Goal: Task Accomplishment & Management: Use online tool/utility

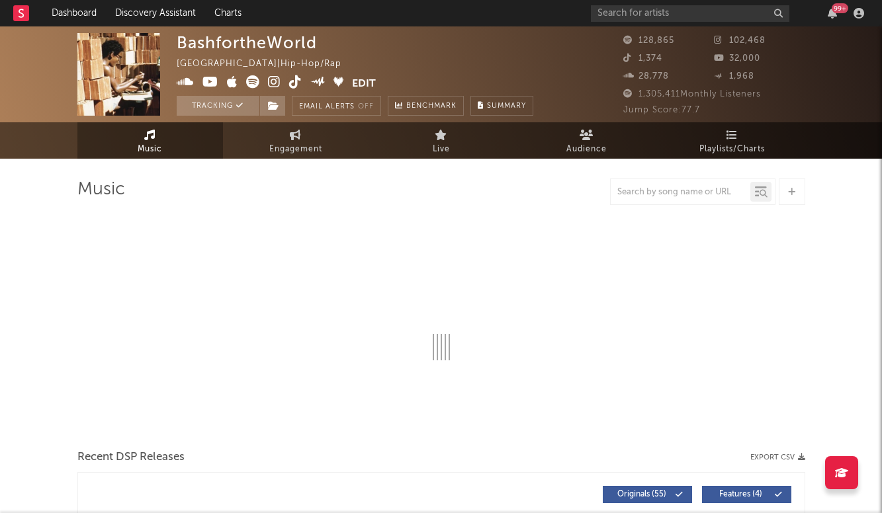
select select "6m"
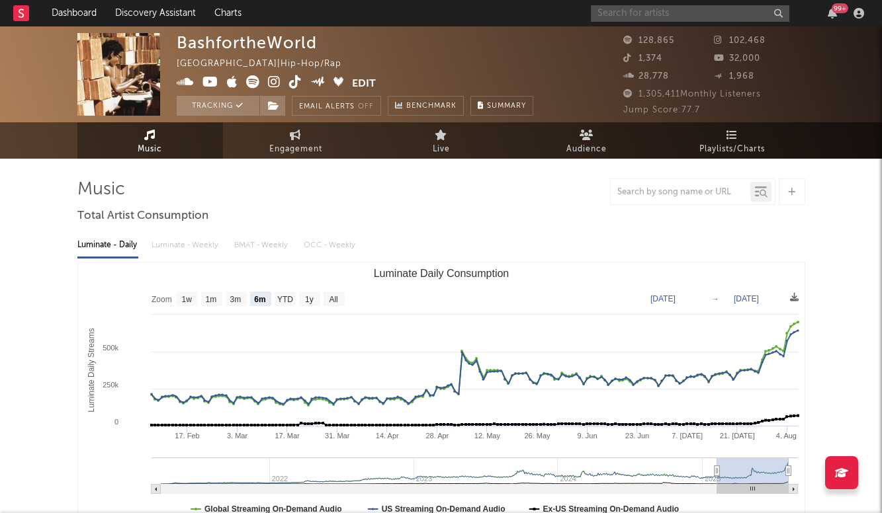
click at [685, 21] on input "text" at bounding box center [690, 13] width 198 height 17
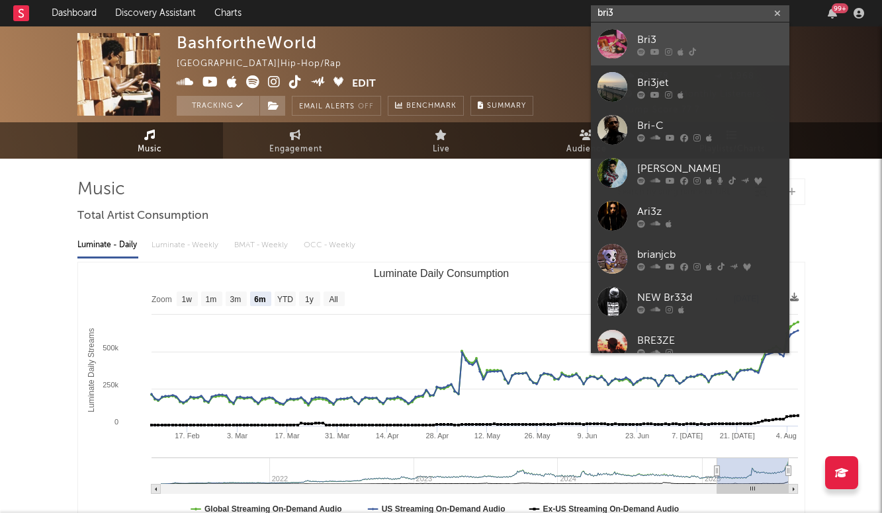
type input "bri3"
click at [699, 29] on link "Bri3" at bounding box center [690, 43] width 198 height 43
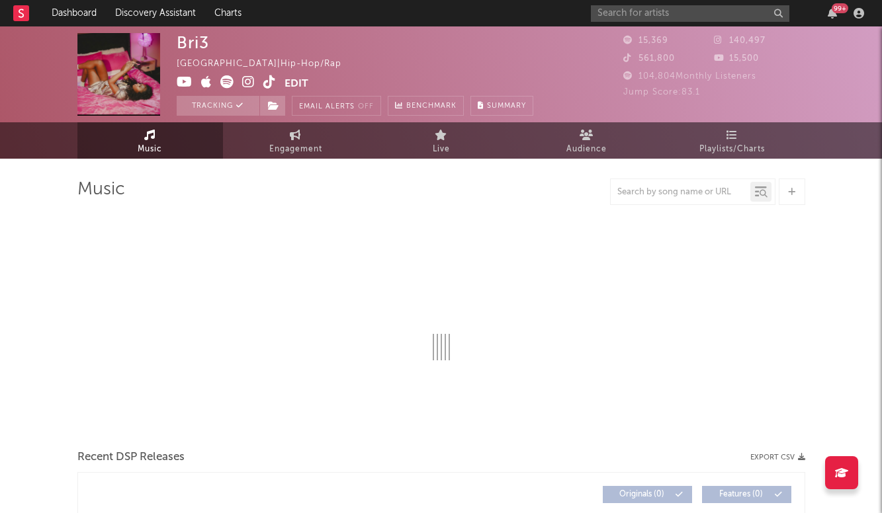
select select "6m"
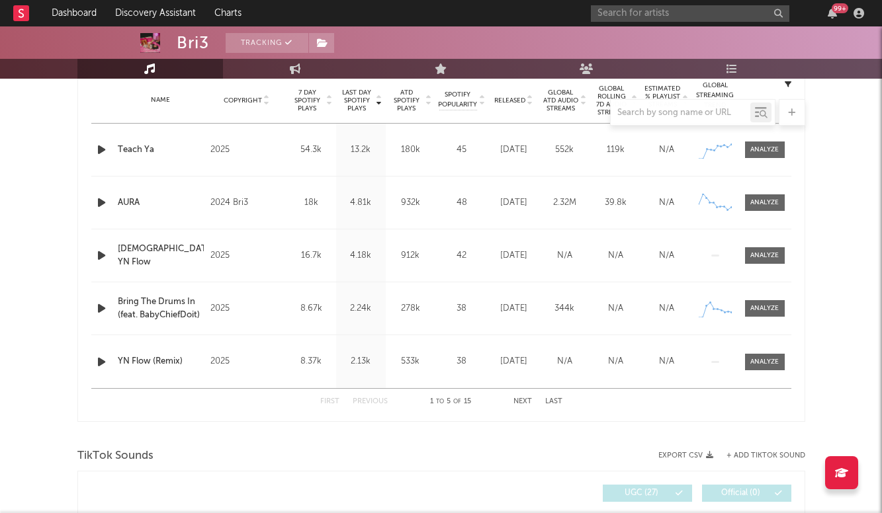
scroll to position [477, 0]
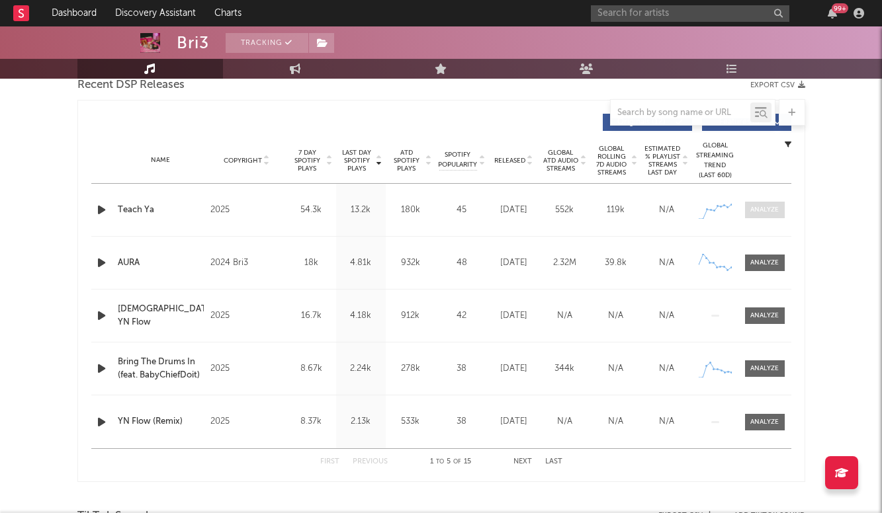
click at [759, 204] on span at bounding box center [765, 210] width 40 height 17
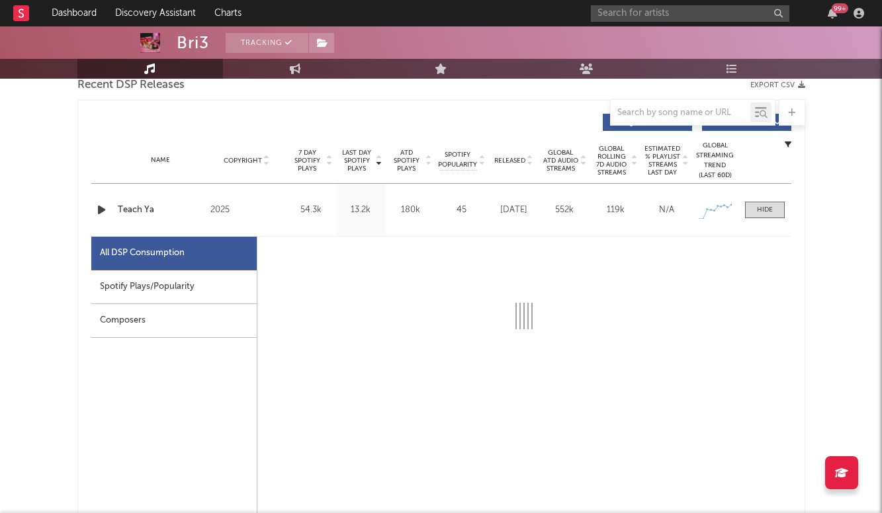
select select "1w"
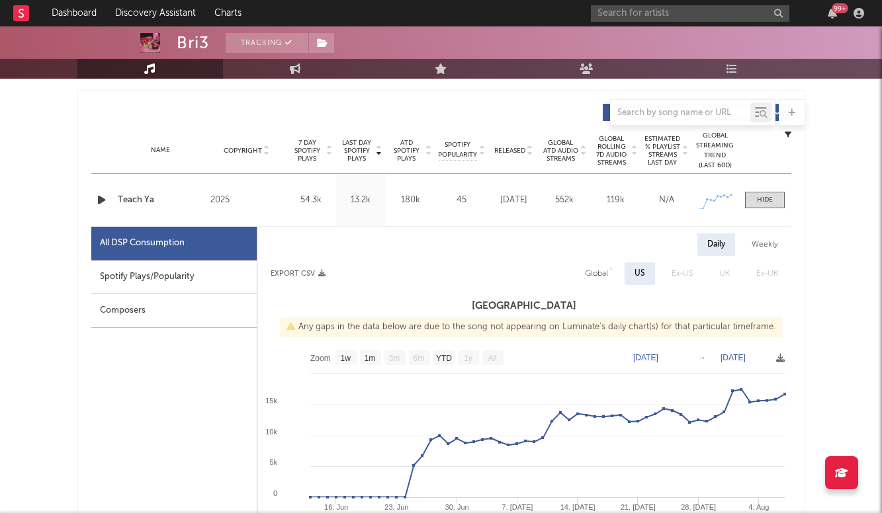
scroll to position [503, 0]
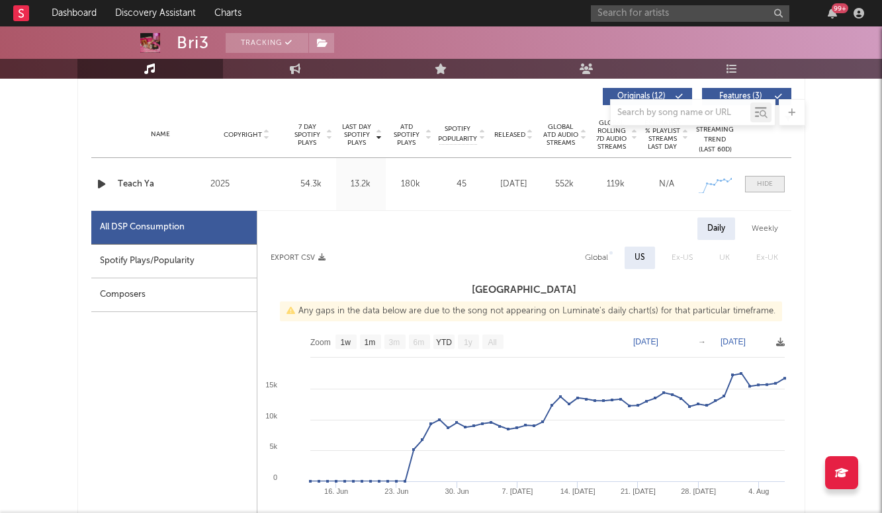
click at [763, 181] on div at bounding box center [765, 184] width 16 height 10
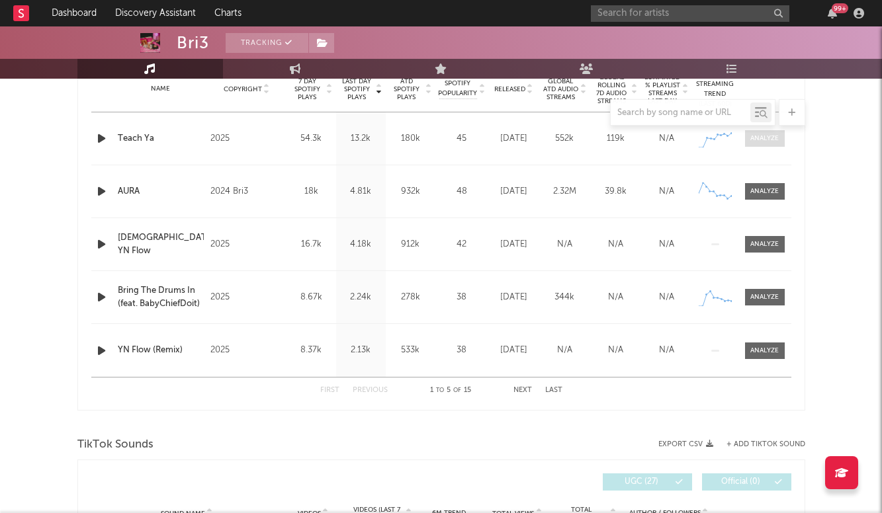
scroll to position [705, 0]
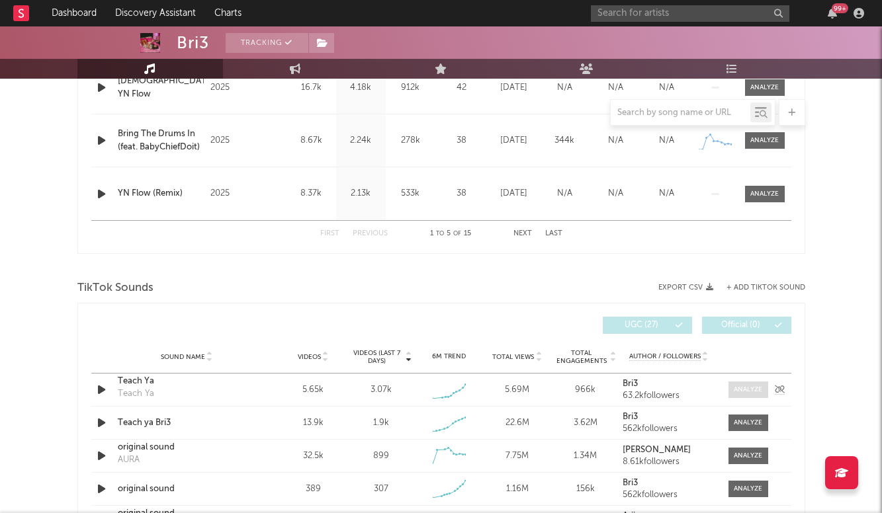
click at [732, 383] on span at bounding box center [748, 390] width 40 height 17
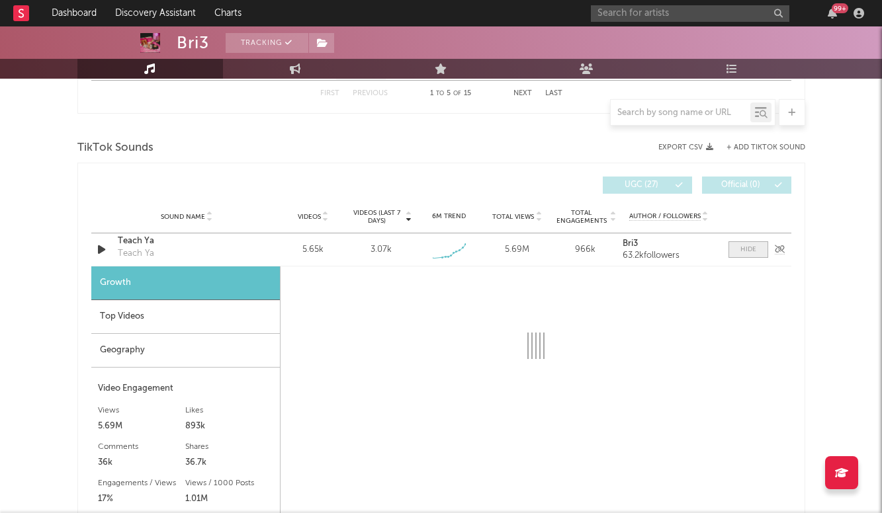
scroll to position [858, 0]
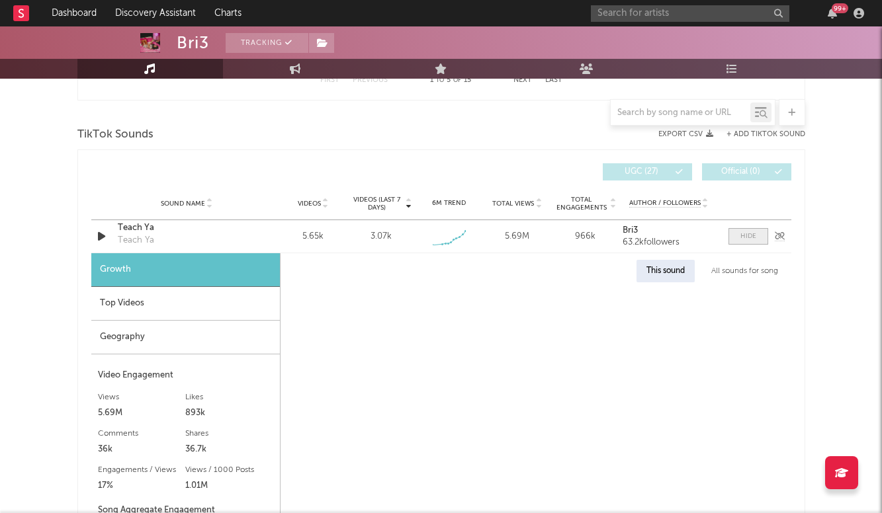
select select "1w"
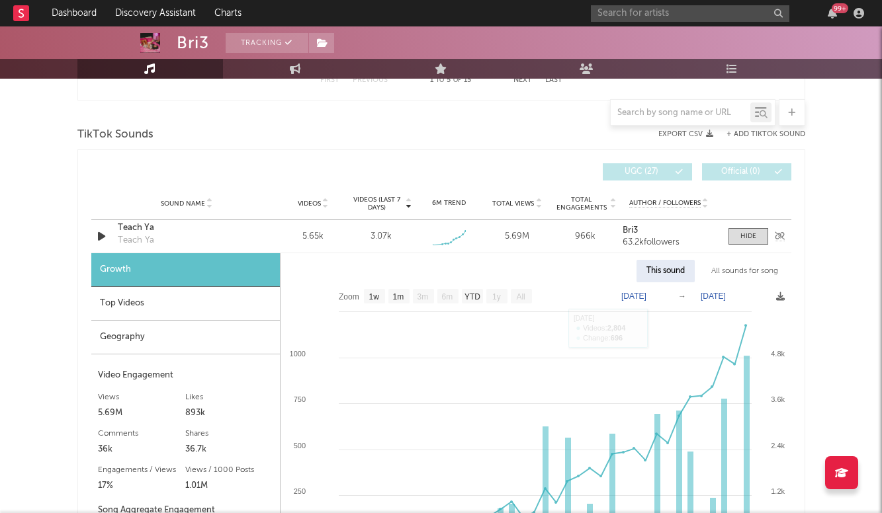
click at [141, 228] on div "Teach Ya" at bounding box center [187, 228] width 138 height 13
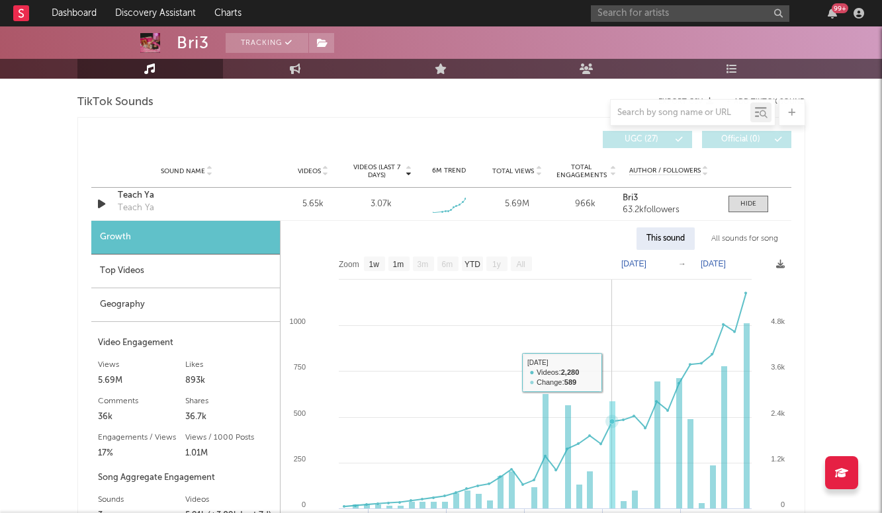
scroll to position [893, 0]
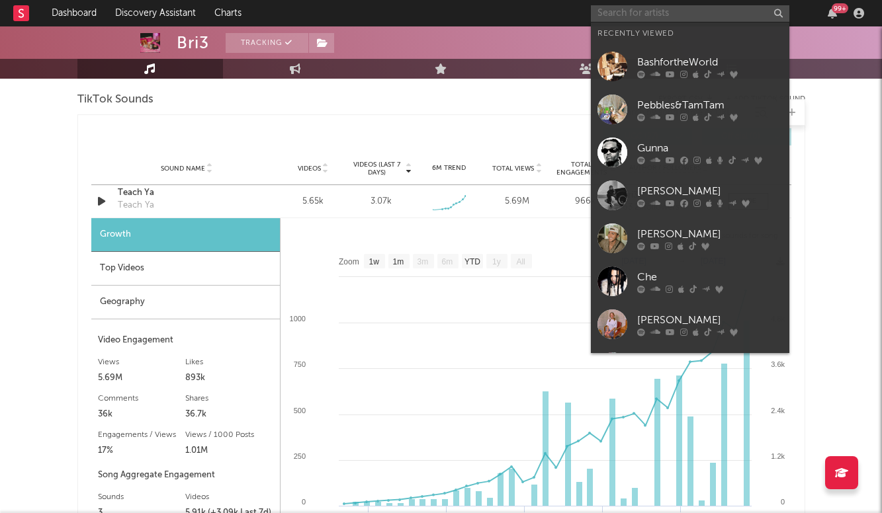
click at [656, 9] on input "text" at bounding box center [690, 13] width 198 height 17
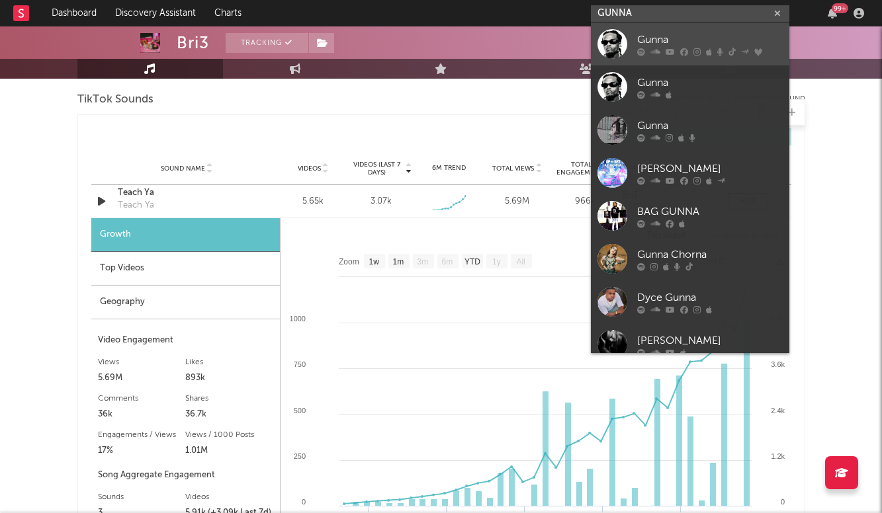
type input "GUNNA"
click at [672, 38] on div "Gunna" at bounding box center [709, 40] width 145 height 16
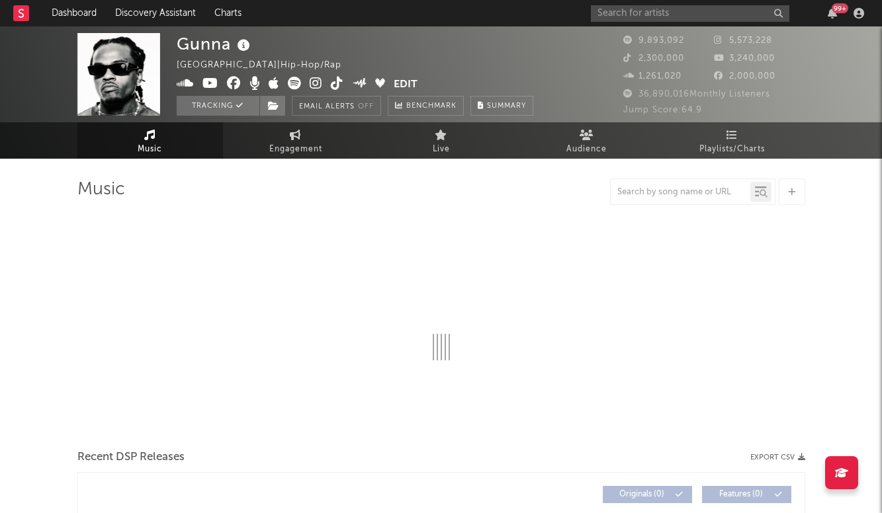
select select "6m"
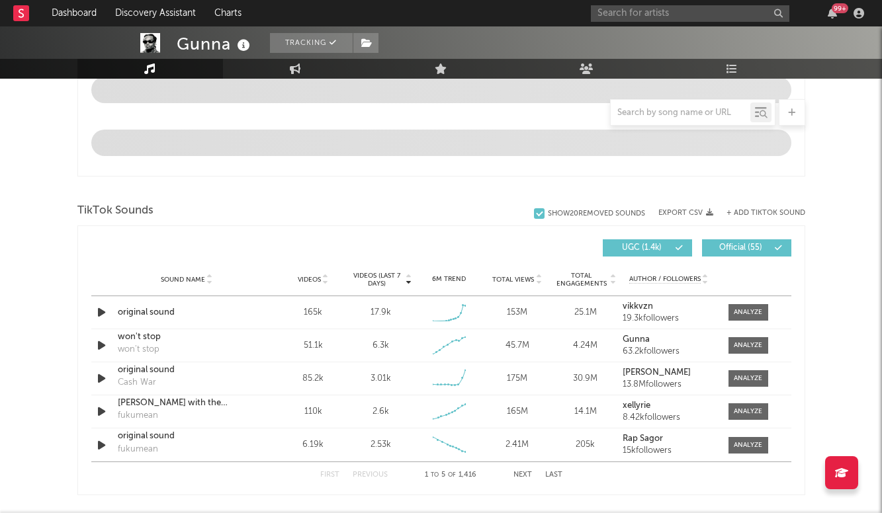
scroll to position [761, 0]
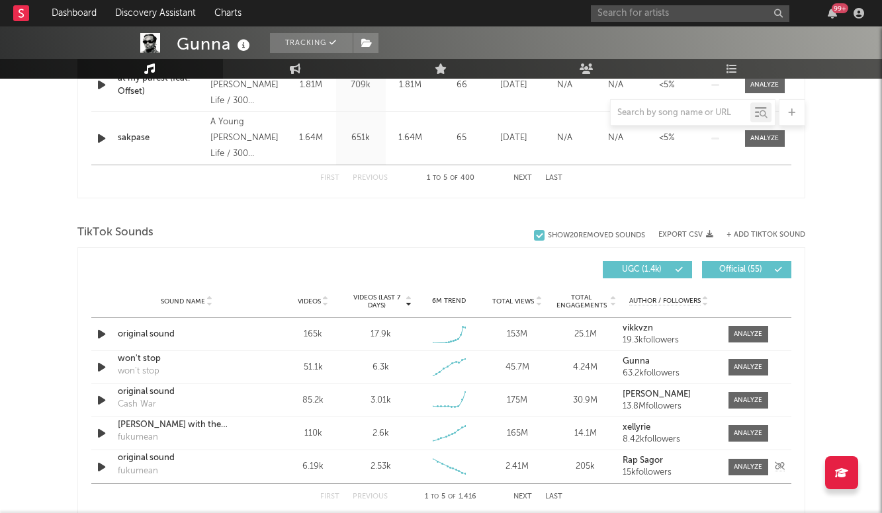
click at [554, 472] on div "205k" at bounding box center [585, 466] width 62 height 13
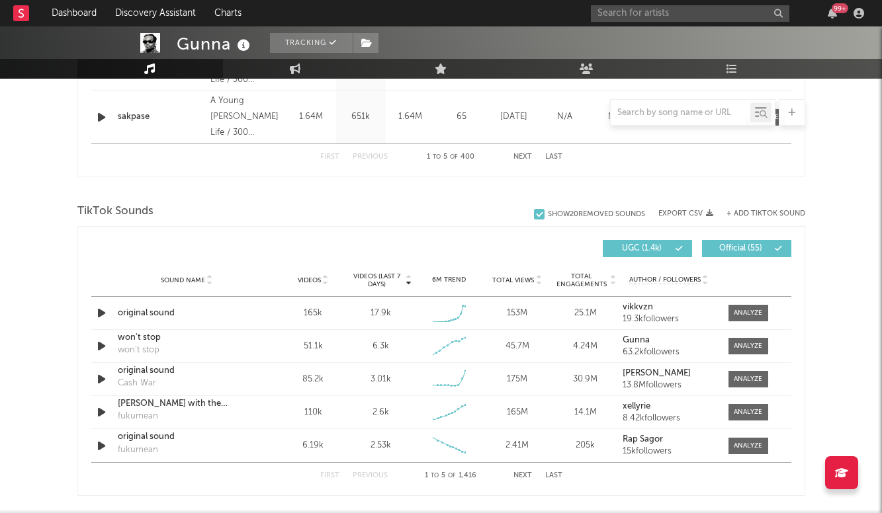
click at [546, 472] on div "First Previous 1 to 5 of 1,416 Next Last" at bounding box center [441, 476] width 242 height 26
click at [548, 476] on button "Last" at bounding box center [553, 475] width 17 height 7
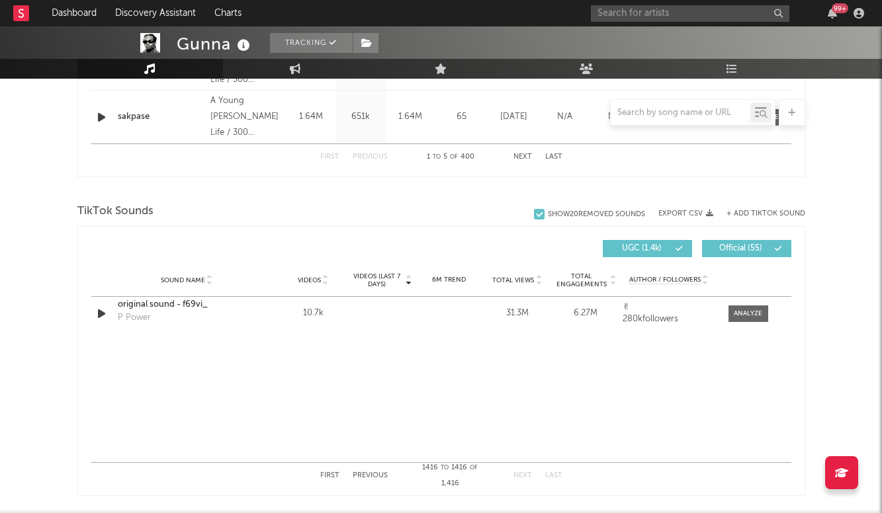
click at [379, 473] on button "Previous" at bounding box center [369, 475] width 35 height 7
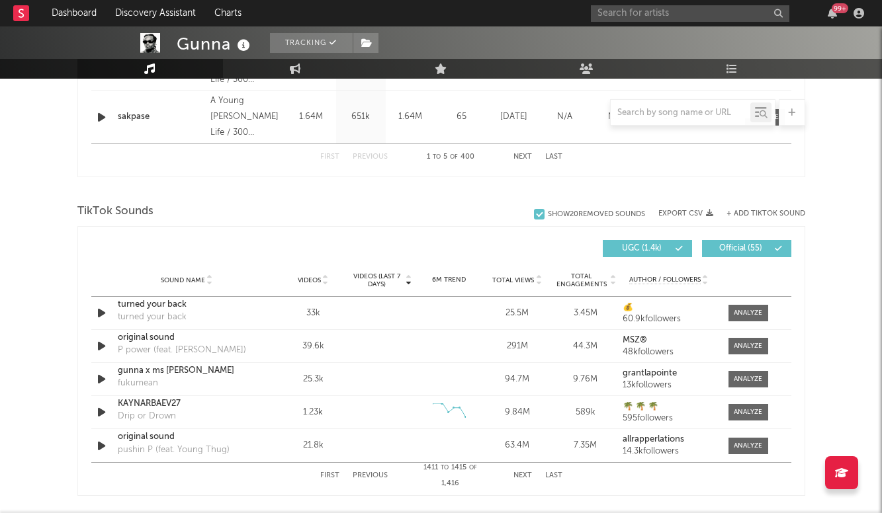
click at [379, 473] on button "Previous" at bounding box center [369, 475] width 35 height 7
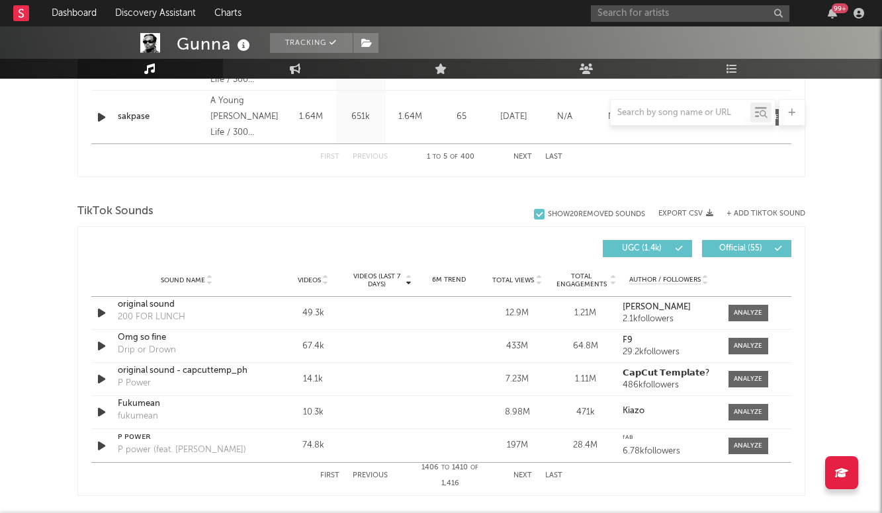
click at [379, 473] on button "Previous" at bounding box center [369, 475] width 35 height 7
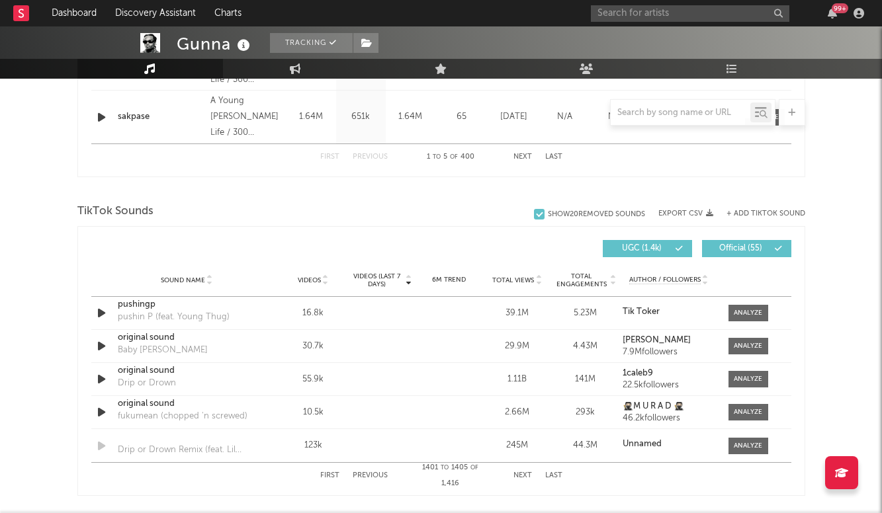
click at [378, 474] on button "Previous" at bounding box center [369, 475] width 35 height 7
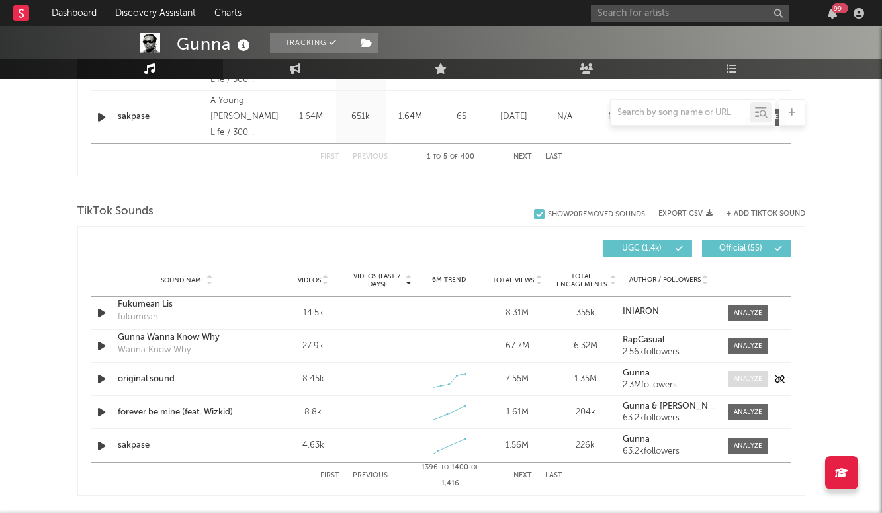
click at [746, 380] on div at bounding box center [747, 379] width 28 height 10
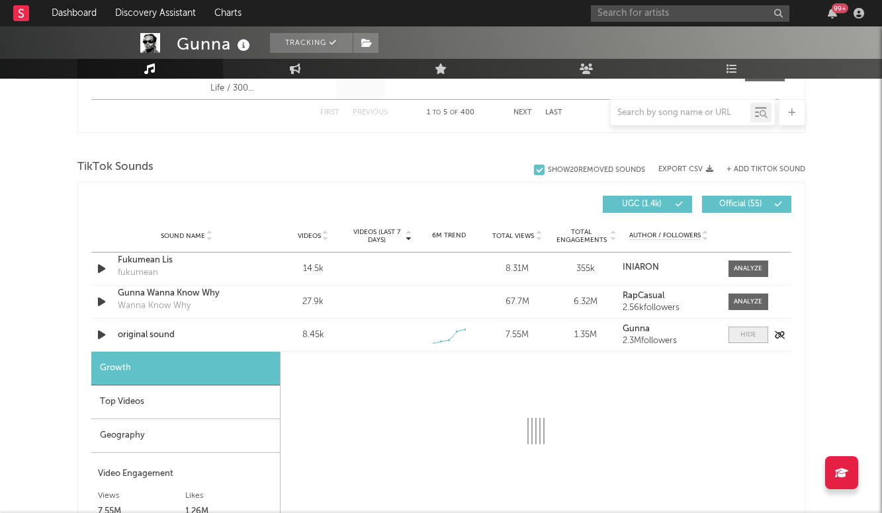
select select "1w"
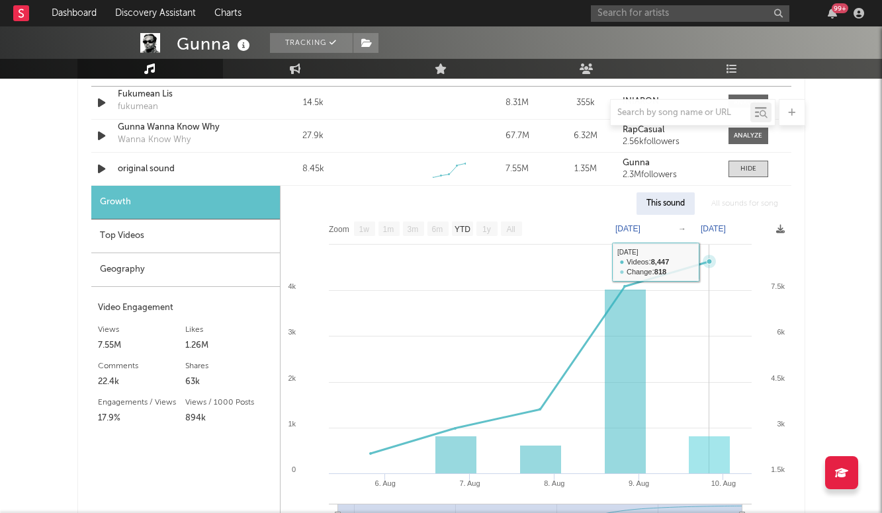
scroll to position [1003, 0]
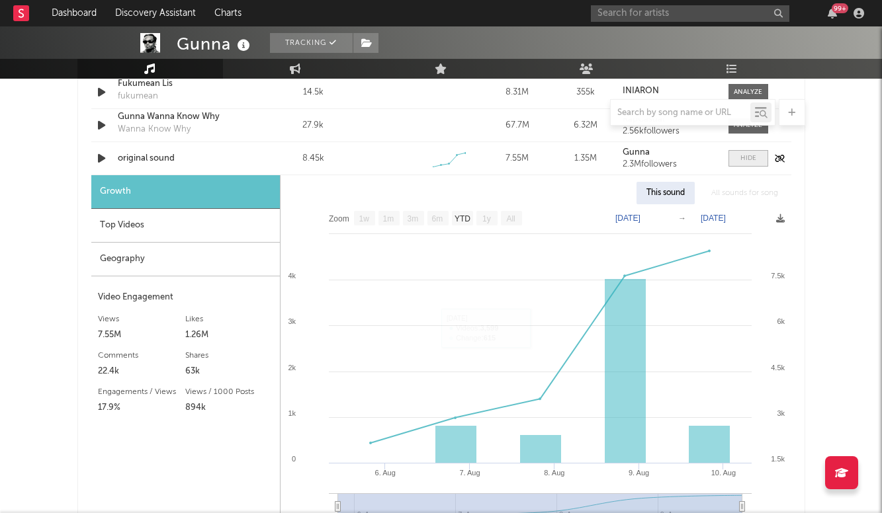
click at [736, 155] on span at bounding box center [748, 158] width 40 height 17
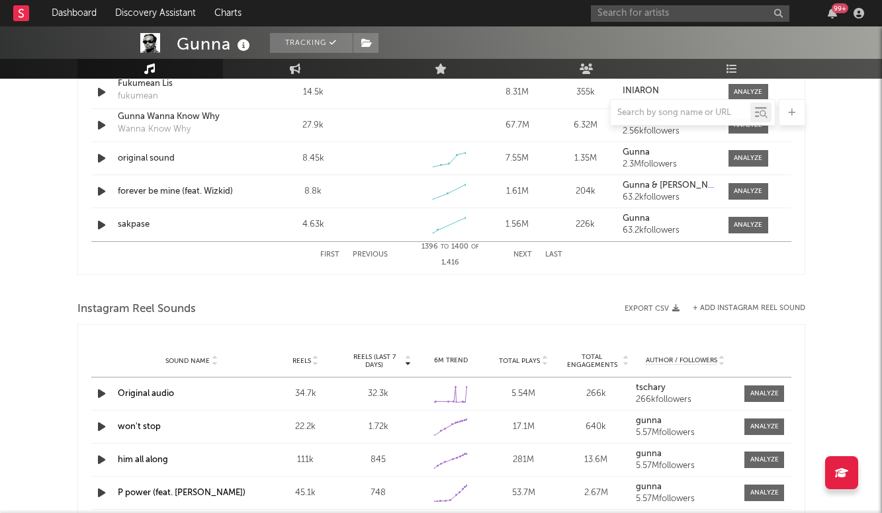
click at [377, 253] on button "Previous" at bounding box center [369, 254] width 35 height 7
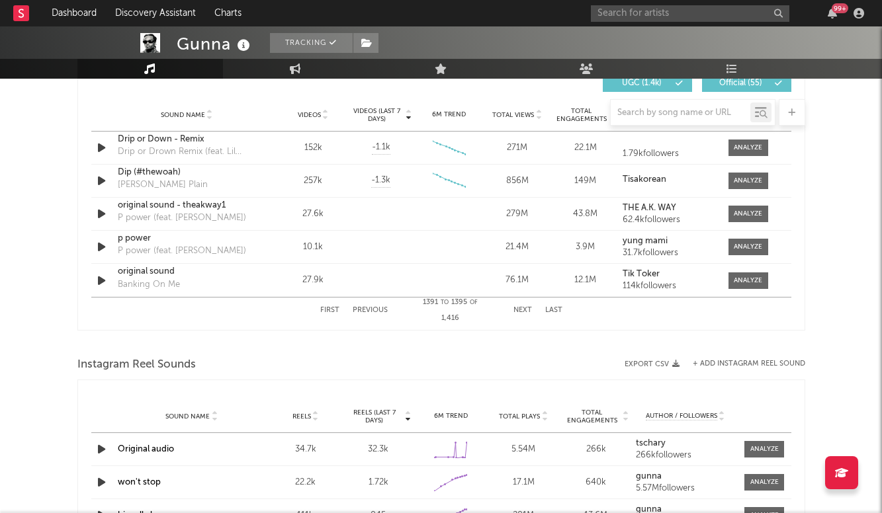
scroll to position [936, 0]
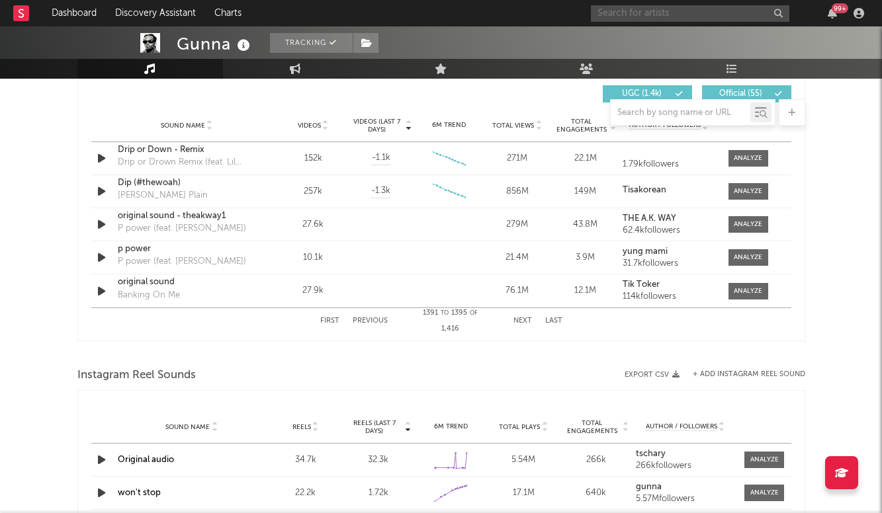
click at [669, 11] on input "text" at bounding box center [690, 13] width 198 height 17
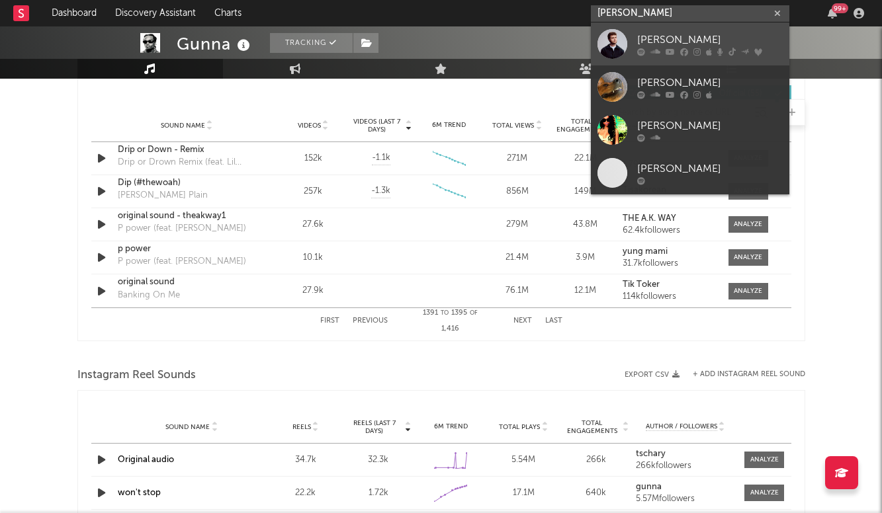
type input "Alex warren"
click at [679, 30] on link "Alex Warren" at bounding box center [690, 43] width 198 height 43
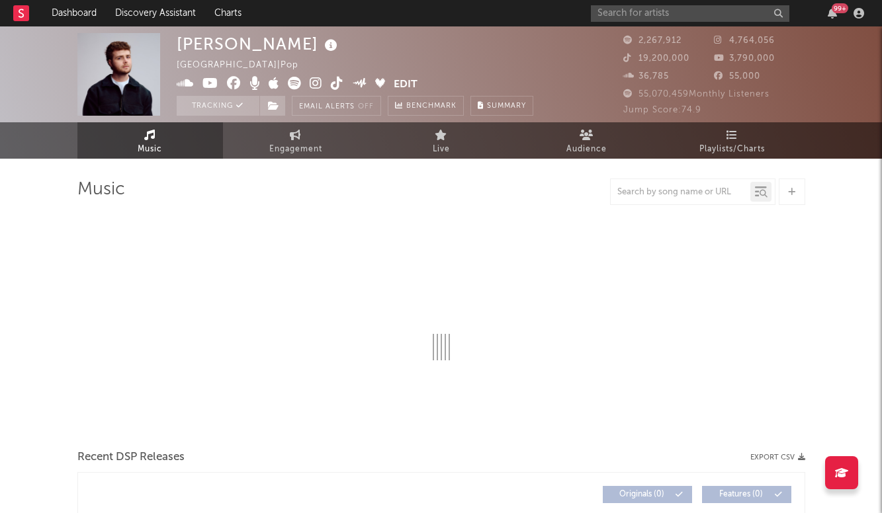
select select "6m"
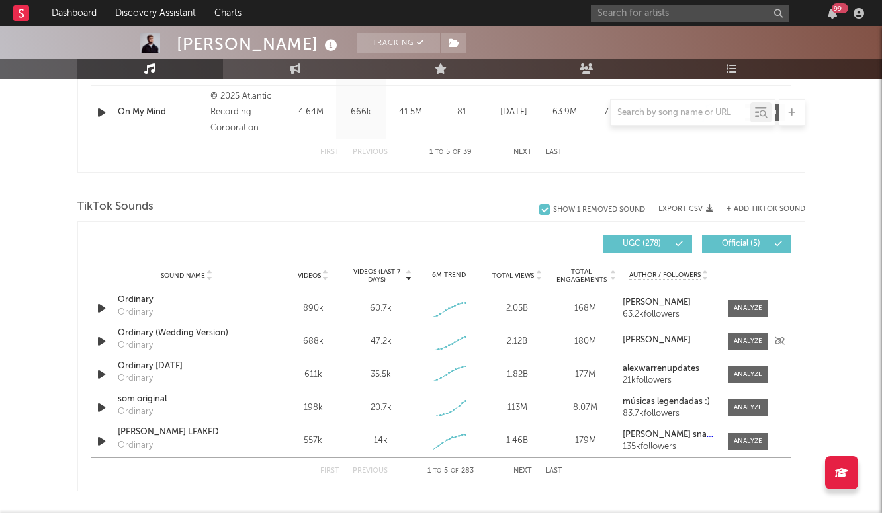
scroll to position [785, 0]
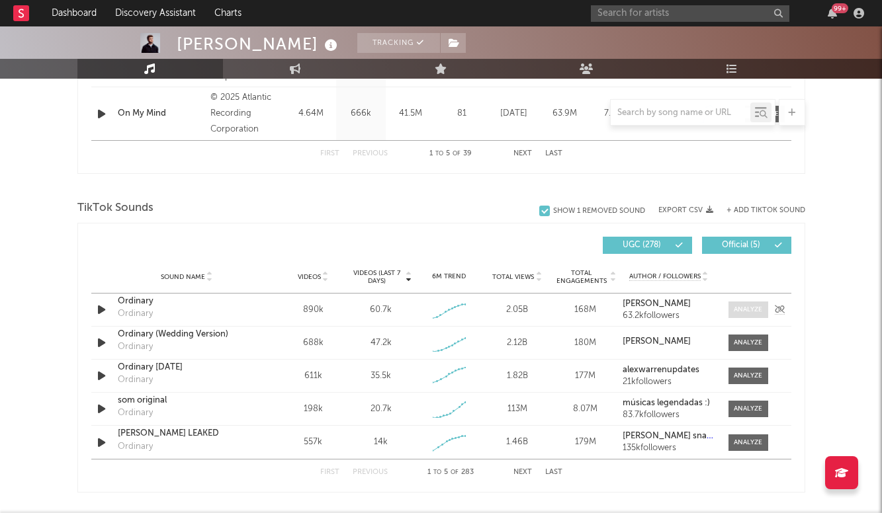
click at [757, 309] on div at bounding box center [747, 310] width 28 height 10
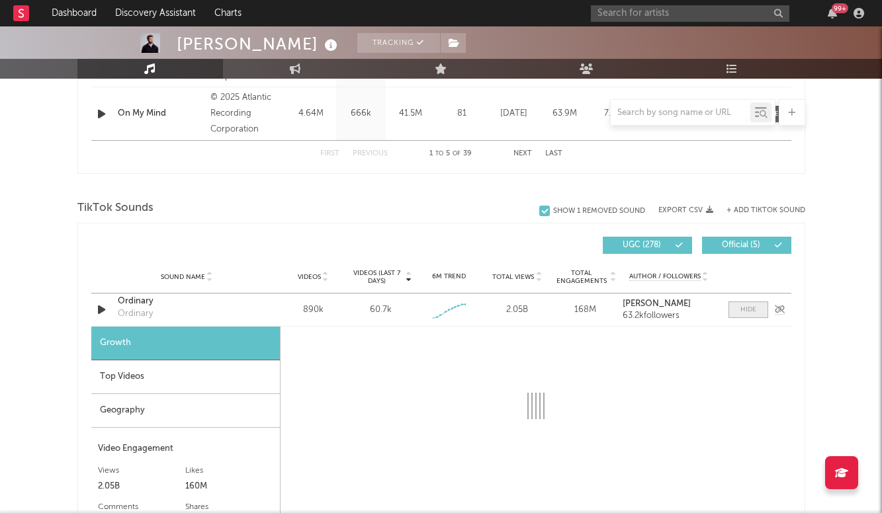
select select "6m"
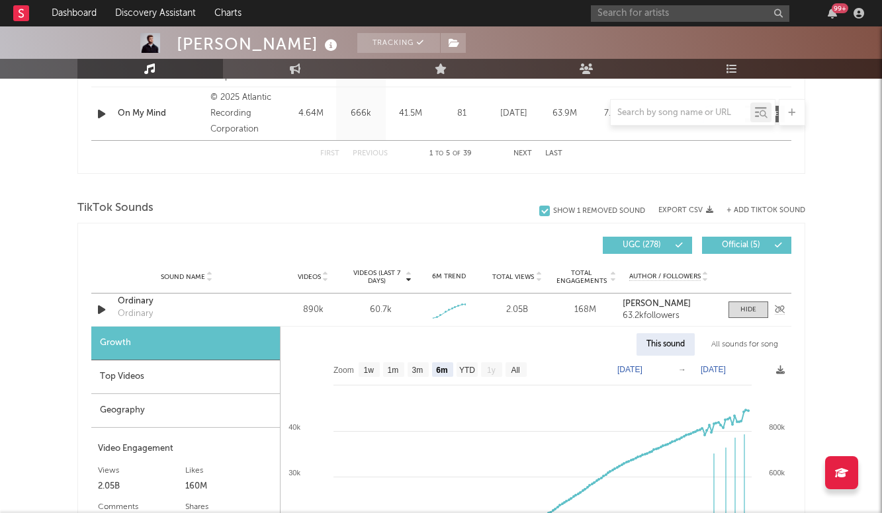
click at [140, 300] on div "Ordinary" at bounding box center [187, 301] width 138 height 13
click at [742, 310] on div at bounding box center [748, 310] width 16 height 10
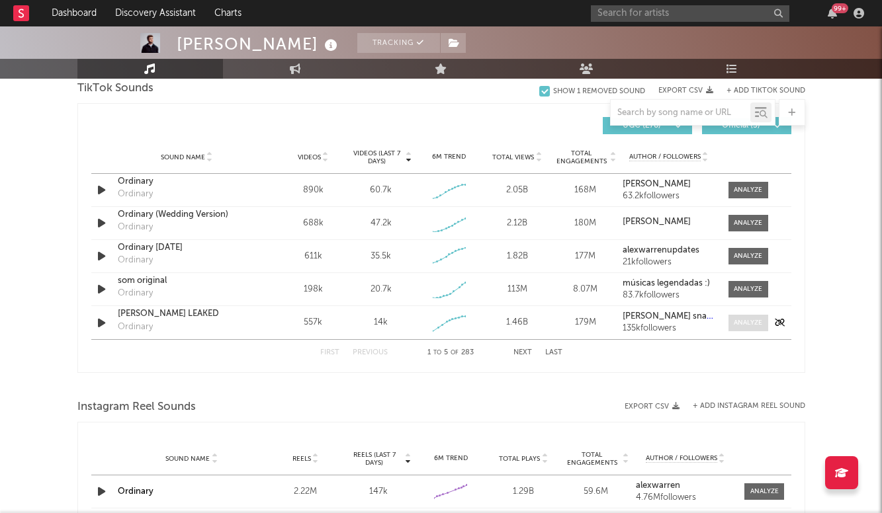
scroll to position [899, 0]
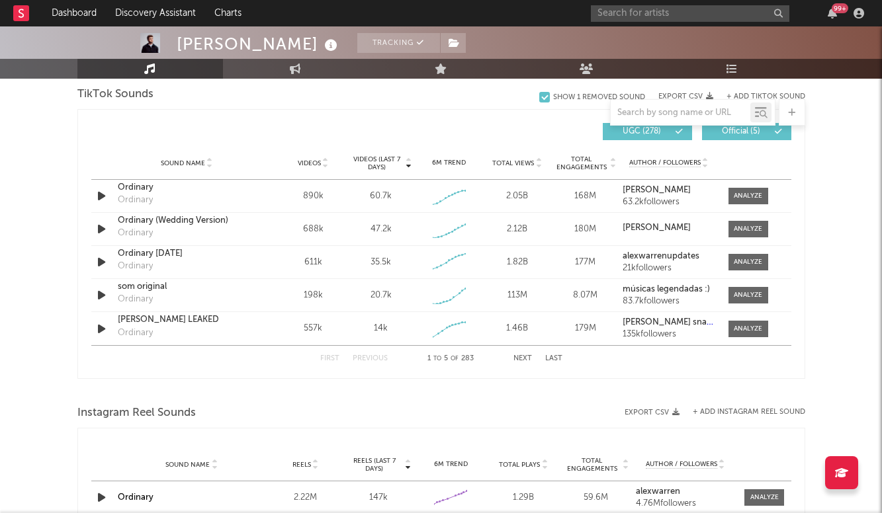
click at [525, 364] on div "First Previous 1 to 5 of 283 Next Last" at bounding box center [441, 359] width 242 height 26
click at [523, 358] on button "Next" at bounding box center [522, 358] width 19 height 7
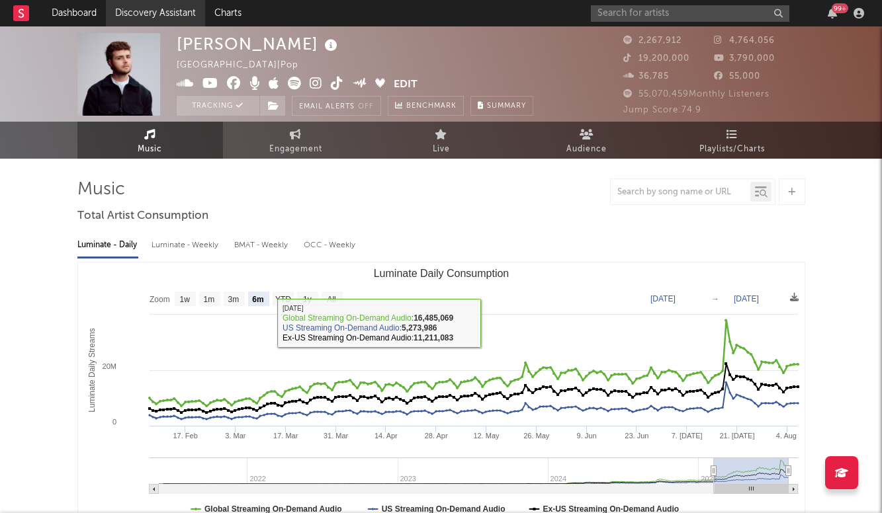
scroll to position [0, 0]
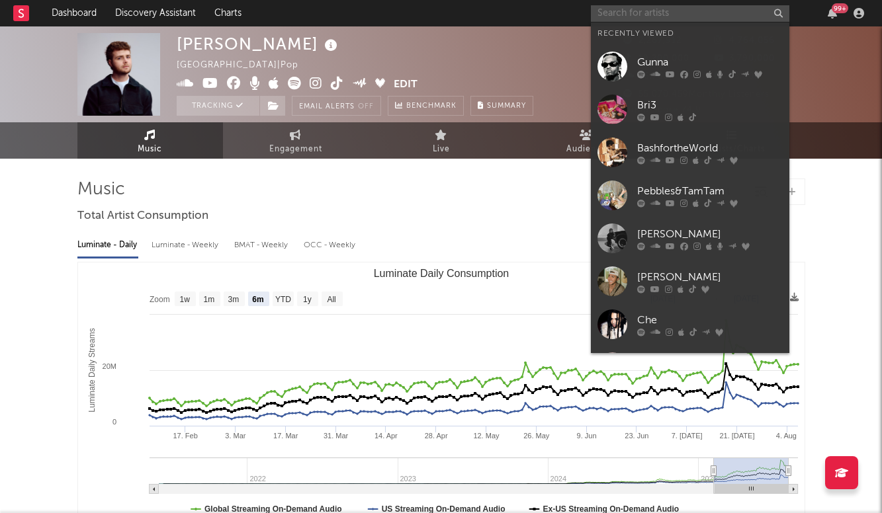
click at [681, 16] on input "text" at bounding box center [690, 13] width 198 height 17
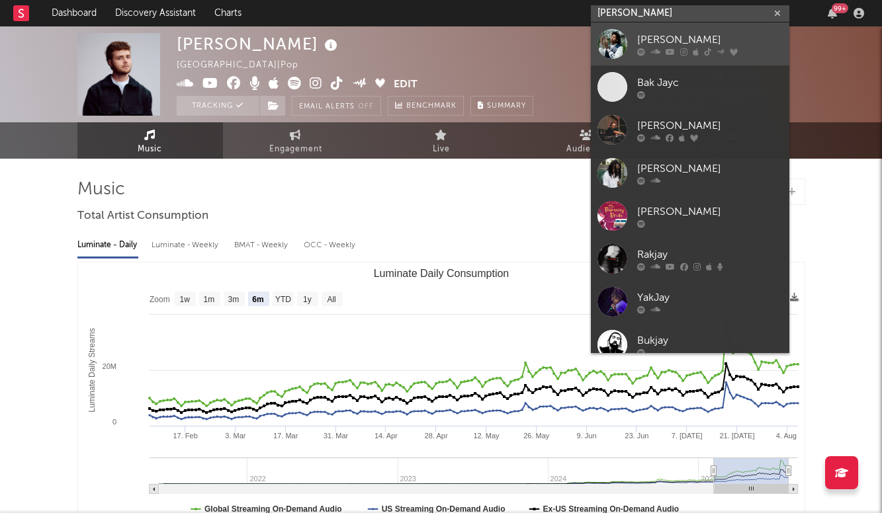
type input "bak jay"
click at [659, 36] on div "BAK Jay" at bounding box center [709, 40] width 145 height 16
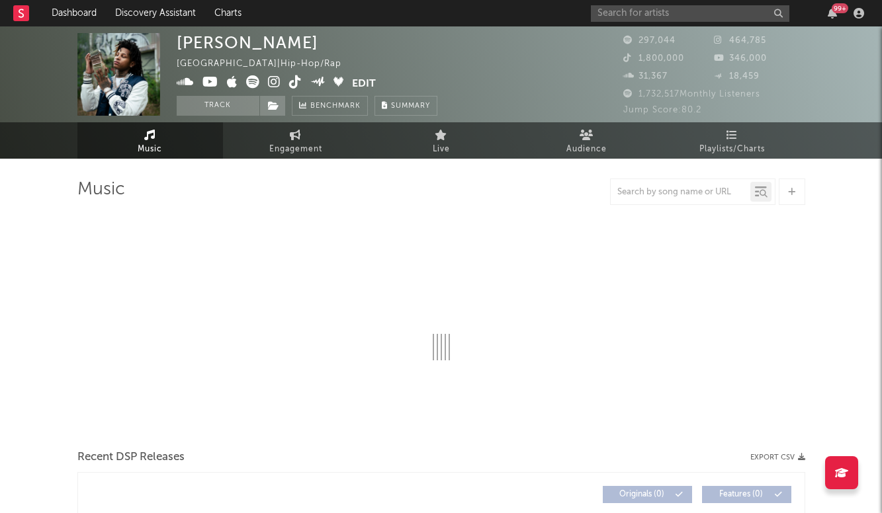
select select "6m"
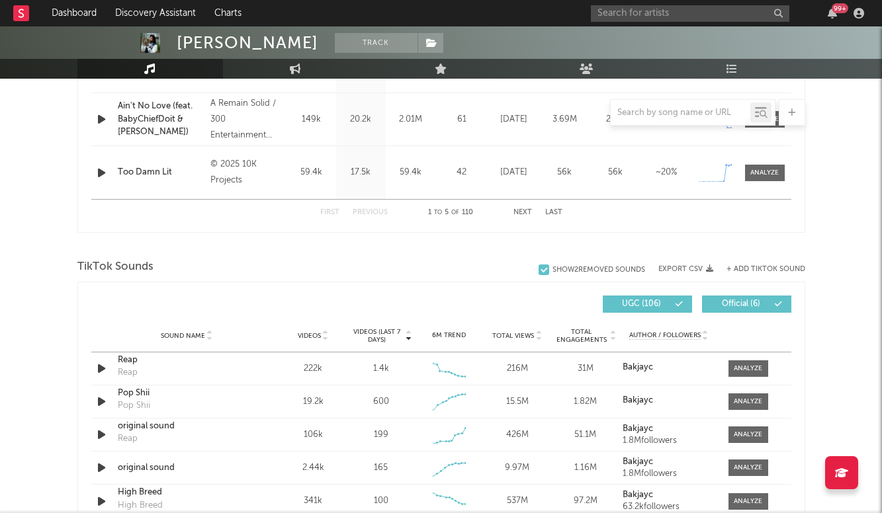
scroll to position [737, 0]
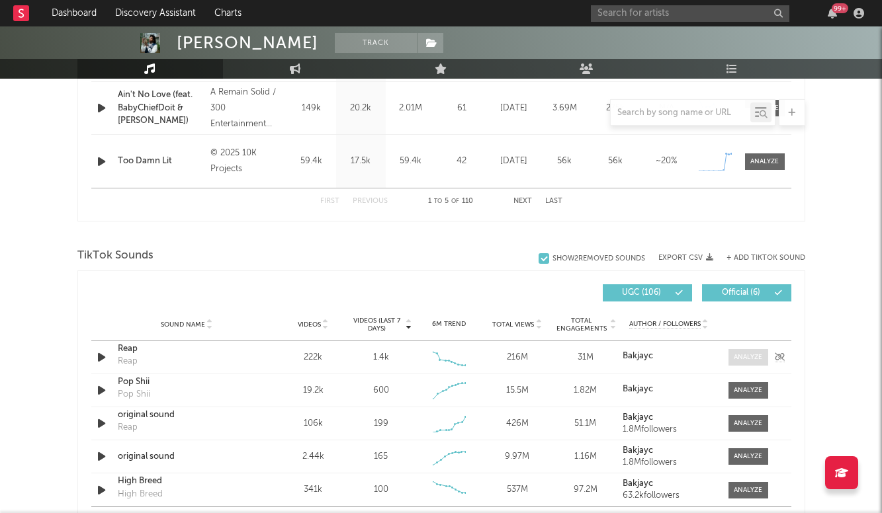
click at [742, 356] on div at bounding box center [747, 357] width 28 height 10
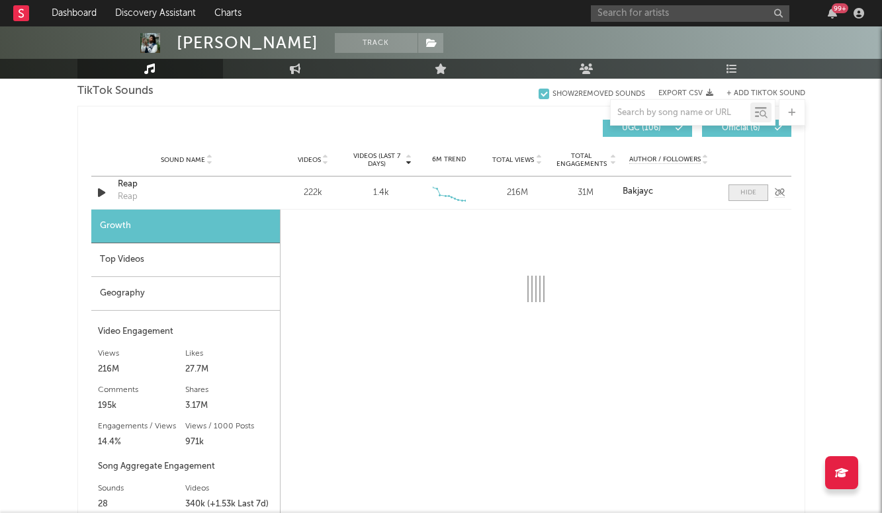
scroll to position [909, 0]
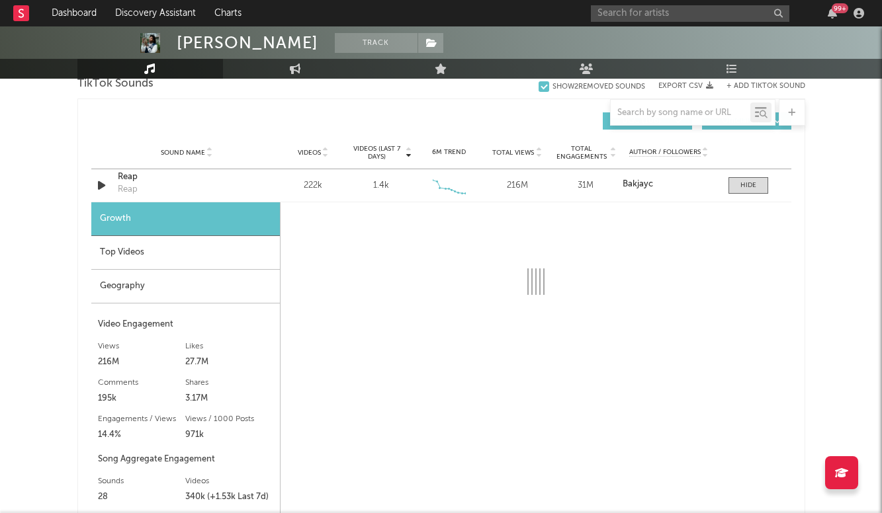
select select "6m"
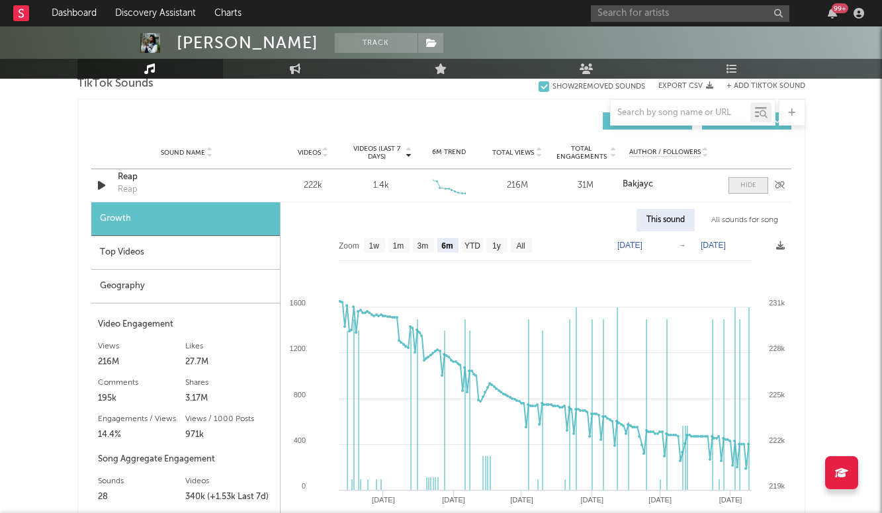
click at [744, 182] on div at bounding box center [748, 186] width 16 height 10
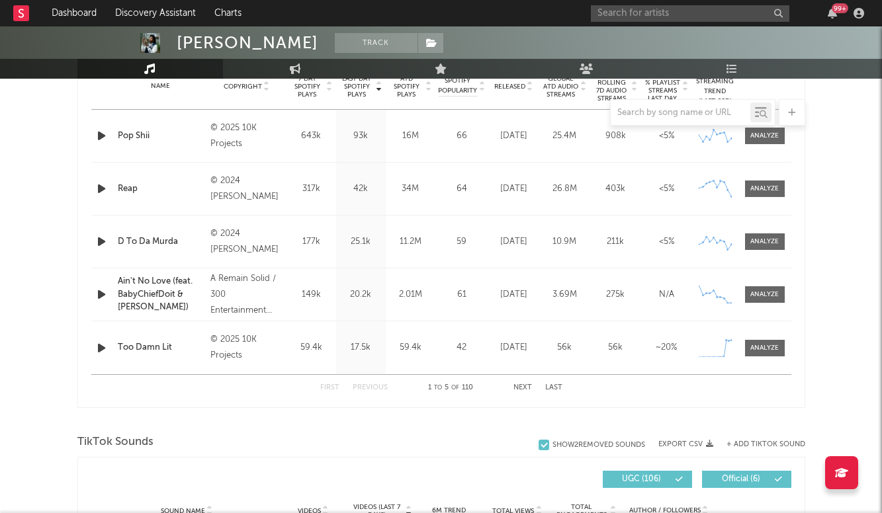
scroll to position [550, 0]
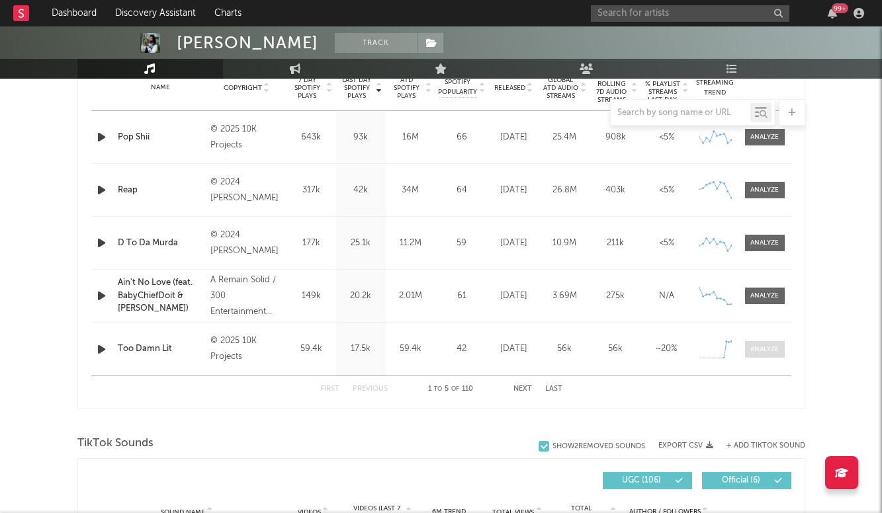
click at [757, 352] on div at bounding box center [764, 350] width 28 height 10
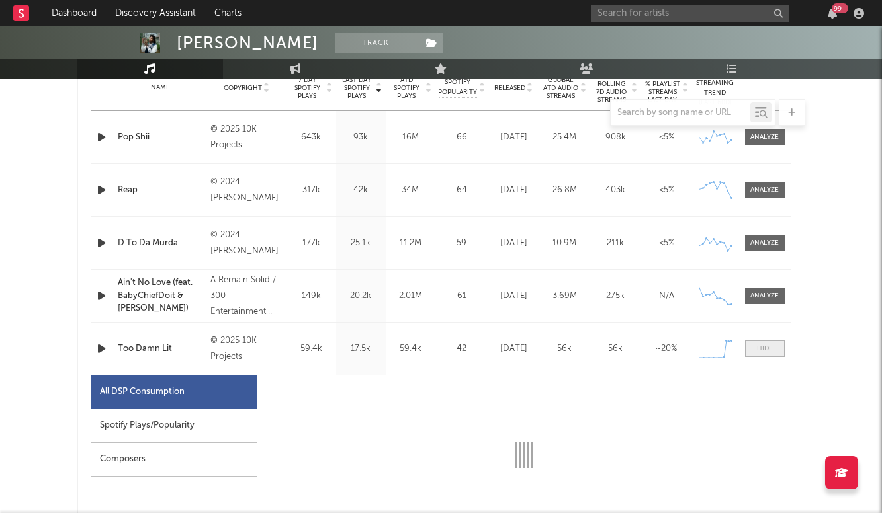
select select "1w"
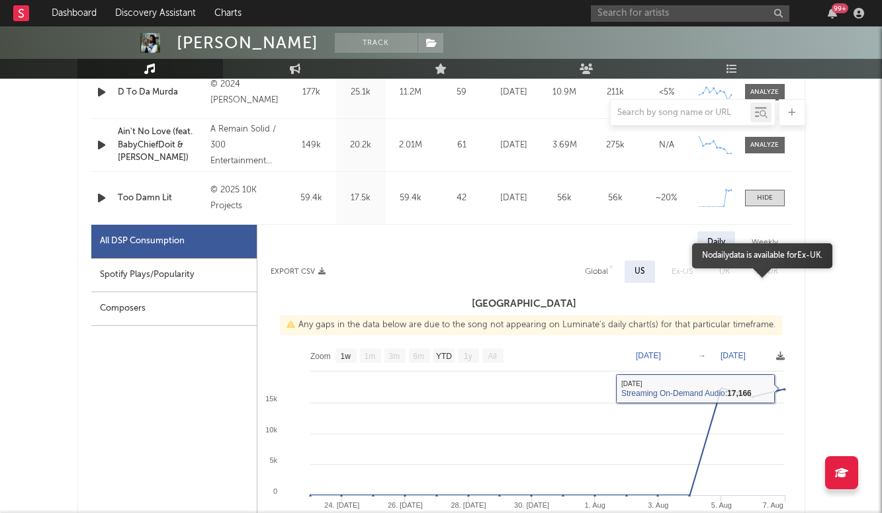
scroll to position [561, 0]
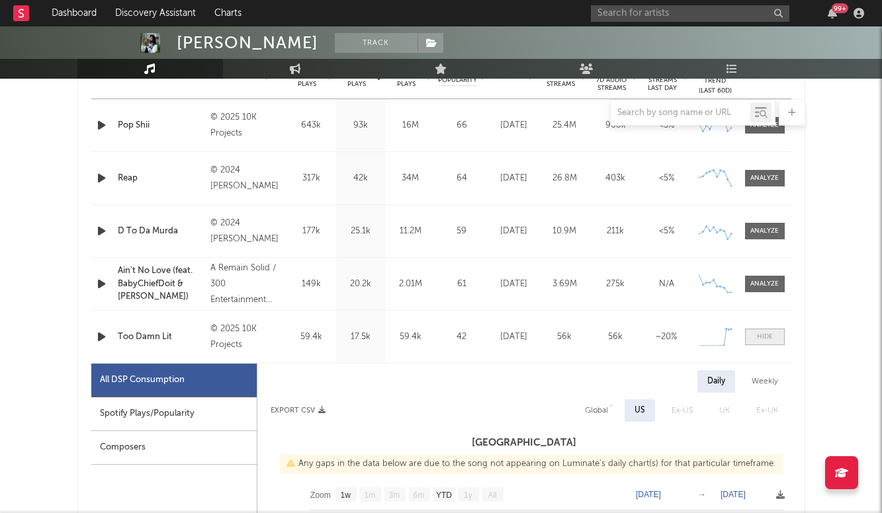
click at [759, 339] on div at bounding box center [765, 337] width 16 height 10
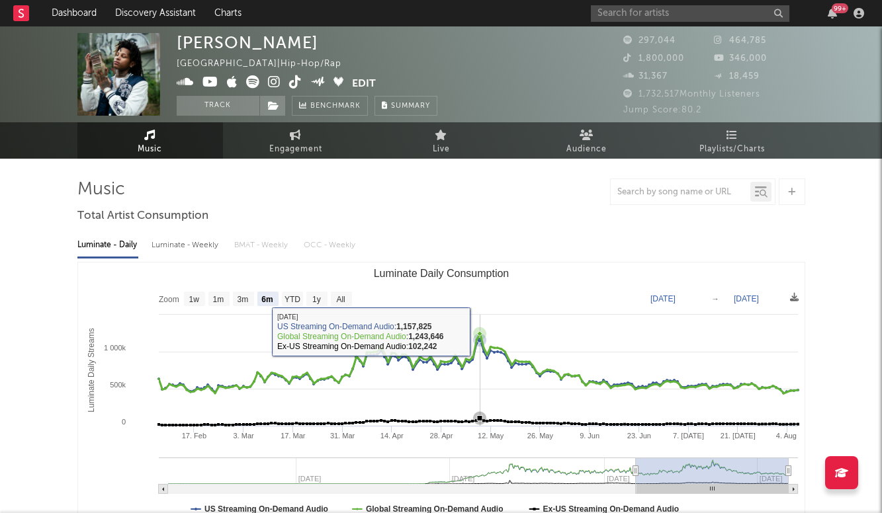
scroll to position [0, 0]
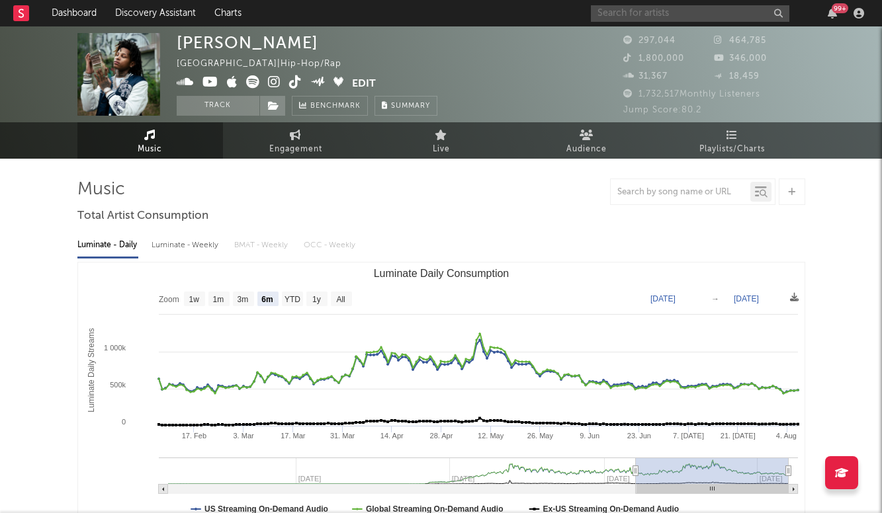
click at [634, 15] on input "text" at bounding box center [690, 13] width 198 height 17
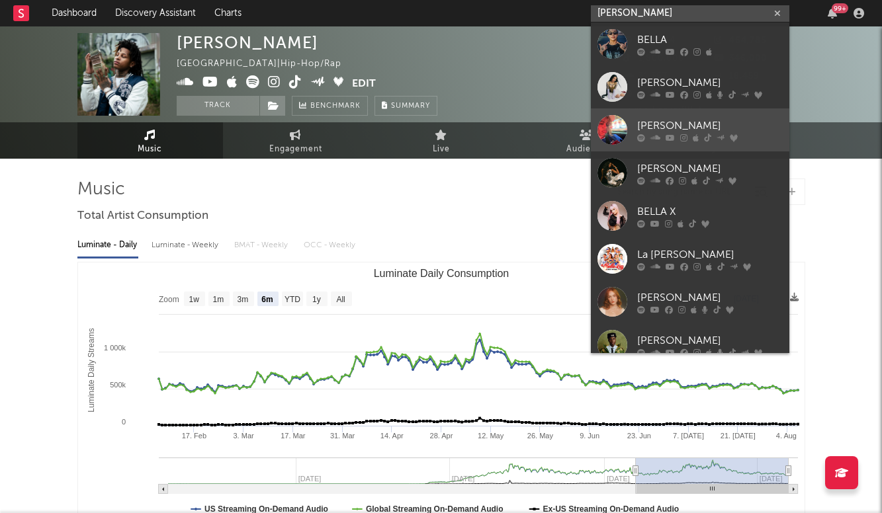
type input "Bella kay"
click at [667, 122] on div "Bella Kay" at bounding box center [709, 126] width 145 height 16
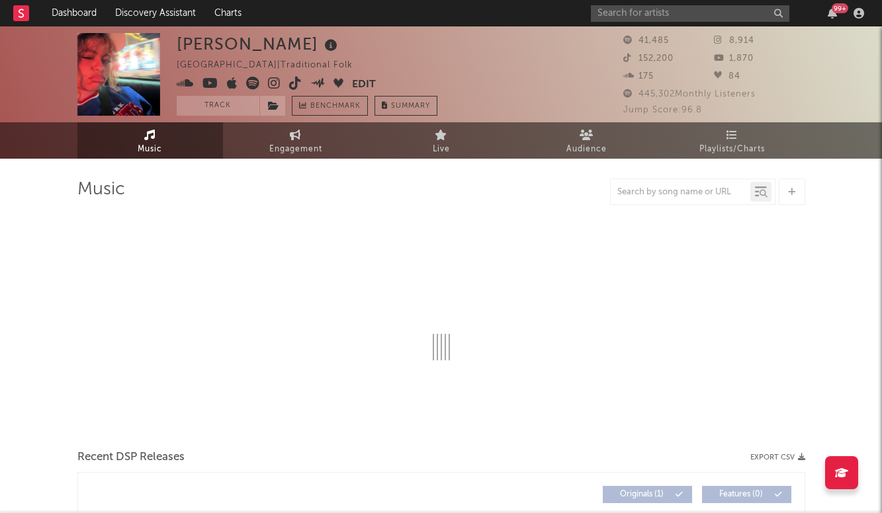
select select "1w"
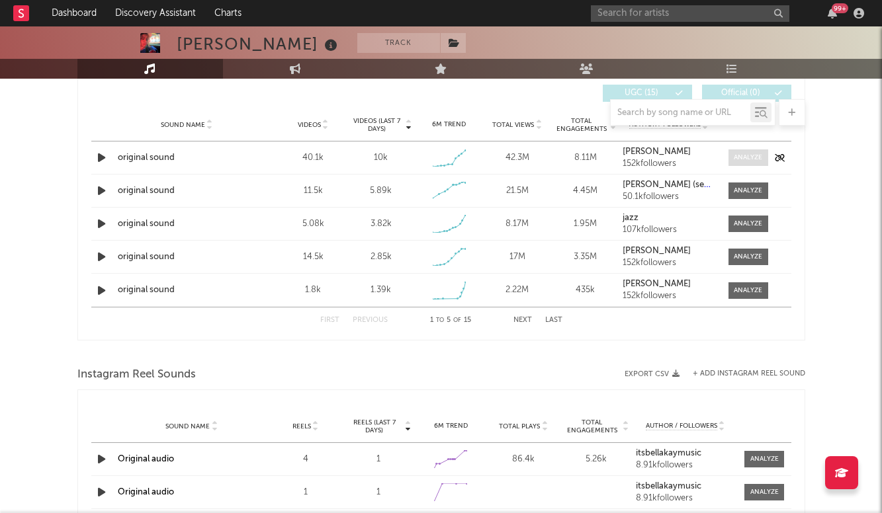
scroll to position [733, 0]
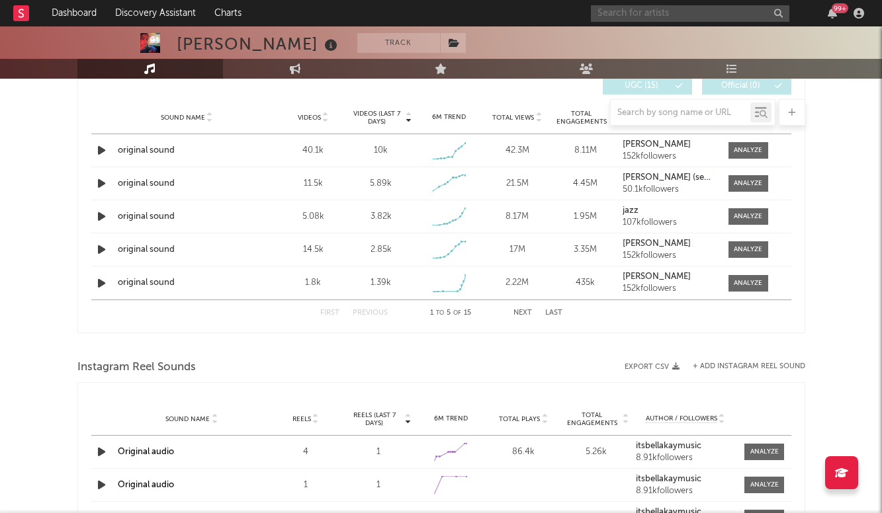
click at [679, 12] on input "text" at bounding box center [690, 13] width 198 height 17
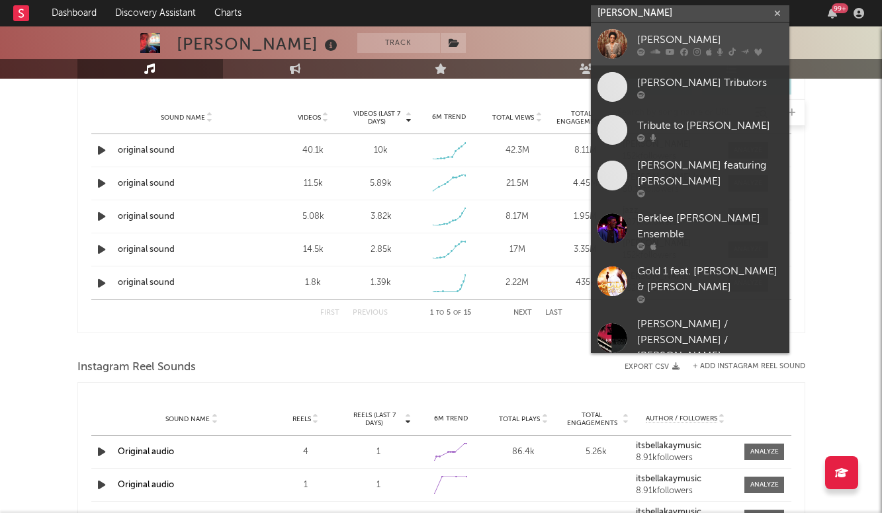
type input "bruno mars"
click at [675, 34] on div "[PERSON_NAME]" at bounding box center [709, 40] width 145 height 16
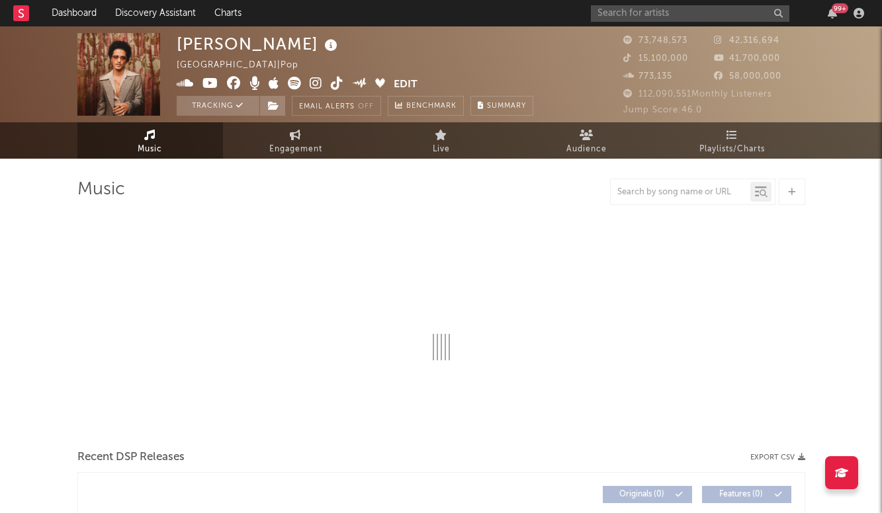
select select "6m"
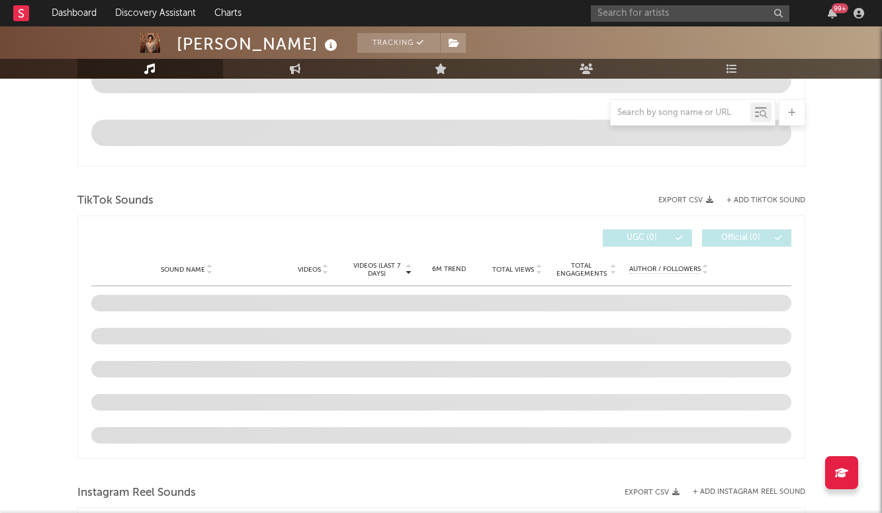
scroll to position [765, 0]
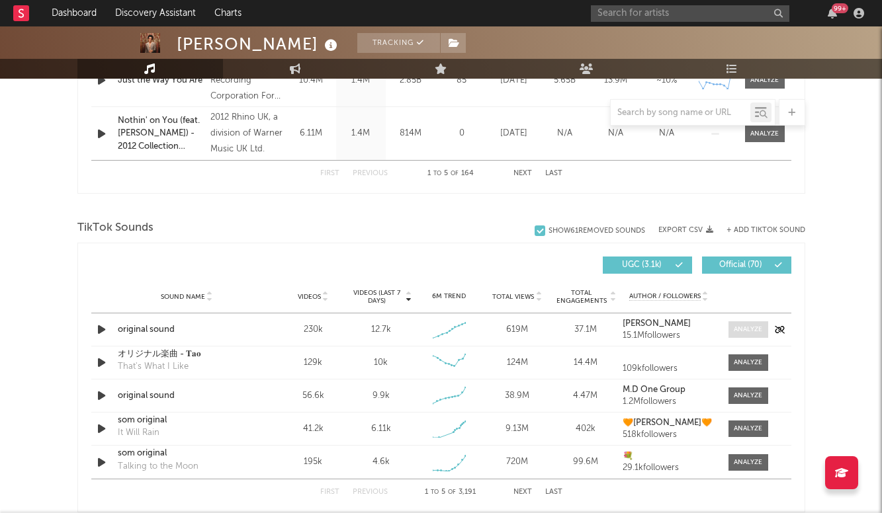
click at [739, 324] on span at bounding box center [748, 329] width 40 height 17
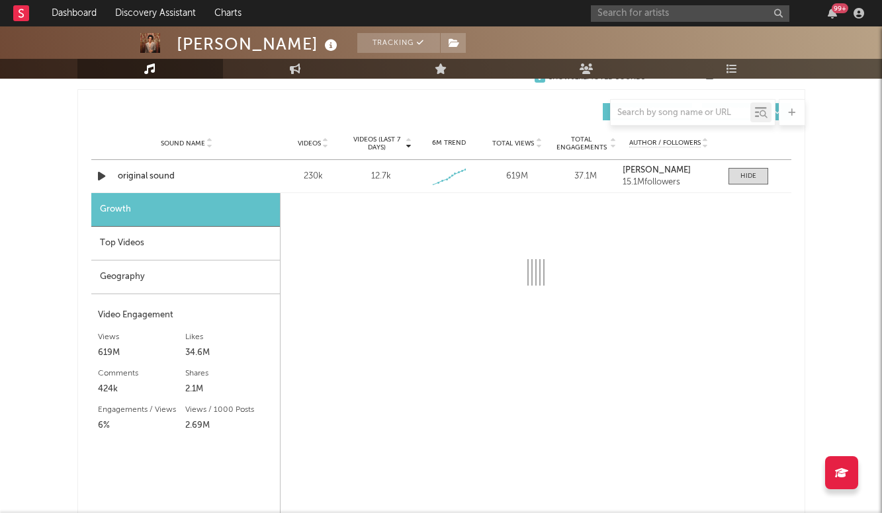
scroll to position [920, 0]
click at [746, 180] on span at bounding box center [748, 175] width 40 height 17
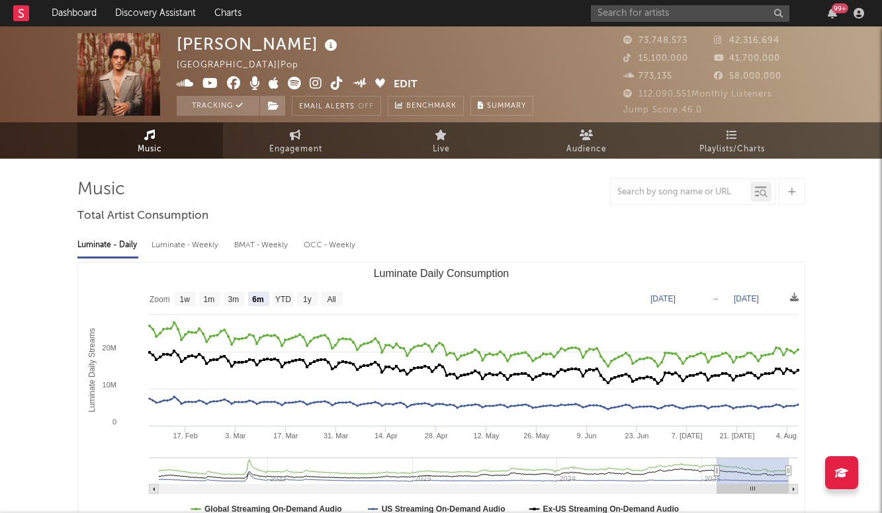
scroll to position [0, 0]
click at [669, 7] on input "text" at bounding box center [690, 13] width 198 height 17
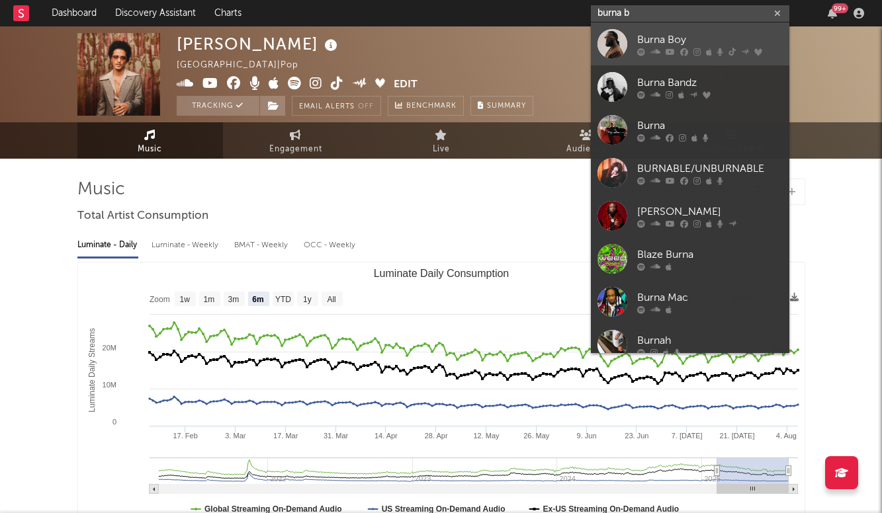
type input "burna b"
click at [688, 30] on link "Burna Boy" at bounding box center [690, 43] width 198 height 43
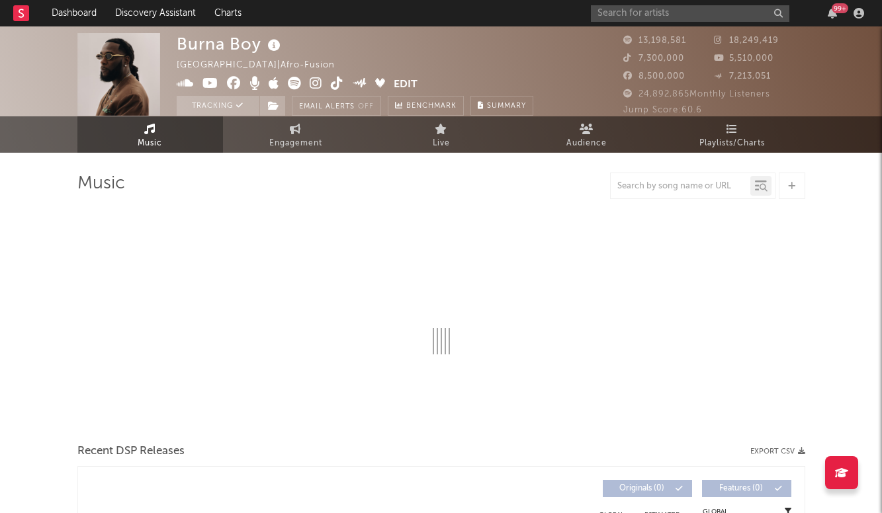
select select "6m"
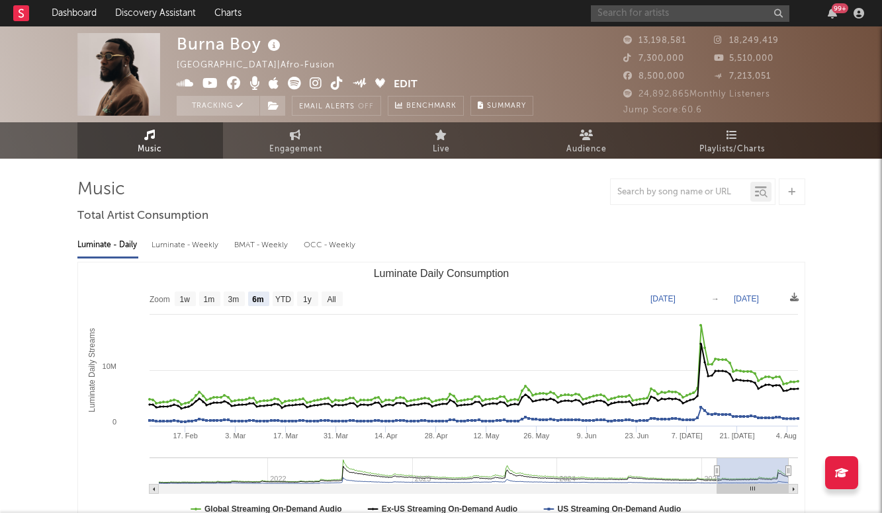
click at [632, 17] on input "text" at bounding box center [690, 13] width 198 height 17
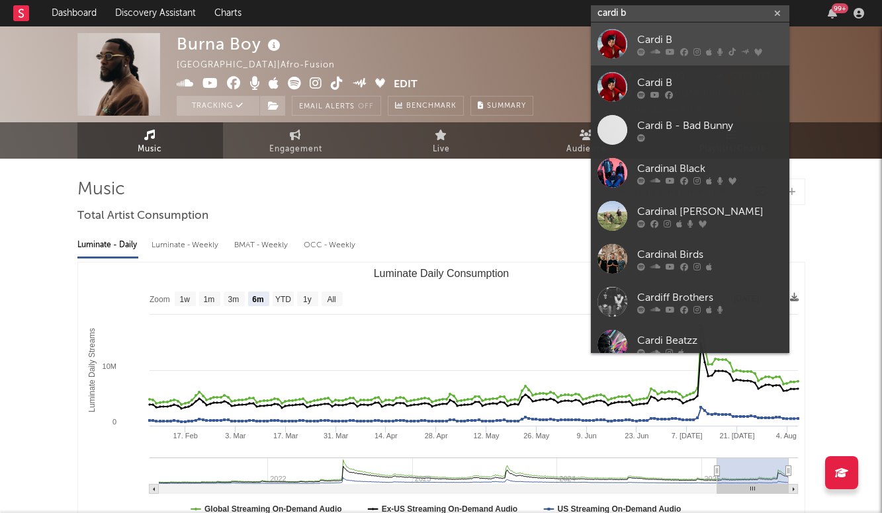
type input "cardi b"
click at [663, 32] on div "Cardi B" at bounding box center [709, 40] width 145 height 16
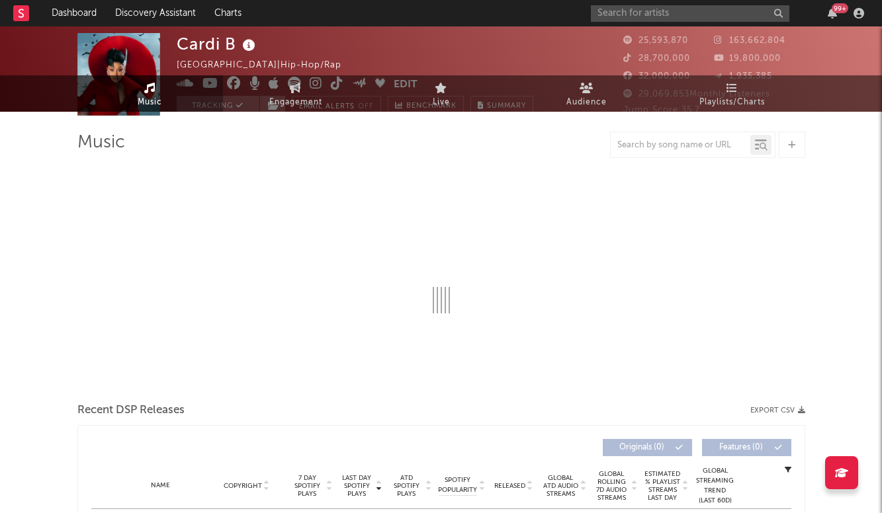
select select "6m"
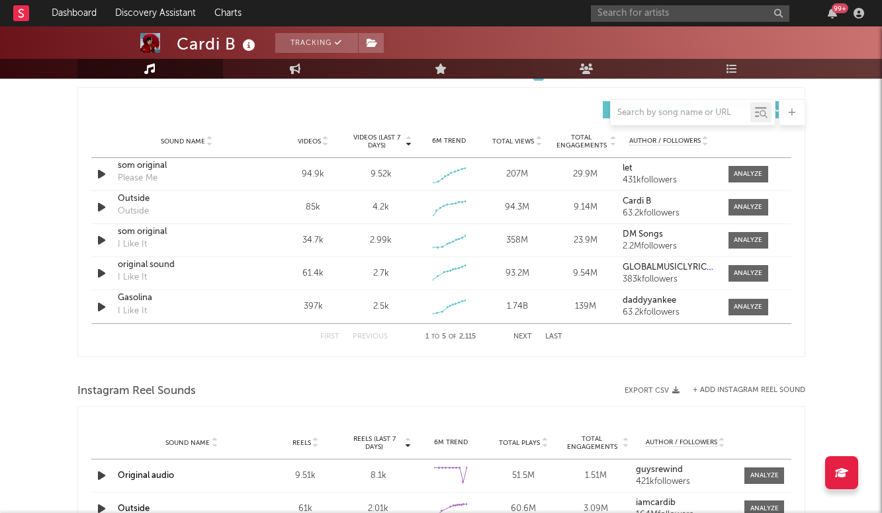
scroll to position [919, 0]
click at [549, 339] on button "Last" at bounding box center [553, 338] width 17 height 7
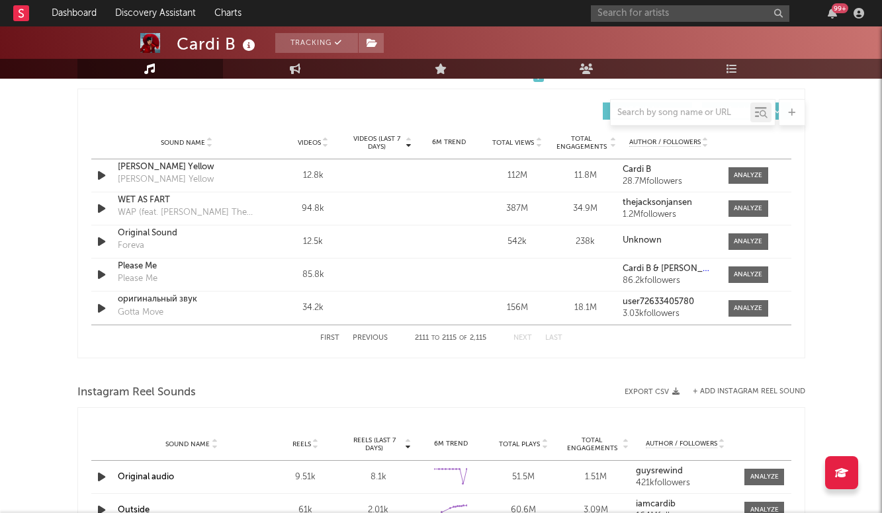
click at [359, 338] on button "Previous" at bounding box center [369, 338] width 35 height 7
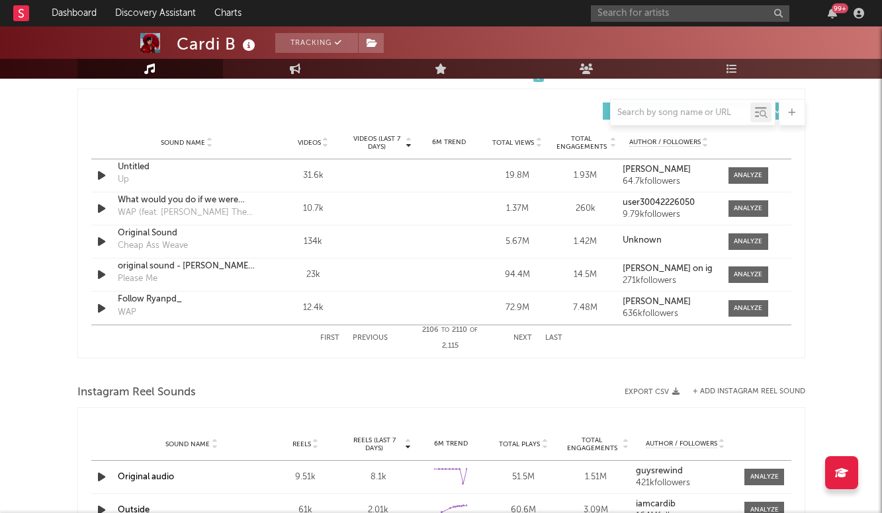
click at [359, 337] on button "Previous" at bounding box center [369, 338] width 35 height 7
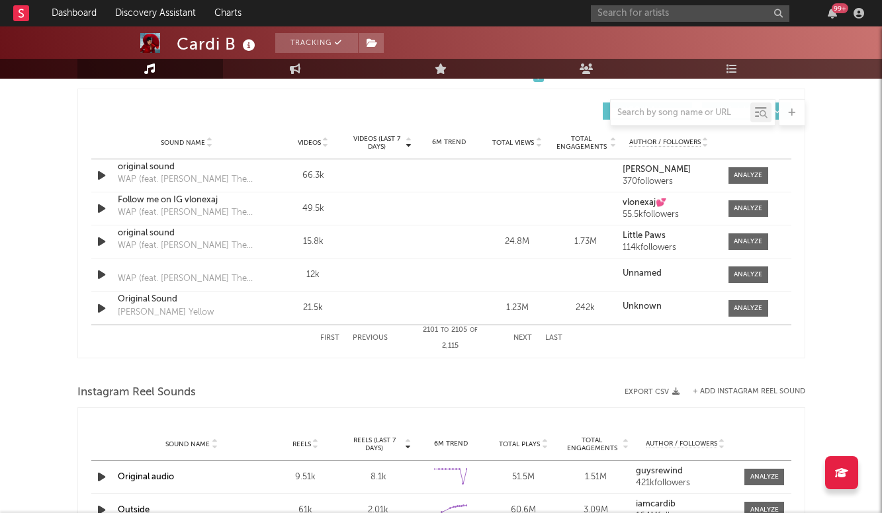
click at [518, 339] on button "Next" at bounding box center [522, 338] width 19 height 7
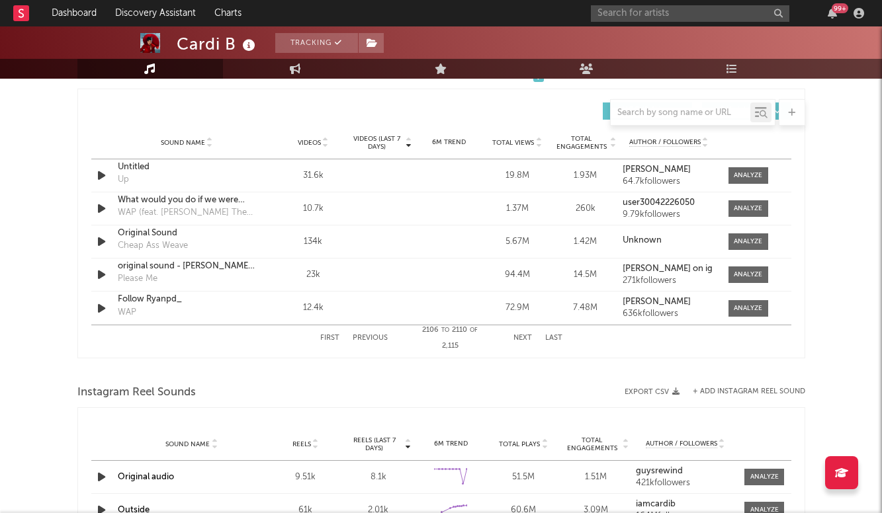
click at [518, 339] on button "Next" at bounding box center [522, 338] width 19 height 7
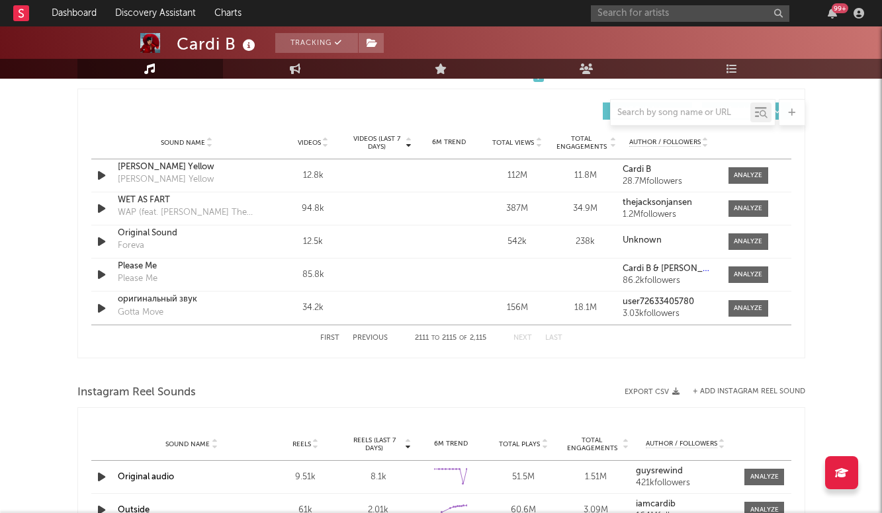
click at [374, 337] on button "Previous" at bounding box center [369, 338] width 35 height 7
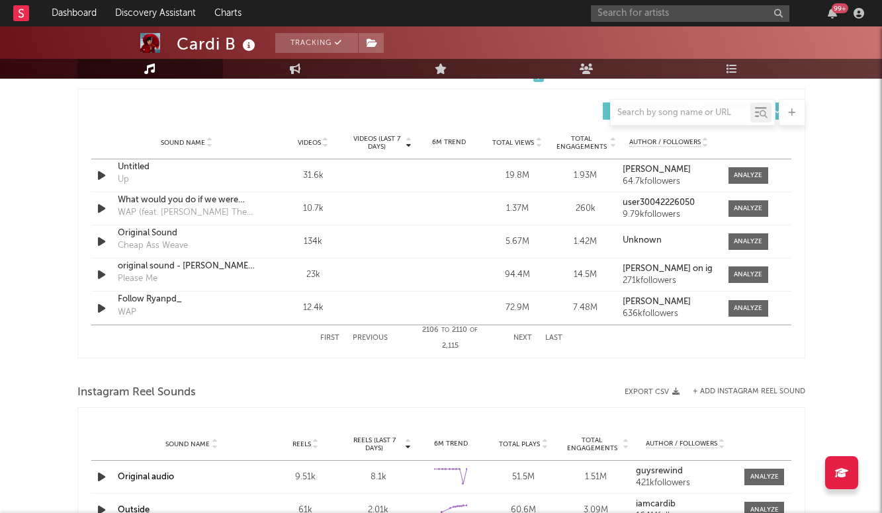
click at [374, 337] on button "Previous" at bounding box center [369, 338] width 35 height 7
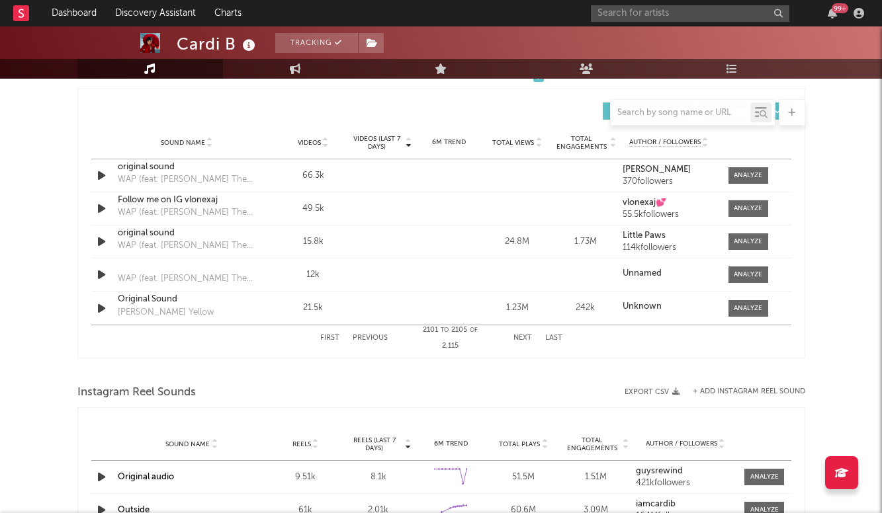
click at [374, 337] on button "Previous" at bounding box center [369, 338] width 35 height 7
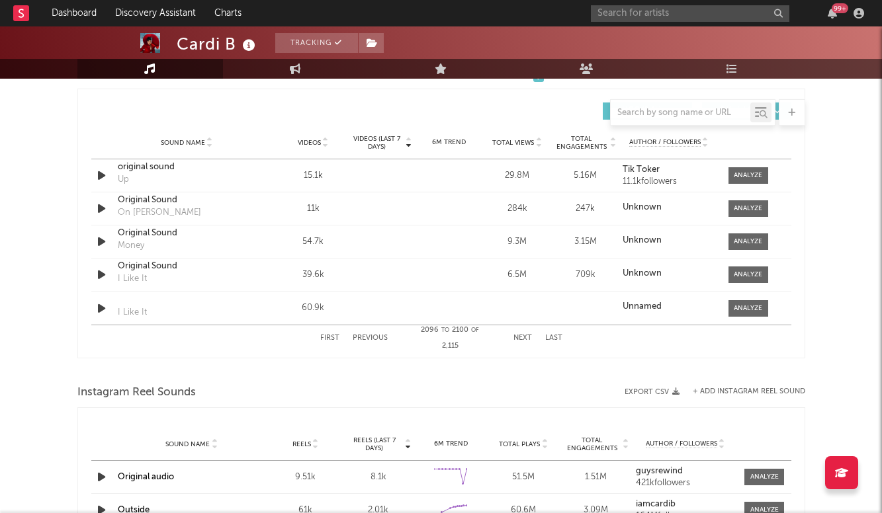
click at [374, 337] on button "Previous" at bounding box center [369, 338] width 35 height 7
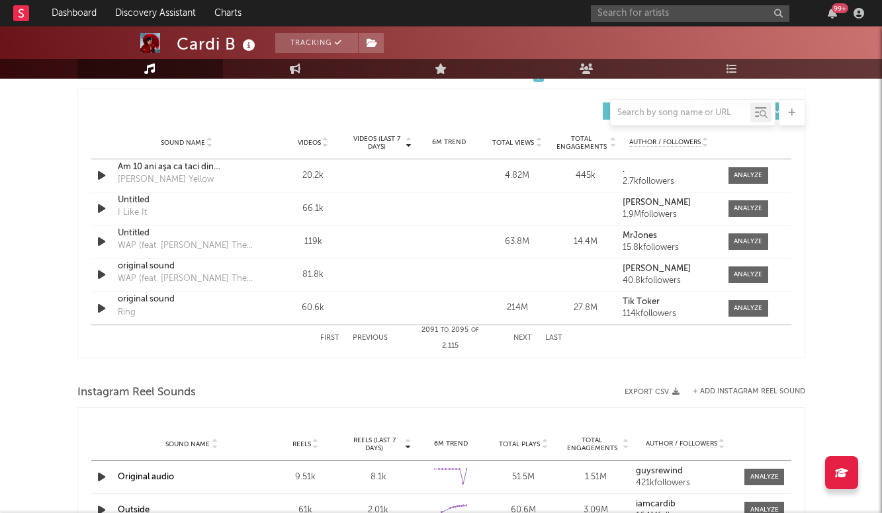
click at [374, 337] on button "Previous" at bounding box center [369, 338] width 35 height 7
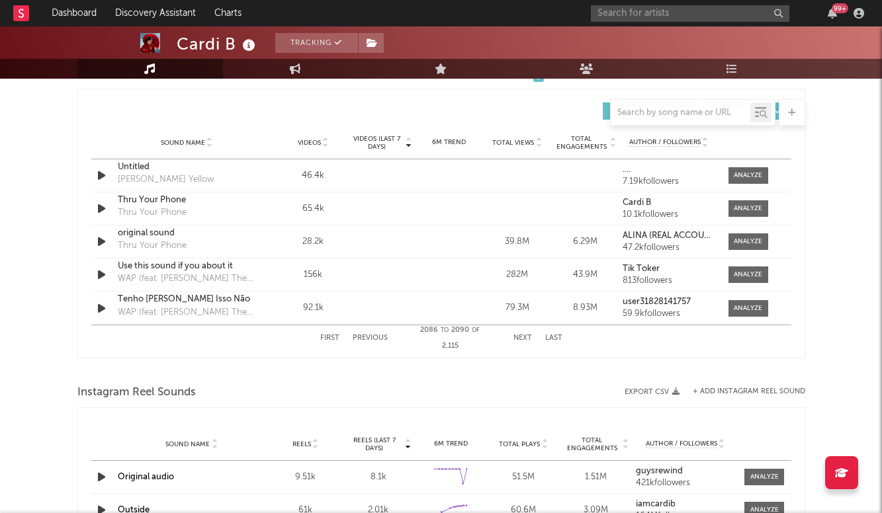
click at [374, 337] on button "Previous" at bounding box center [369, 338] width 35 height 7
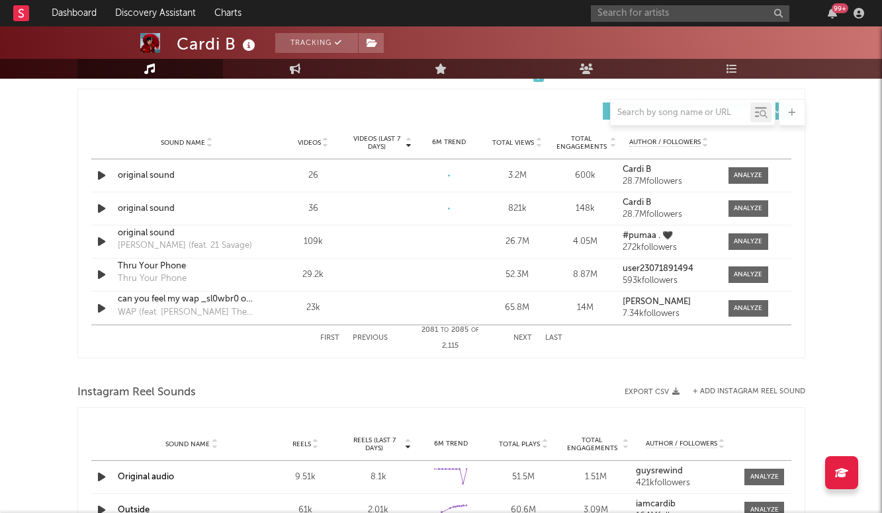
click at [374, 337] on button "Previous" at bounding box center [369, 338] width 35 height 7
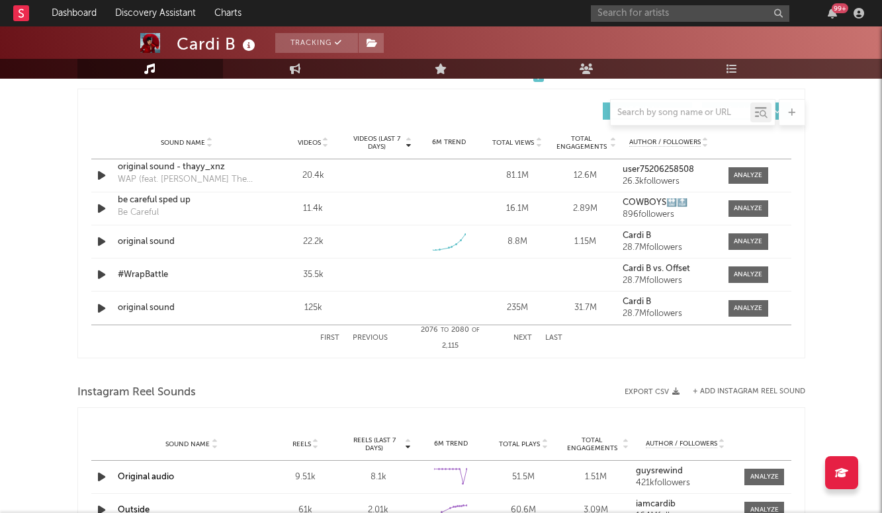
click at [374, 337] on button "Previous" at bounding box center [369, 338] width 35 height 7
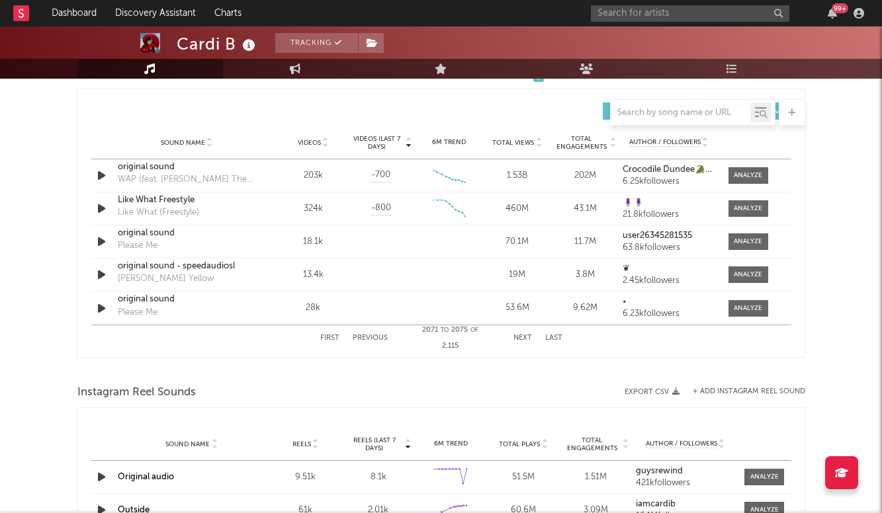
click at [526, 337] on button "Next" at bounding box center [522, 338] width 19 height 7
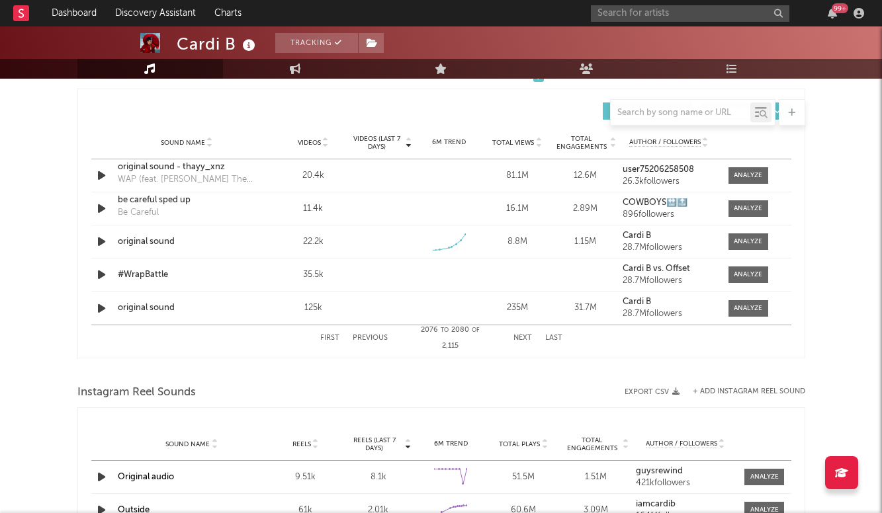
click at [327, 337] on button "First" at bounding box center [329, 338] width 19 height 7
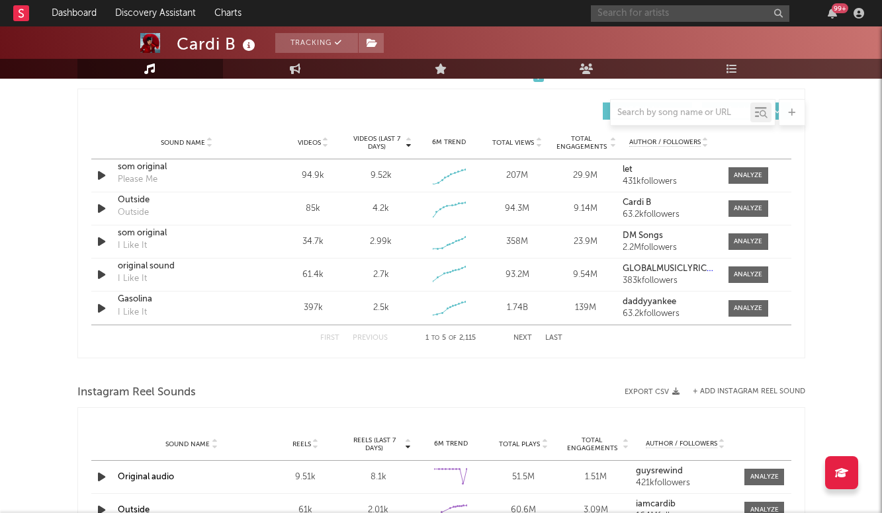
click at [641, 15] on input "text" at bounding box center [690, 13] width 198 height 17
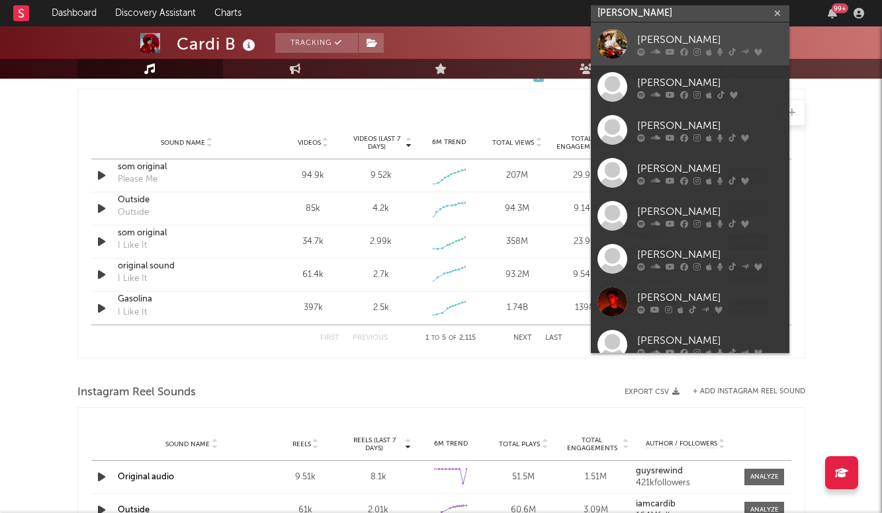
type input "Charlie"
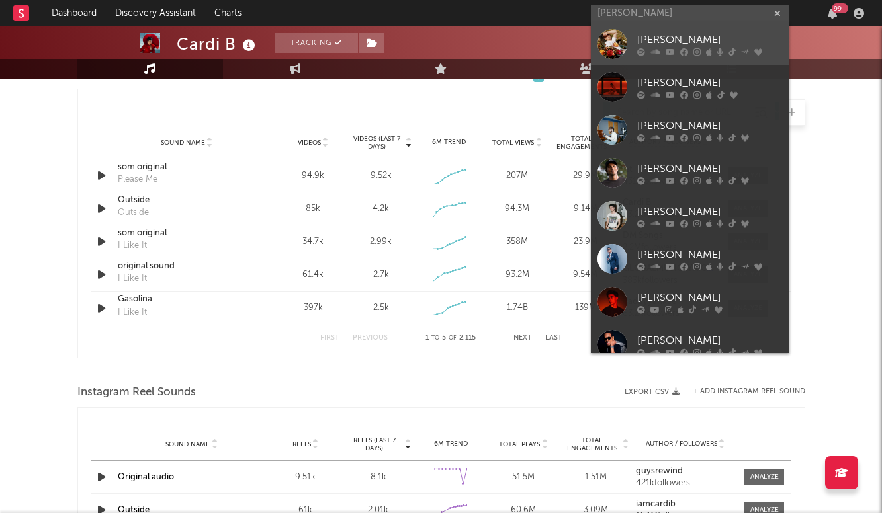
click at [675, 30] on link "[PERSON_NAME]" at bounding box center [690, 43] width 198 height 43
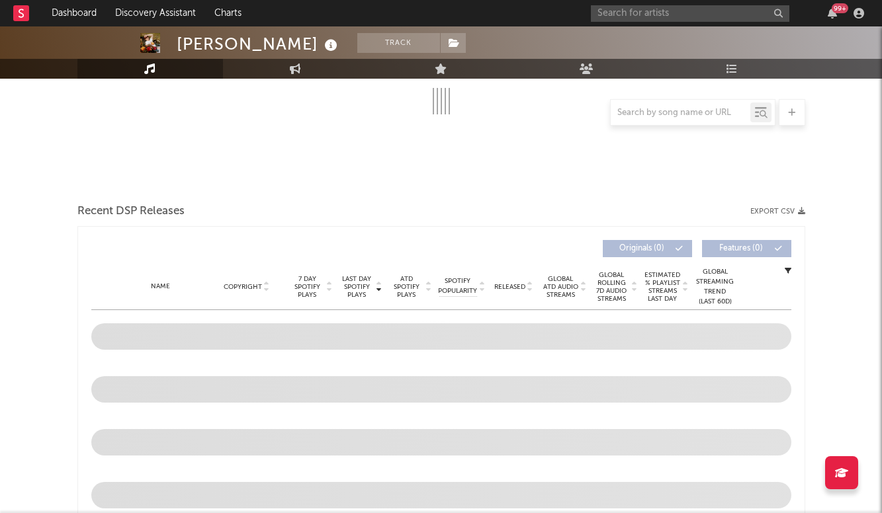
scroll to position [452, 0]
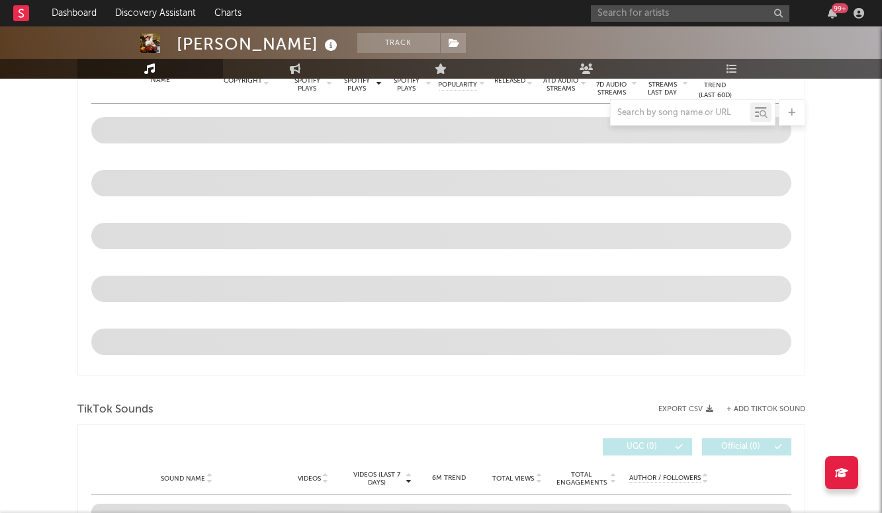
select select "6m"
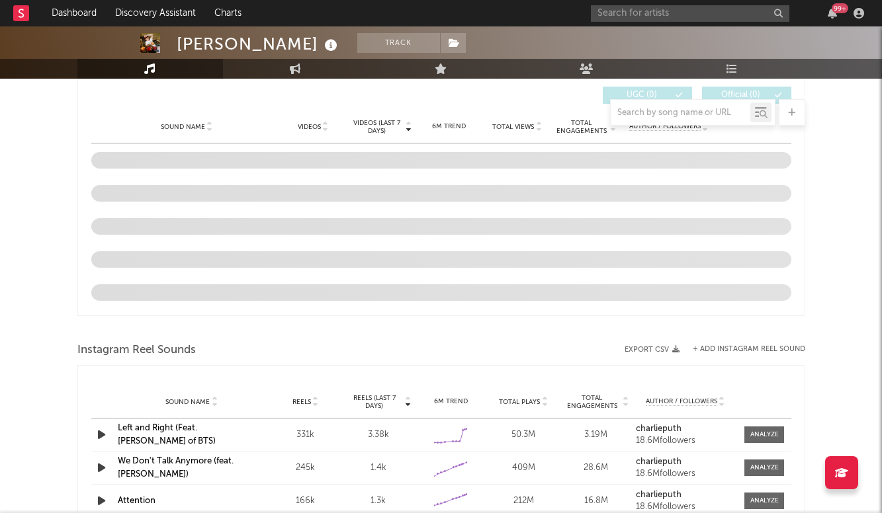
scroll to position [940, 0]
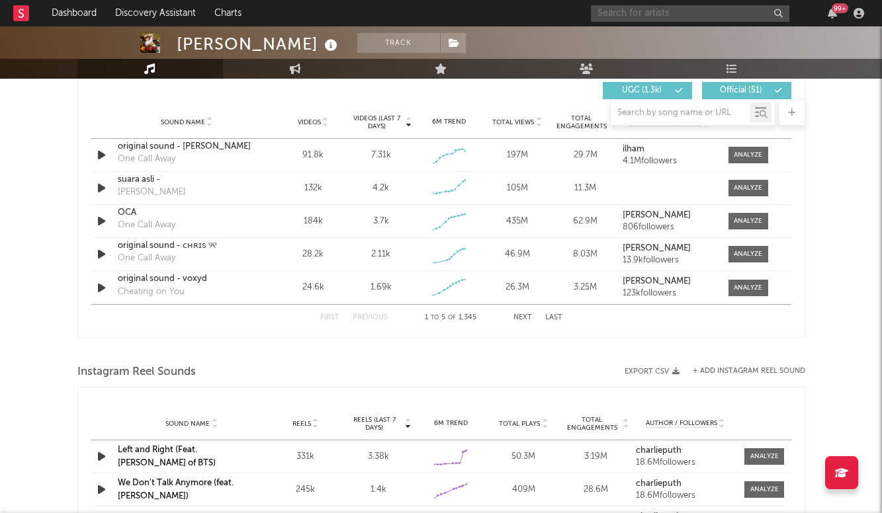
click at [676, 13] on input "text" at bounding box center [690, 13] width 198 height 17
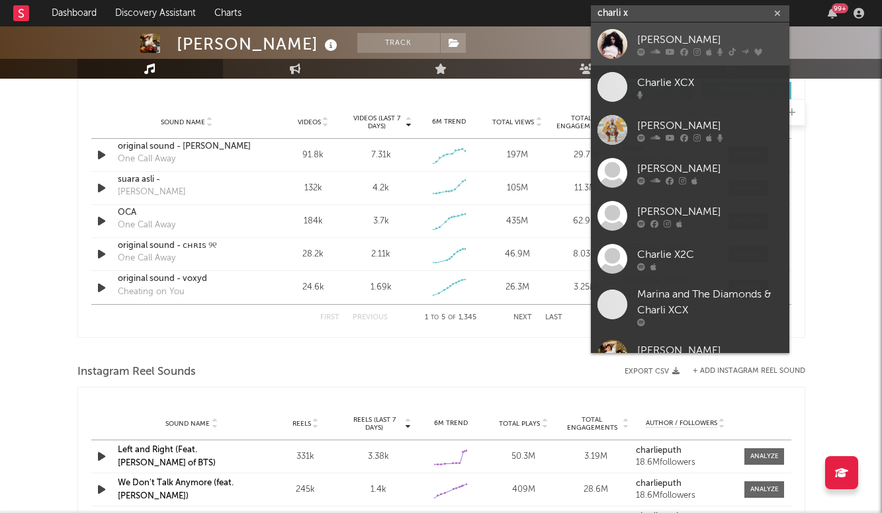
type input "charli x"
click at [713, 39] on div "[PERSON_NAME]" at bounding box center [709, 40] width 145 height 16
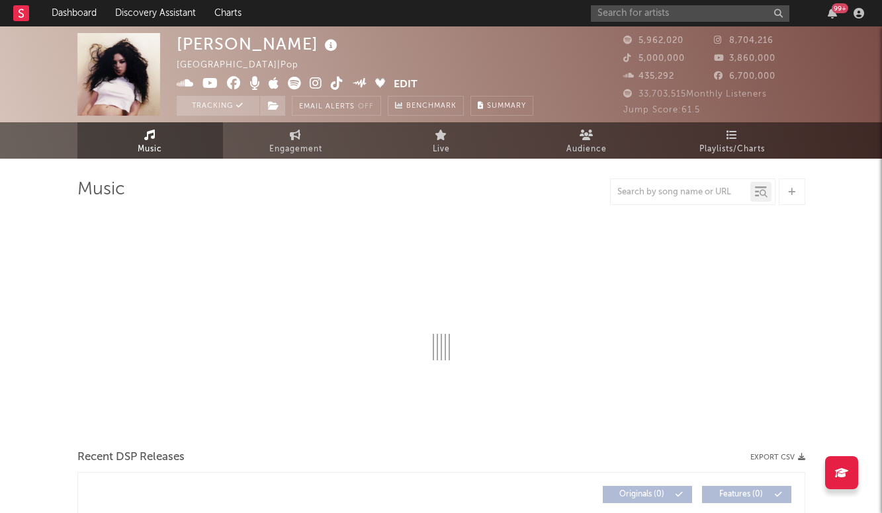
select select "6m"
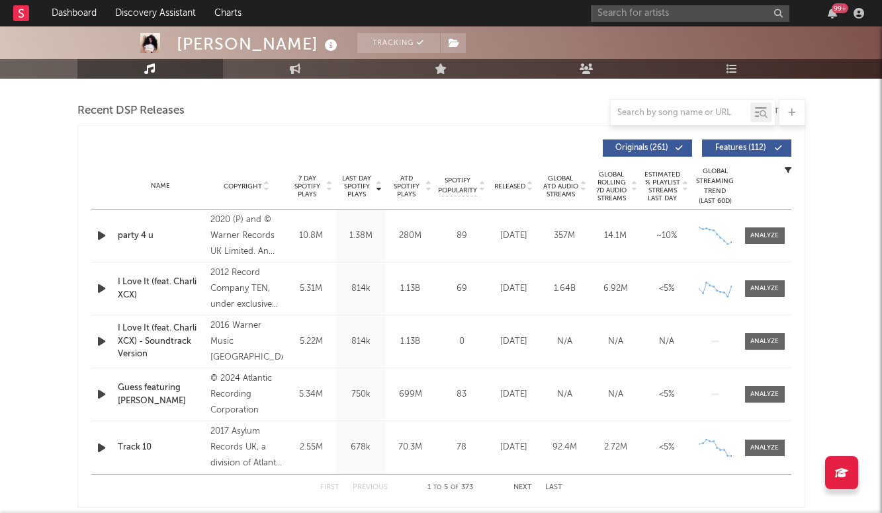
scroll to position [456, 0]
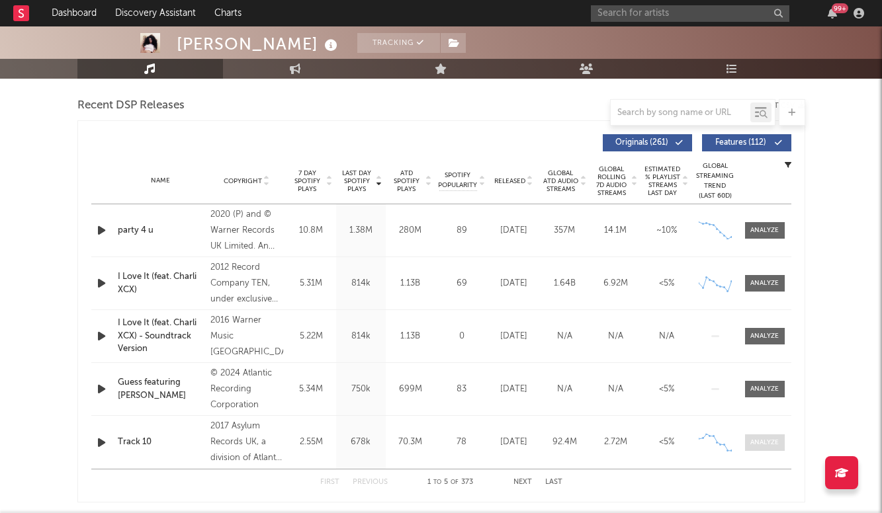
click at [758, 442] on div at bounding box center [764, 443] width 28 height 10
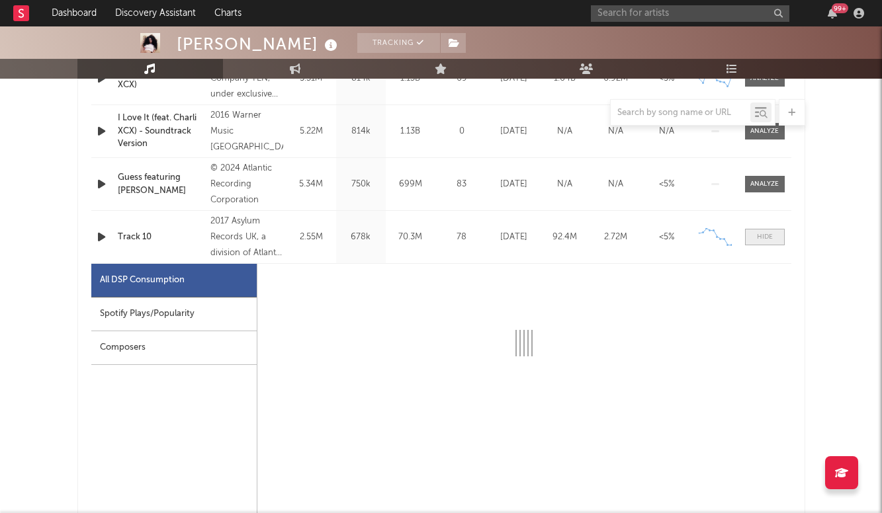
scroll to position [669, 0]
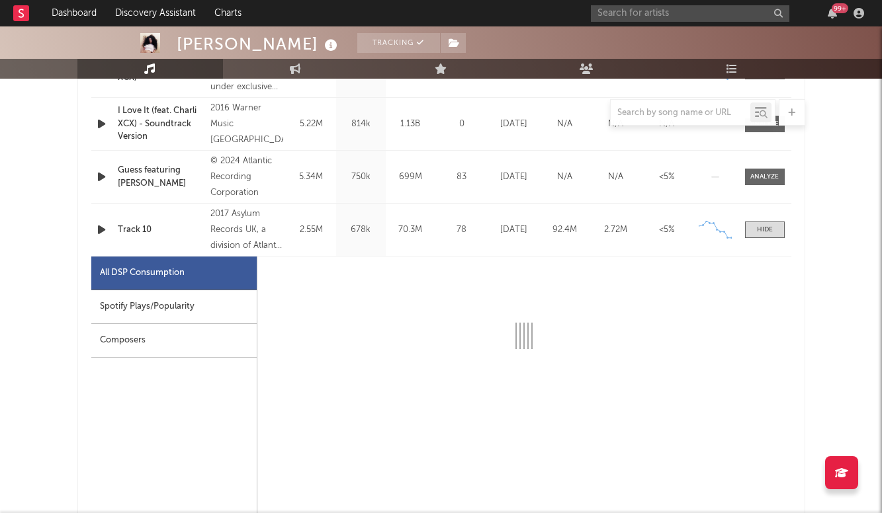
select select "6m"
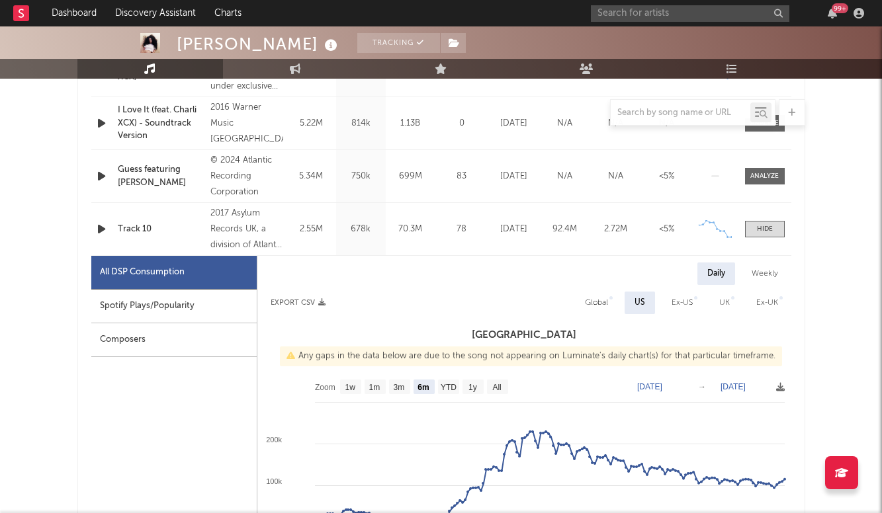
scroll to position [647, 0]
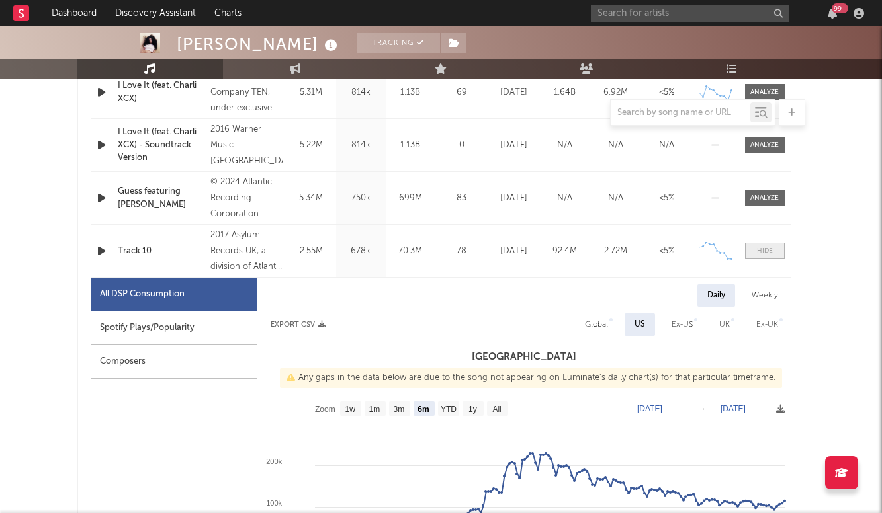
click at [763, 257] on span at bounding box center [765, 251] width 40 height 17
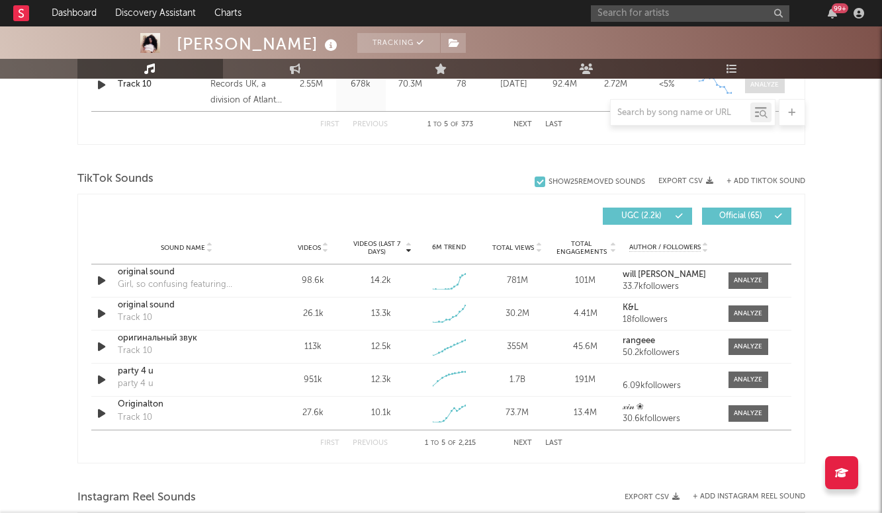
scroll to position [857, 0]
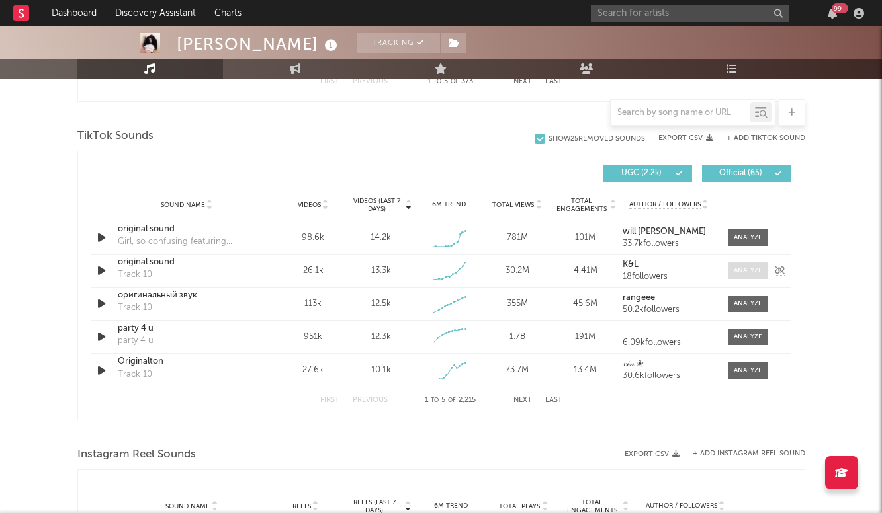
click at [733, 274] on div at bounding box center [747, 271] width 28 height 10
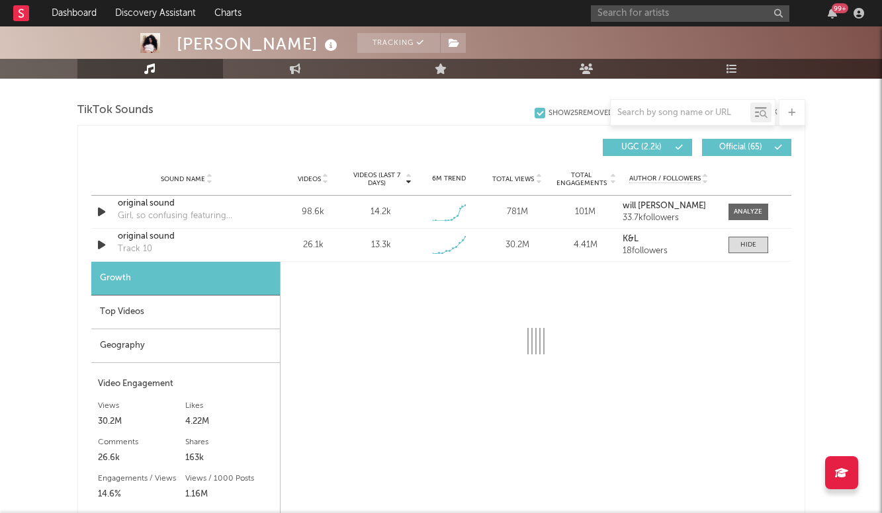
select select "1w"
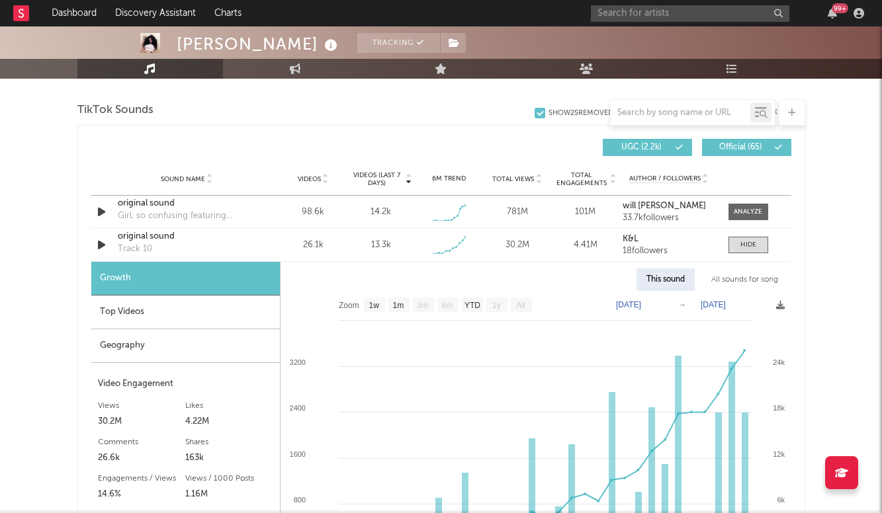
scroll to position [911, 0]
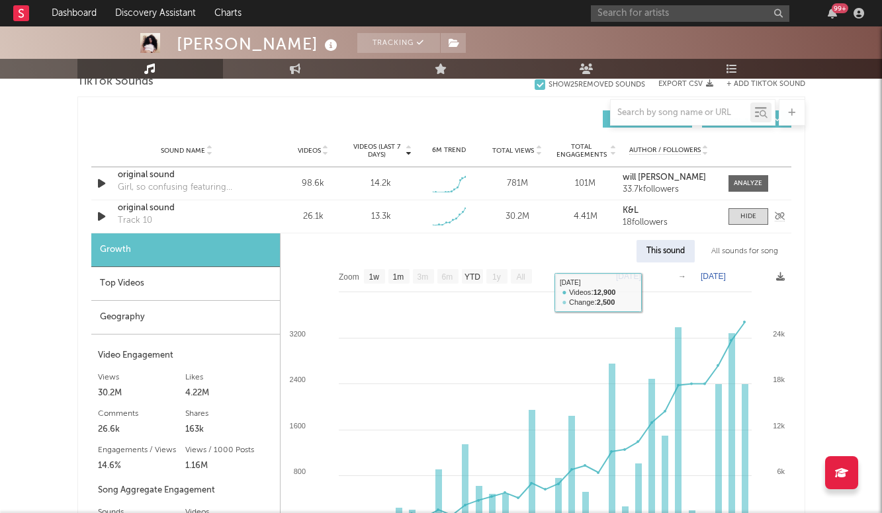
click at [157, 212] on div "original sound" at bounding box center [187, 208] width 138 height 13
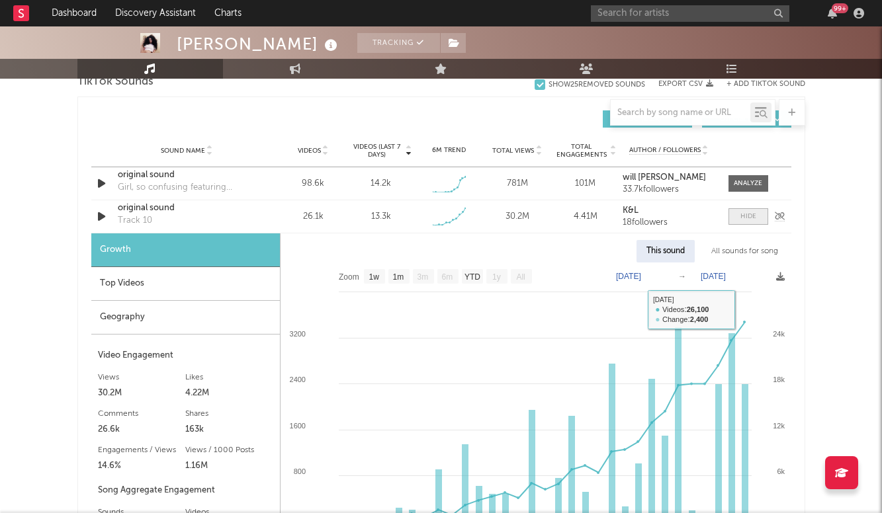
click at [754, 216] on div at bounding box center [748, 217] width 16 height 10
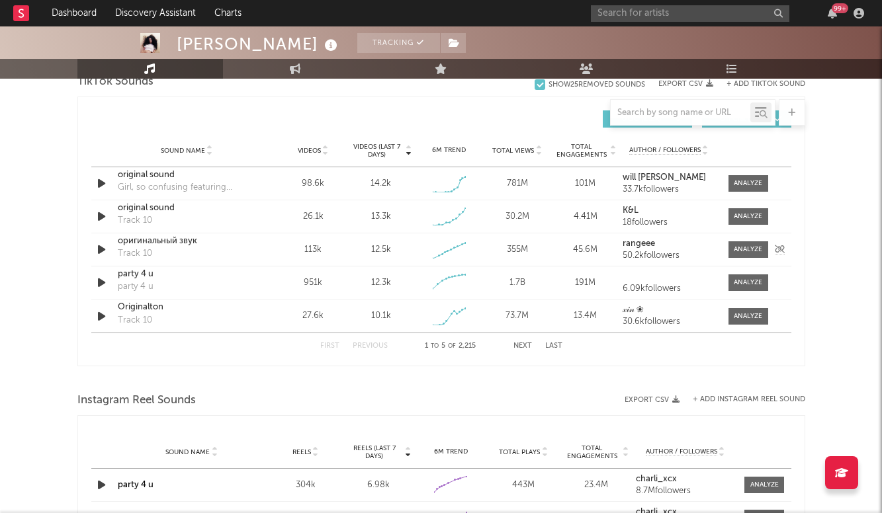
click at [154, 243] on div "оригинальный звук" at bounding box center [187, 241] width 138 height 13
click at [147, 311] on div "Originalton" at bounding box center [187, 307] width 138 height 13
click at [766, 318] on span at bounding box center [748, 316] width 40 height 17
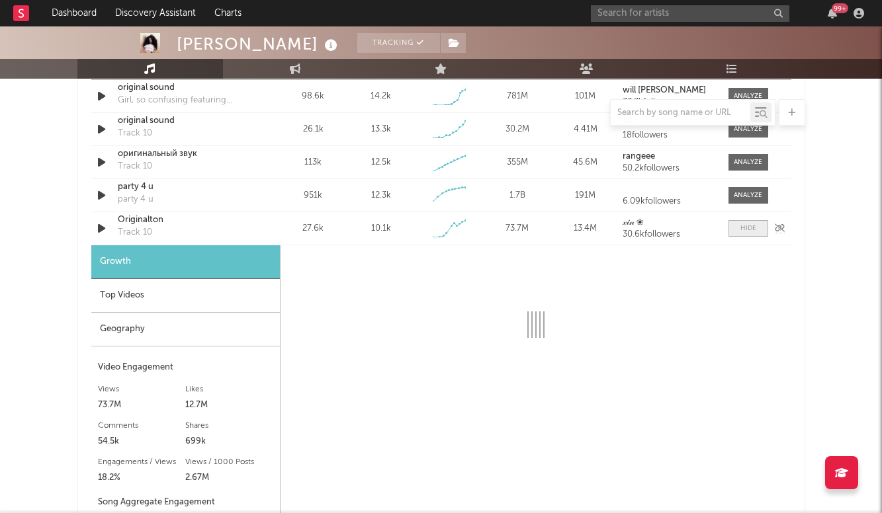
scroll to position [1023, 0]
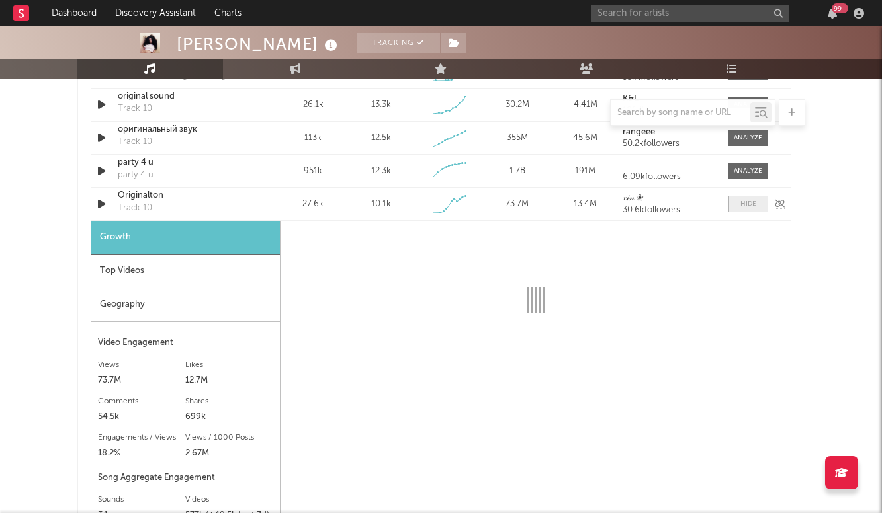
select select "1w"
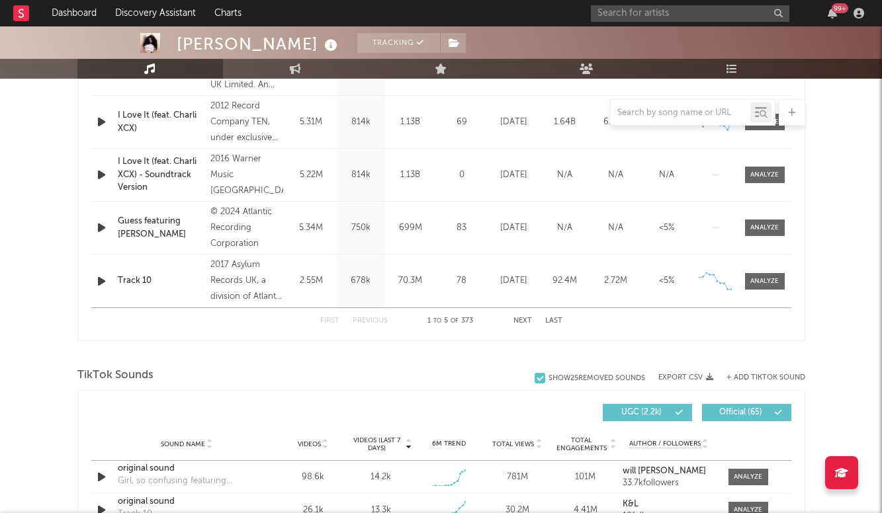
scroll to position [618, 0]
click at [758, 274] on span at bounding box center [765, 280] width 40 height 17
select select "6m"
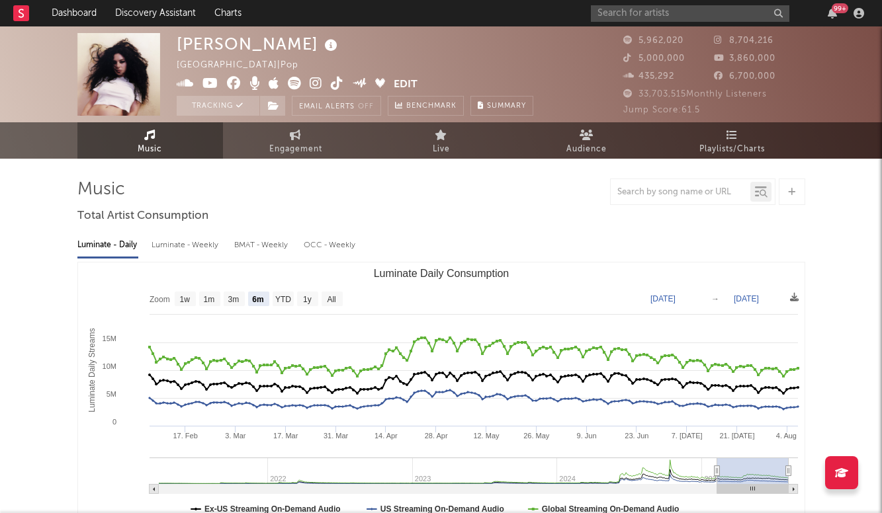
scroll to position [0, 0]
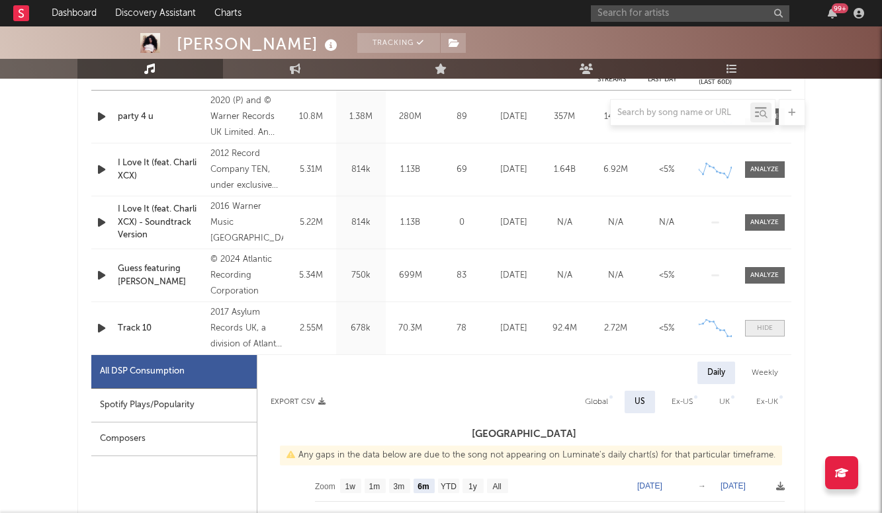
click at [765, 332] on div at bounding box center [765, 328] width 16 height 10
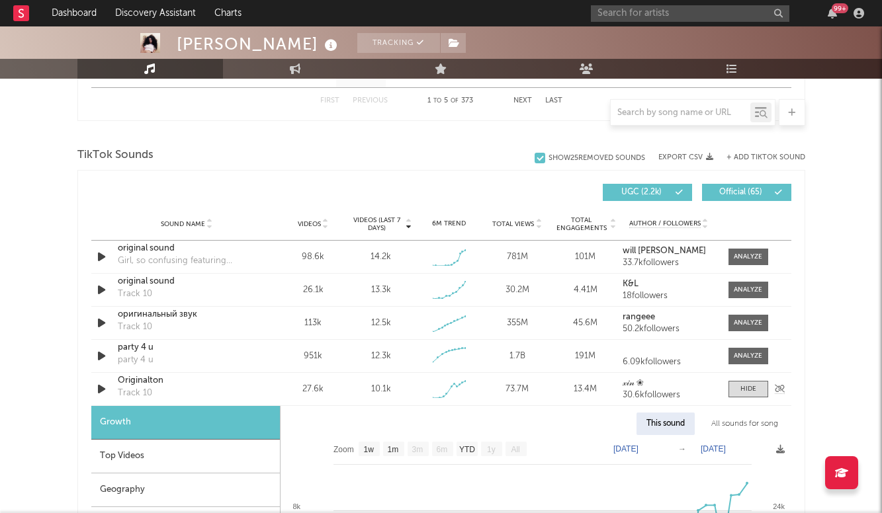
scroll to position [839, 0]
click at [737, 385] on span at bounding box center [748, 388] width 40 height 17
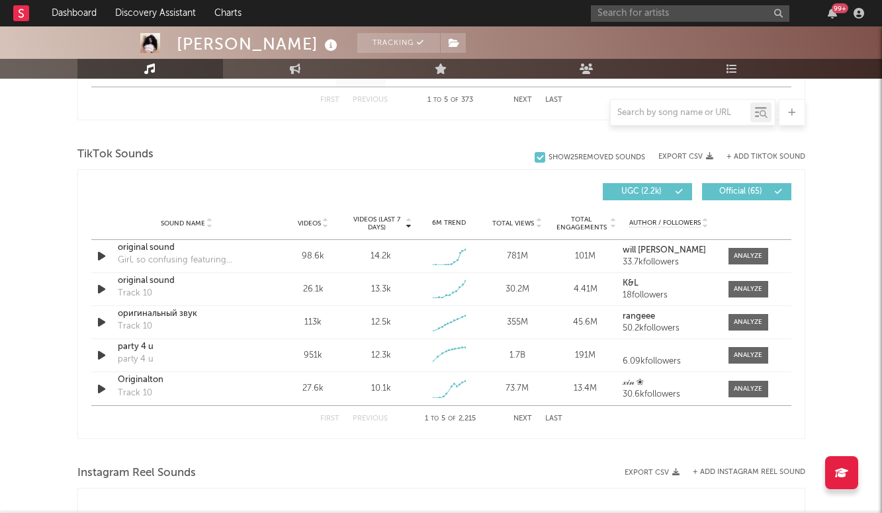
click at [517, 415] on div "First Previous 1 to 5 of 2,215 Next Last" at bounding box center [441, 419] width 242 height 26
click at [526, 417] on button "Next" at bounding box center [522, 418] width 19 height 7
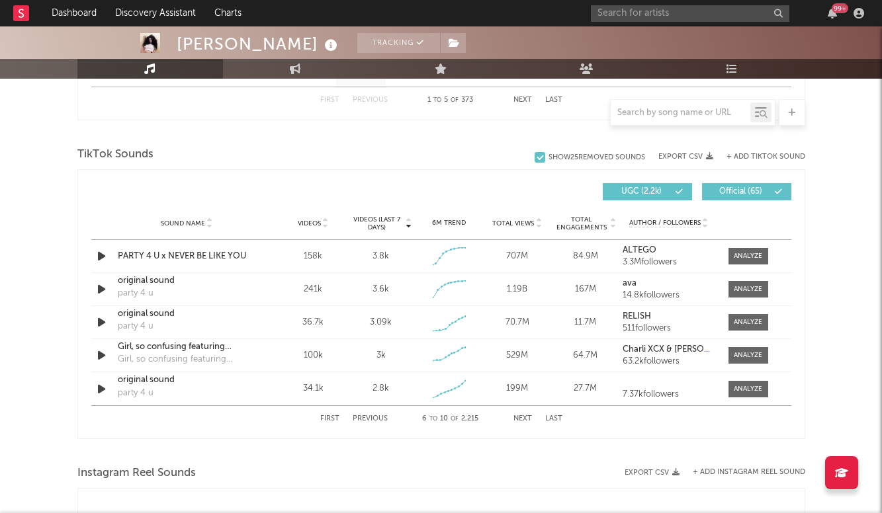
click at [372, 421] on button "Previous" at bounding box center [369, 418] width 35 height 7
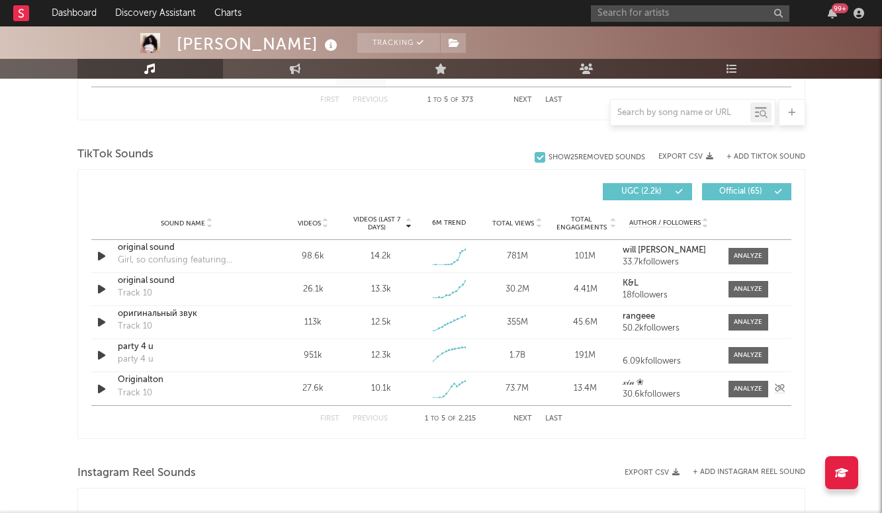
click at [150, 380] on div "Originalton" at bounding box center [187, 380] width 138 height 13
click at [746, 388] on div at bounding box center [747, 389] width 28 height 10
select select "1w"
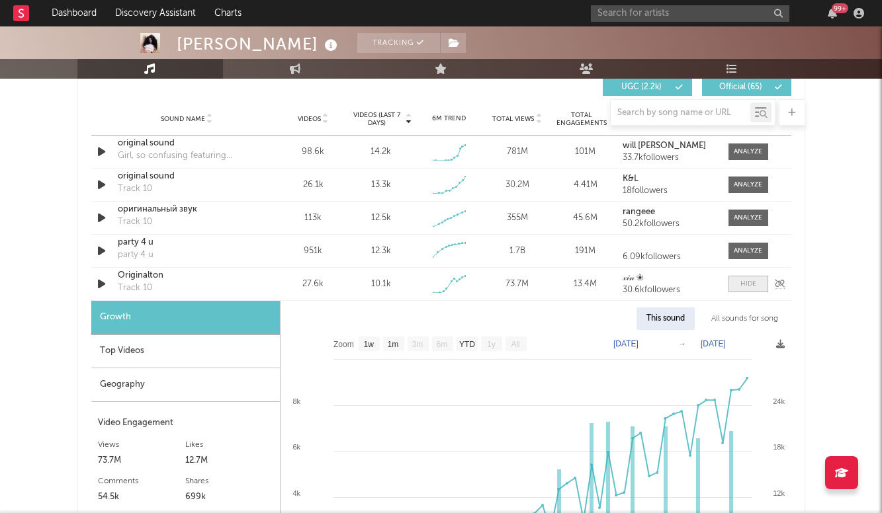
scroll to position [959, 0]
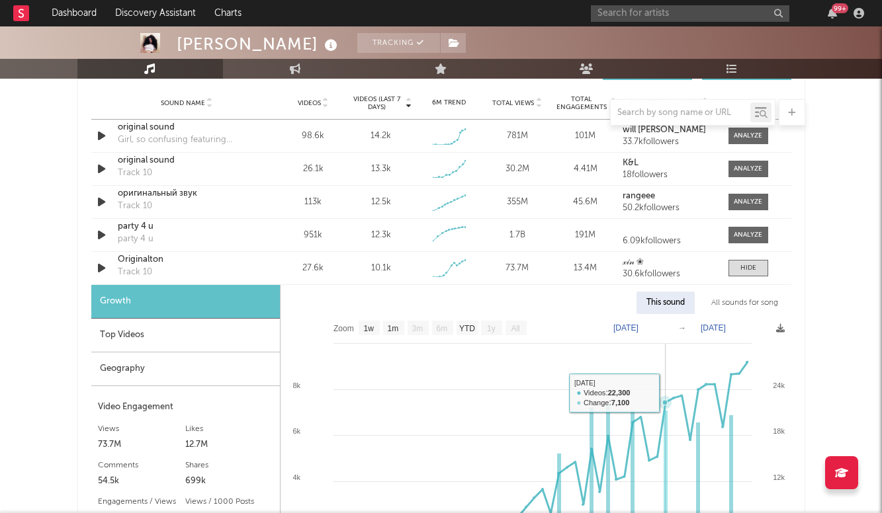
click at [669, 393] on icon at bounding box center [542, 467] width 410 height 210
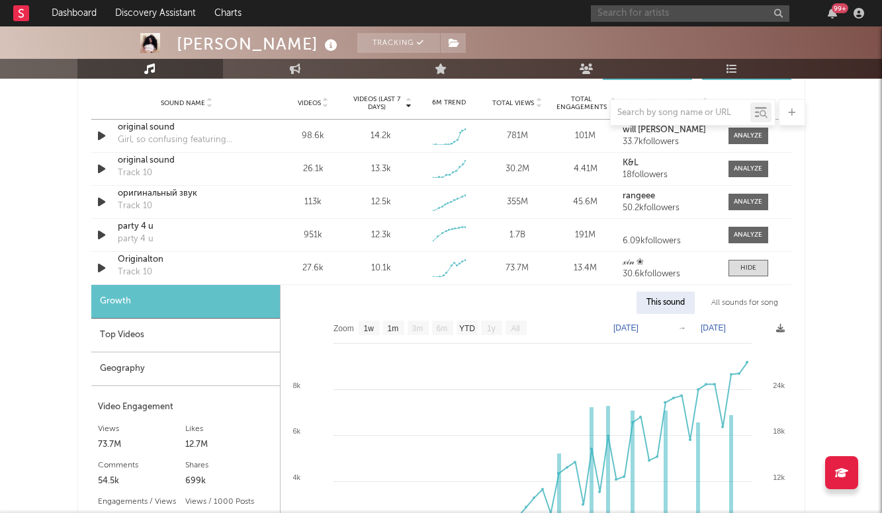
click at [638, 13] on input "text" at bounding box center [690, 13] width 198 height 17
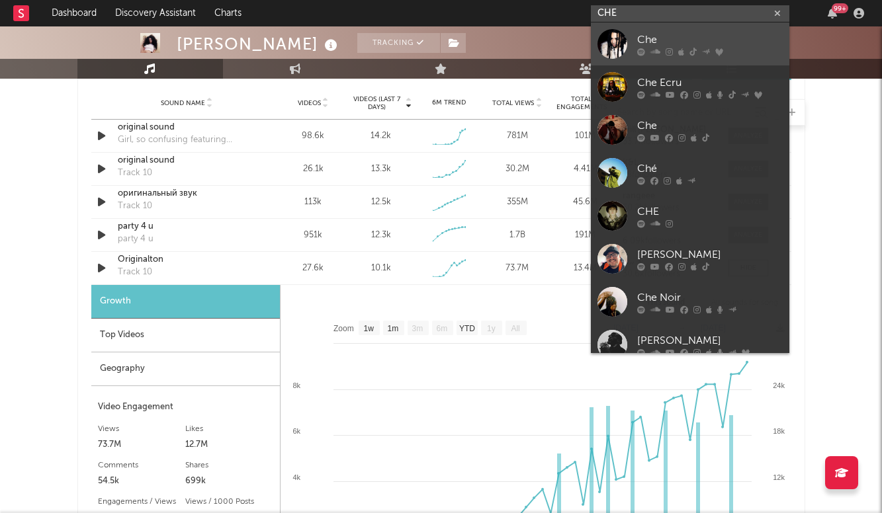
type input "CHE"
click at [657, 42] on div "Che" at bounding box center [709, 40] width 145 height 16
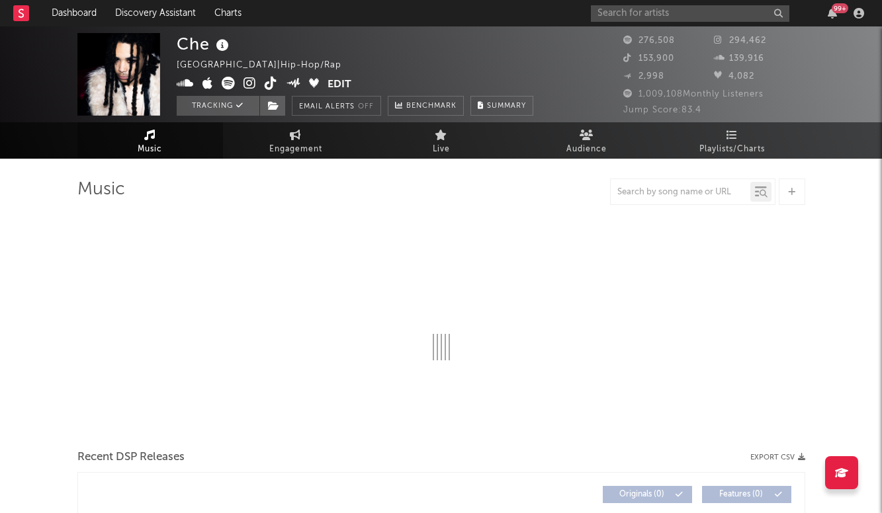
select select "6m"
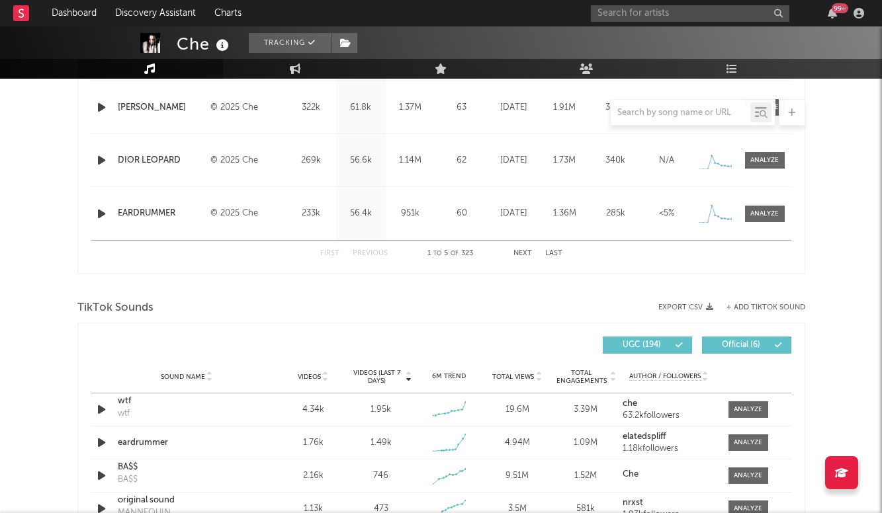
scroll to position [840, 0]
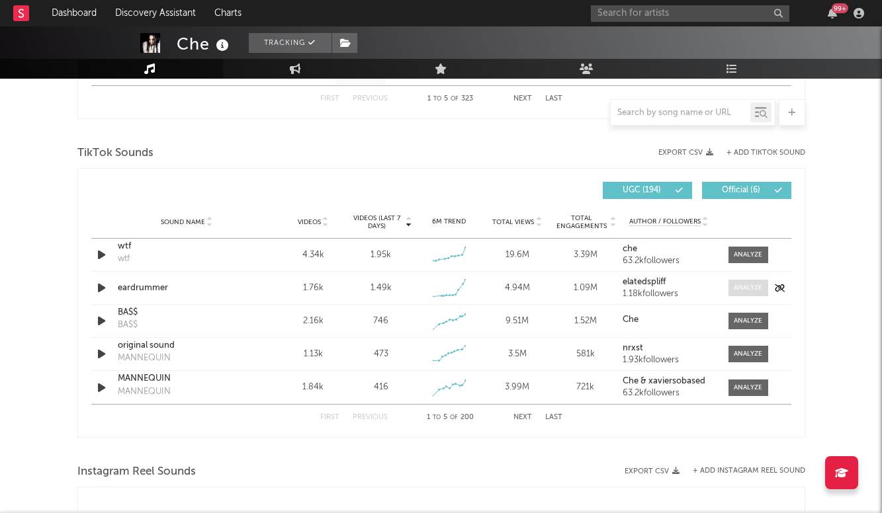
click at [751, 289] on div at bounding box center [747, 288] width 28 height 10
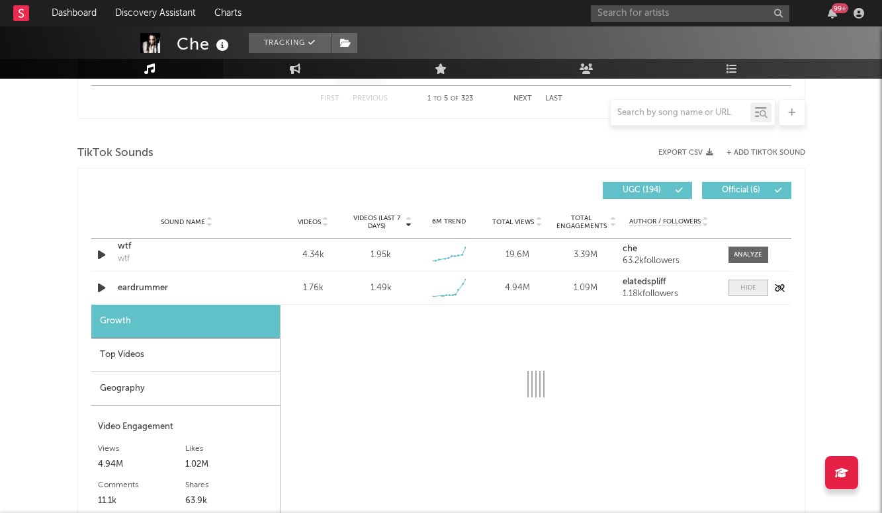
select select "1w"
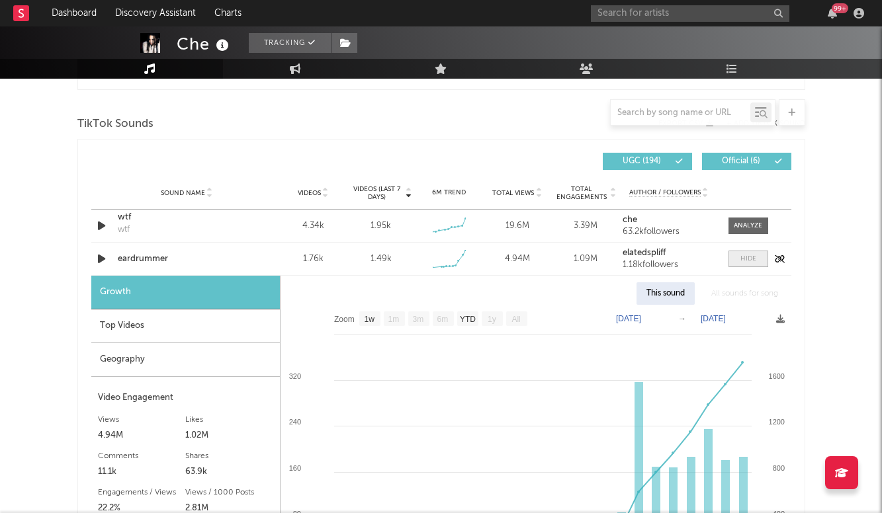
scroll to position [872, 0]
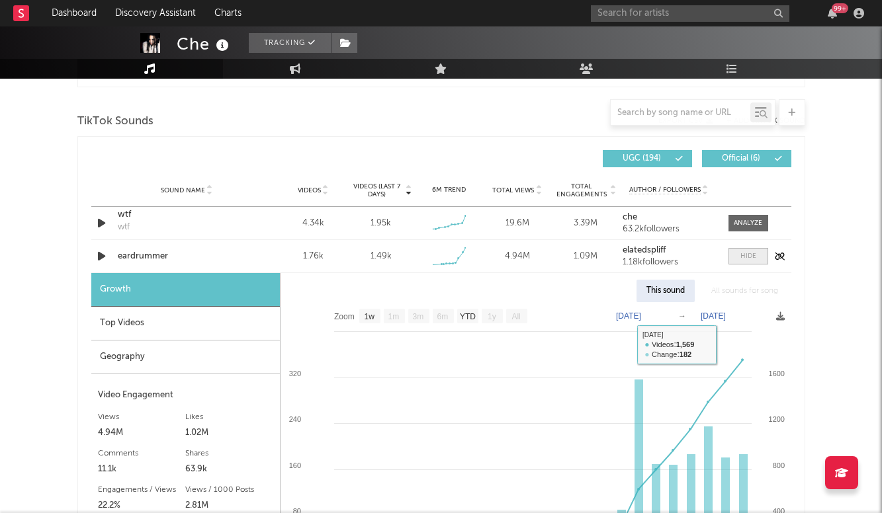
click at [739, 259] on span at bounding box center [748, 256] width 40 height 17
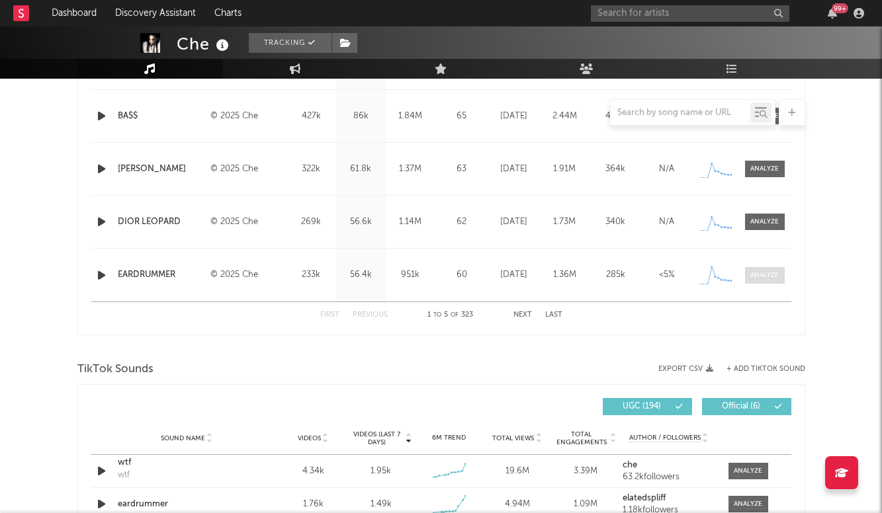
click at [757, 278] on div at bounding box center [764, 275] width 28 height 10
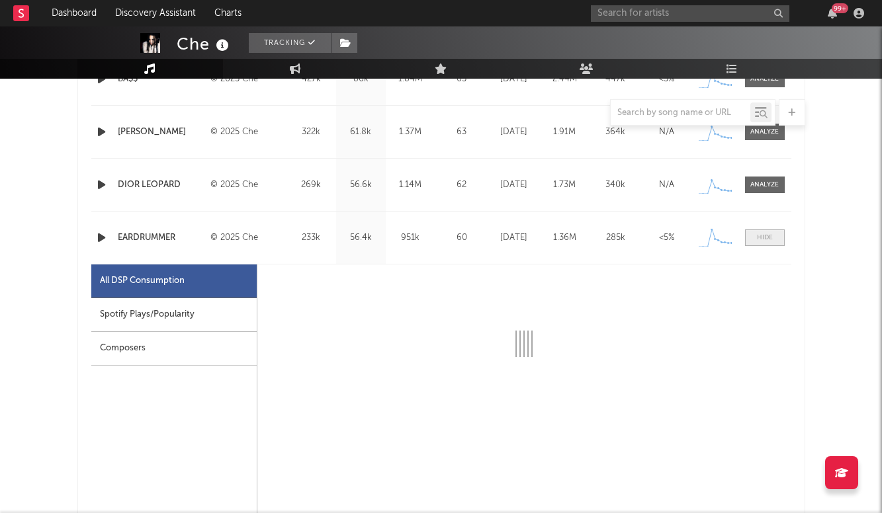
select select "1w"
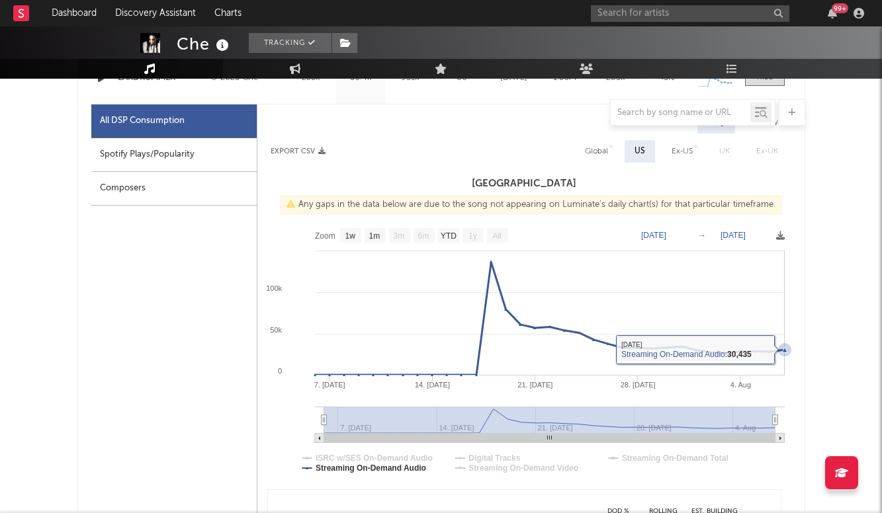
scroll to position [849, 0]
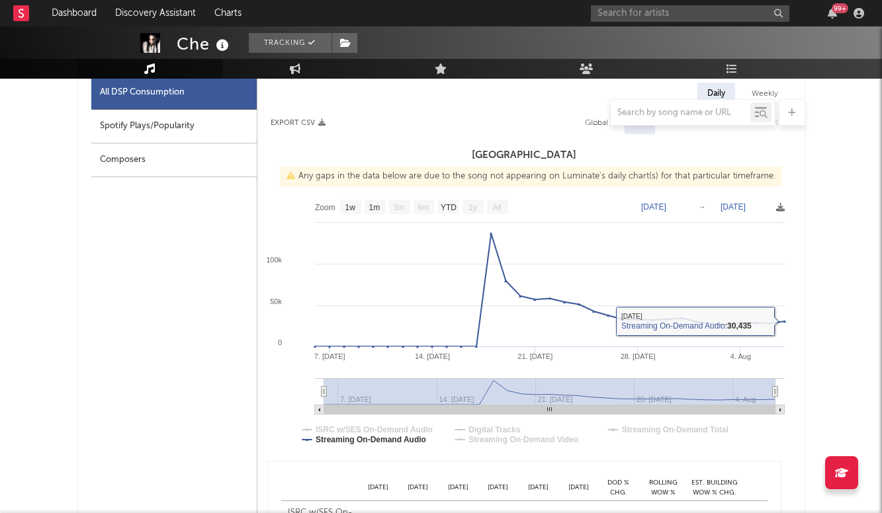
click at [808, 296] on div "Che Tracking United States | Hip-Hop/Rap Edit Tracking Email Alerts Off Benchma…" at bounding box center [441, 490] width 882 height 2627
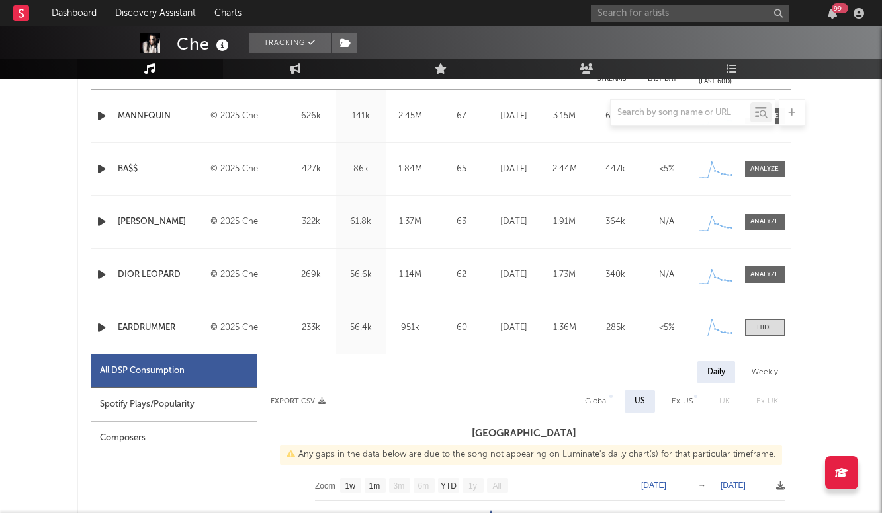
scroll to position [568, 0]
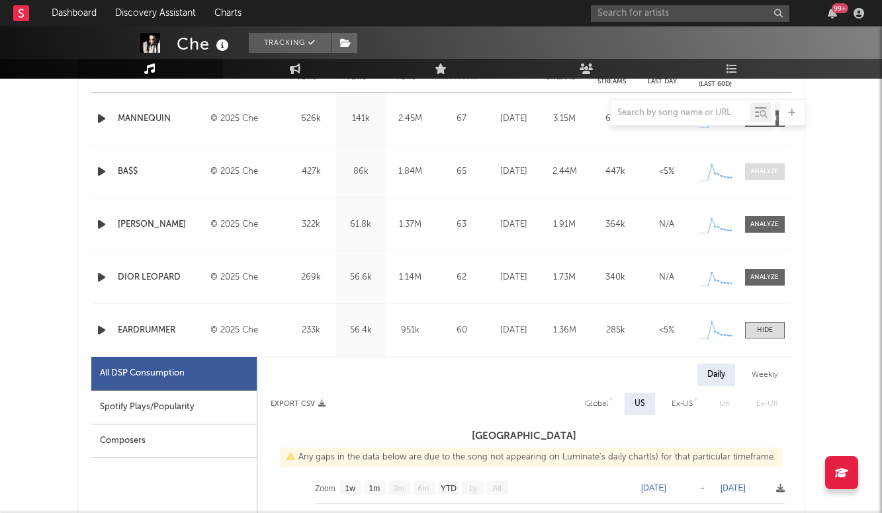
click at [765, 171] on div at bounding box center [764, 172] width 28 height 10
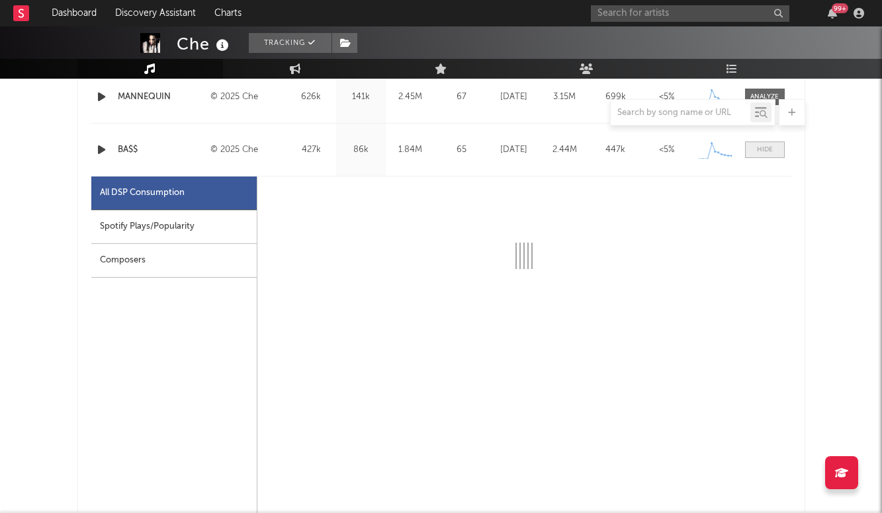
select select "1w"
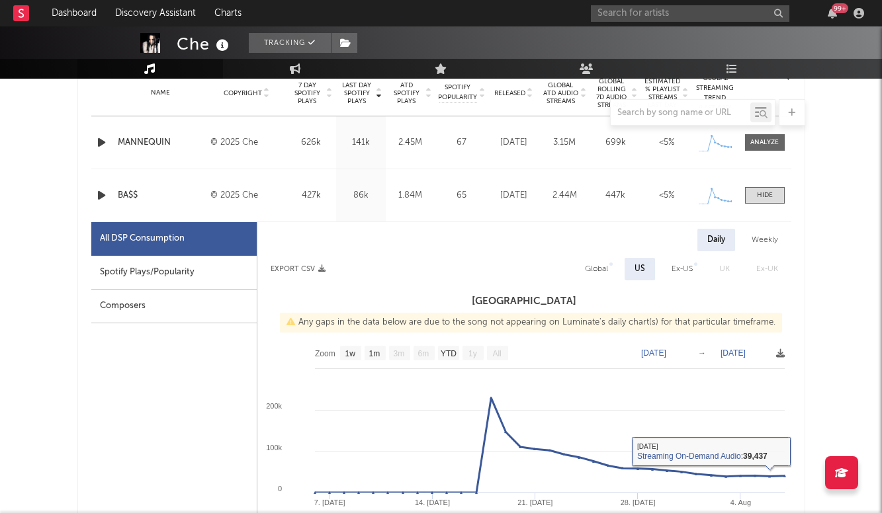
scroll to position [515, 0]
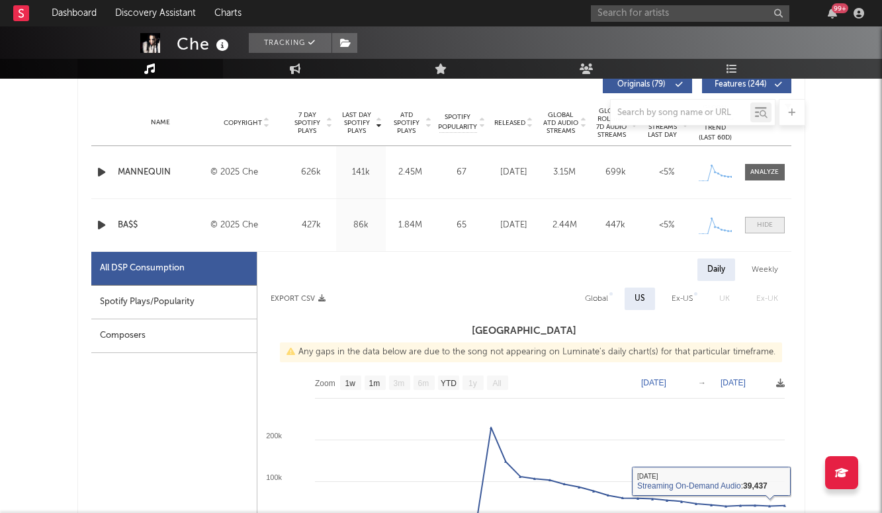
click at [758, 231] on span at bounding box center [765, 225] width 40 height 17
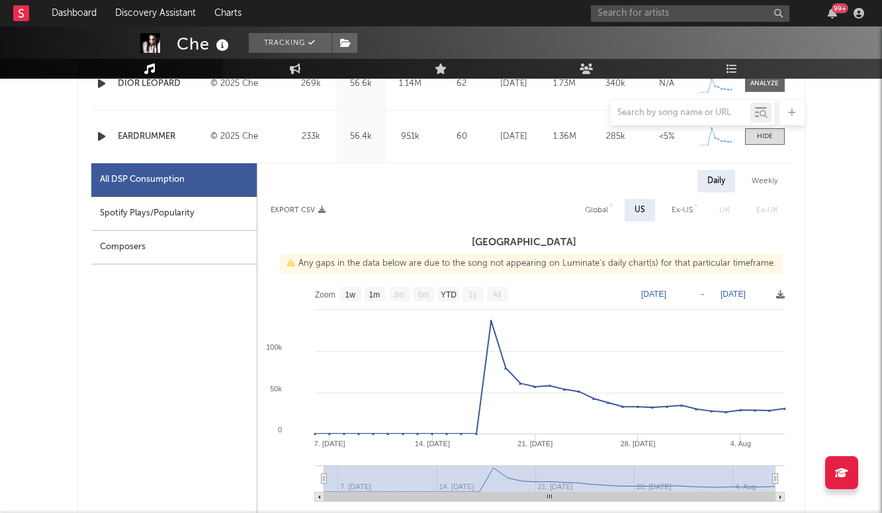
scroll to position [761, 0]
click at [763, 134] on div at bounding box center [765, 138] width 16 height 10
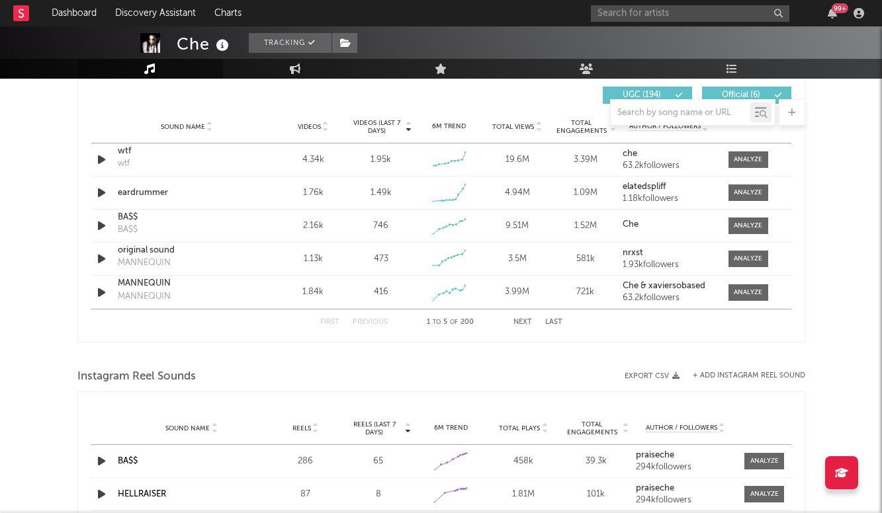
scroll to position [948, 0]
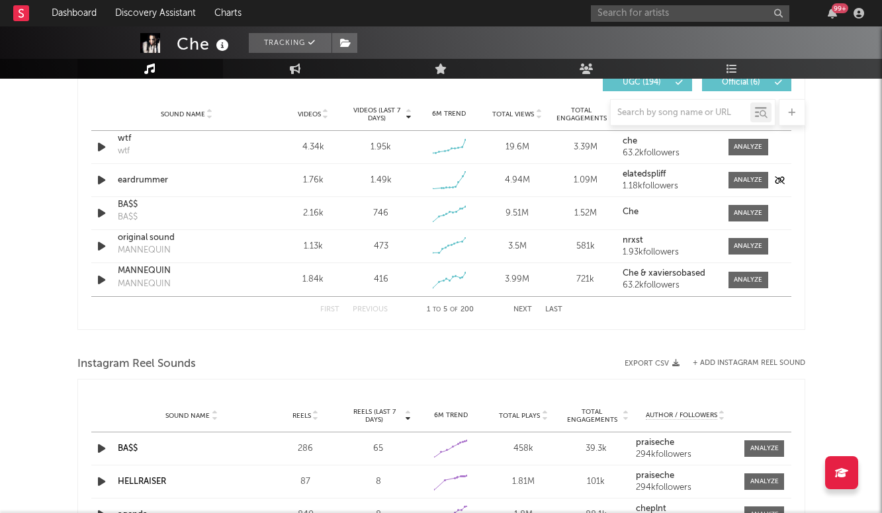
click at [148, 177] on div "eardrummer" at bounding box center [187, 180] width 138 height 13
click at [745, 179] on div at bounding box center [747, 180] width 28 height 10
select select "1w"
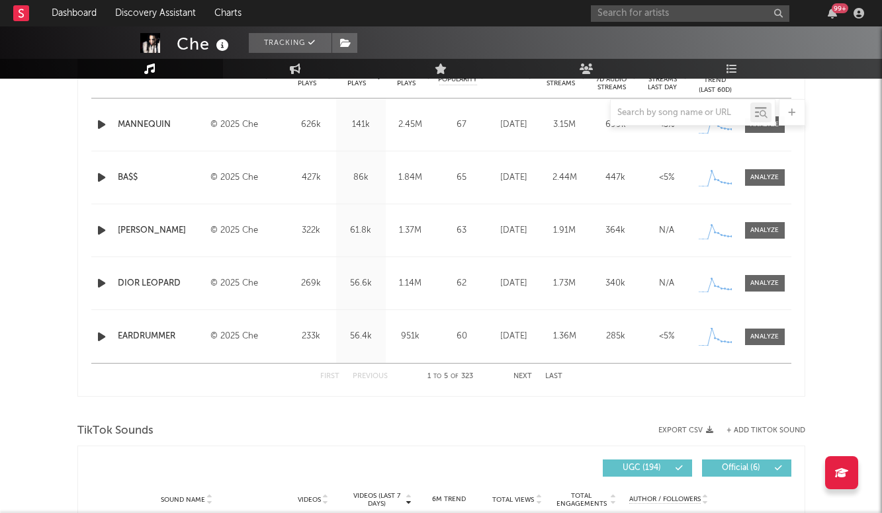
scroll to position [512, 0]
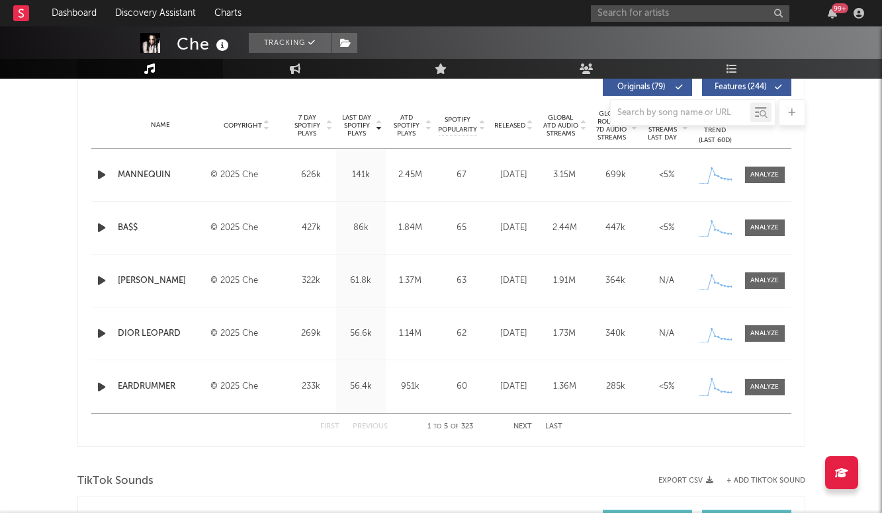
click at [522, 427] on button "Next" at bounding box center [522, 426] width 19 height 7
click at [370, 427] on button "Previous" at bounding box center [369, 426] width 35 height 7
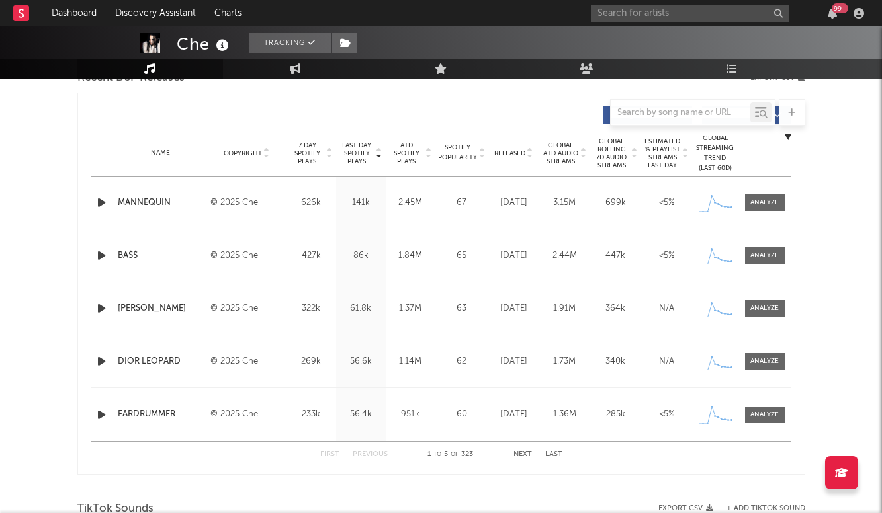
scroll to position [509, 0]
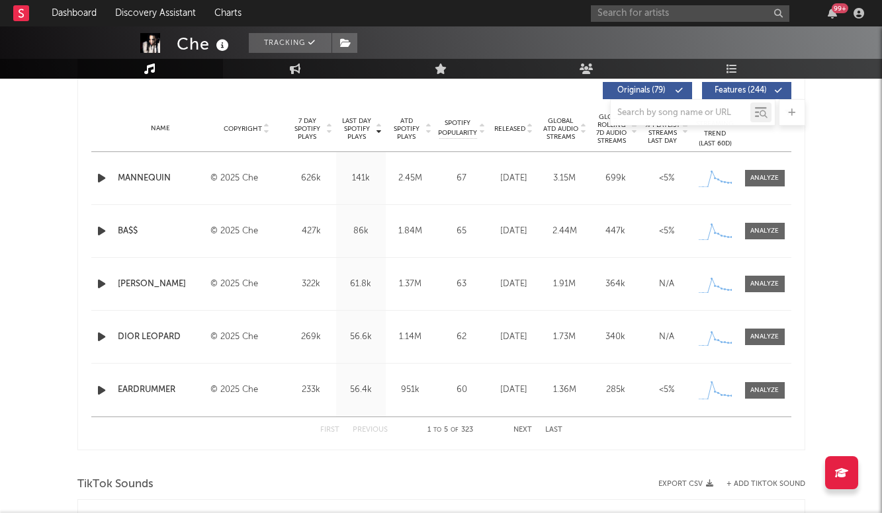
click at [761, 350] on div "Name DIOR LEOPARD Copyright © 2025 Che Label che Album Names REST IN BASS Compo…" at bounding box center [441, 337] width 700 height 52
click at [761, 342] on span at bounding box center [765, 337] width 40 height 17
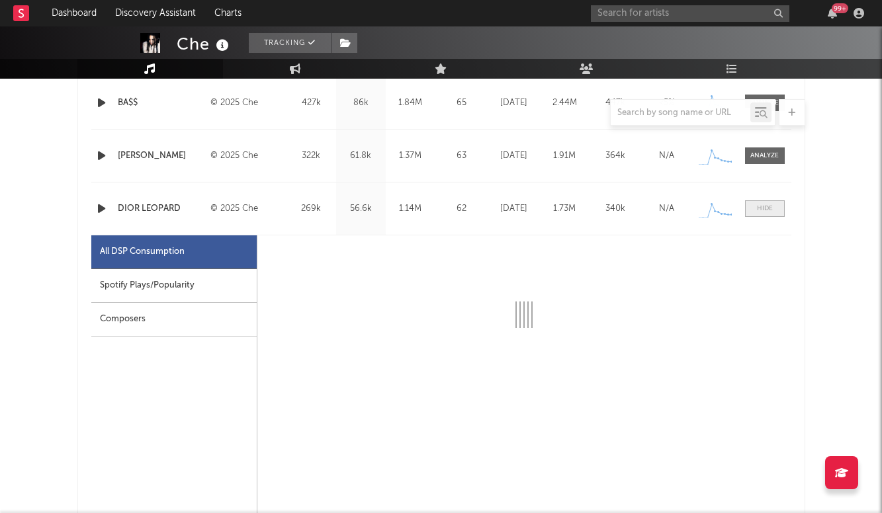
select select "1w"
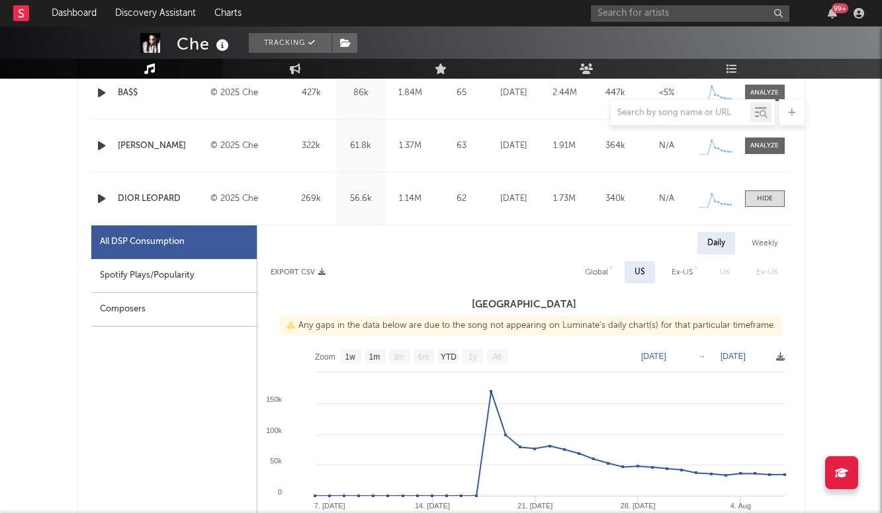
scroll to position [579, 0]
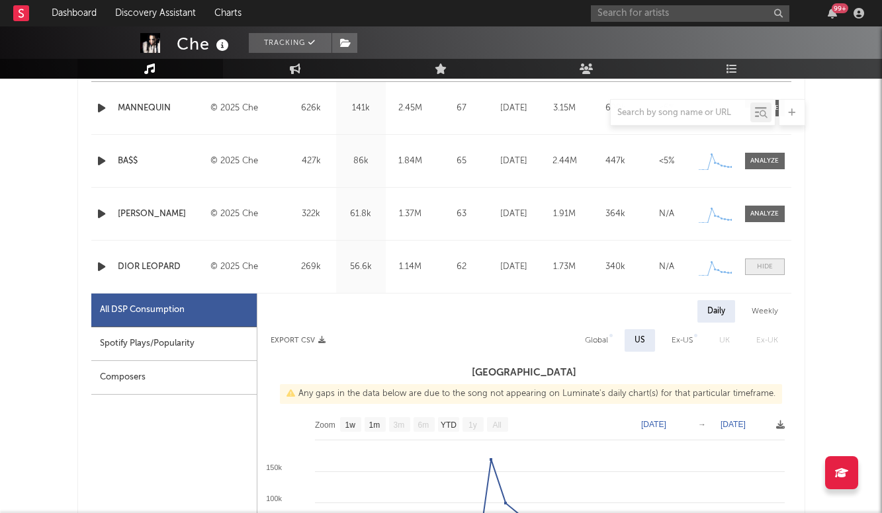
click at [763, 267] on div at bounding box center [765, 267] width 16 height 10
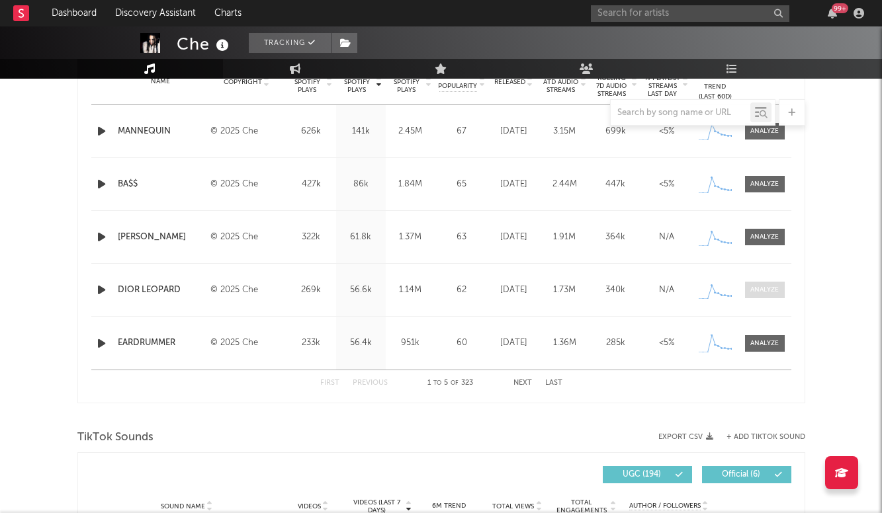
scroll to position [556, 0]
click at [765, 243] on span at bounding box center [765, 236] width 40 height 17
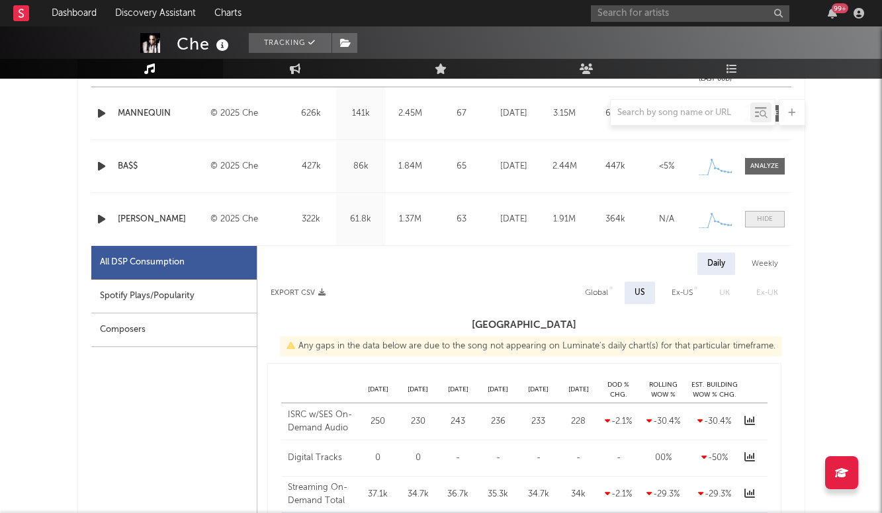
select select "1w"
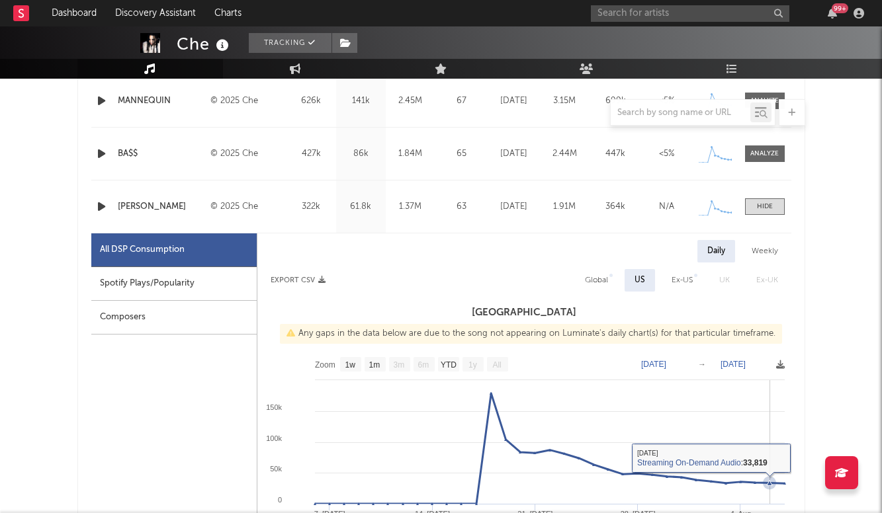
scroll to position [553, 0]
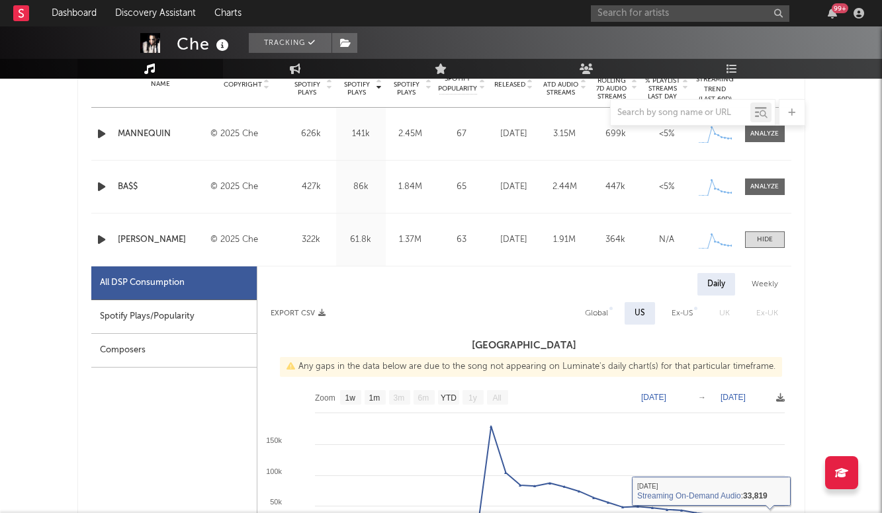
click at [756, 230] on div "Name MARCELINE Copyright © 2025 Che Label che Album Names REST IN BASS Composer…" at bounding box center [441, 240] width 700 height 52
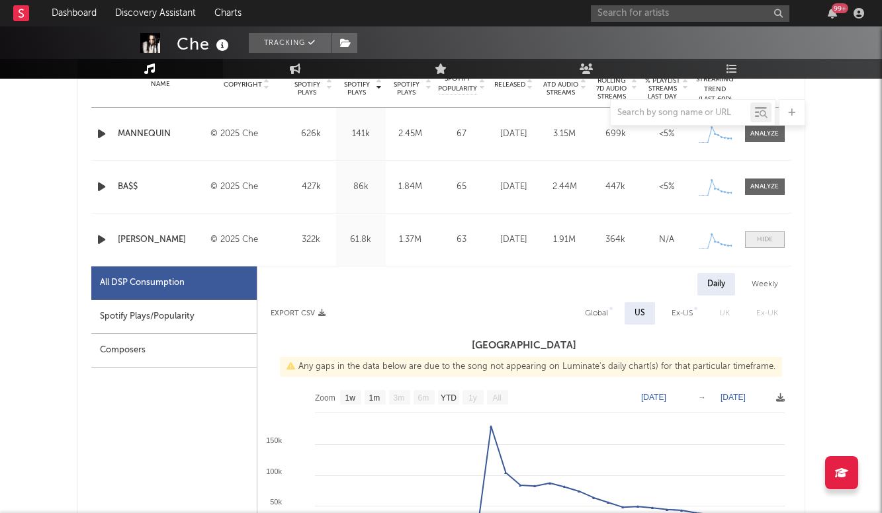
click at [757, 240] on div at bounding box center [765, 240] width 16 height 10
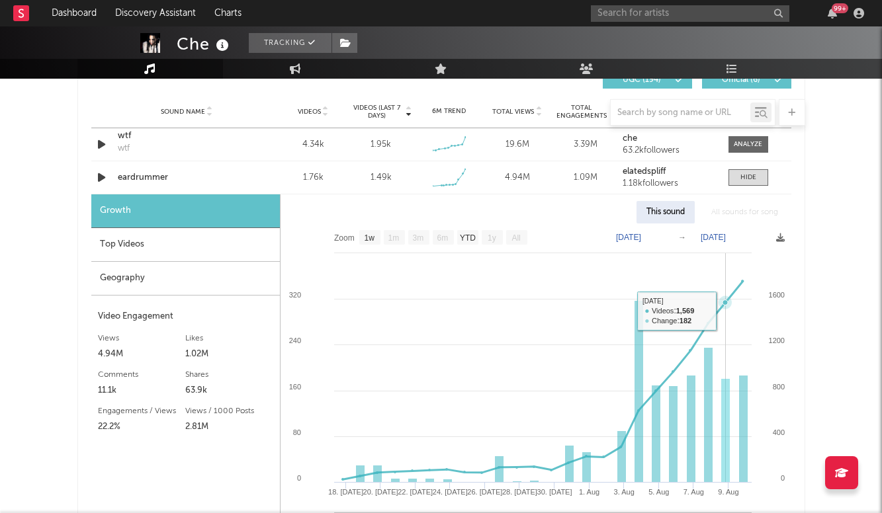
scroll to position [948, 0]
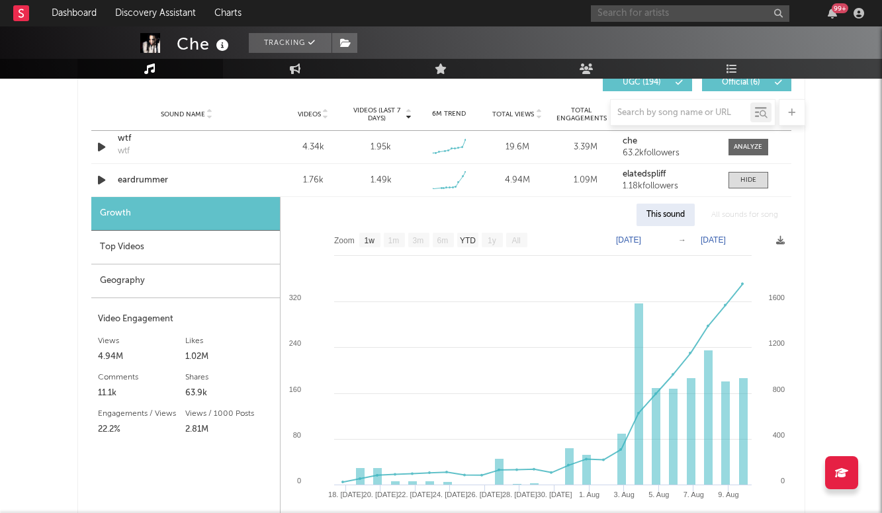
click at [649, 9] on input "text" at bounding box center [690, 13] width 198 height 17
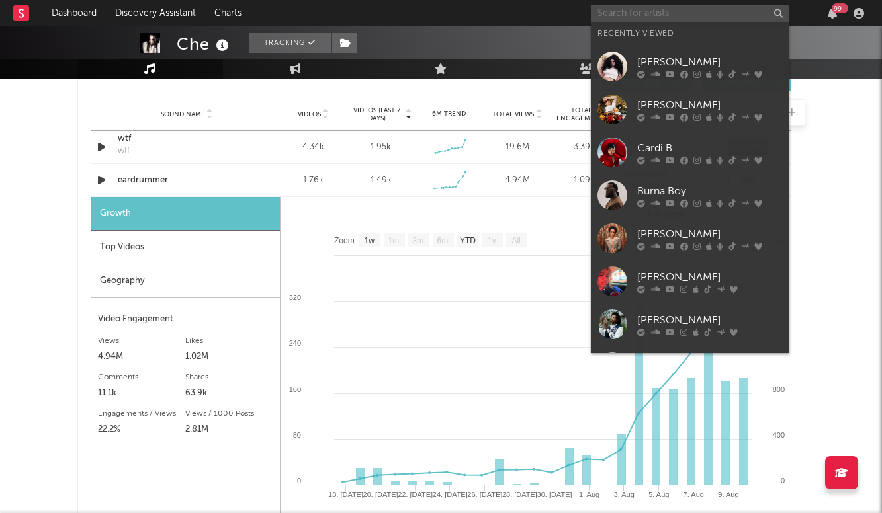
type input "S"
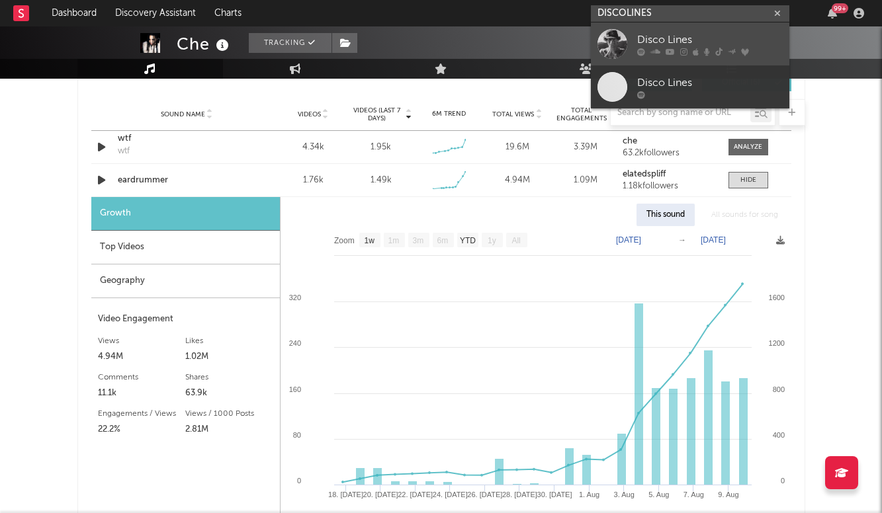
type input "DISCOLINES"
click at [705, 40] on div "Disco Lines" at bounding box center [709, 40] width 145 height 16
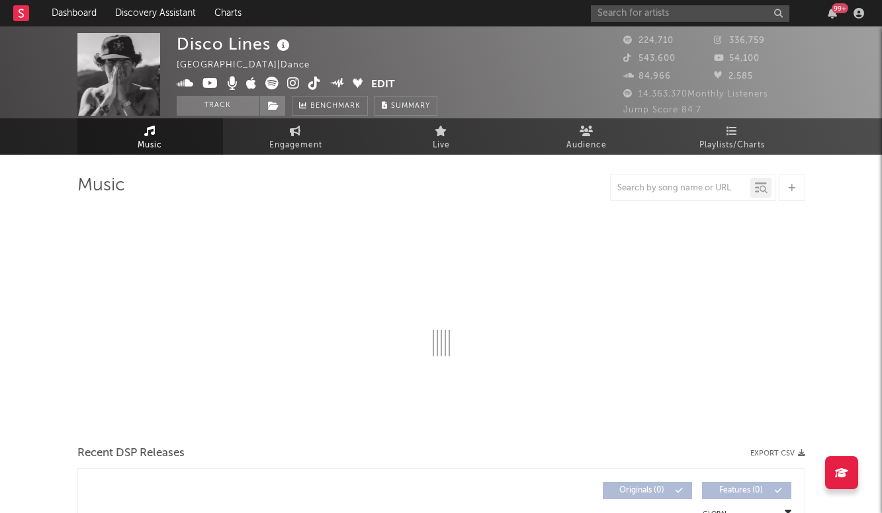
select select "6m"
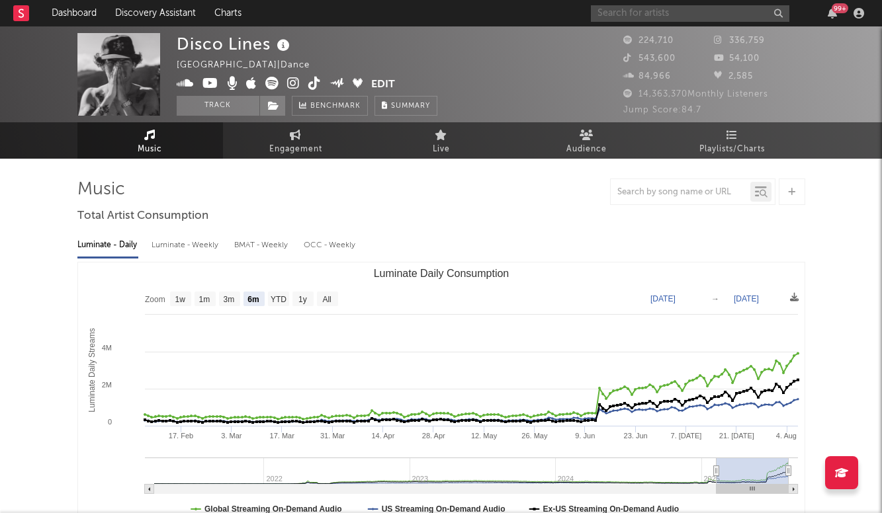
click at [619, 15] on input "text" at bounding box center [690, 13] width 198 height 17
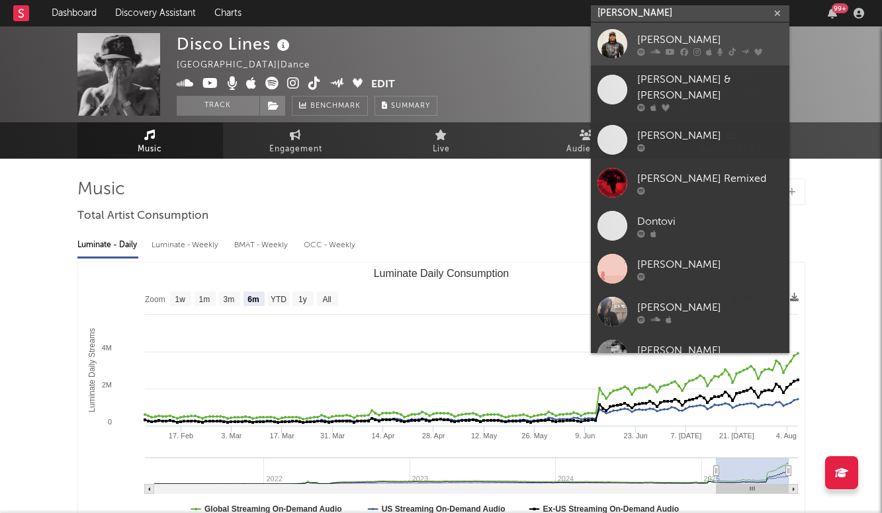
type input "DON TOLI"
click at [665, 42] on div "[PERSON_NAME]" at bounding box center [709, 40] width 145 height 16
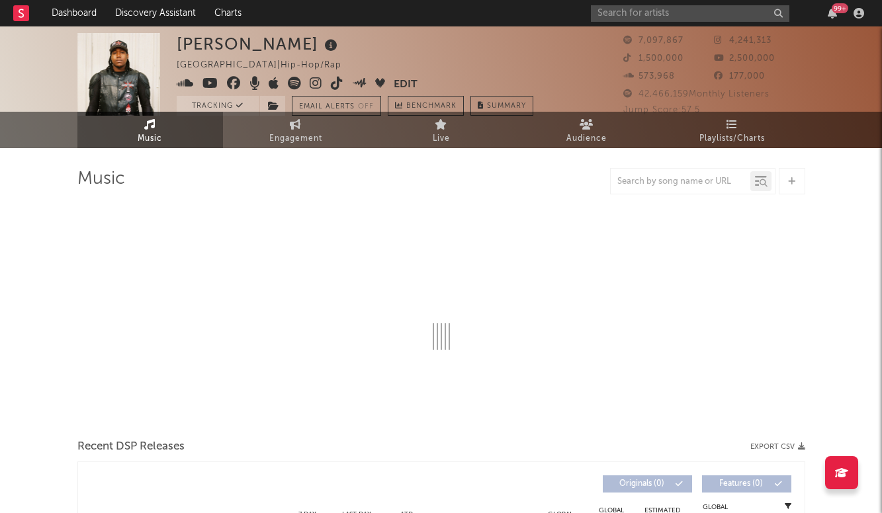
select select "6m"
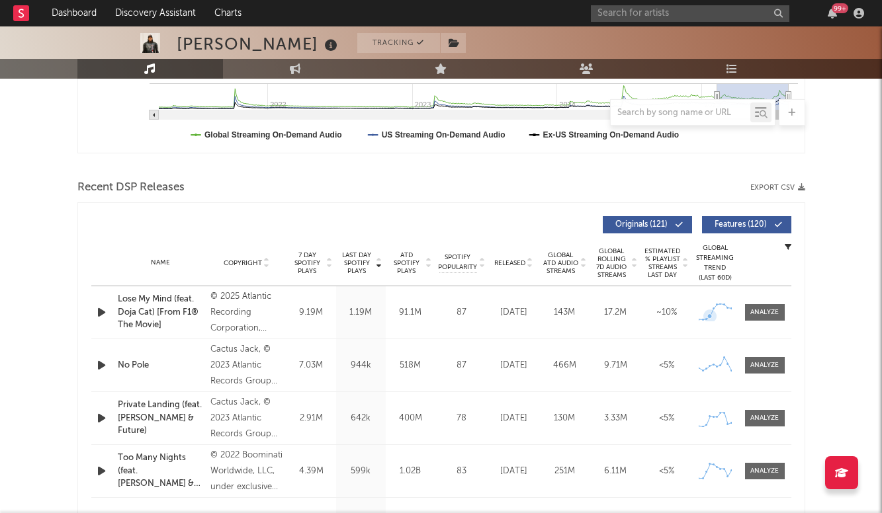
scroll to position [382, 0]
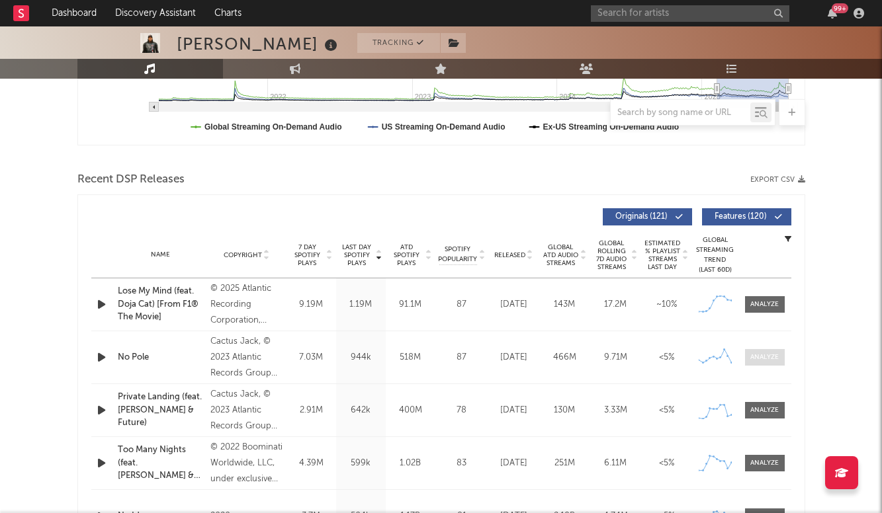
click at [767, 352] on div at bounding box center [764, 357] width 28 height 10
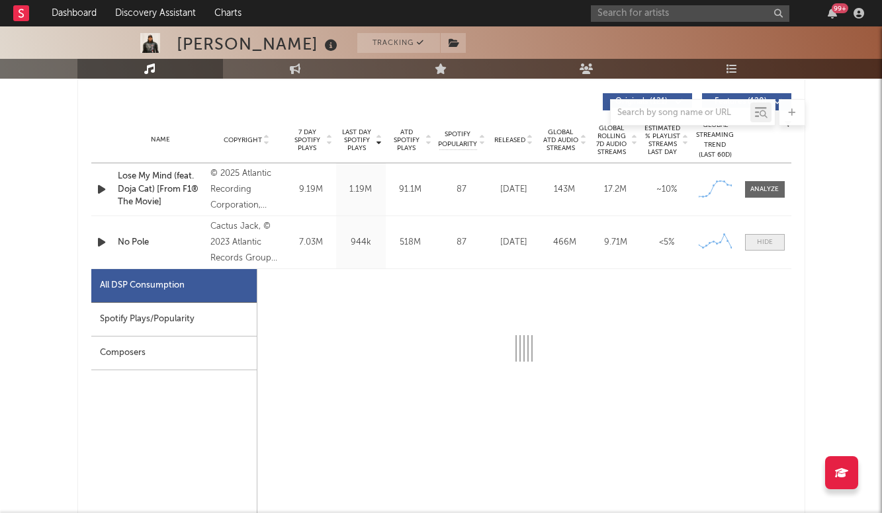
scroll to position [498, 0]
select select "6m"
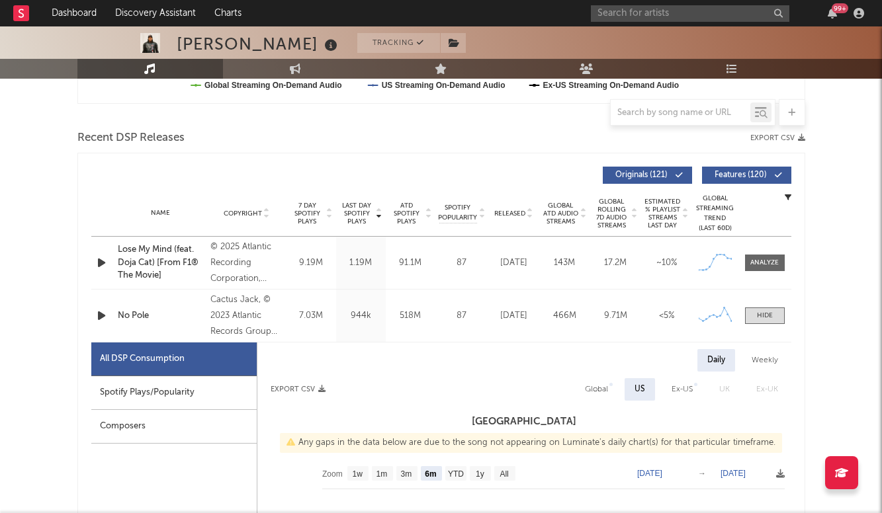
scroll to position [395, 0]
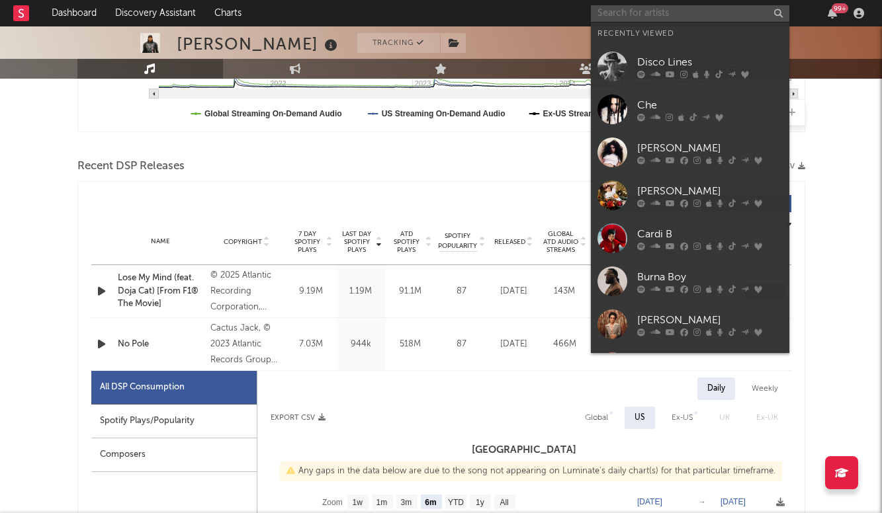
click at [628, 9] on input "text" at bounding box center [690, 13] width 198 height 17
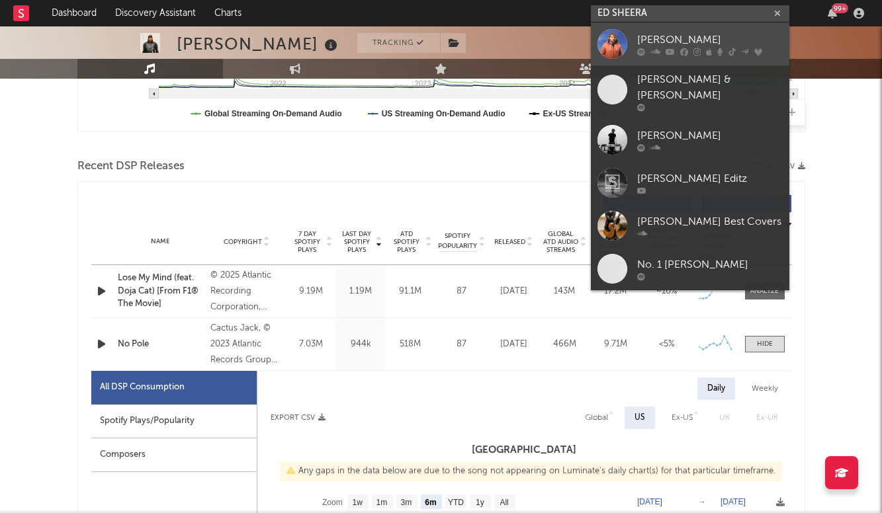
type input "ED SHEERA"
click at [679, 44] on div "[PERSON_NAME]" at bounding box center [709, 40] width 145 height 16
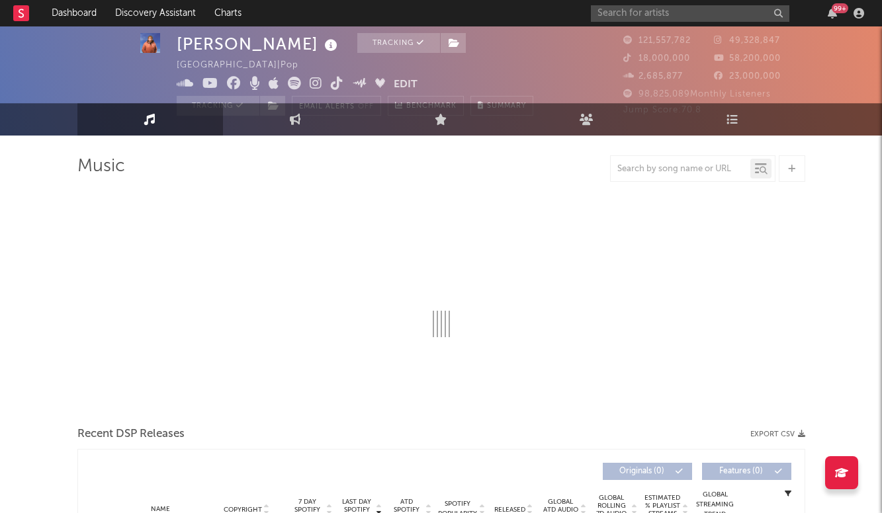
select select "6m"
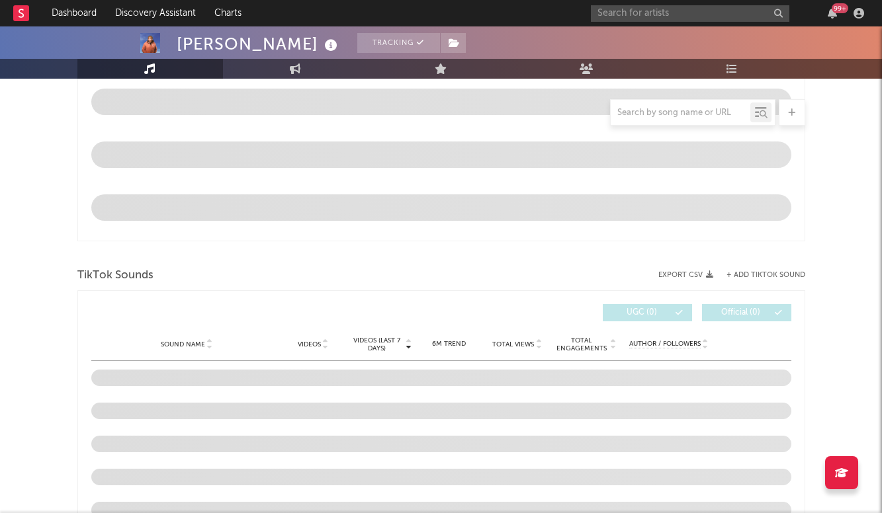
scroll to position [693, 0]
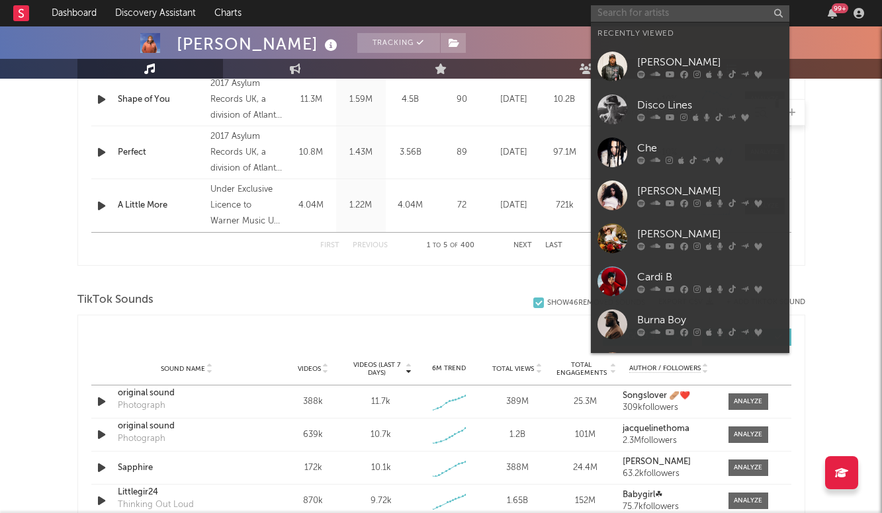
click at [641, 10] on input "text" at bounding box center [690, 13] width 198 height 17
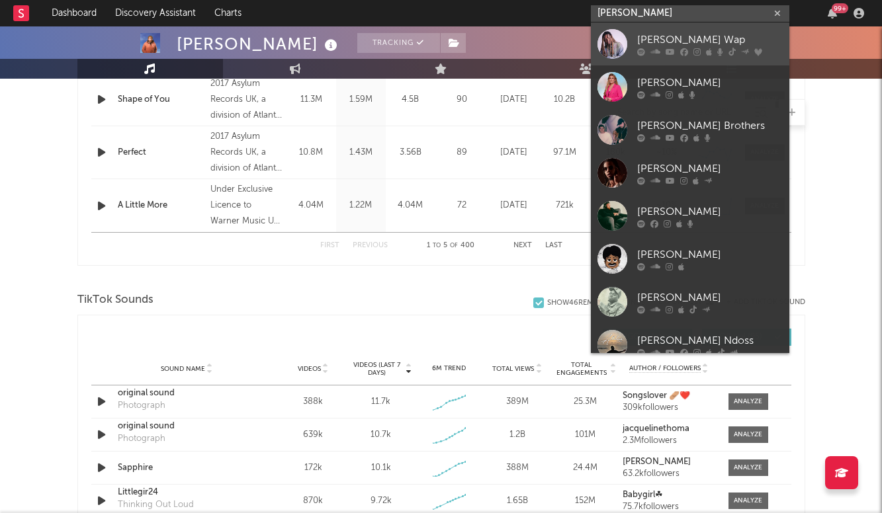
type input "FETTY"
click at [648, 30] on link "[PERSON_NAME] Wap" at bounding box center [690, 43] width 198 height 43
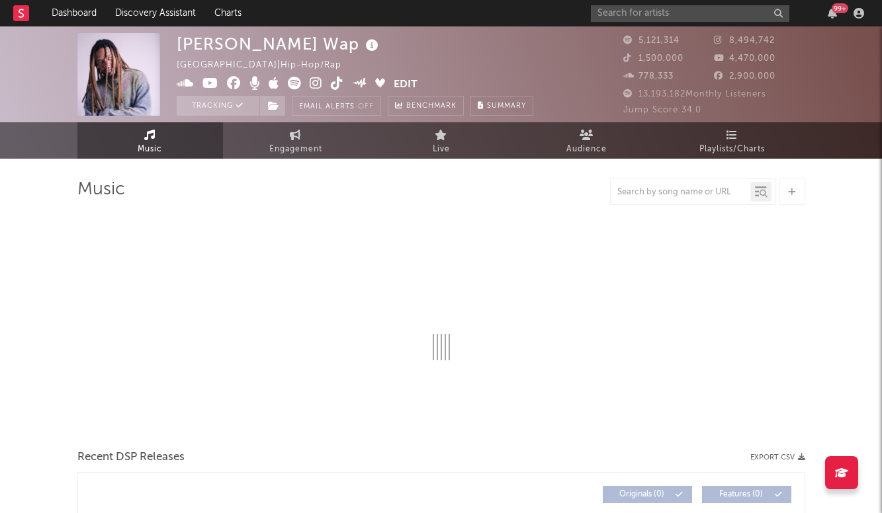
select select "6m"
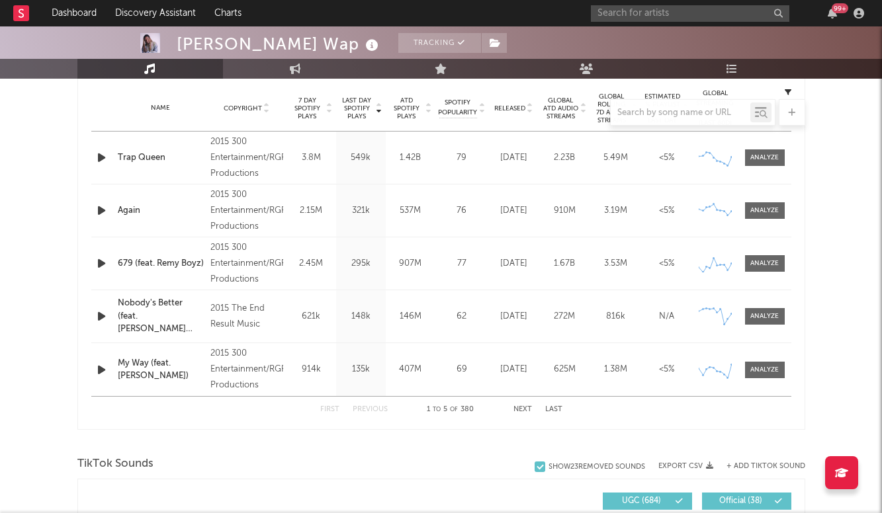
scroll to position [520, 0]
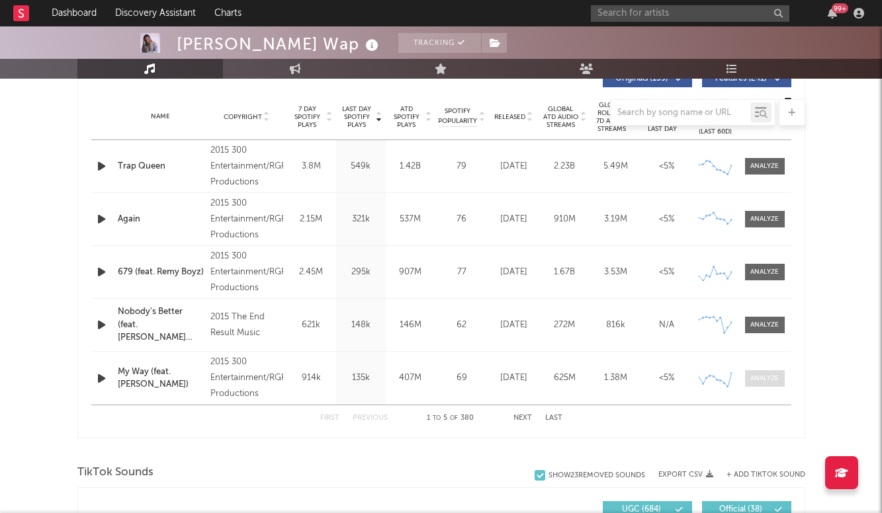
click at [778, 384] on span at bounding box center [765, 378] width 40 height 17
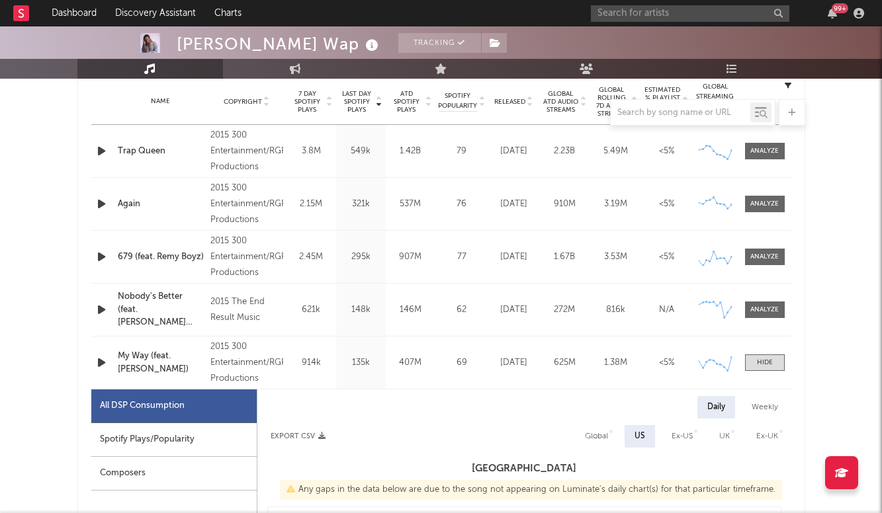
select select "6m"
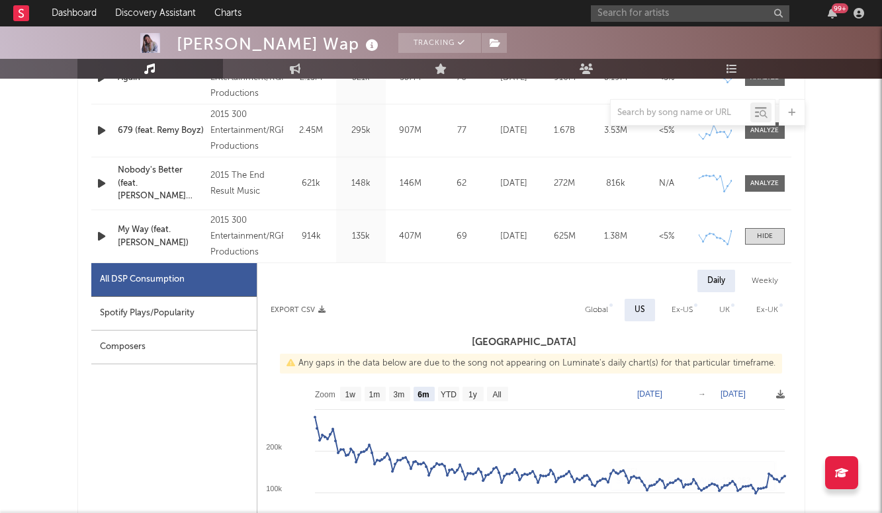
scroll to position [634, 0]
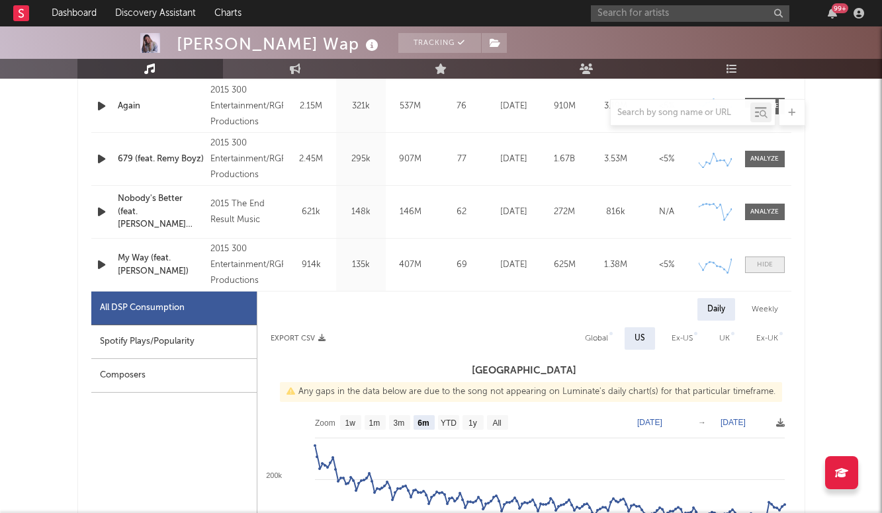
click at [761, 260] on div at bounding box center [765, 265] width 16 height 10
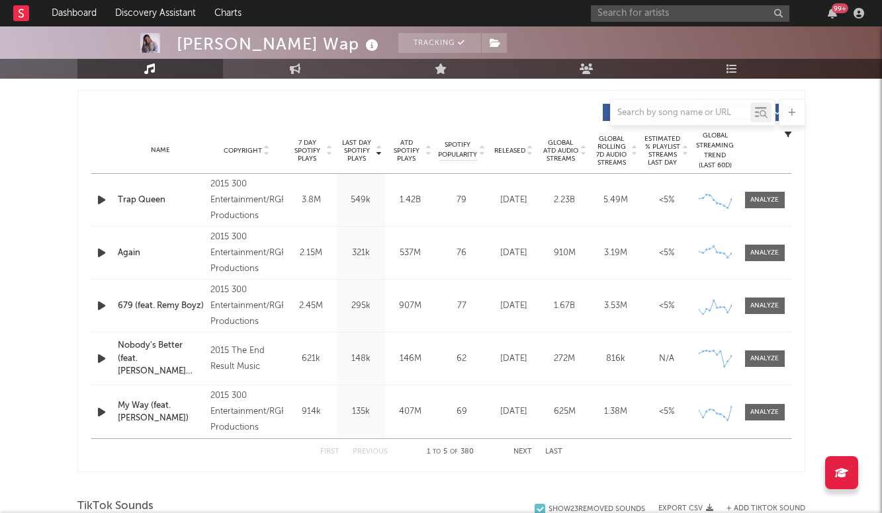
scroll to position [481, 0]
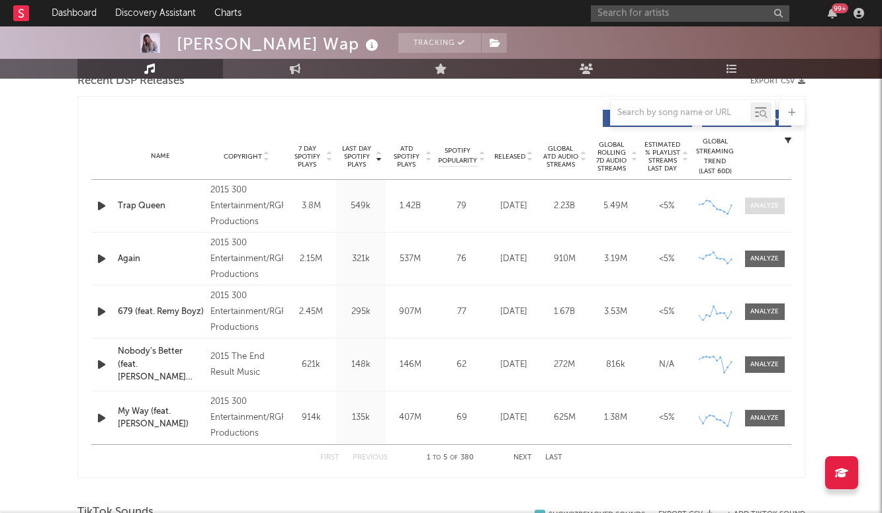
click at [772, 204] on div at bounding box center [764, 206] width 28 height 10
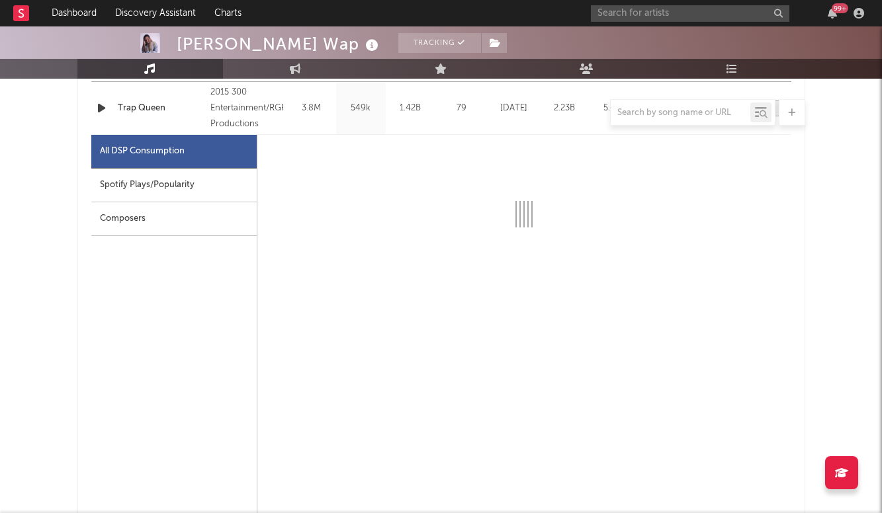
scroll to position [586, 0]
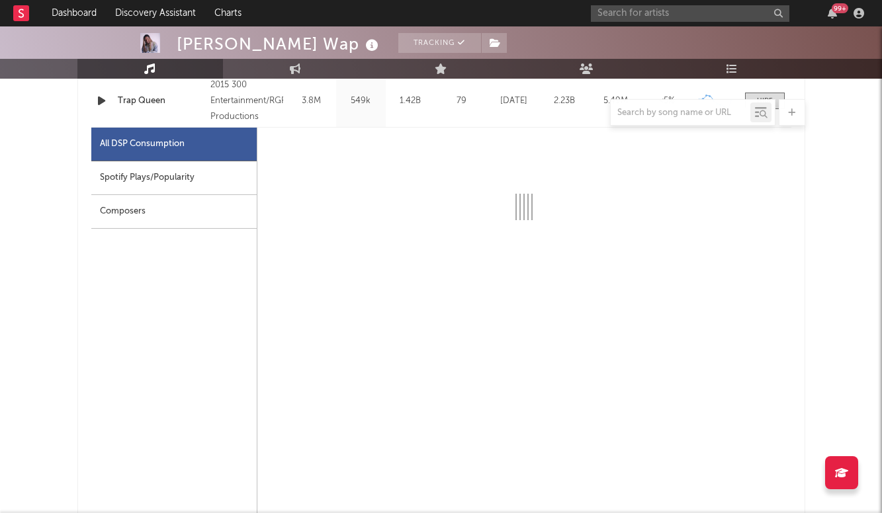
select select "6m"
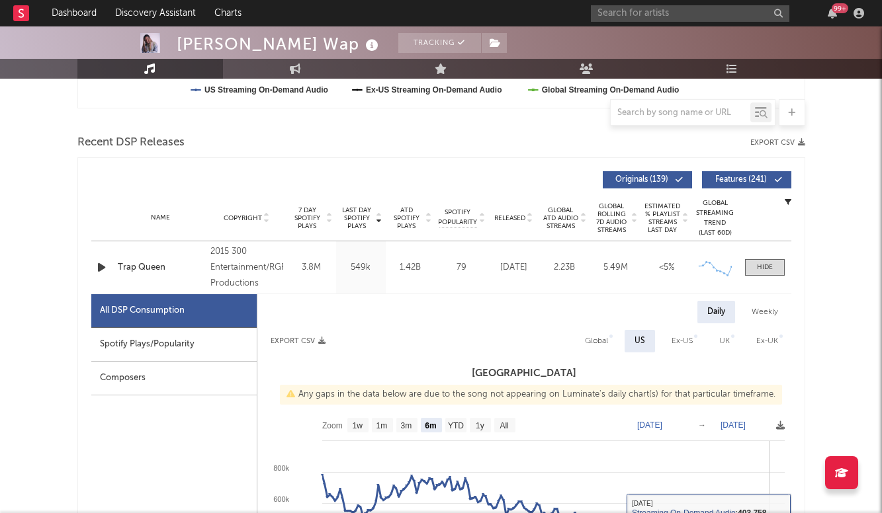
scroll to position [392, 0]
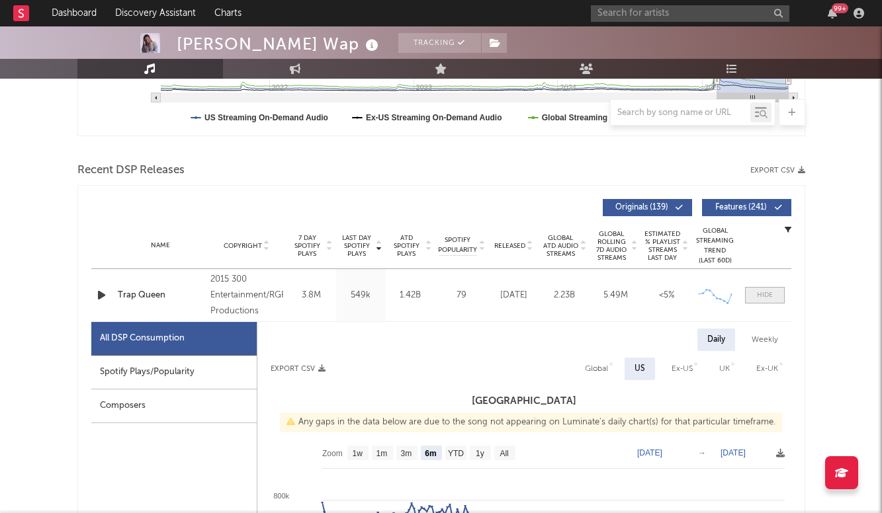
click at [764, 296] on div at bounding box center [765, 295] width 16 height 10
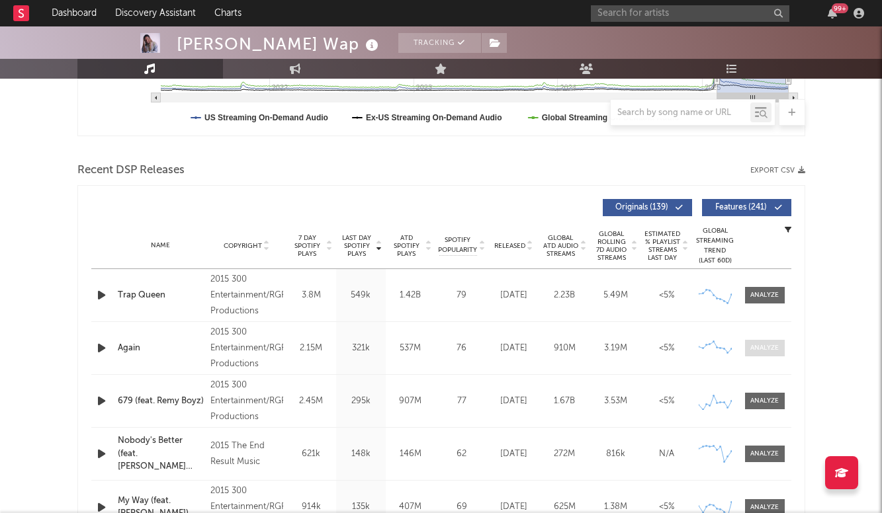
click at [769, 352] on div at bounding box center [764, 348] width 28 height 10
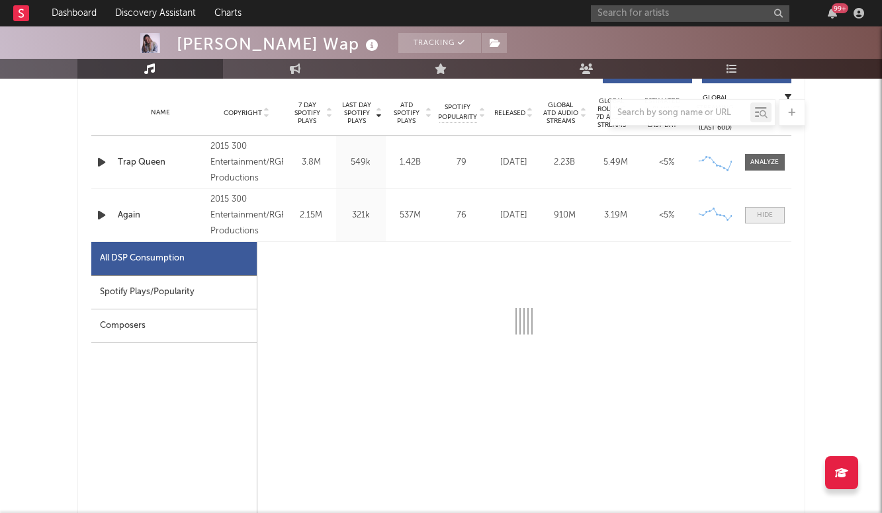
scroll to position [550, 0]
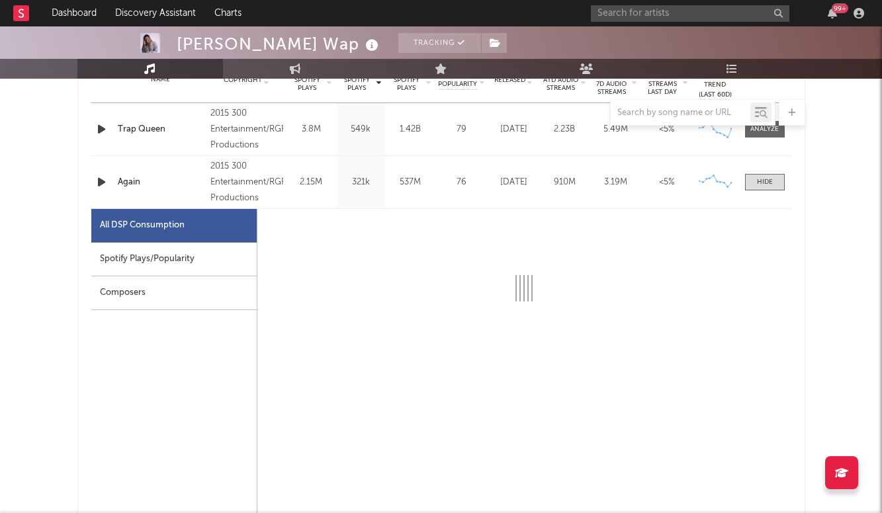
select select "6m"
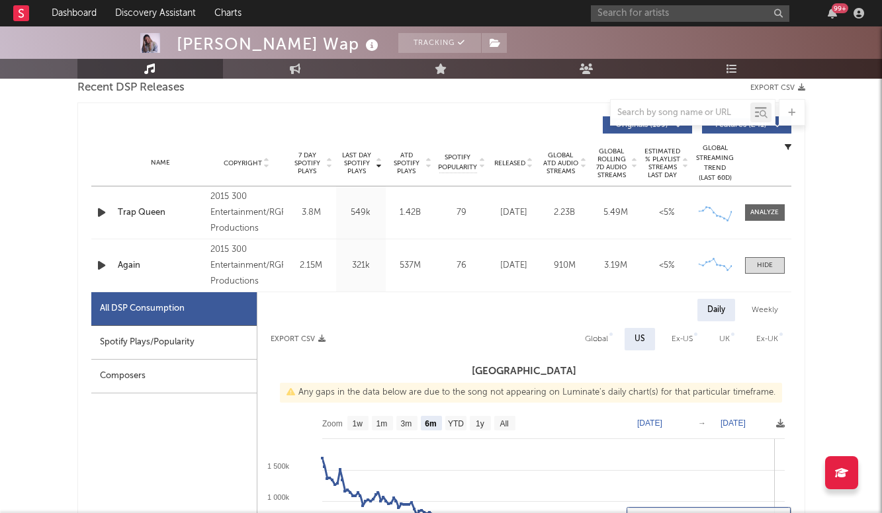
scroll to position [436, 0]
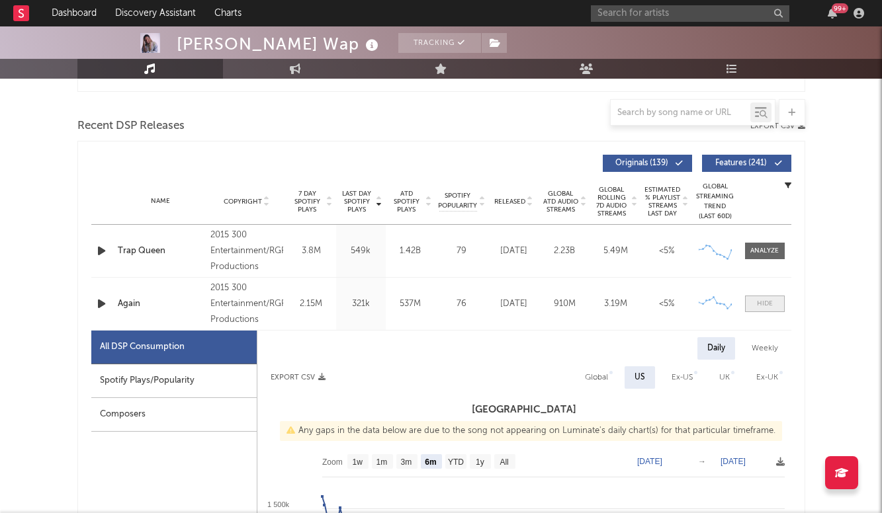
click at [761, 310] on span at bounding box center [765, 304] width 40 height 17
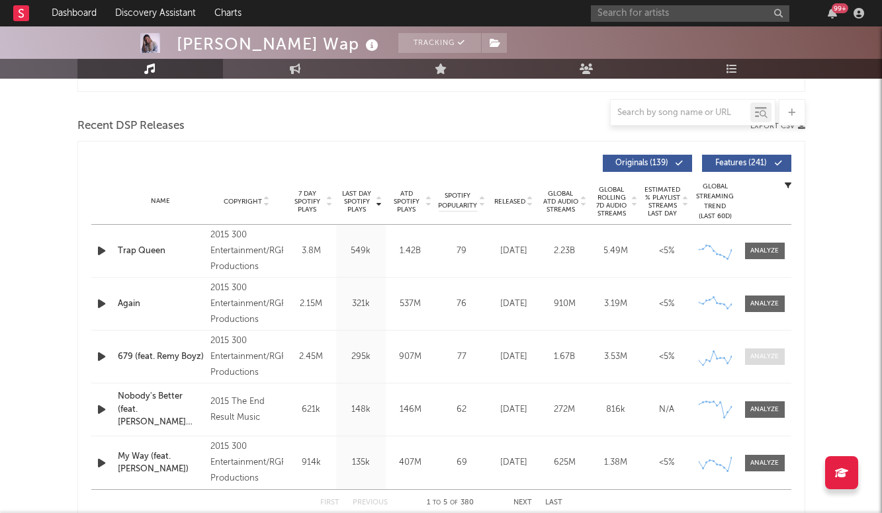
click at [763, 356] on div at bounding box center [764, 357] width 28 height 10
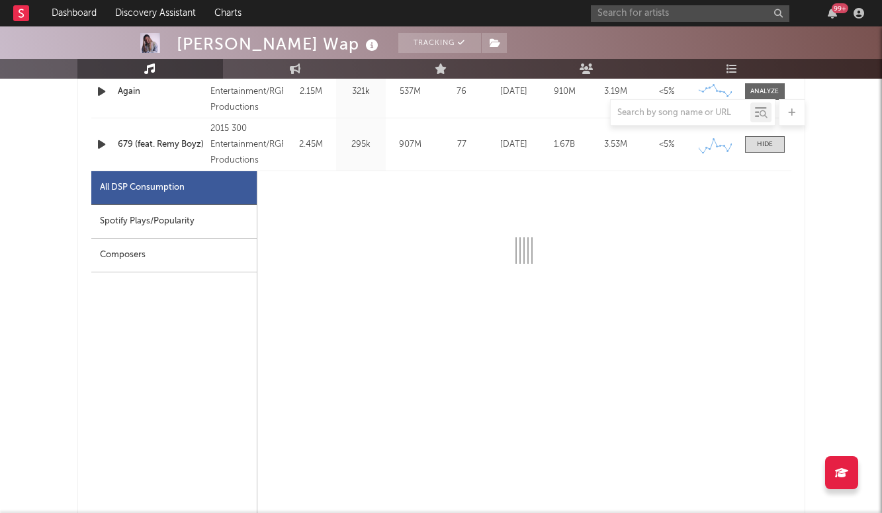
select select "6m"
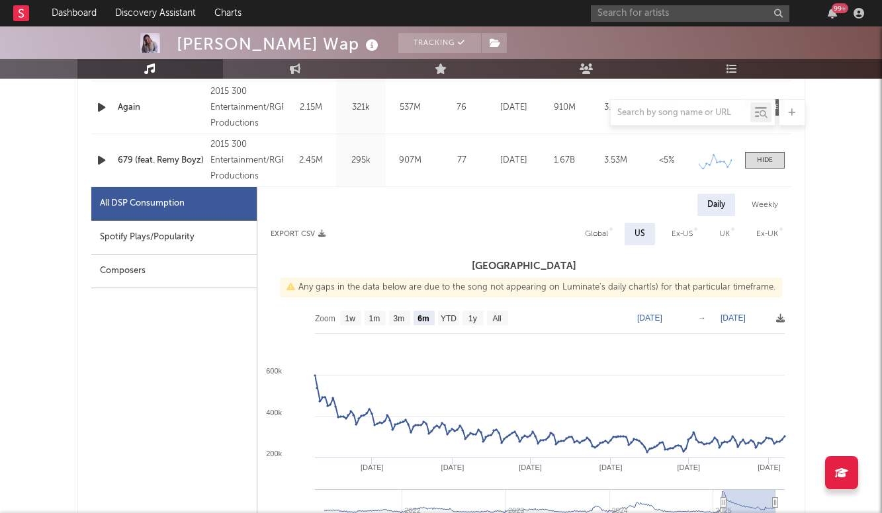
scroll to position [620, 0]
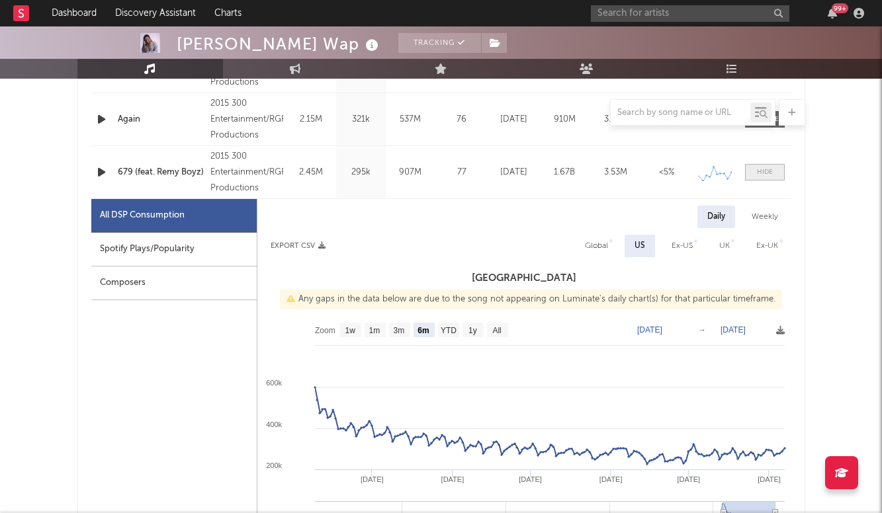
click at [762, 179] on span at bounding box center [765, 172] width 40 height 17
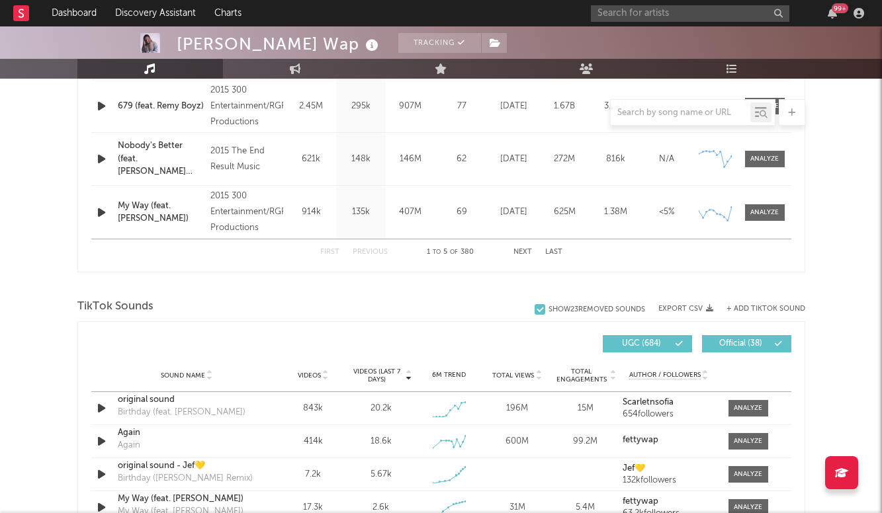
scroll to position [664, 0]
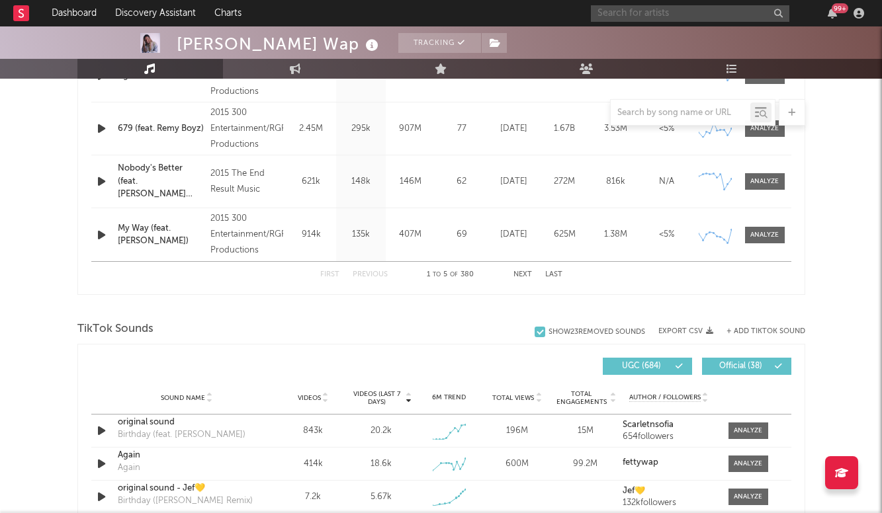
click at [637, 9] on input "text" at bounding box center [690, 13] width 198 height 17
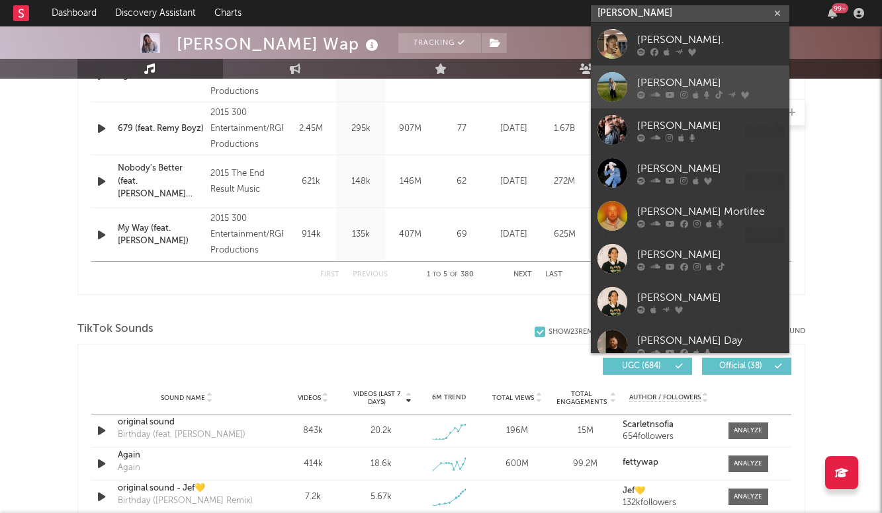
type input "FORREST"
click at [674, 87] on div "[PERSON_NAME]" at bounding box center [709, 83] width 145 height 16
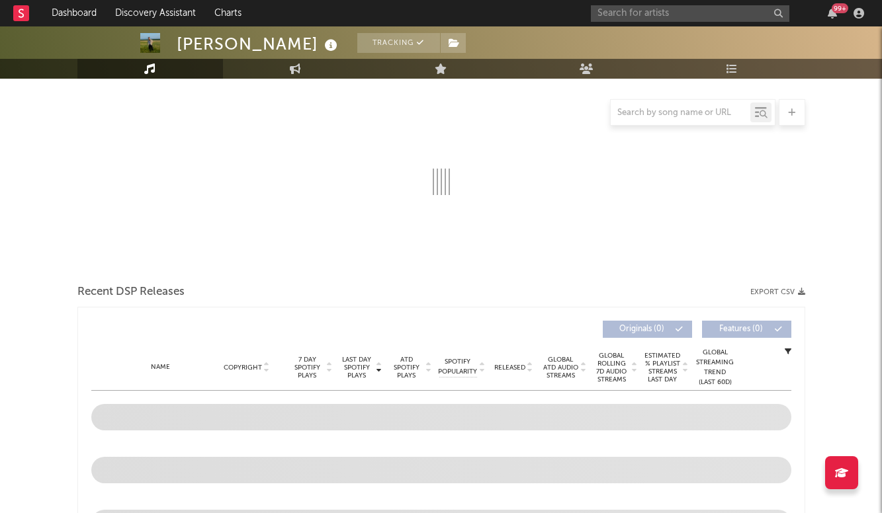
select select "6m"
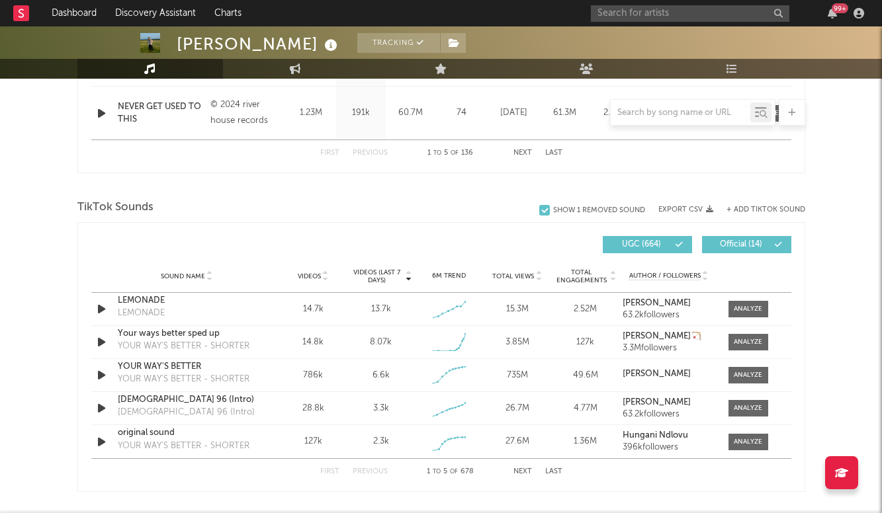
scroll to position [790, 0]
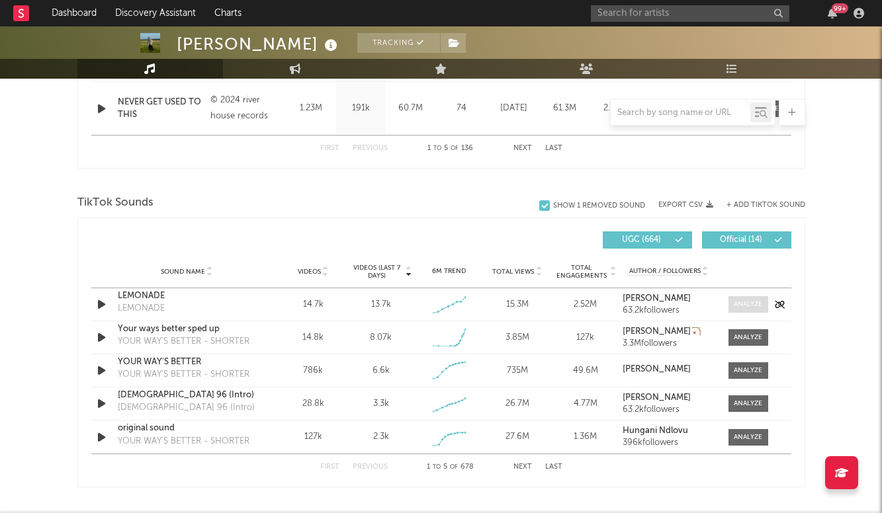
click at [749, 297] on span at bounding box center [748, 304] width 40 height 17
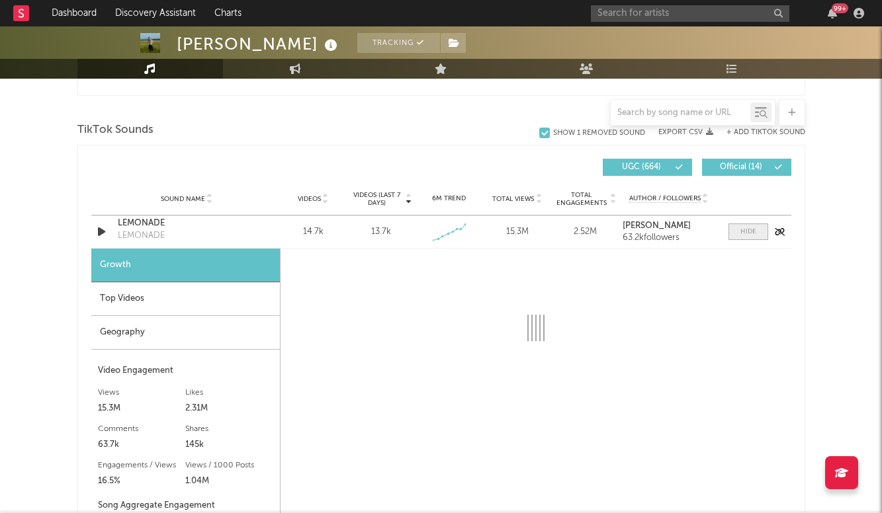
select select "1w"
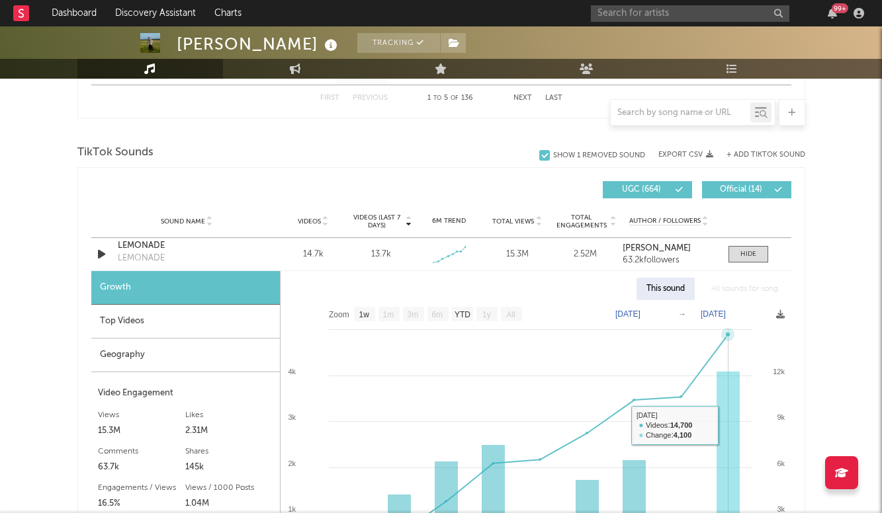
scroll to position [801, 0]
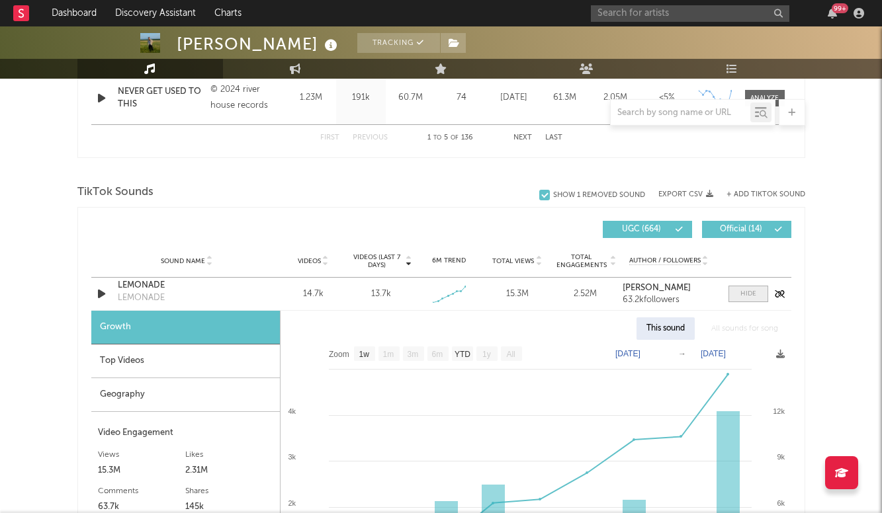
click at [751, 302] on span at bounding box center [748, 294] width 40 height 17
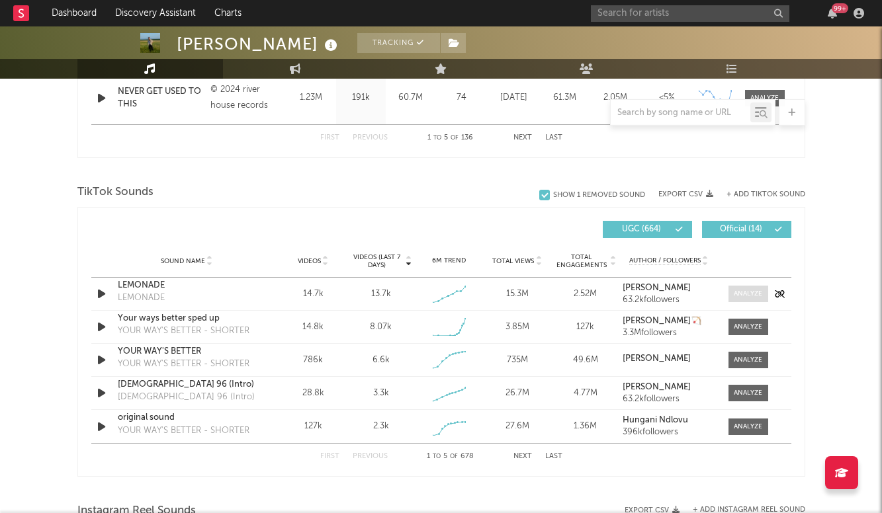
scroll to position [825, 0]
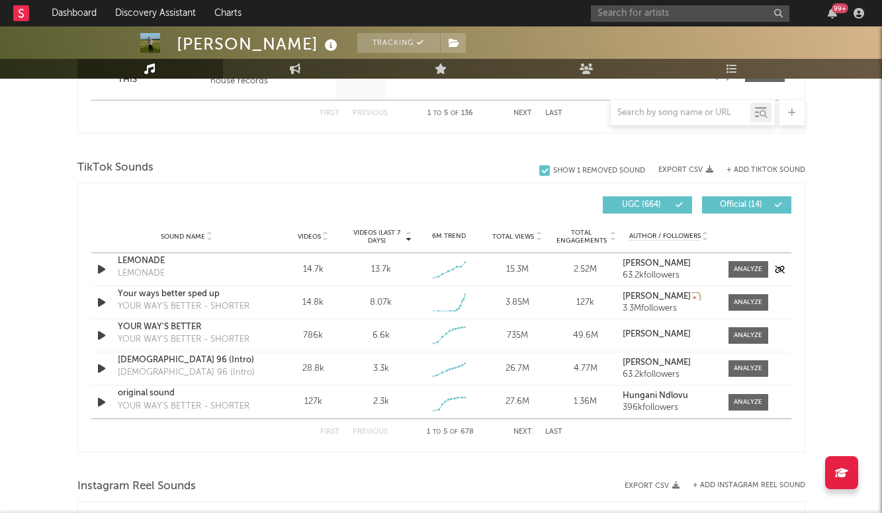
click at [154, 260] on div "LEMONADE" at bounding box center [187, 261] width 138 height 13
click at [743, 268] on div at bounding box center [747, 269] width 28 height 10
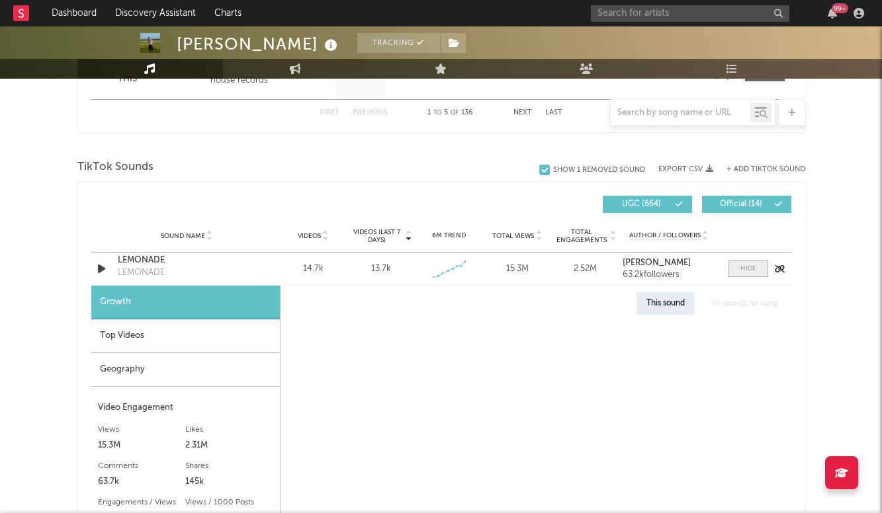
select select "1w"
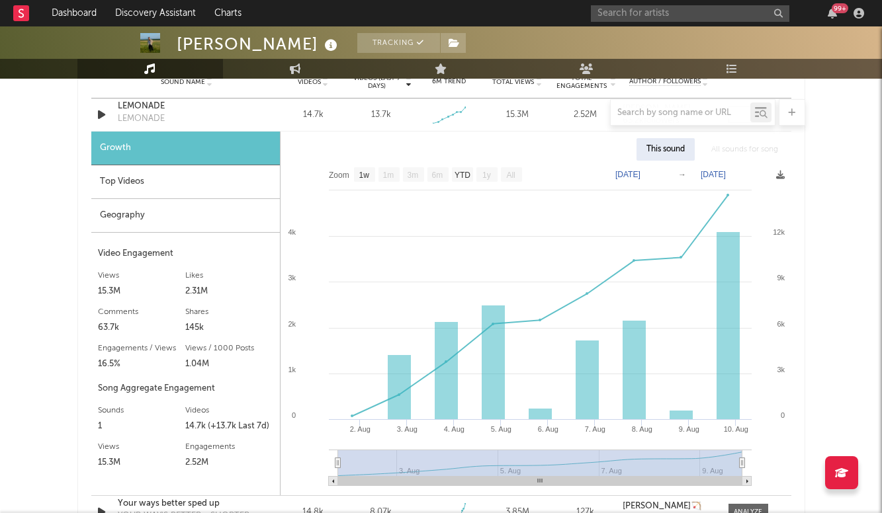
scroll to position [989, 0]
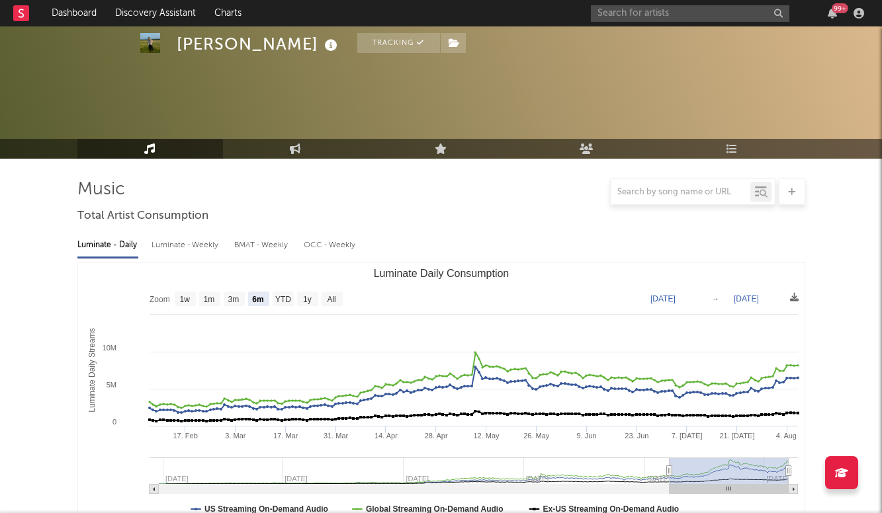
select select "6m"
select select "1w"
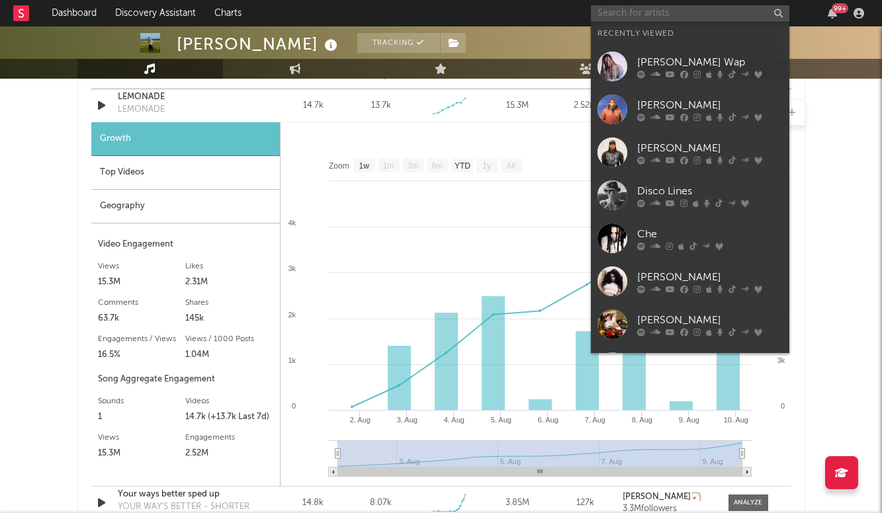
click at [675, 9] on input "text" at bounding box center [690, 13] width 198 height 17
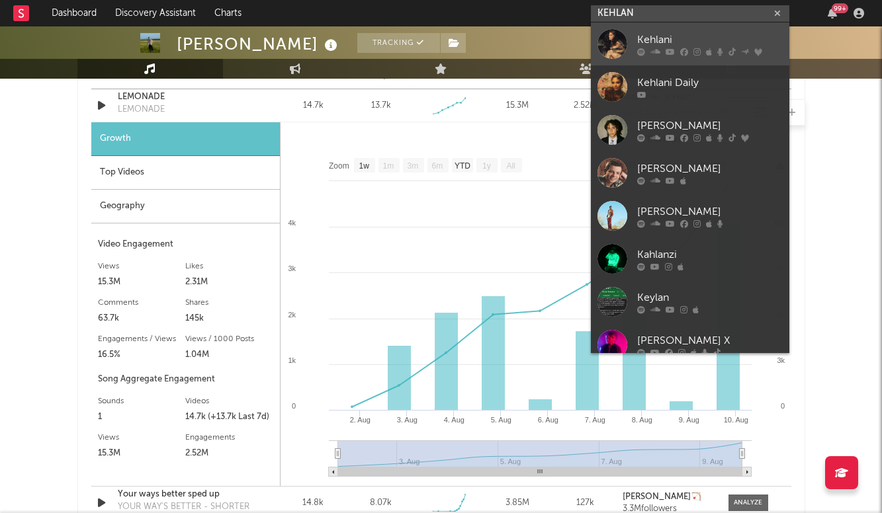
type input "KEHLAN"
click at [698, 24] on link "Kehlani" at bounding box center [690, 43] width 198 height 43
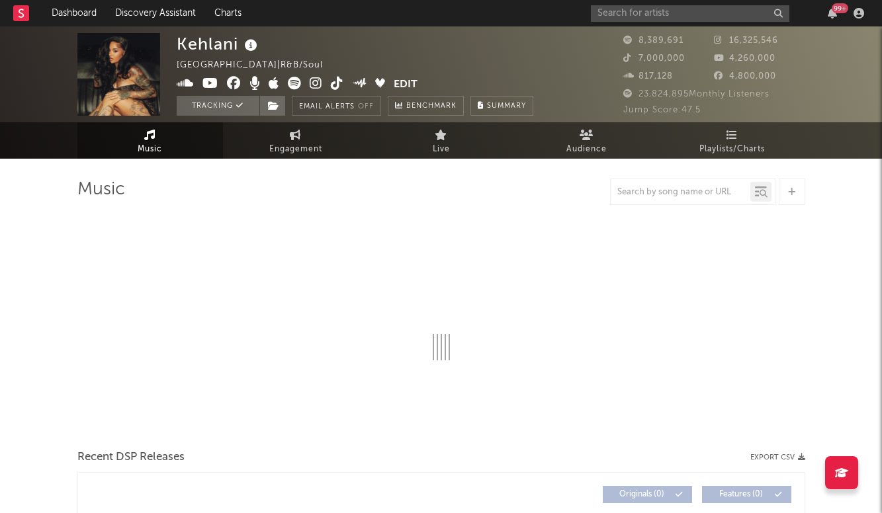
select select "6m"
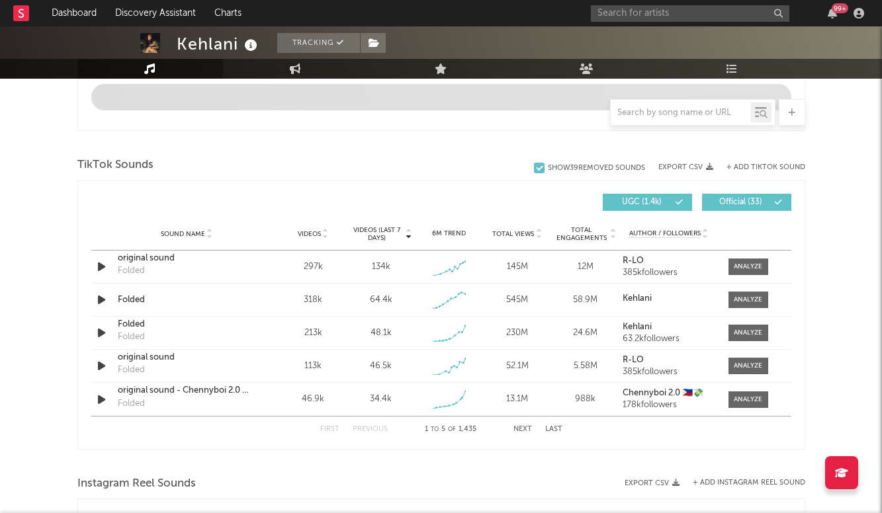
scroll to position [804, 0]
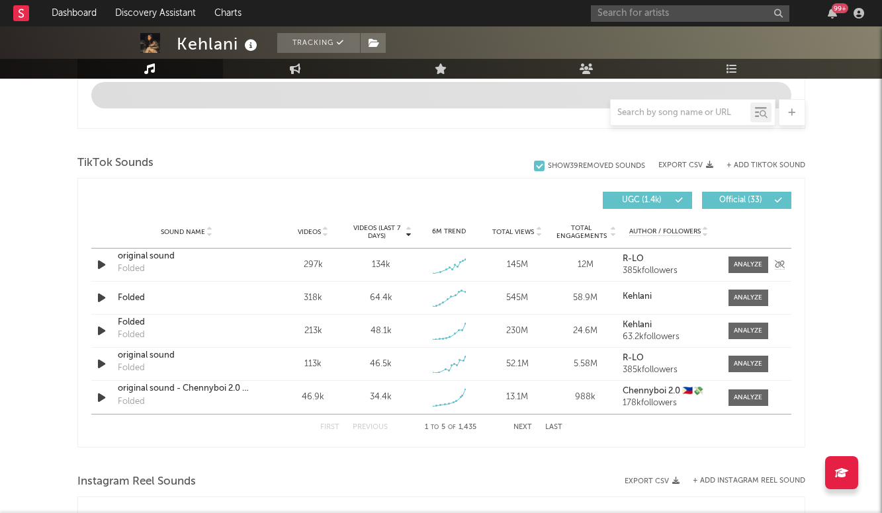
click at [160, 259] on div "original sound" at bounding box center [187, 256] width 138 height 13
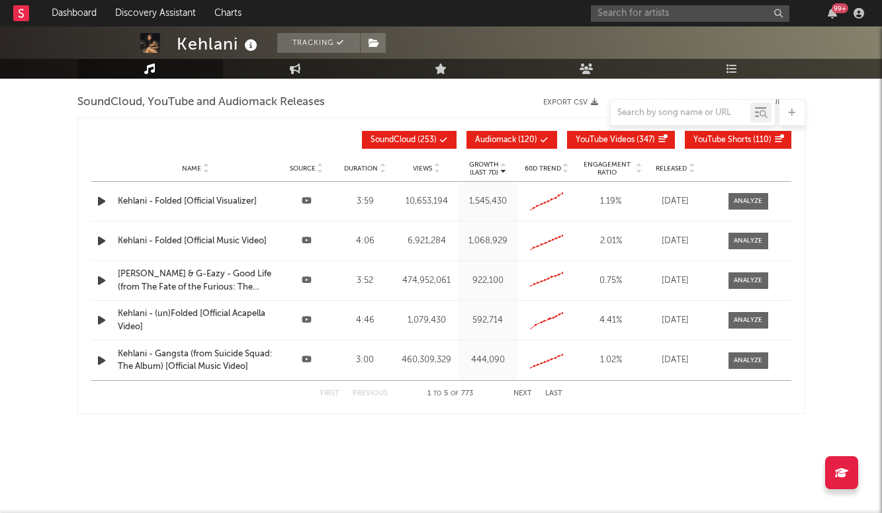
scroll to position [1511, 0]
click at [695, 19] on input "text" at bounding box center [690, 13] width 198 height 17
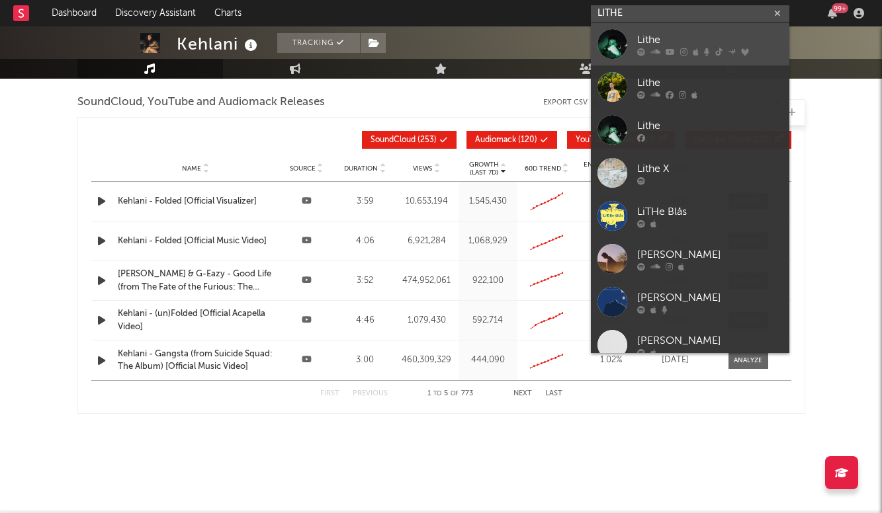
type input "LITHE"
click at [712, 32] on div "Lithe" at bounding box center [709, 40] width 145 height 16
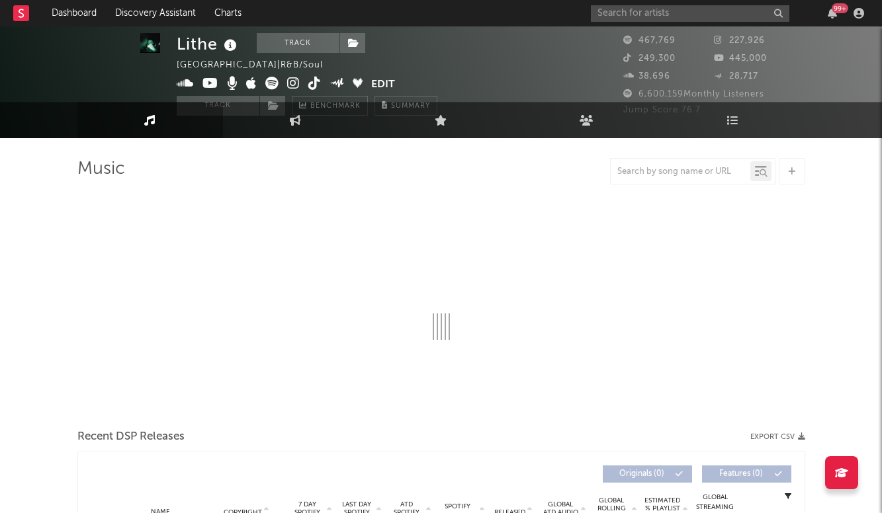
select select "6m"
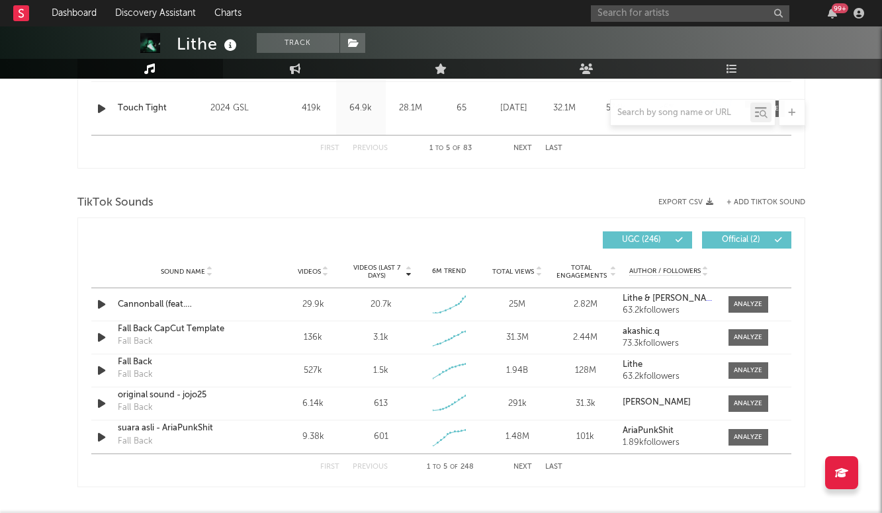
scroll to position [866, 0]
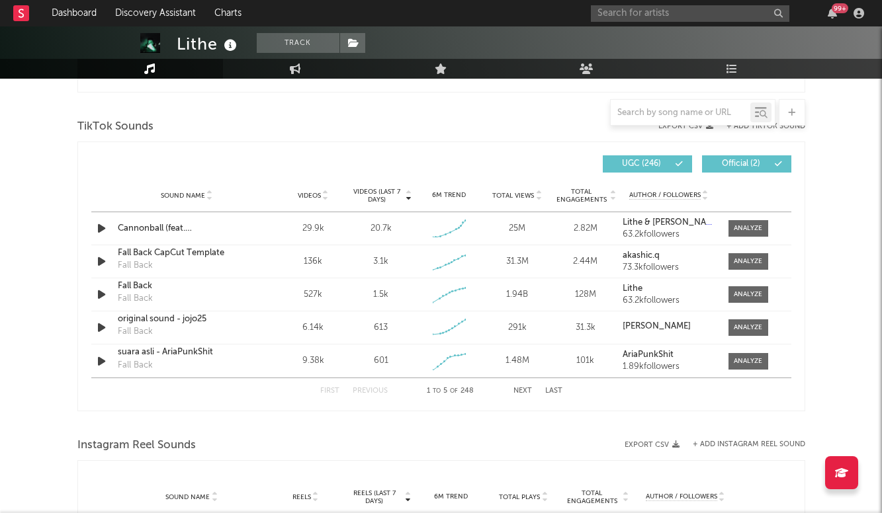
click at [688, 3] on div "99 +" at bounding box center [730, 13] width 278 height 26
click at [661, 11] on input "text" at bounding box center [690, 13] width 198 height 17
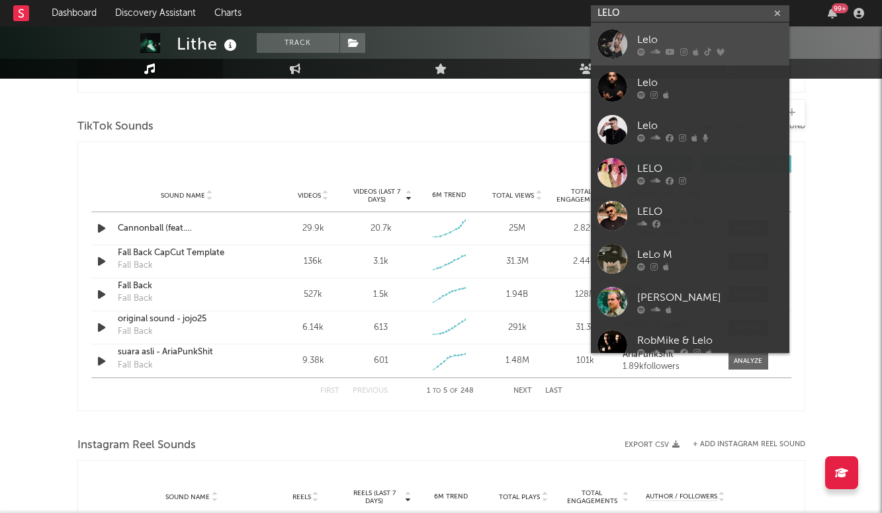
type input "LELO"
click at [663, 44] on div "Lelo" at bounding box center [709, 40] width 145 height 16
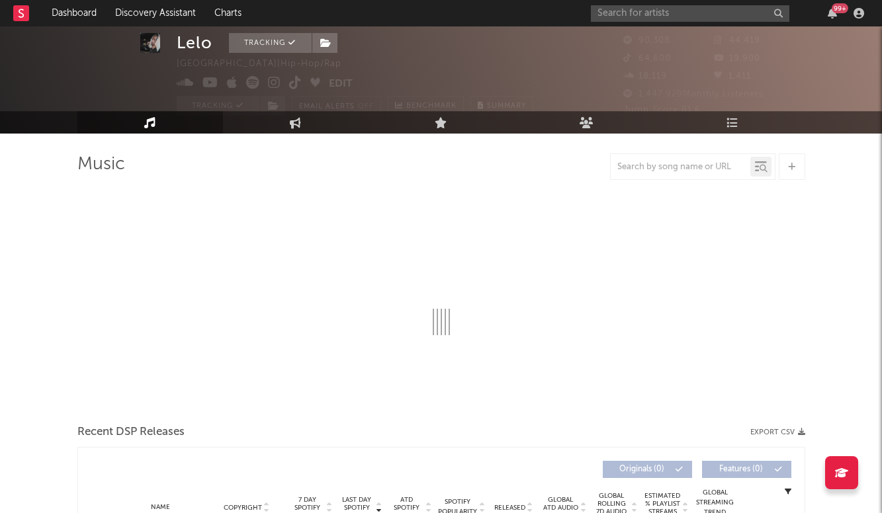
scroll to position [35, 0]
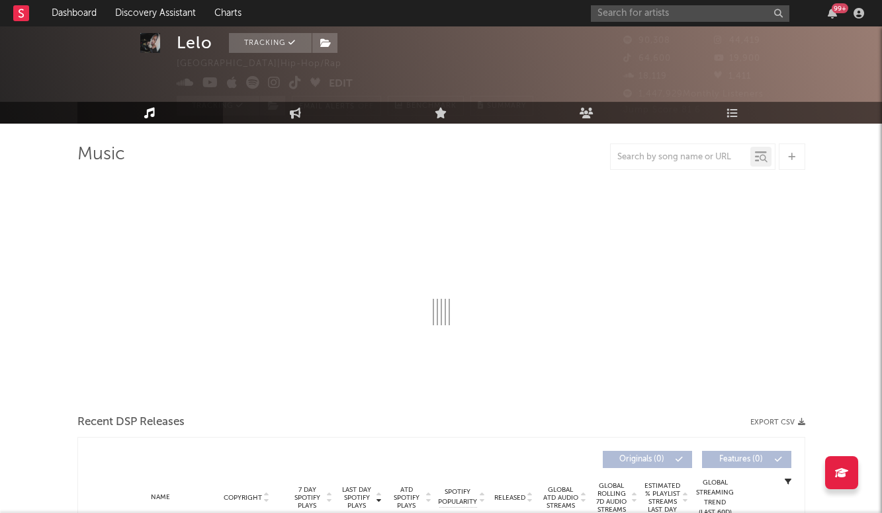
select select "6m"
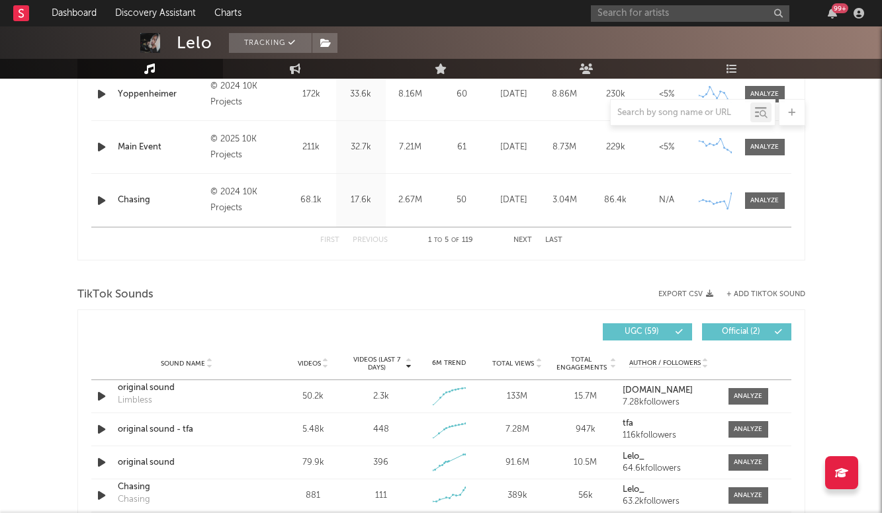
scroll to position [696, 0]
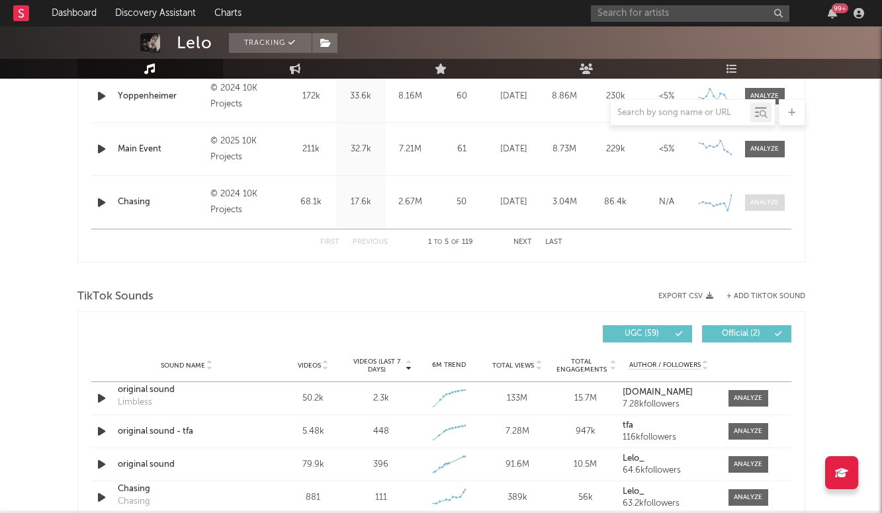
click at [771, 210] on span at bounding box center [765, 202] width 40 height 17
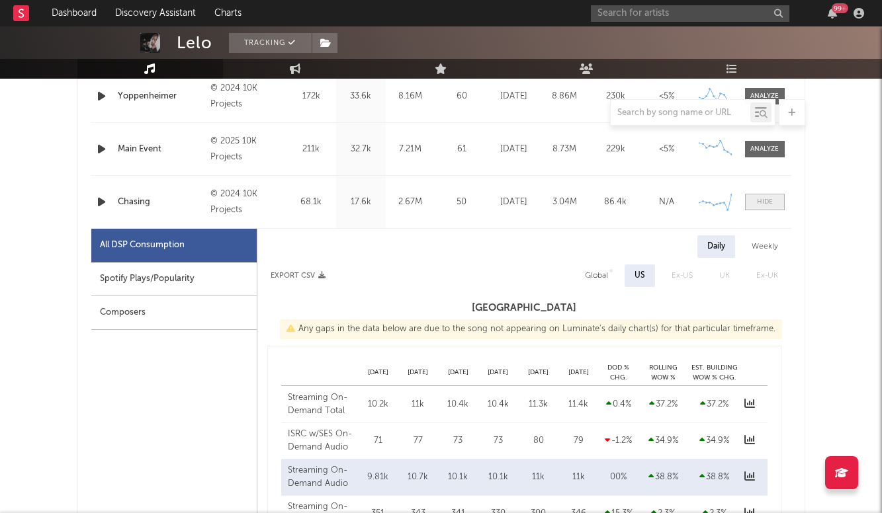
scroll to position [722, 0]
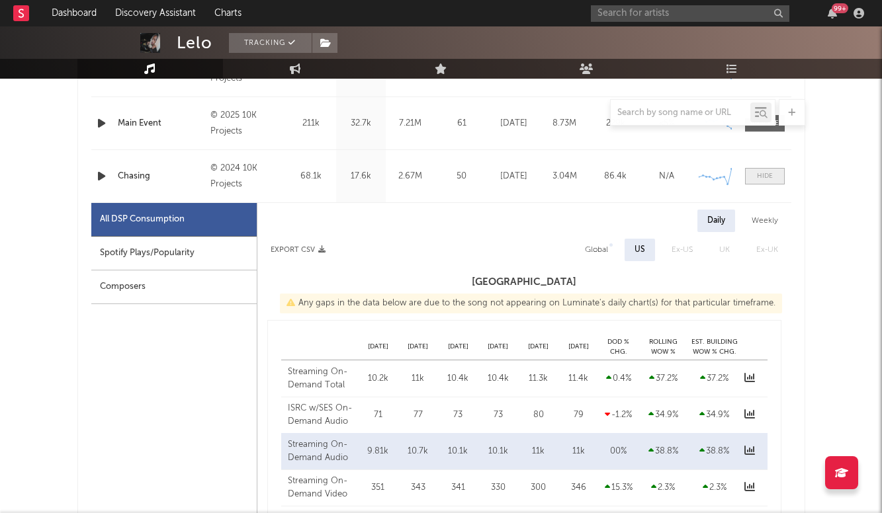
select select "6m"
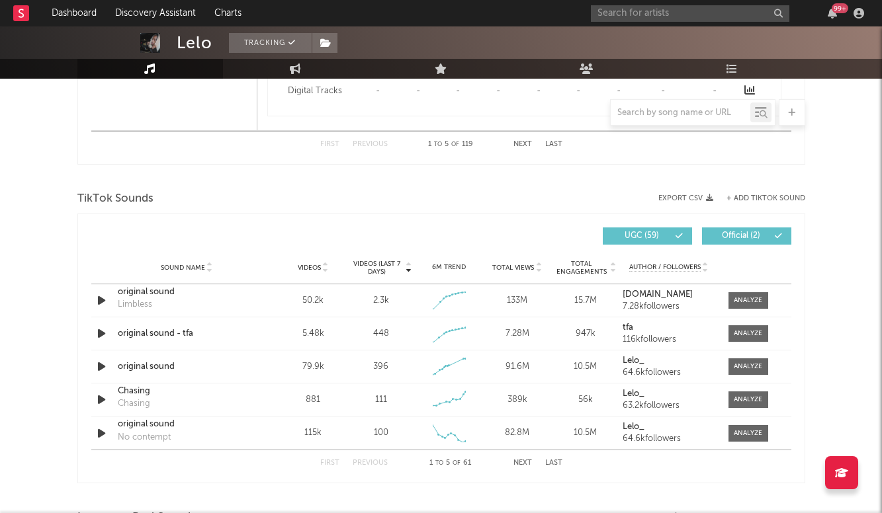
scroll to position [1432, 0]
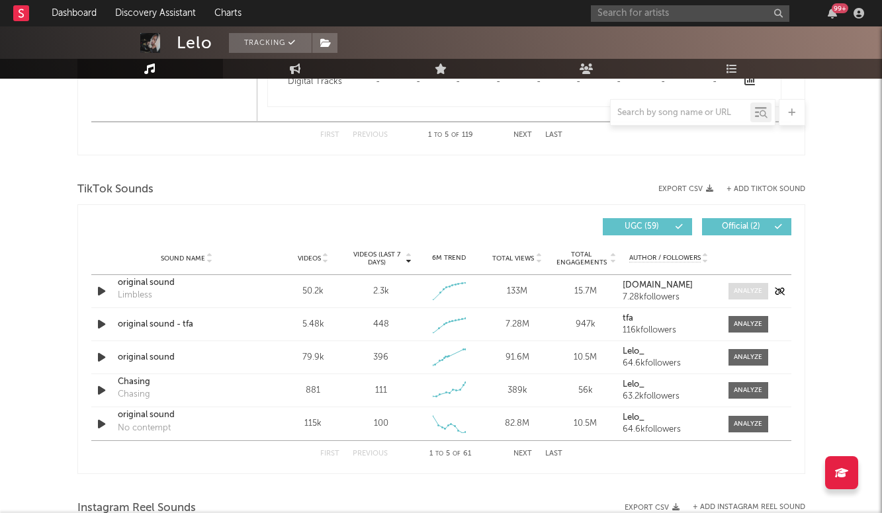
click at [739, 295] on div at bounding box center [747, 291] width 28 height 10
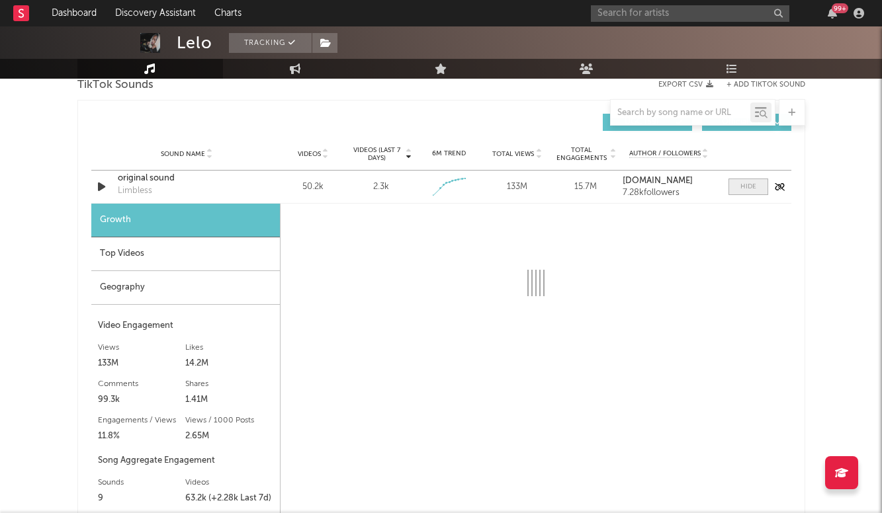
select select "1w"
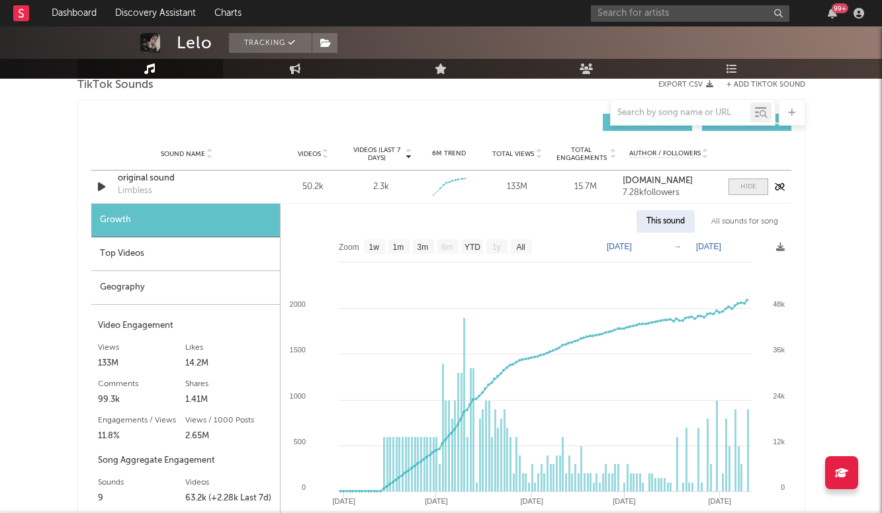
scroll to position [1541, 0]
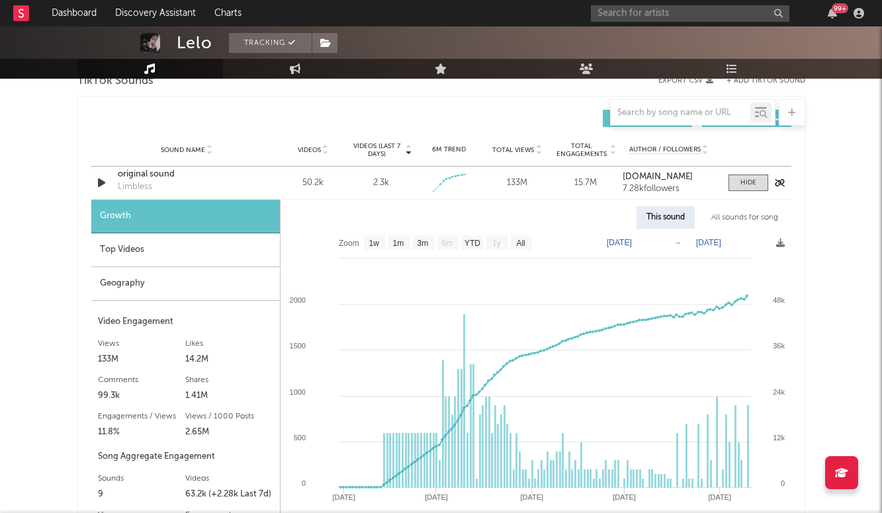
click at [159, 175] on div "original sound" at bounding box center [187, 174] width 138 height 13
click at [203, 249] on div "Top Videos" at bounding box center [185, 250] width 188 height 34
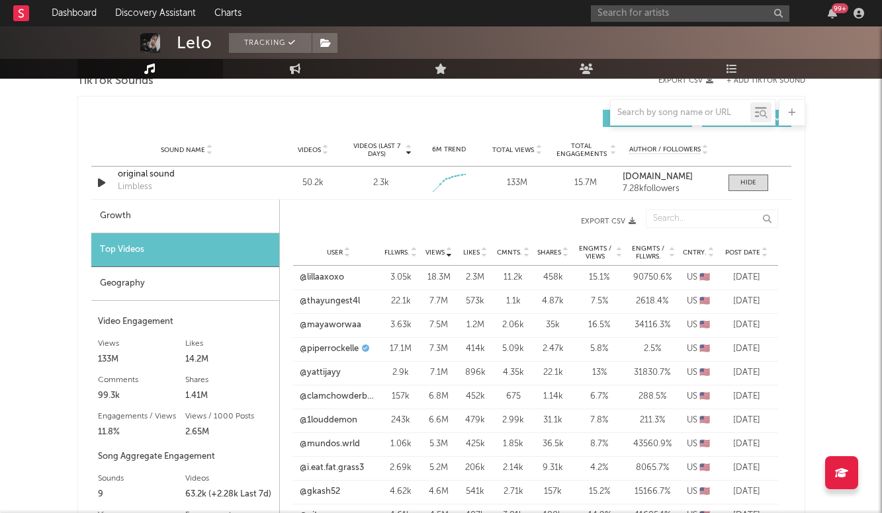
click at [739, 249] on span "Post Date" at bounding box center [742, 253] width 35 height 8
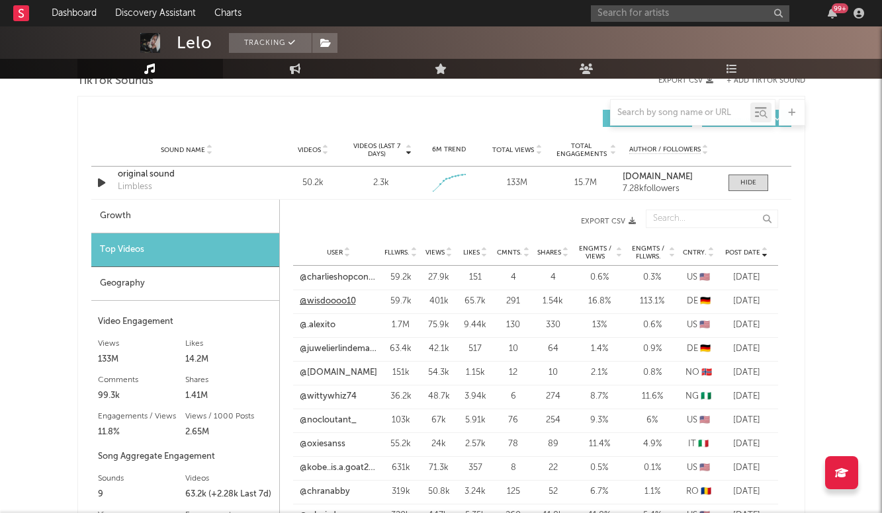
click at [347, 302] on link "@wisdoooo10" at bounding box center [328, 301] width 56 height 13
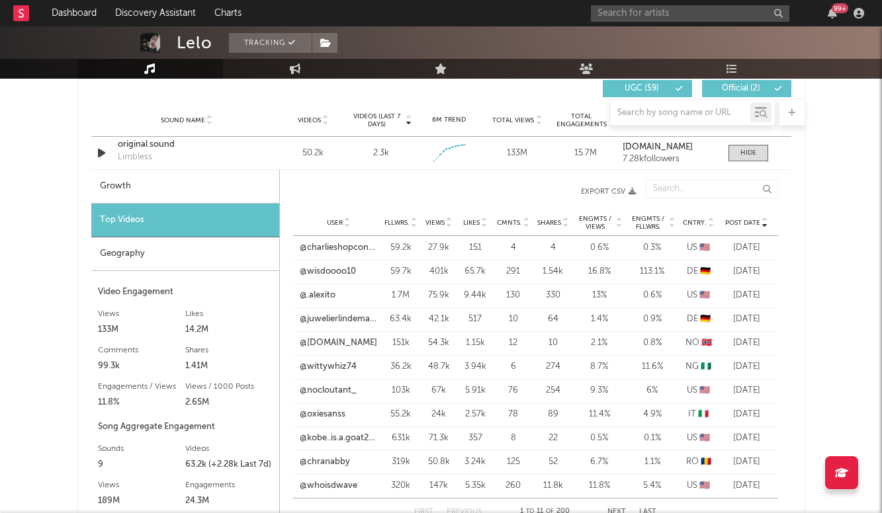
scroll to position [1532, 0]
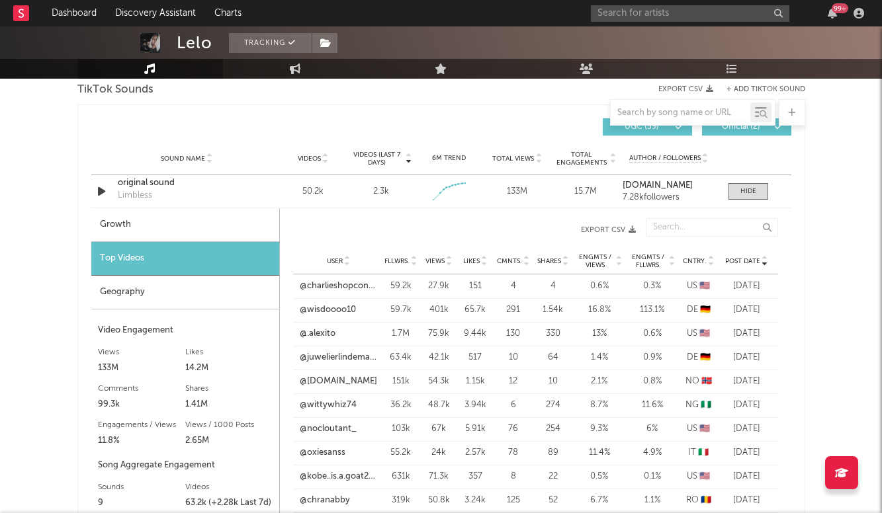
click at [751, 175] on div "Sound Name Videos Videos (last 7 days) Weekly Growth % 6M Trend Total Views Tot…" at bounding box center [441, 158] width 700 height 33
click at [751, 186] on div at bounding box center [748, 191] width 16 height 10
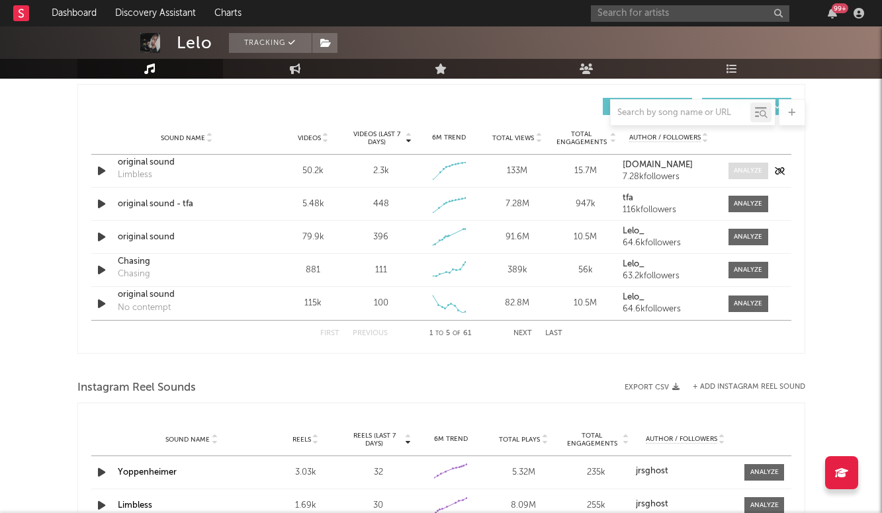
scroll to position [1555, 0]
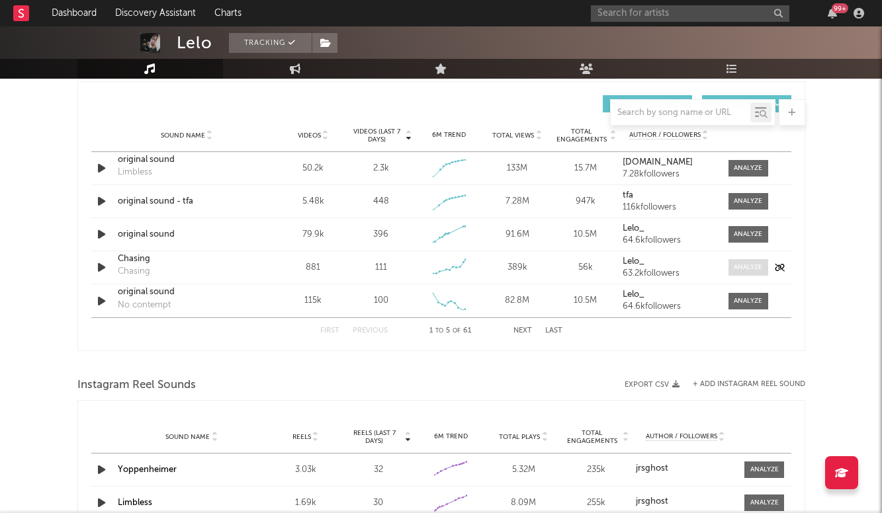
click at [747, 270] on div at bounding box center [747, 268] width 28 height 10
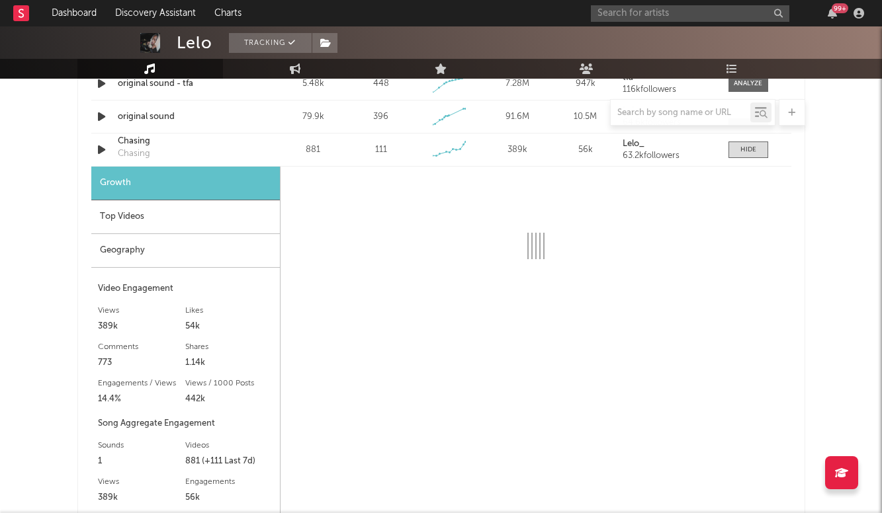
scroll to position [1678, 0]
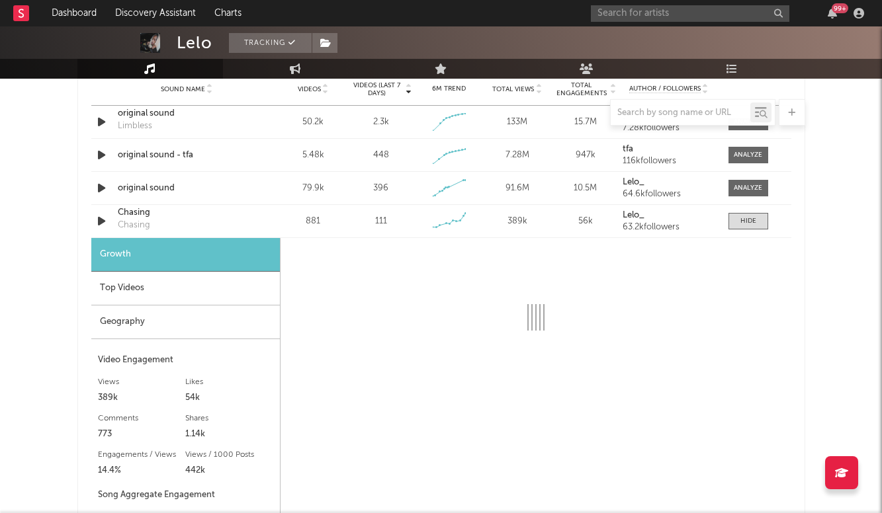
select select "6m"
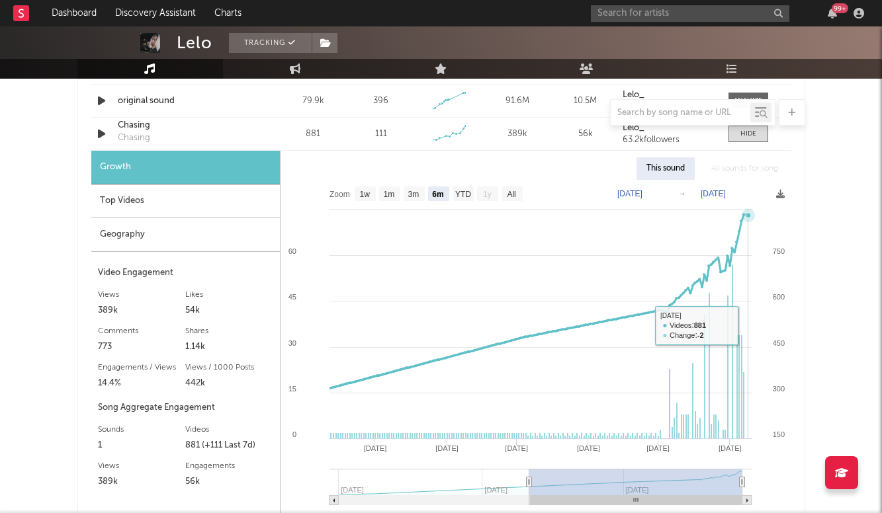
scroll to position [1663, 0]
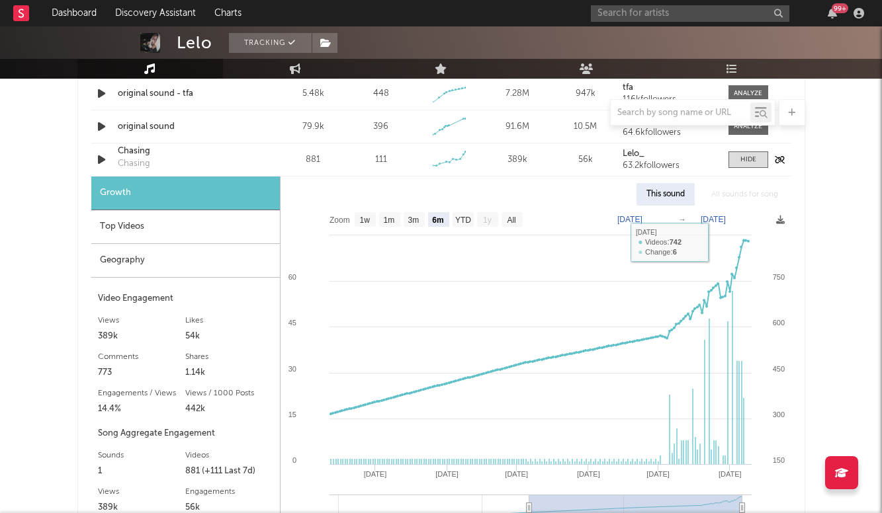
click at [135, 153] on div "Chasing" at bounding box center [187, 151] width 138 height 13
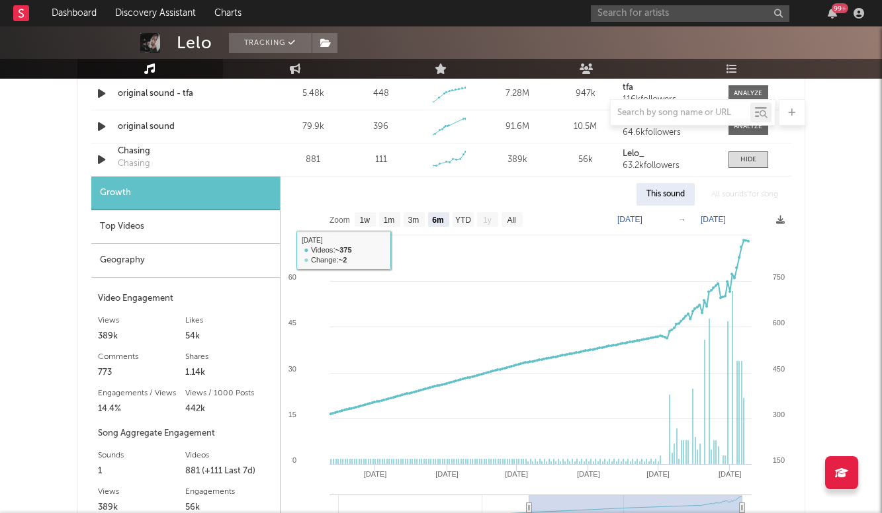
click at [196, 218] on div "Top Videos" at bounding box center [185, 227] width 188 height 34
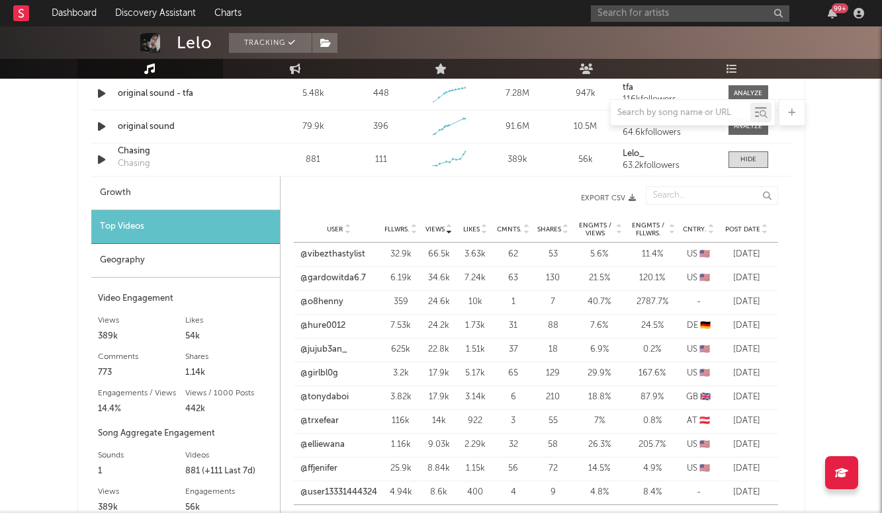
click at [754, 230] on span "Post Date" at bounding box center [742, 230] width 35 height 8
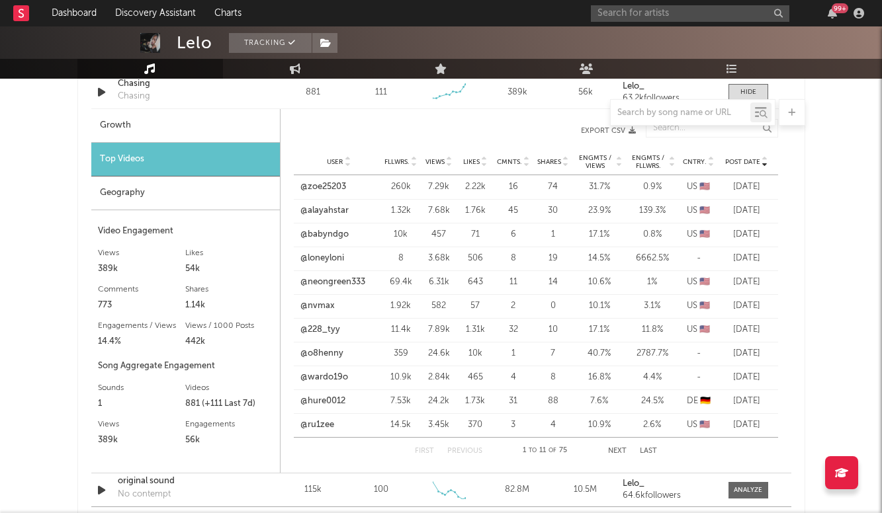
scroll to position [1736, 0]
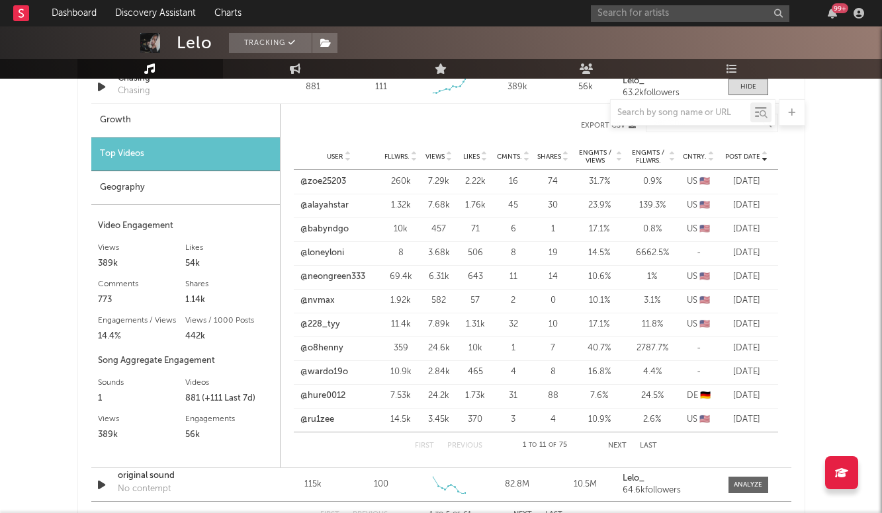
click at [620, 448] on button "Next" at bounding box center [617, 445] width 19 height 7
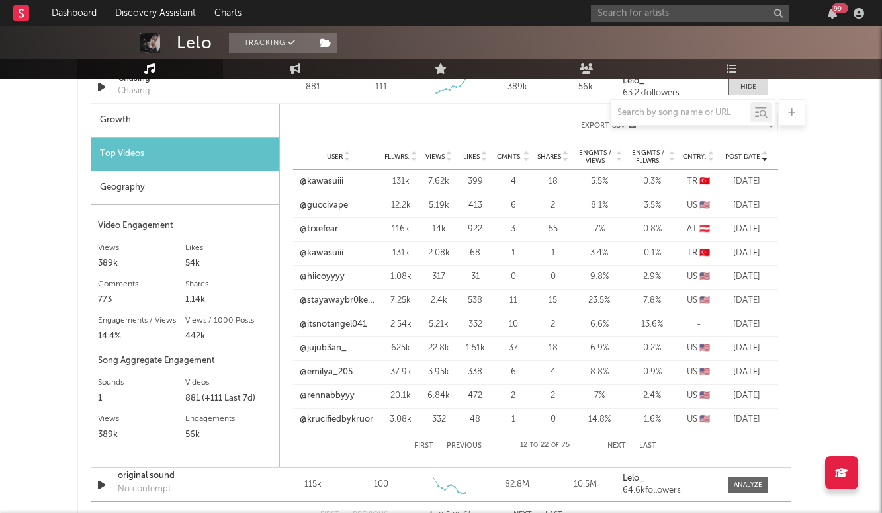
click at [622, 447] on button "Next" at bounding box center [616, 445] width 19 height 7
click at [458, 438] on div "First Previous 23 to 33 of 75 Next Last" at bounding box center [535, 446] width 242 height 26
click at [459, 441] on div "First Previous 23 to 33 of 75 Next Last" at bounding box center [535, 446] width 242 height 26
click at [459, 442] on button "Previous" at bounding box center [463, 445] width 35 height 7
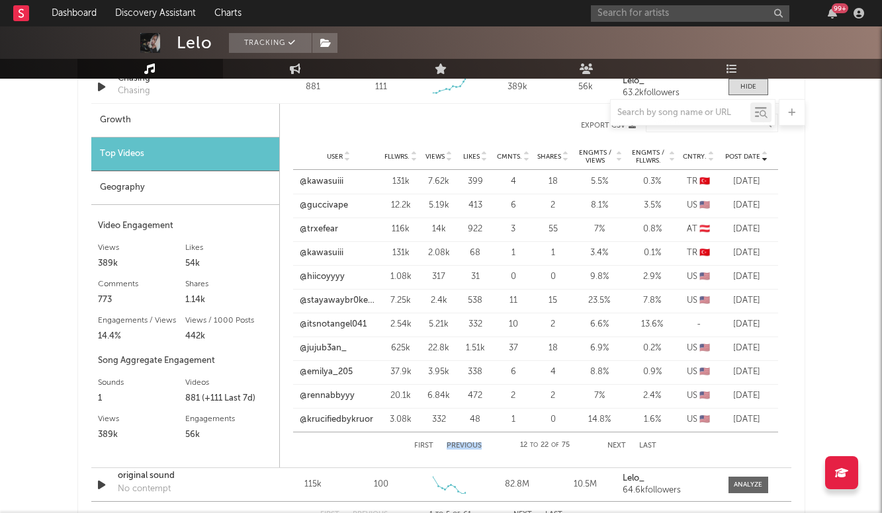
click at [459, 442] on button "Previous" at bounding box center [463, 445] width 35 height 7
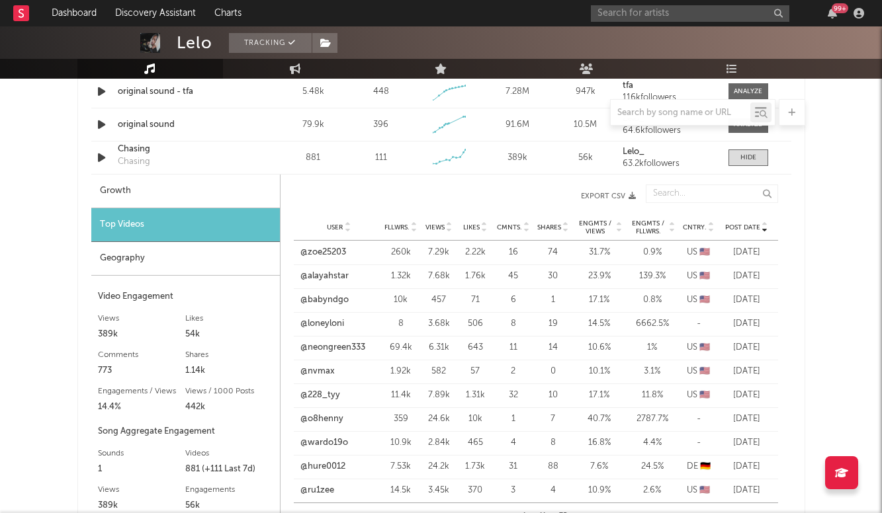
scroll to position [1594, 0]
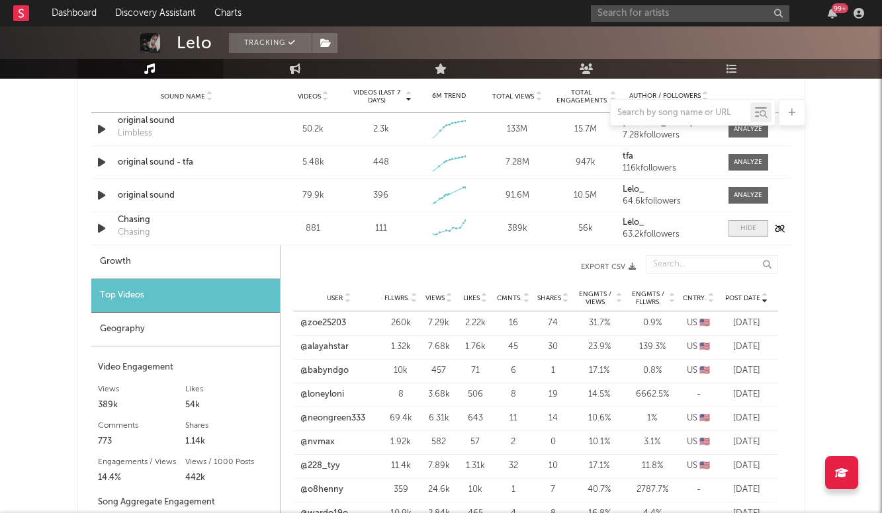
click at [739, 228] on span at bounding box center [748, 228] width 40 height 17
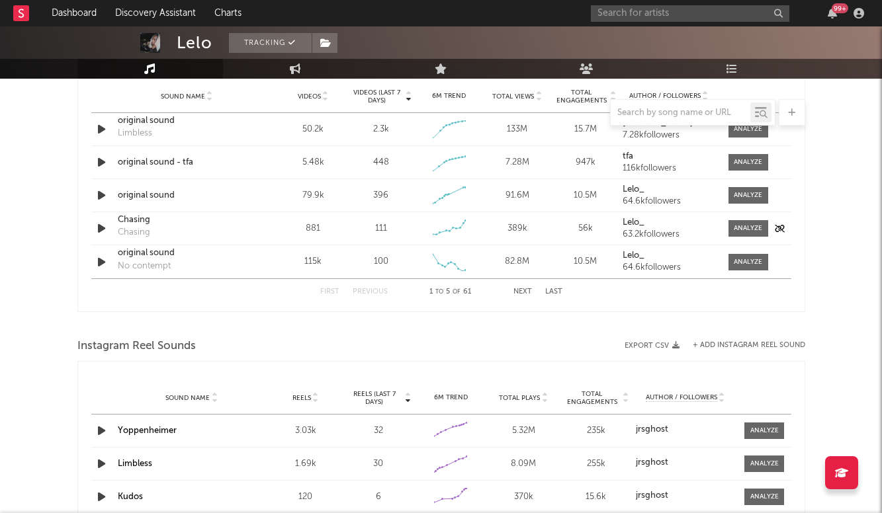
click at [135, 220] on div "Chasing" at bounding box center [187, 220] width 138 height 13
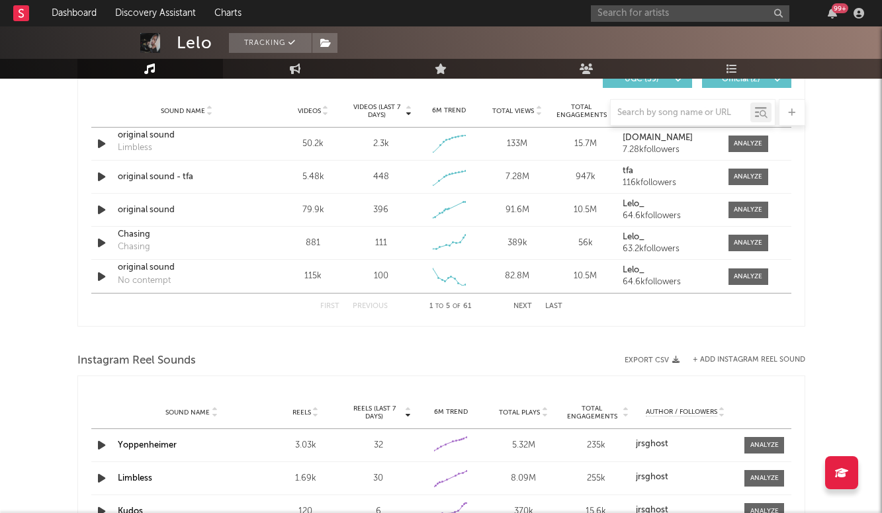
scroll to position [1579, 0]
click at [747, 245] on div at bounding box center [747, 244] width 28 height 10
select select "6m"
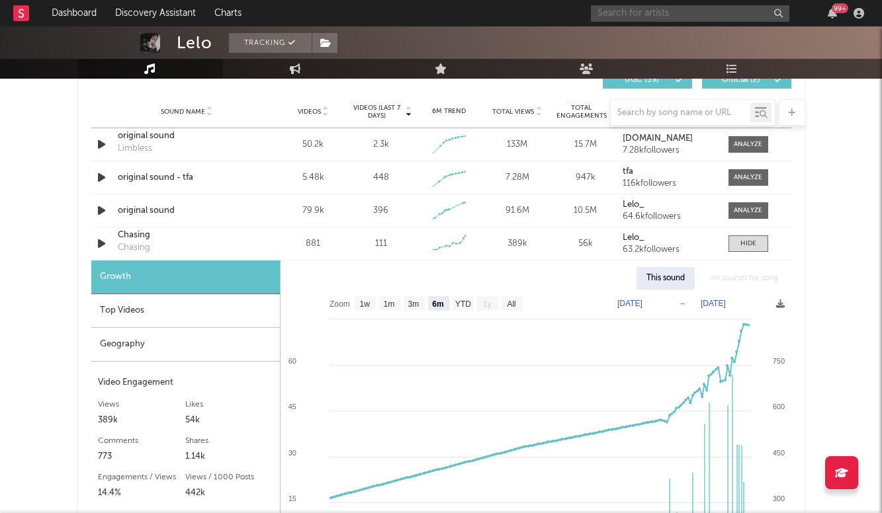
click at [683, 14] on input "text" at bounding box center [690, 13] width 198 height 17
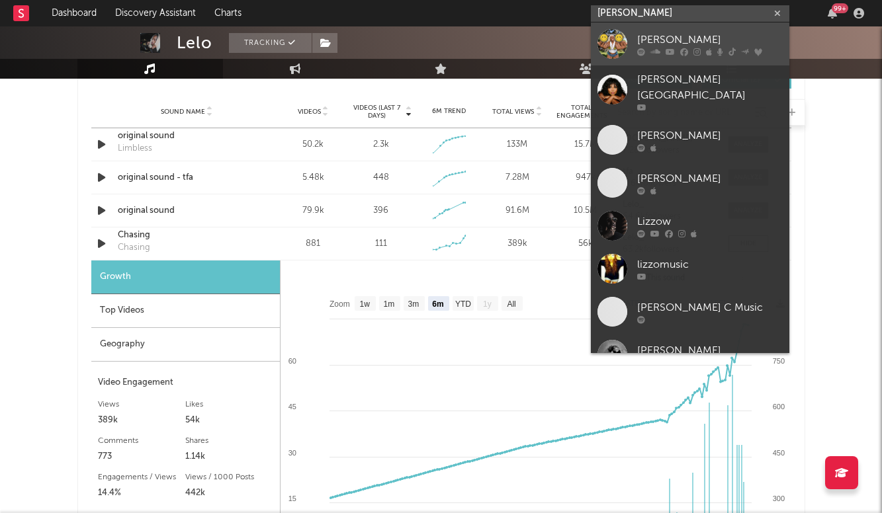
type input "[PERSON_NAME]"
click at [703, 38] on div "[PERSON_NAME]" at bounding box center [709, 40] width 145 height 16
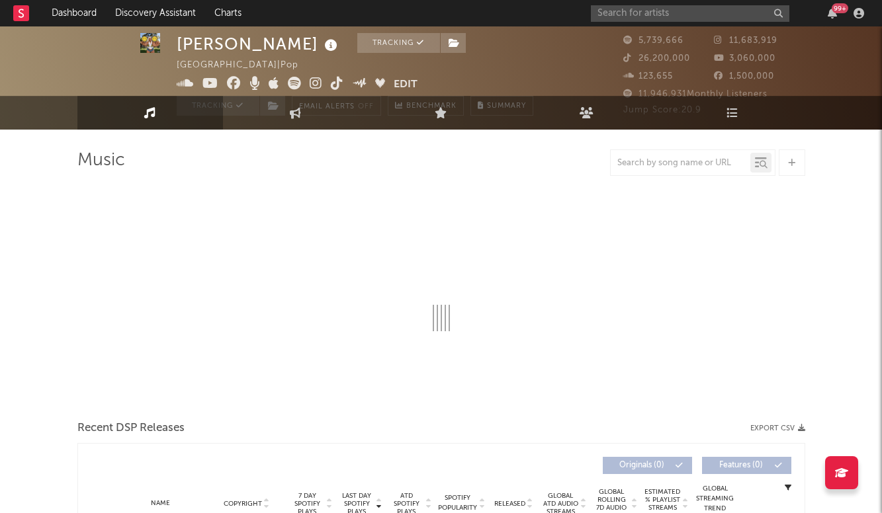
select select "6m"
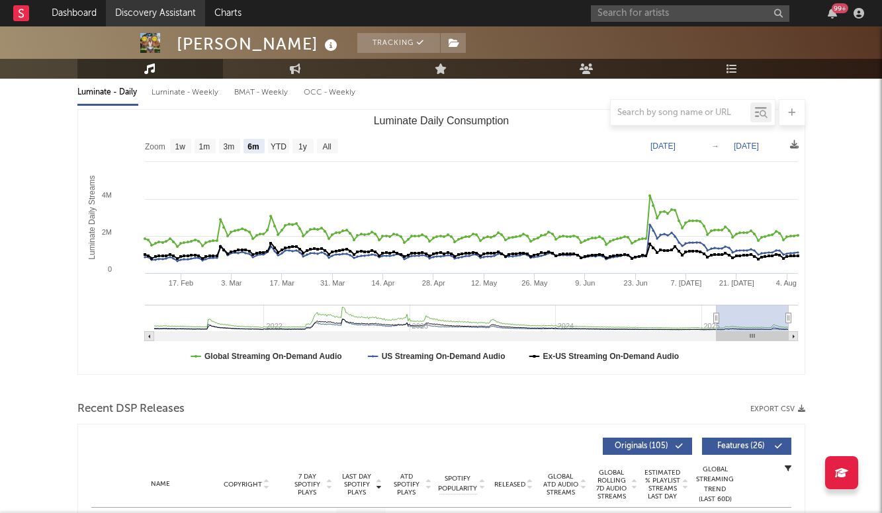
scroll to position [152, 0]
click at [651, 15] on input "text" at bounding box center [690, 13] width 198 height 17
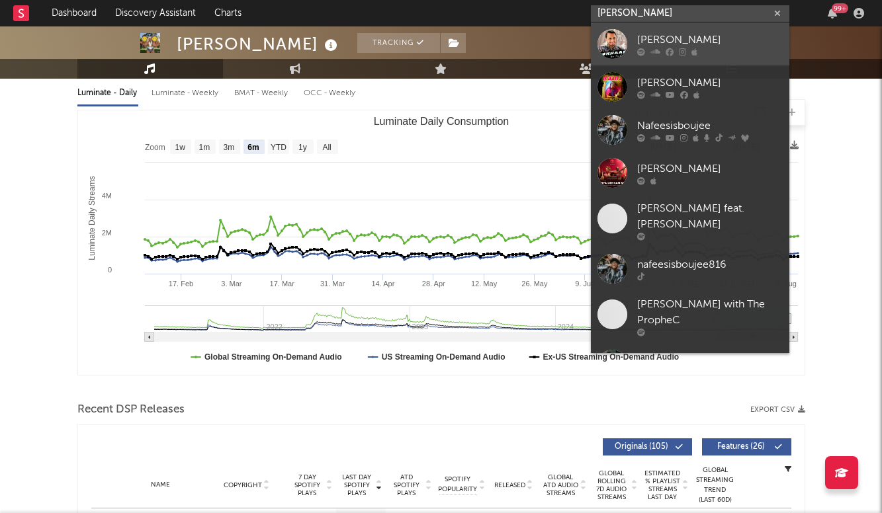
type input "[PERSON_NAME]"
click at [670, 36] on div "[PERSON_NAME]" at bounding box center [709, 40] width 145 height 16
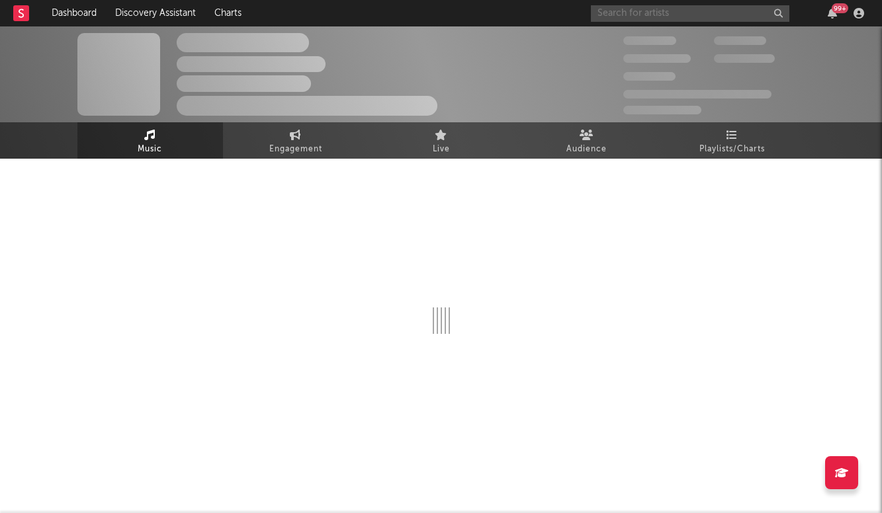
click at [647, 17] on input "text" at bounding box center [690, 13] width 198 height 17
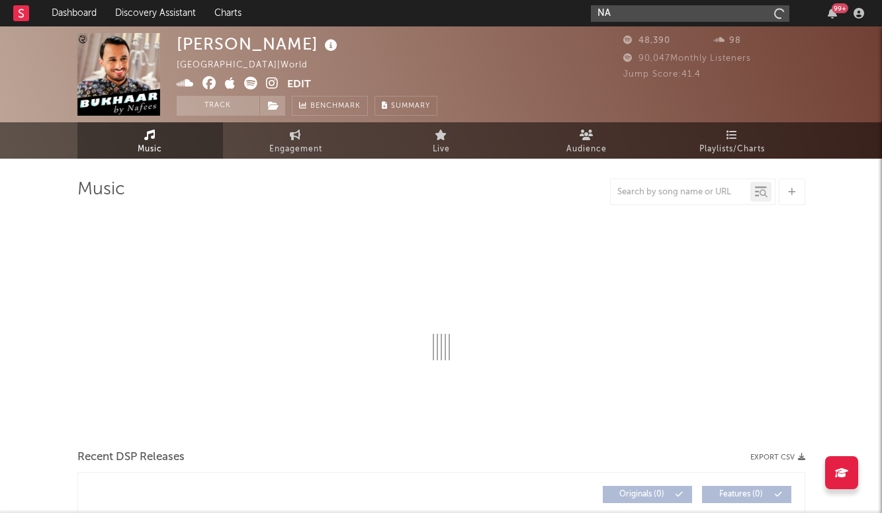
type input "NAF"
select select "6m"
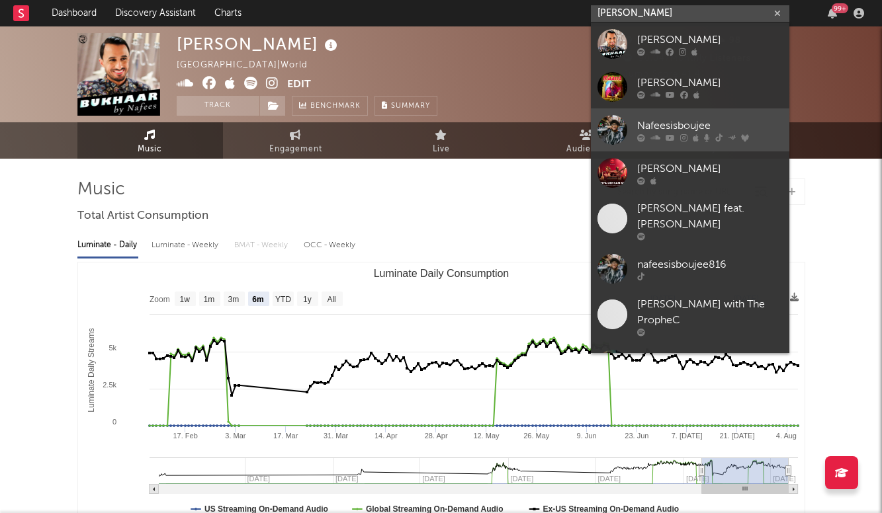
type input "[PERSON_NAME]"
click at [666, 131] on div "Nafeesisboujee" at bounding box center [709, 126] width 145 height 16
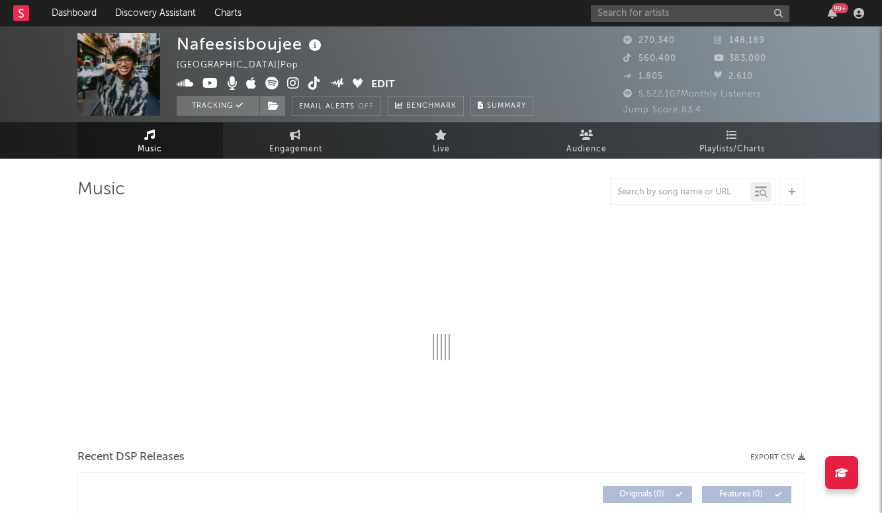
select select "6m"
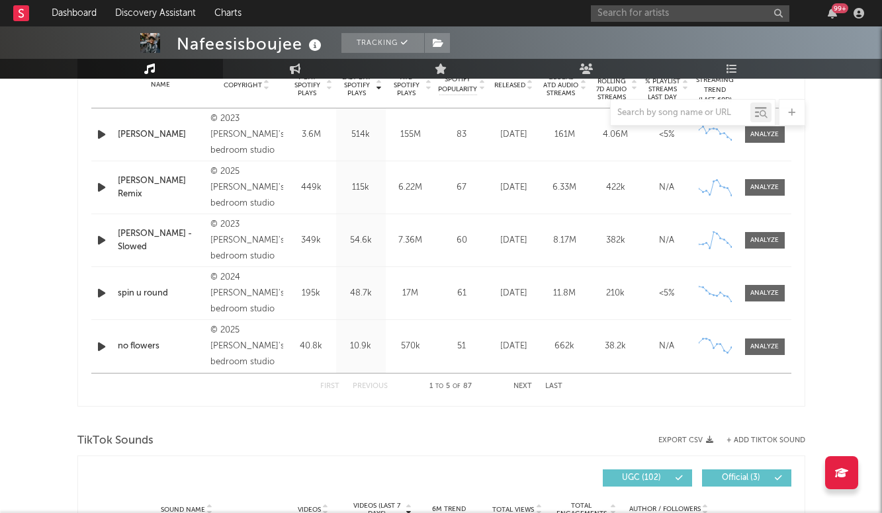
scroll to position [774, 0]
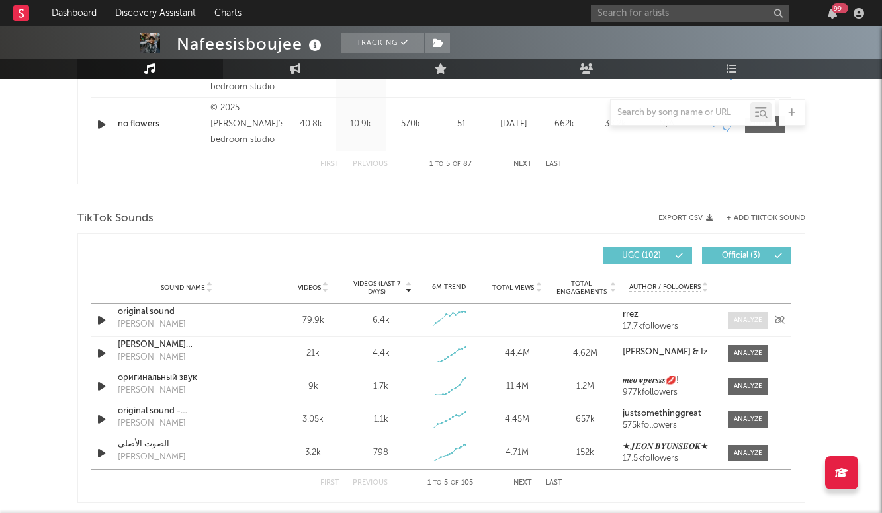
click at [752, 318] on div at bounding box center [747, 320] width 28 height 10
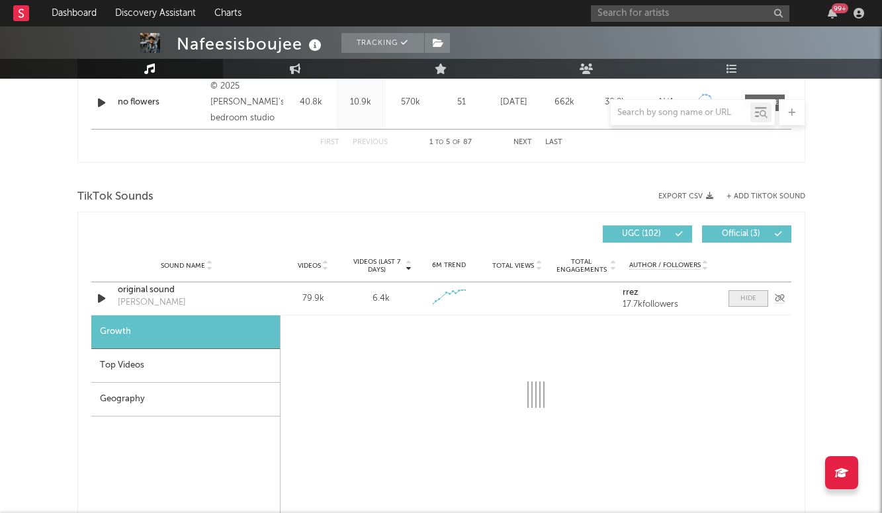
select select "1w"
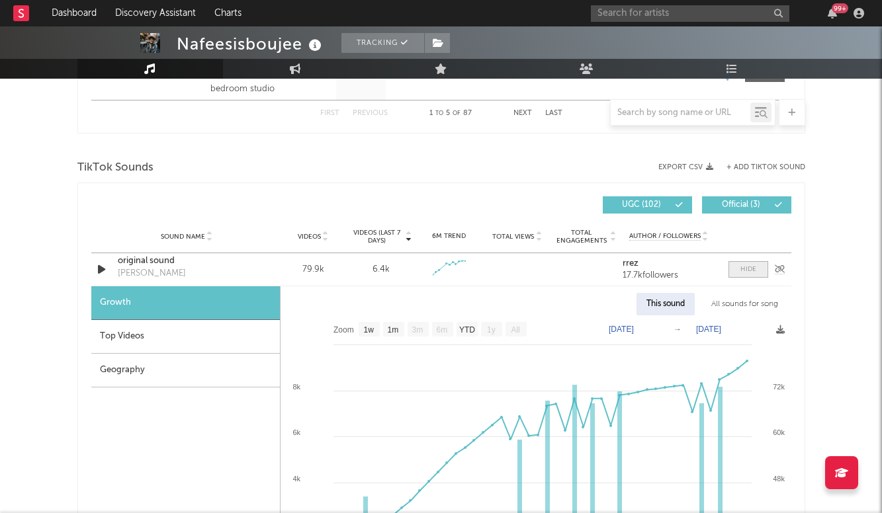
scroll to position [856, 0]
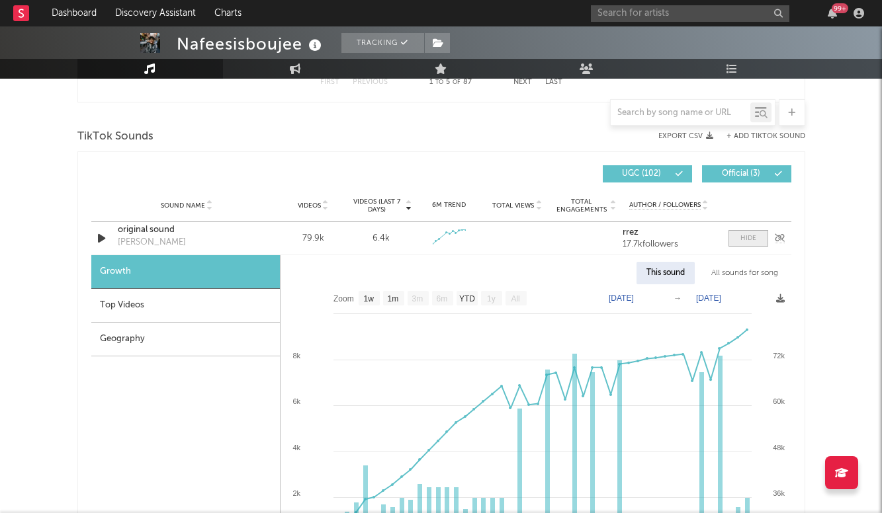
click at [741, 237] on div at bounding box center [748, 238] width 16 height 10
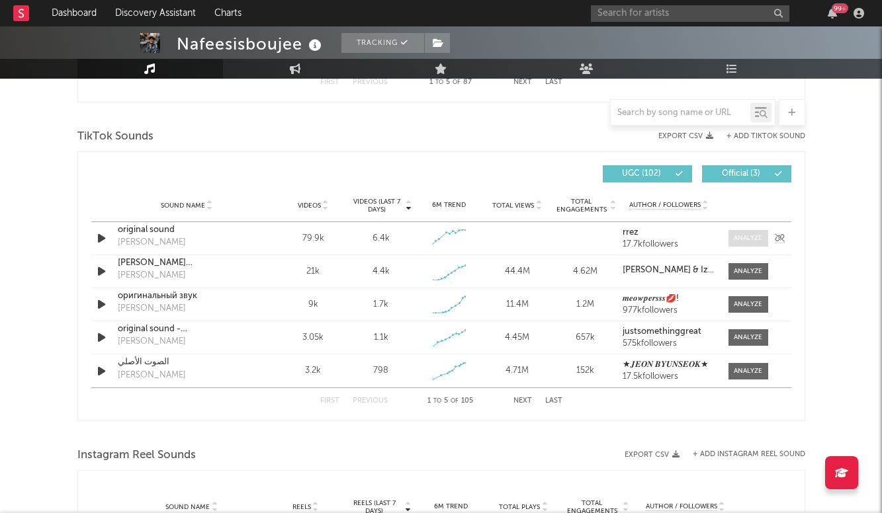
click at [741, 237] on div at bounding box center [747, 238] width 28 height 10
select select "1w"
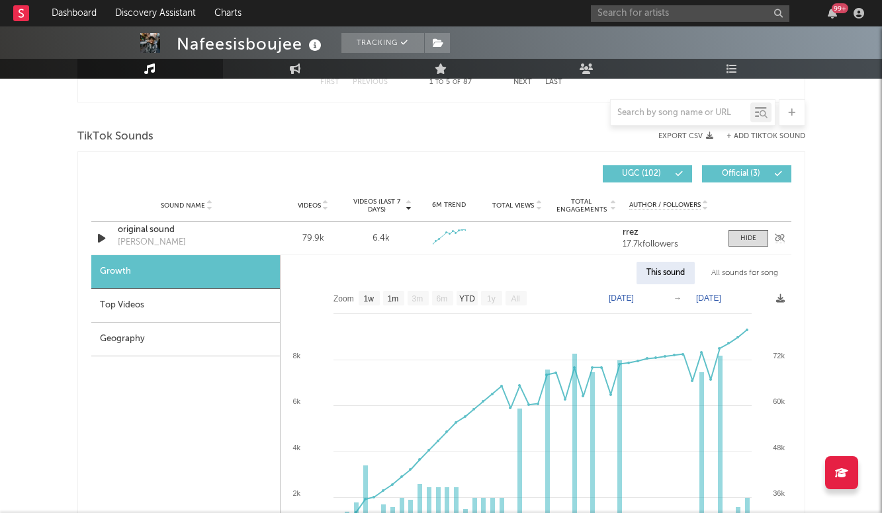
click at [153, 231] on div "original sound" at bounding box center [187, 230] width 138 height 13
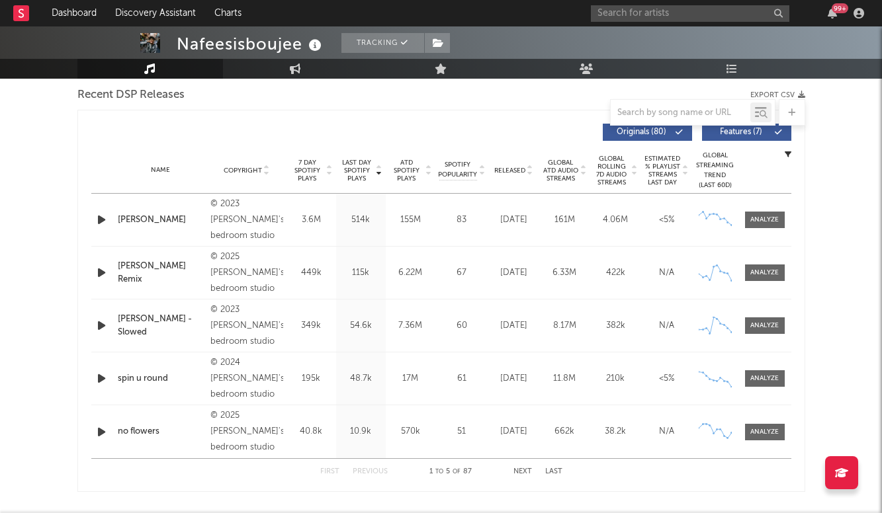
scroll to position [451, 0]
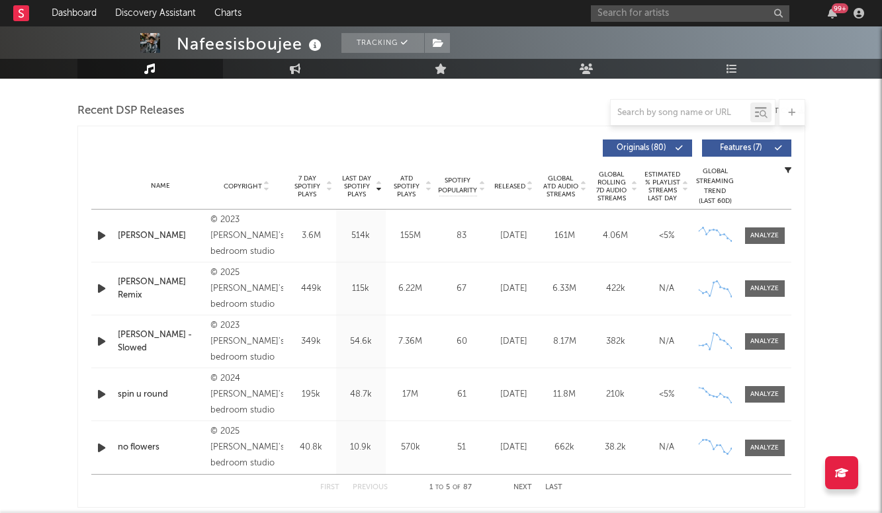
click at [766, 244] on div "Name [PERSON_NAME] Copyright © 2023 [PERSON_NAME]'s bedroom studio Label nafees…" at bounding box center [441, 236] width 700 height 52
click at [766, 236] on div at bounding box center [764, 236] width 28 height 10
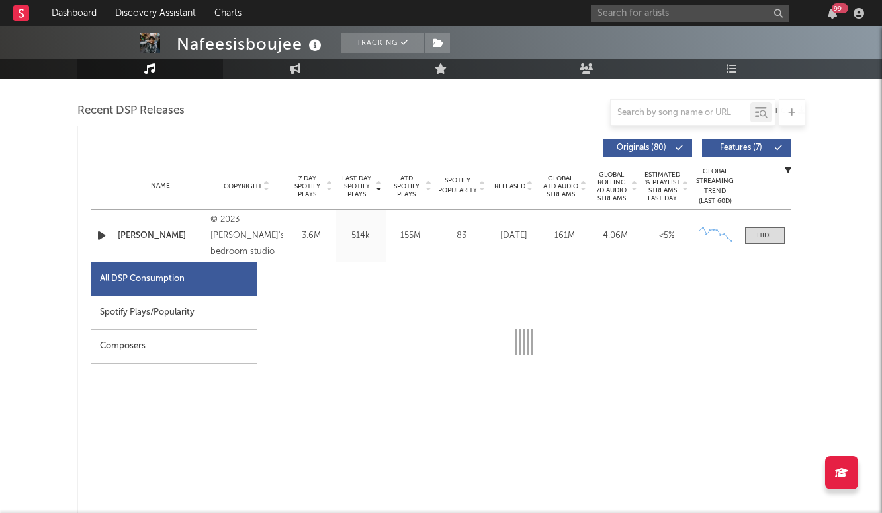
select select "6m"
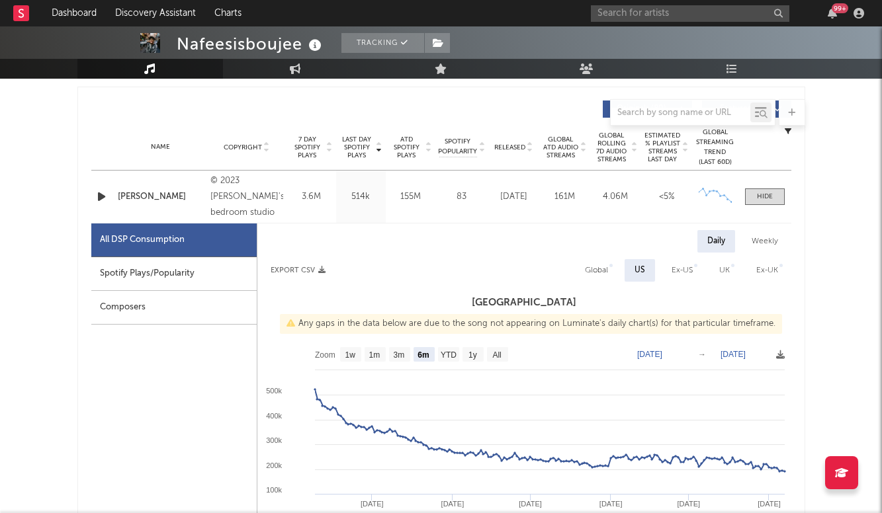
scroll to position [496, 0]
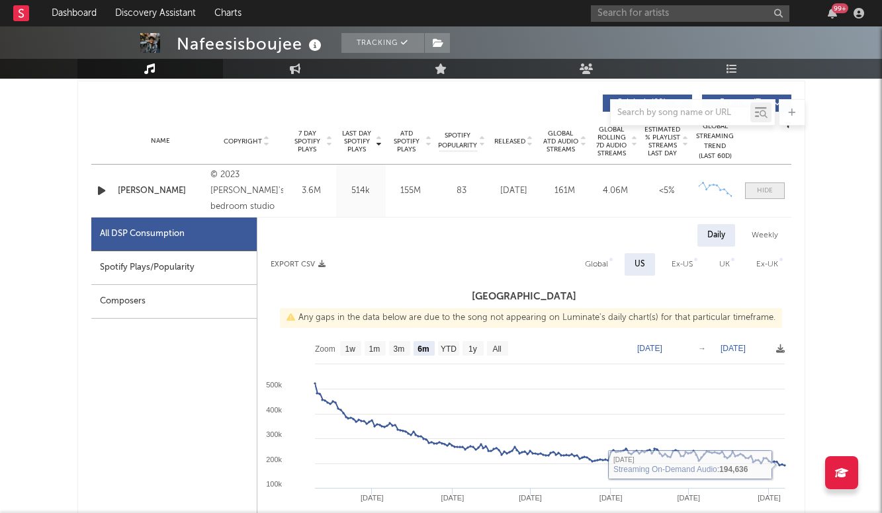
click at [767, 190] on div at bounding box center [765, 191] width 16 height 10
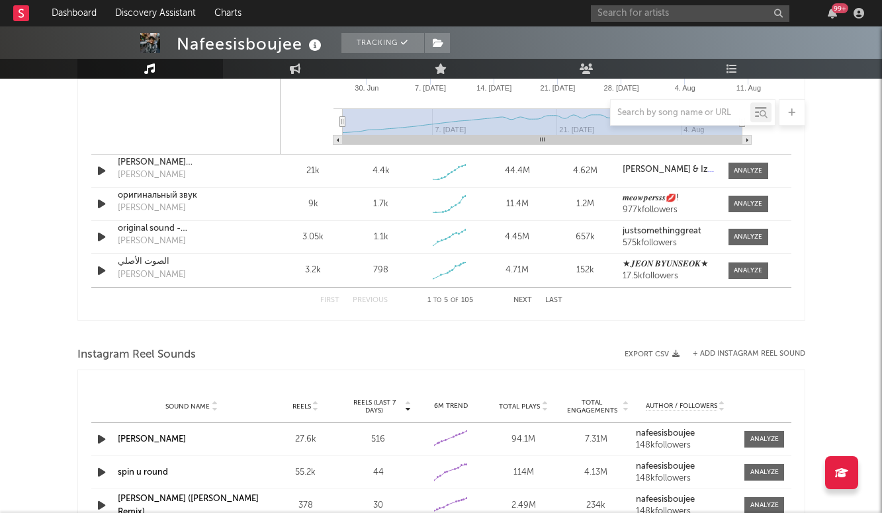
scroll to position [1370, 0]
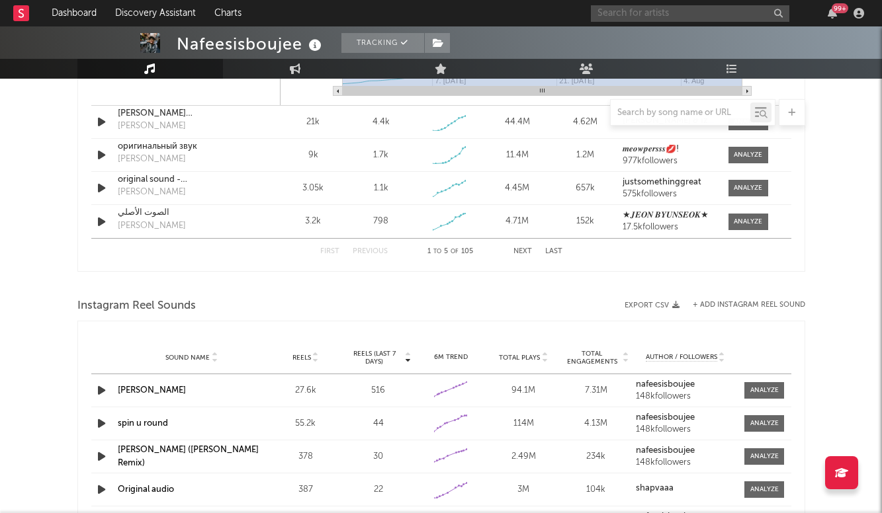
click at [661, 14] on input "text" at bounding box center [690, 13] width 198 height 17
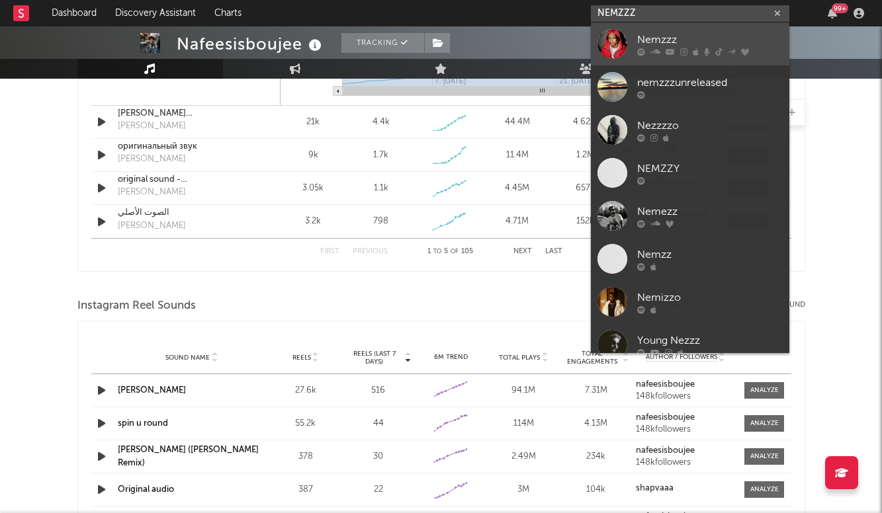
type input "NEMZZZ"
click at [658, 38] on div "Nemzzz" at bounding box center [709, 40] width 145 height 16
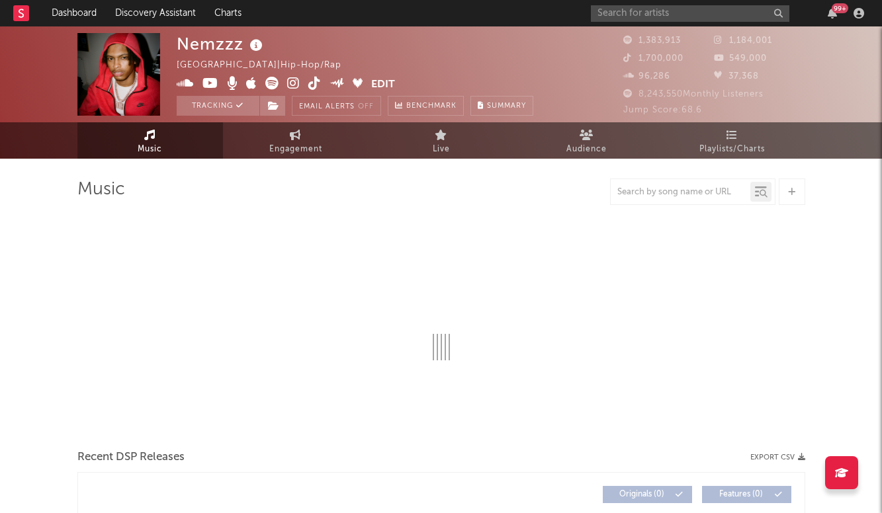
select select "6m"
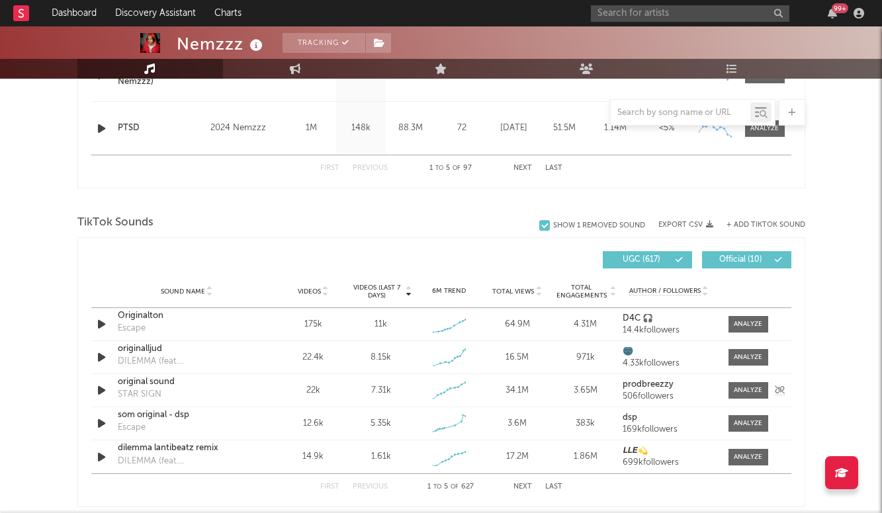
scroll to position [794, 0]
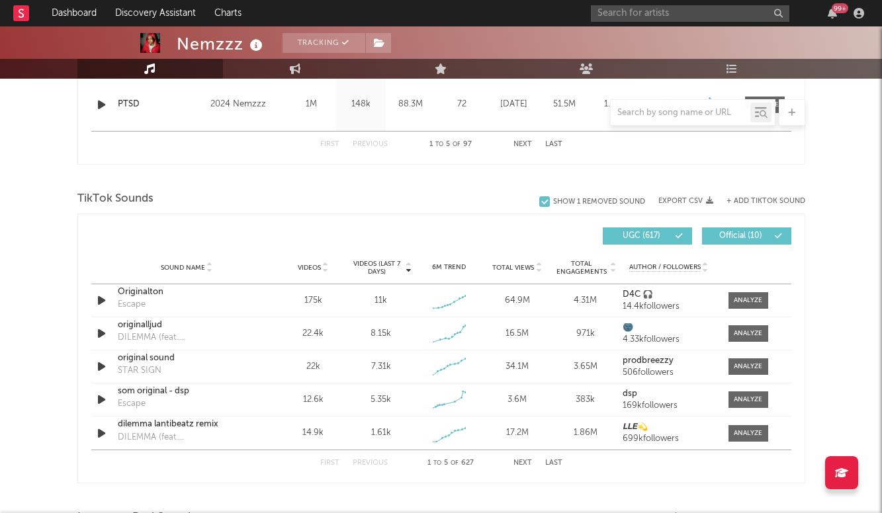
click at [520, 462] on button "Next" at bounding box center [522, 463] width 19 height 7
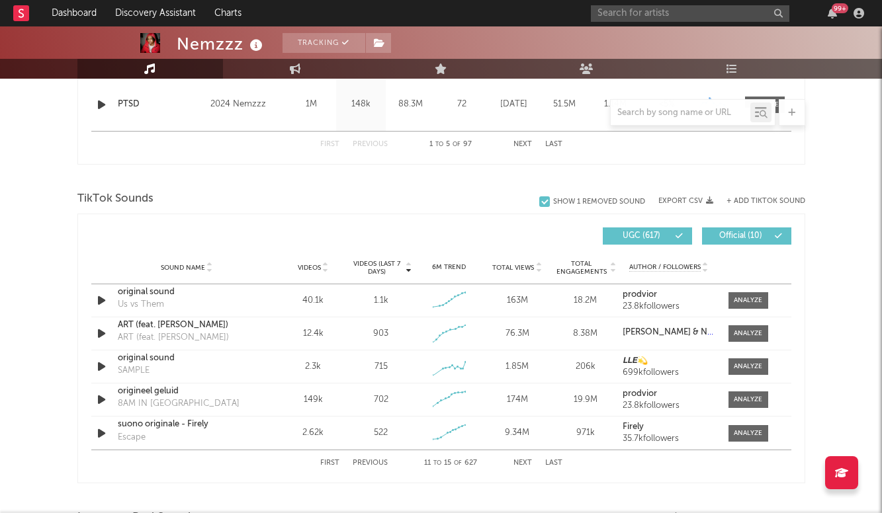
click at [520, 462] on button "Next" at bounding box center [522, 463] width 19 height 7
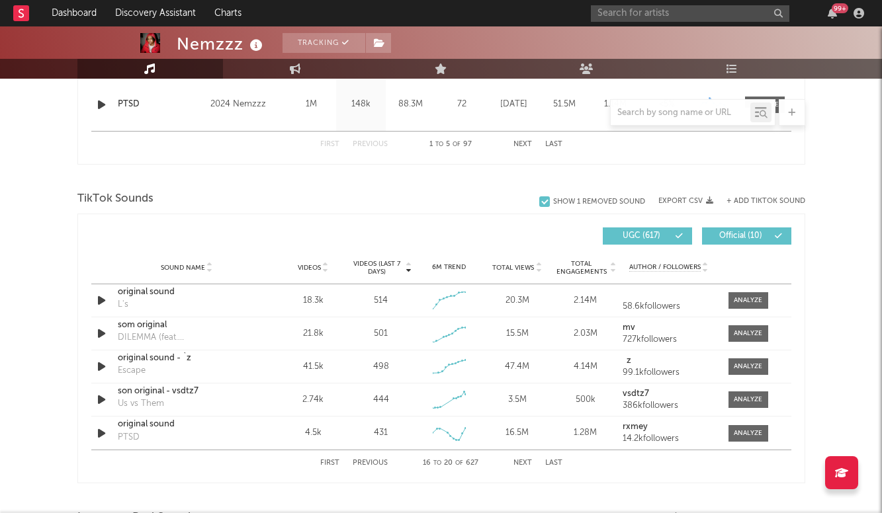
click at [371, 462] on button "Previous" at bounding box center [369, 463] width 35 height 7
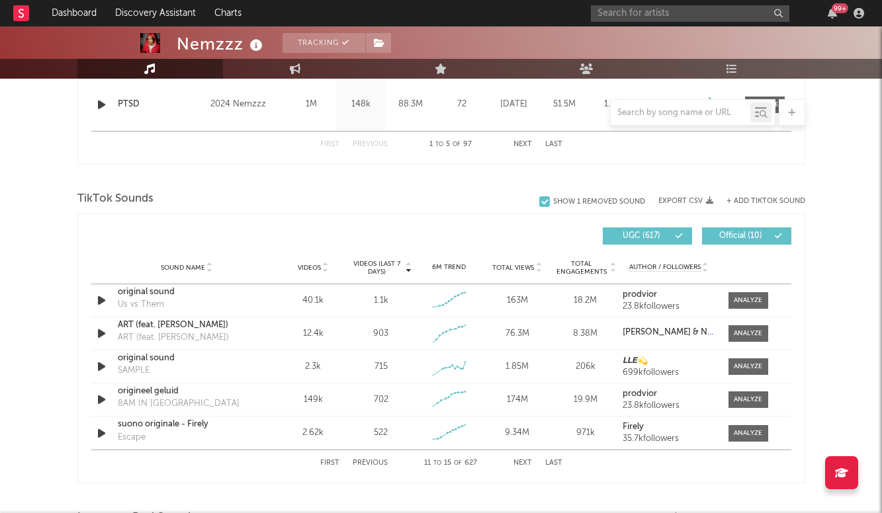
click at [841, 343] on div "Nemzzz Tracking [GEOGRAPHIC_DATA] | Hip-Hop/Rap Edit Tracking Email Alerts Off …" at bounding box center [441, 231] width 882 height 1998
click at [841, 302] on div "Nemzzz Tracking [GEOGRAPHIC_DATA] | Hip-Hop/Rap Edit Tracking Email Alerts Off …" at bounding box center [441, 231] width 882 height 1998
click at [427, 214] on div "Videos (last 7 days) Sound Name Videos Videos (last 7 days) Total Views Total E…" at bounding box center [440, 349] width 727 height 270
click at [505, 438] on div "9.34M" at bounding box center [517, 433] width 62 height 13
click at [186, 335] on div "ART (feat. [PERSON_NAME]) ART (feat. [PERSON_NAME])" at bounding box center [187, 334] width 138 height 30
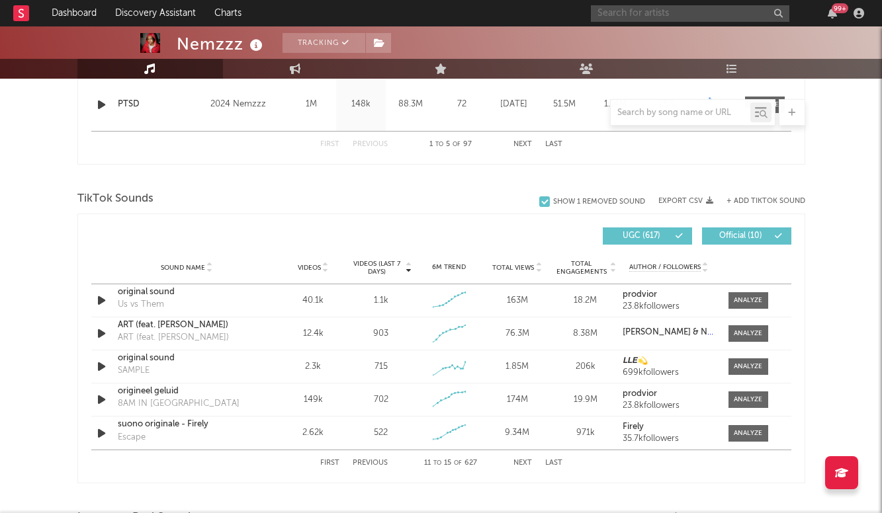
click at [635, 9] on input "text" at bounding box center [690, 13] width 198 height 17
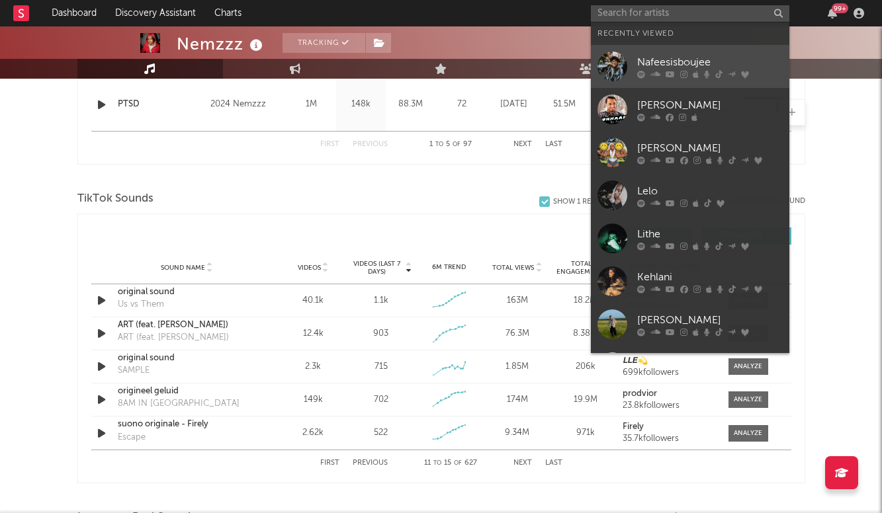
click at [638, 62] on div "Nafeesisboujee" at bounding box center [709, 62] width 145 height 16
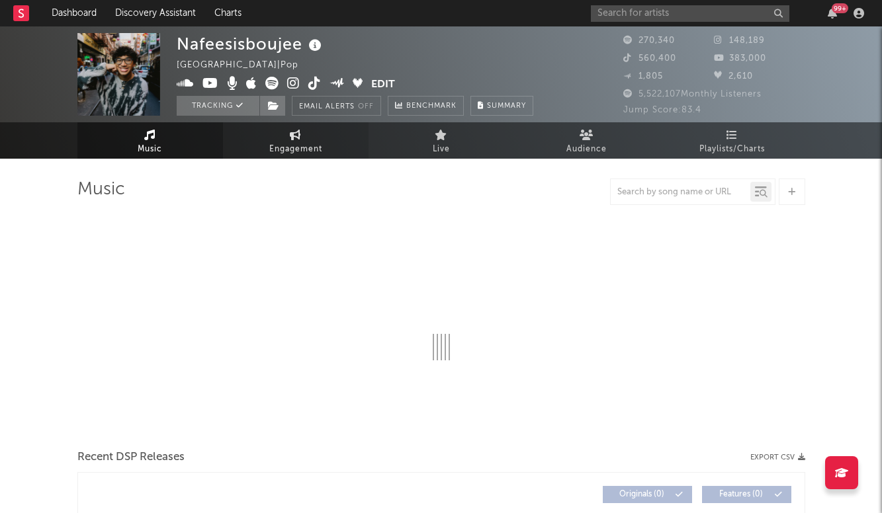
select select "6m"
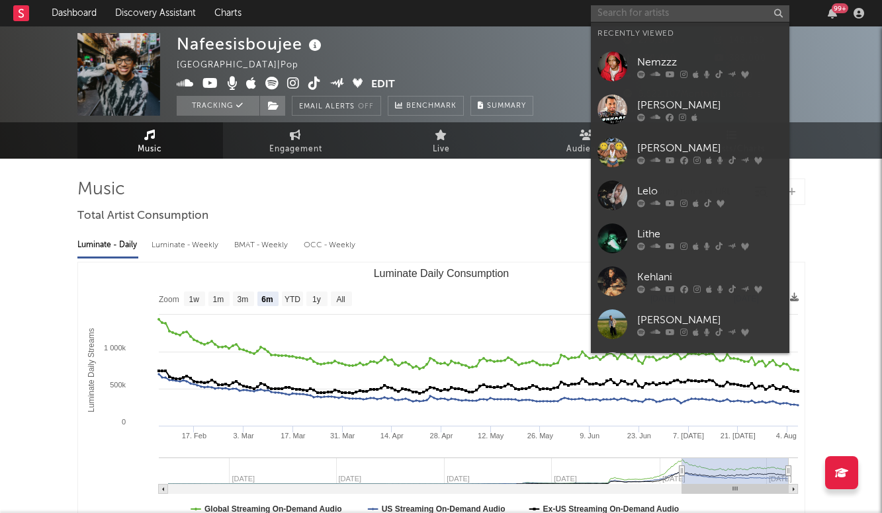
click at [643, 14] on input "text" at bounding box center [690, 13] width 198 height 17
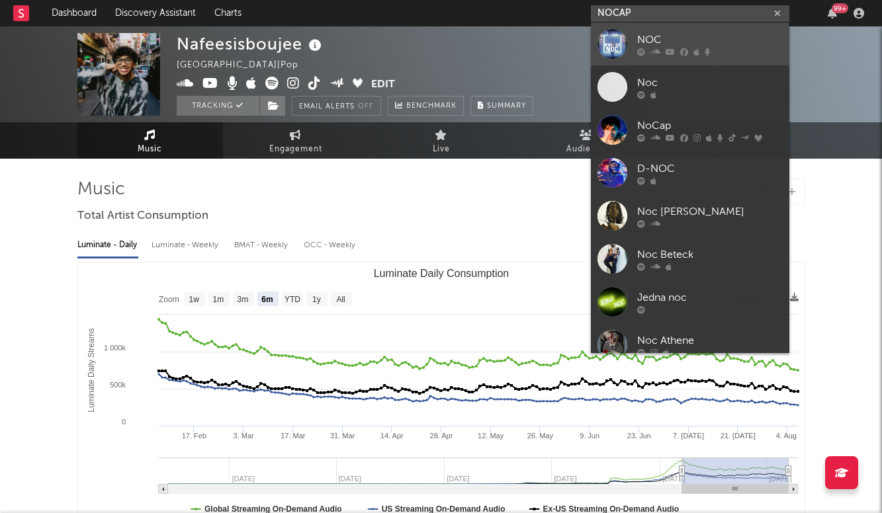
type input "NOCAP"
click at [676, 37] on div "NOC" at bounding box center [709, 40] width 145 height 16
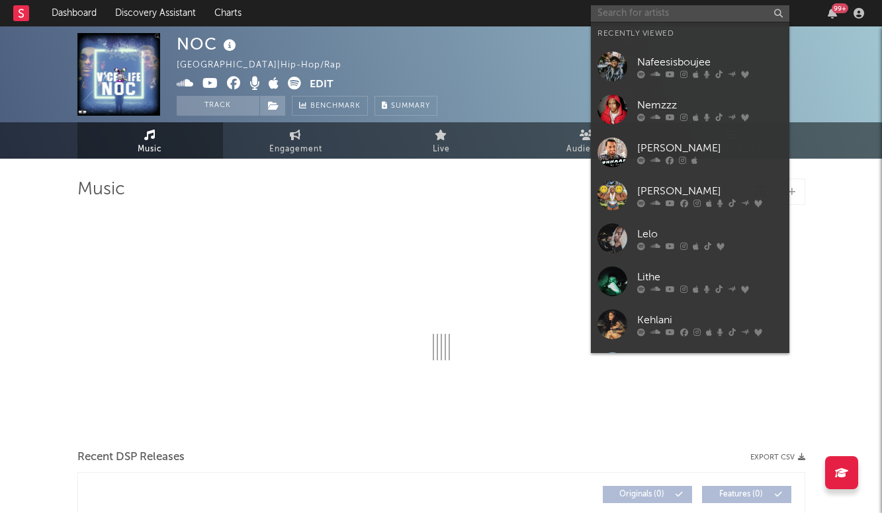
click at [653, 7] on input "text" at bounding box center [690, 13] width 198 height 17
type input "N"
select select "1w"
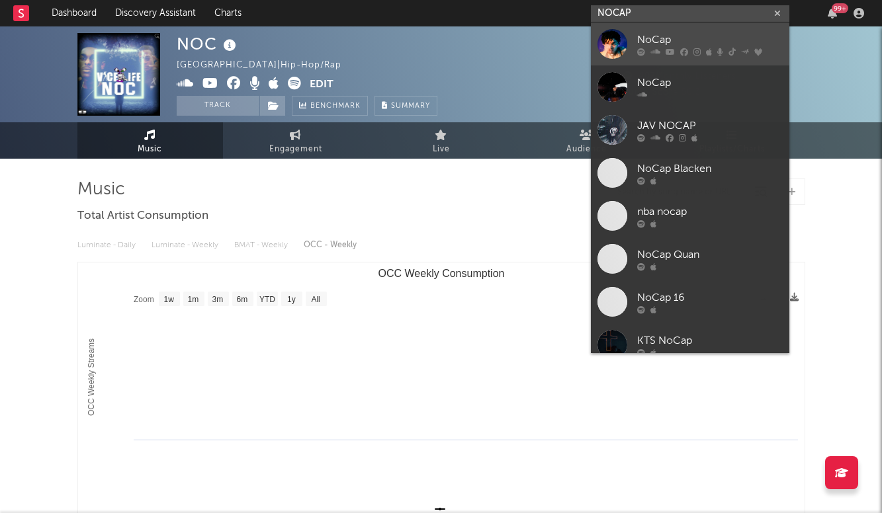
type input "NOCAP"
click at [664, 41] on div "NoCap" at bounding box center [709, 40] width 145 height 16
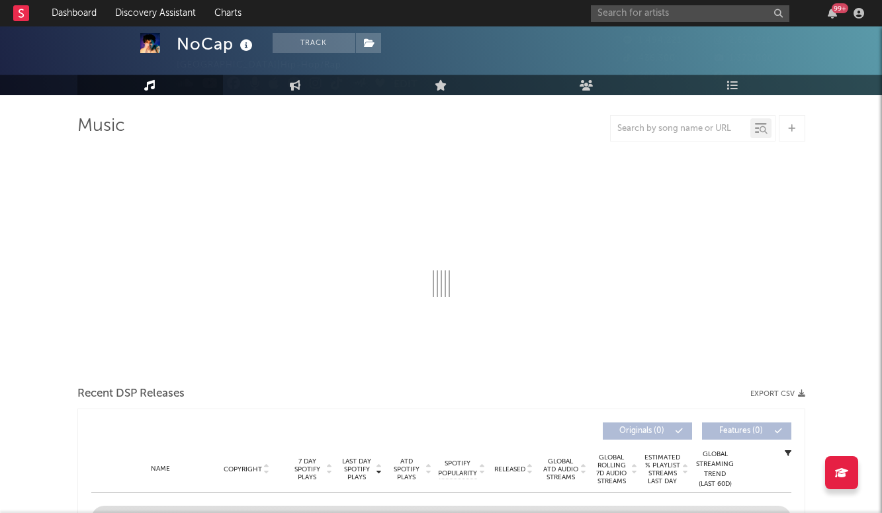
select select "6m"
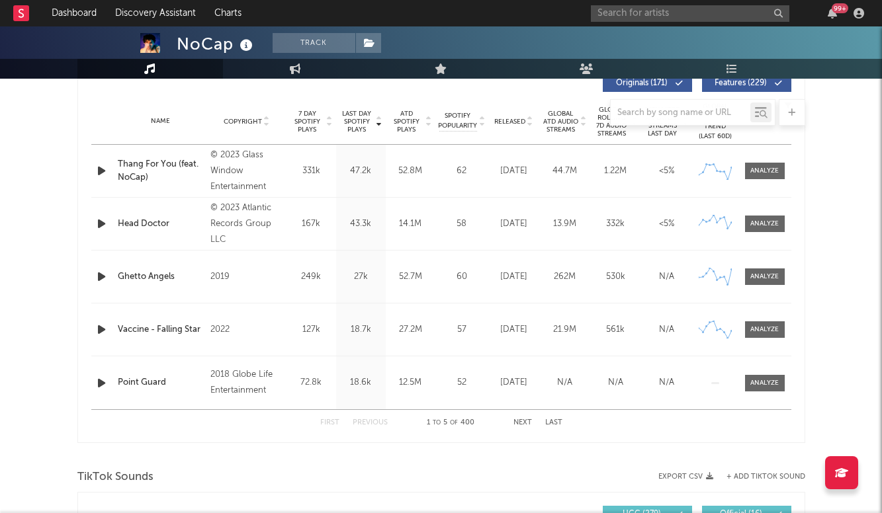
scroll to position [520, 0]
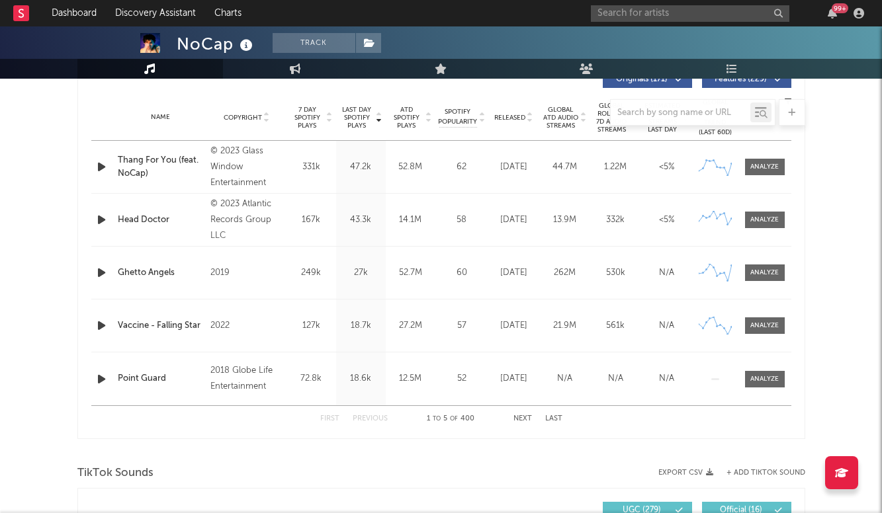
click at [523, 416] on button "Next" at bounding box center [522, 418] width 19 height 7
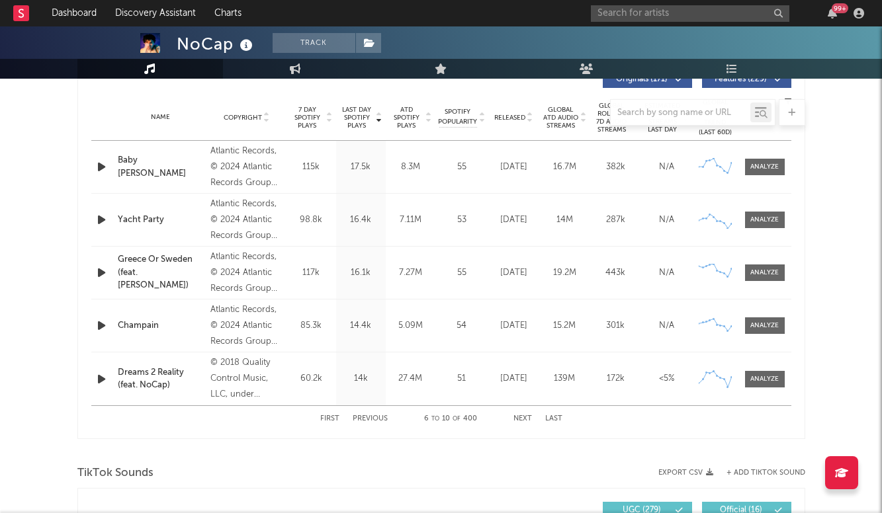
click at [367, 419] on button "Previous" at bounding box center [369, 418] width 35 height 7
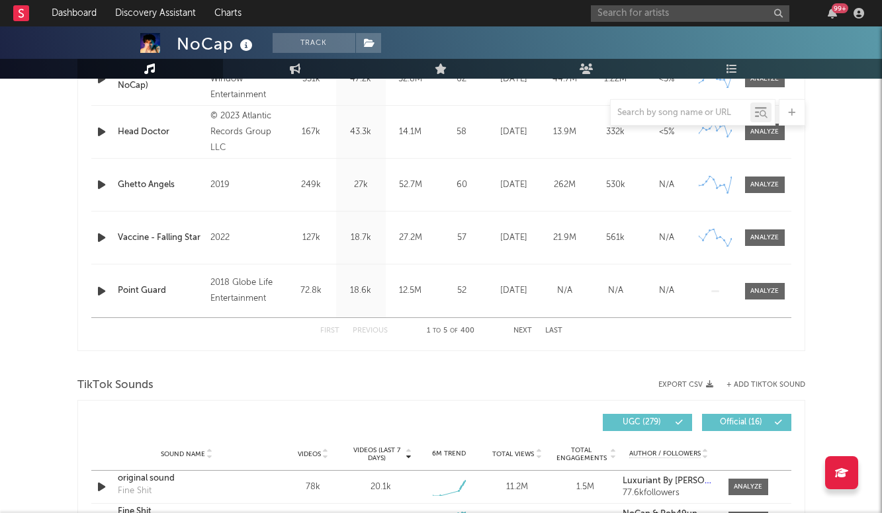
scroll to position [528, 0]
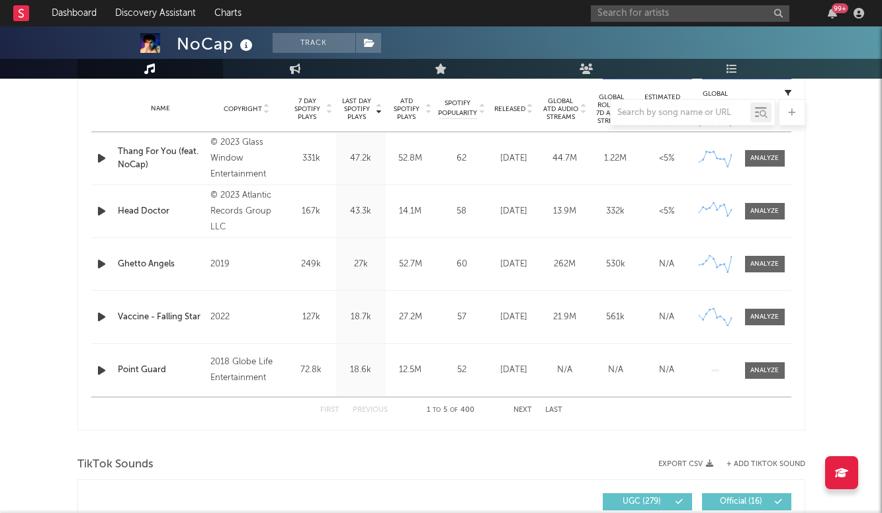
click at [525, 410] on button "Next" at bounding box center [522, 410] width 19 height 7
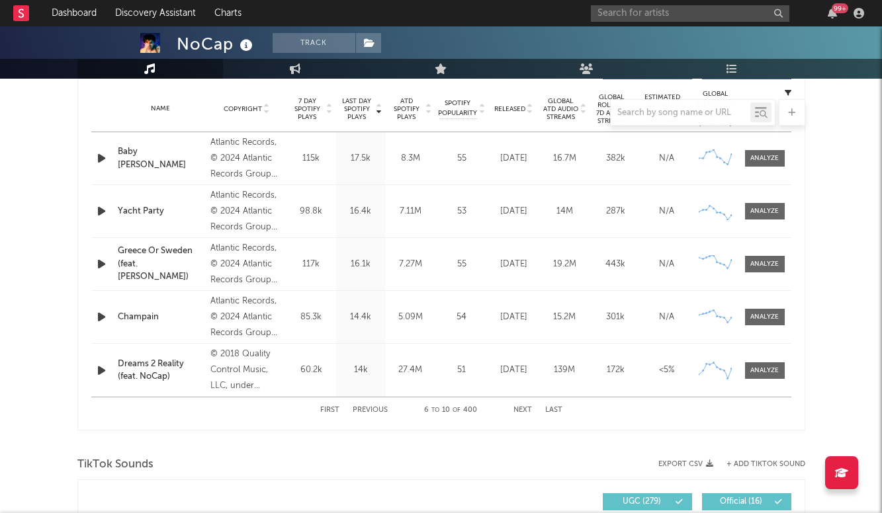
click at [525, 410] on button "Next" at bounding box center [522, 410] width 19 height 7
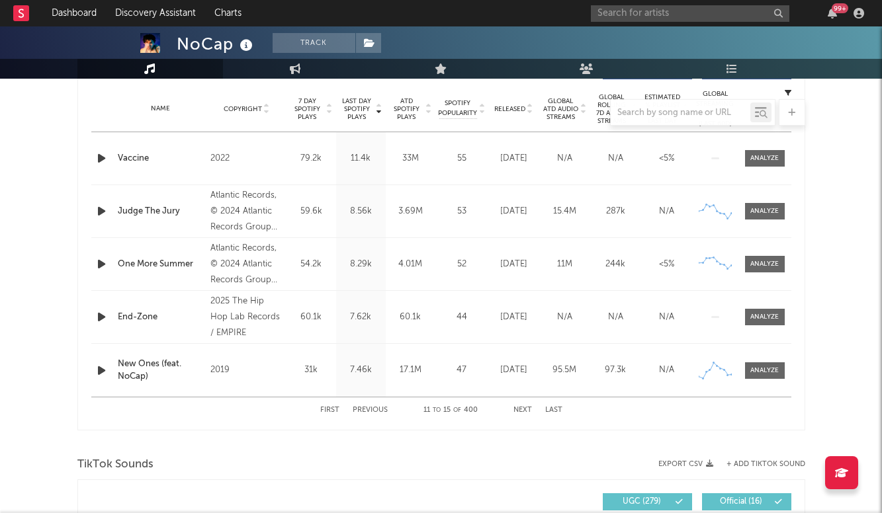
click at [525, 410] on button "Next" at bounding box center [522, 410] width 19 height 7
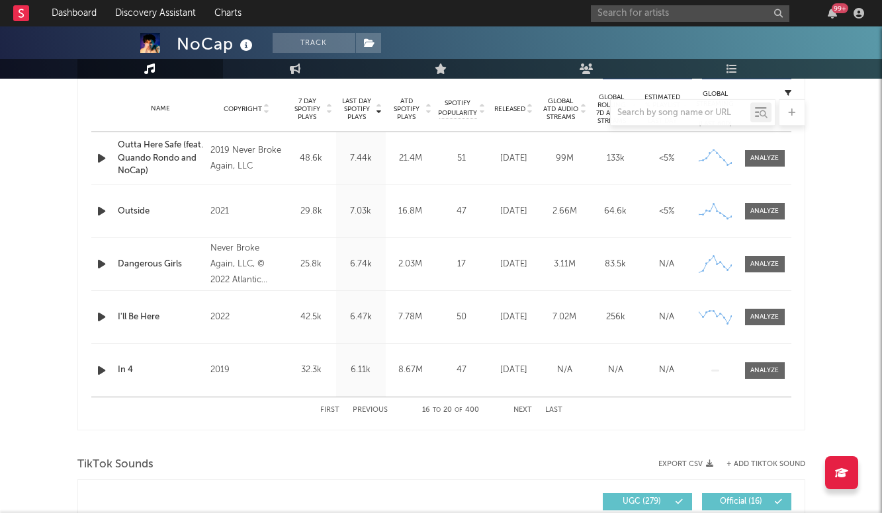
click at [525, 410] on button "Next" at bounding box center [522, 410] width 19 height 7
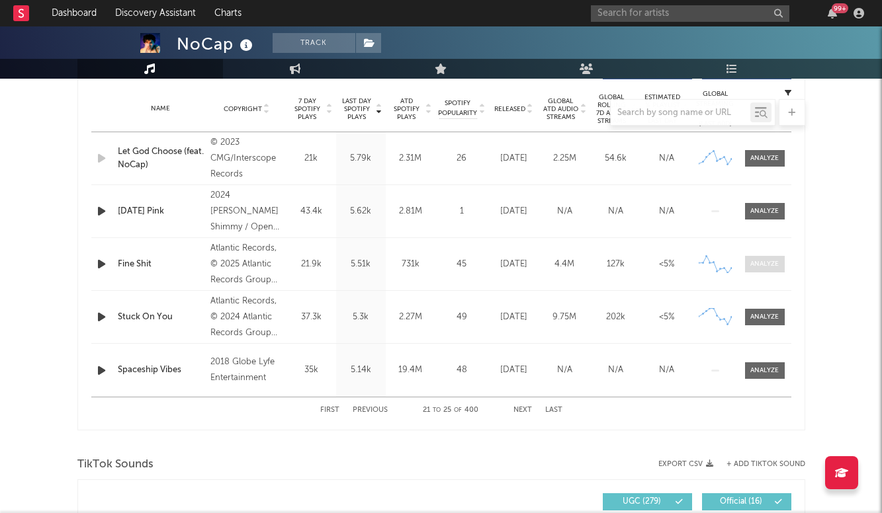
click at [762, 265] on div at bounding box center [764, 264] width 28 height 10
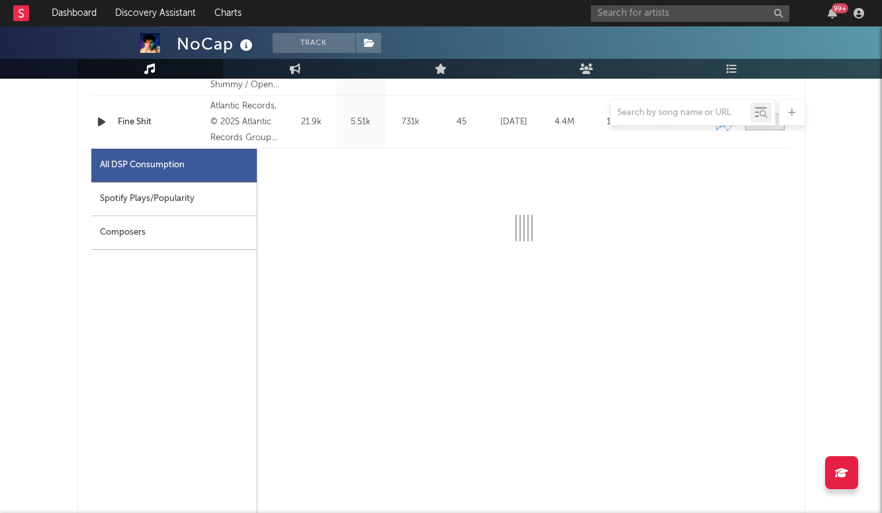
select select "1w"
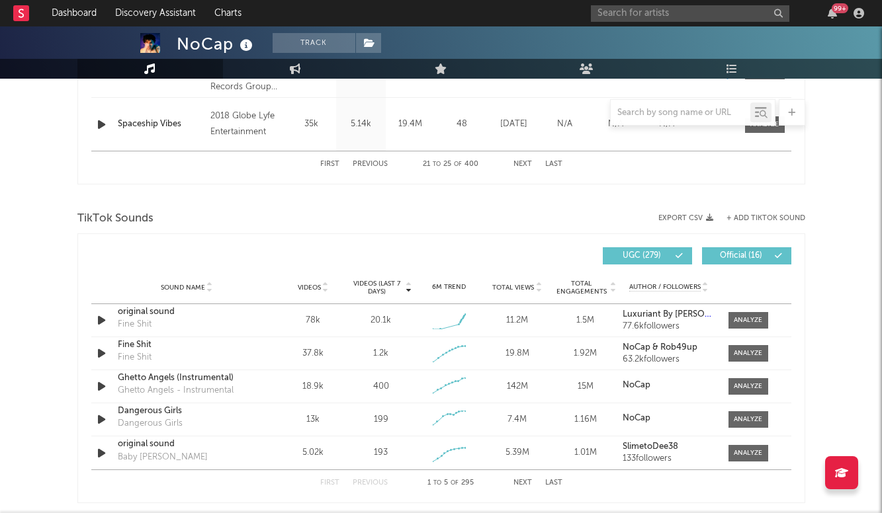
scroll to position [1444, 0]
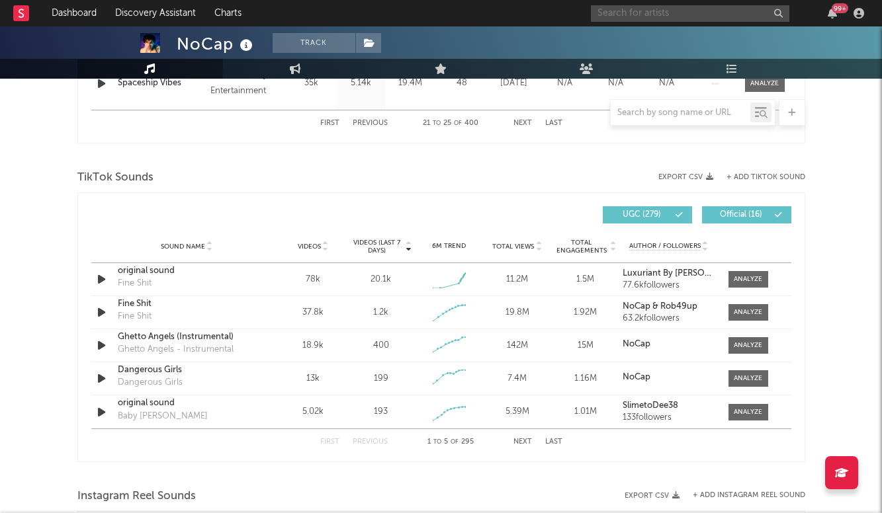
click at [655, 11] on input "text" at bounding box center [690, 13] width 198 height 17
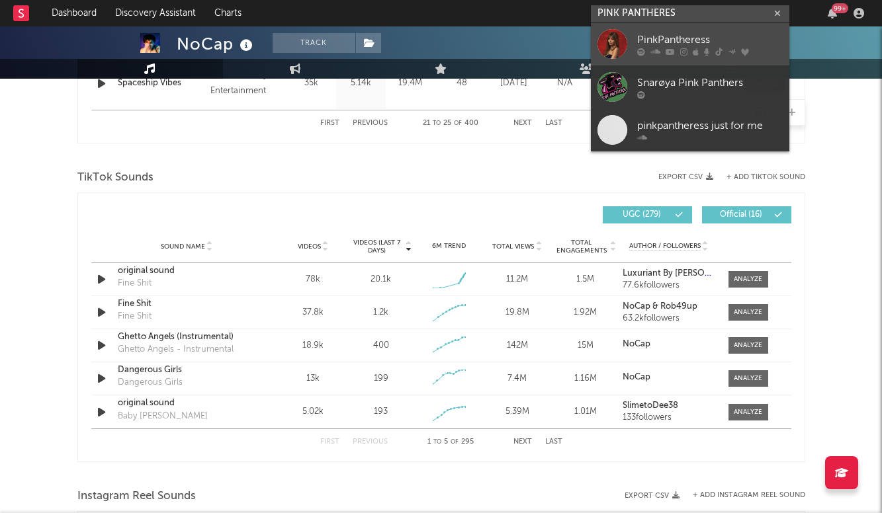
type input "PINK PANTHERES"
click at [690, 38] on div "PinkPantheress" at bounding box center [709, 40] width 145 height 16
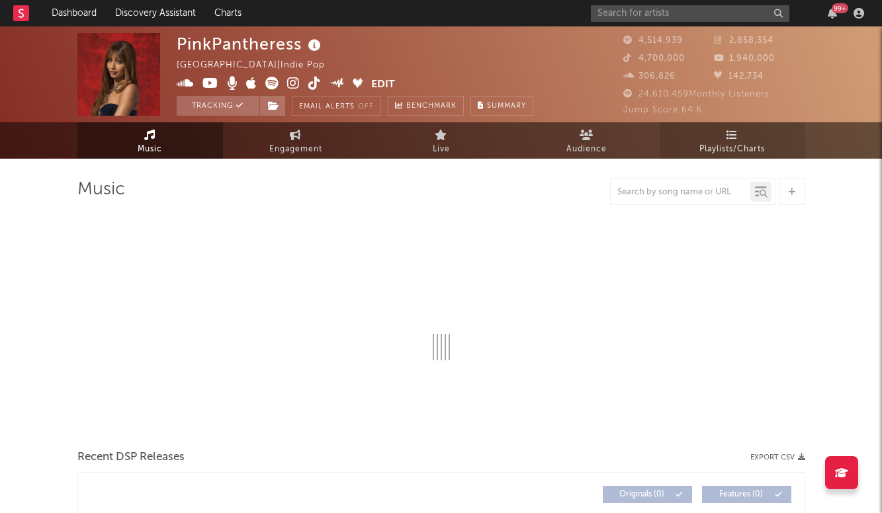
select select "6m"
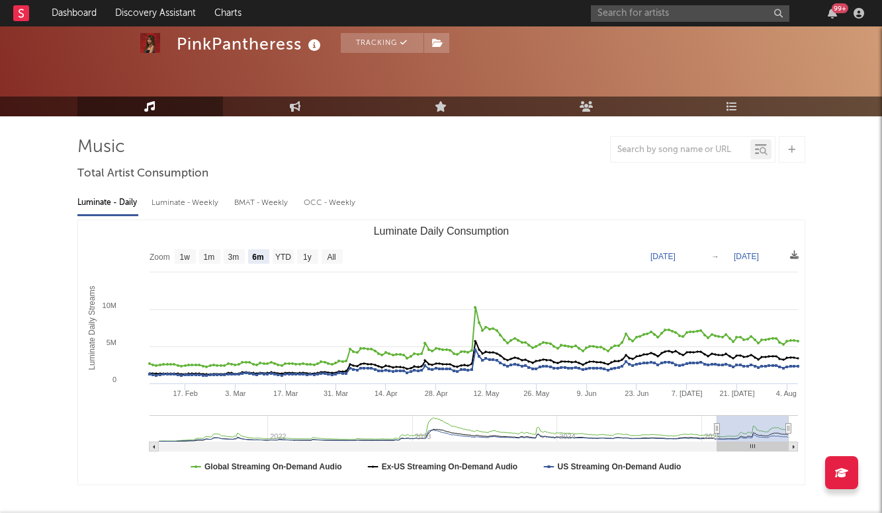
scroll to position [41, 0]
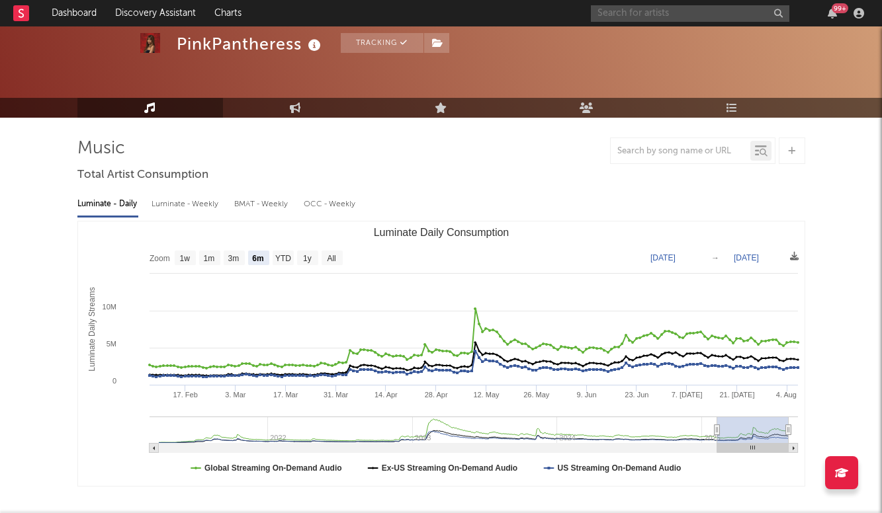
click at [640, 12] on input "text" at bounding box center [690, 13] width 198 height 17
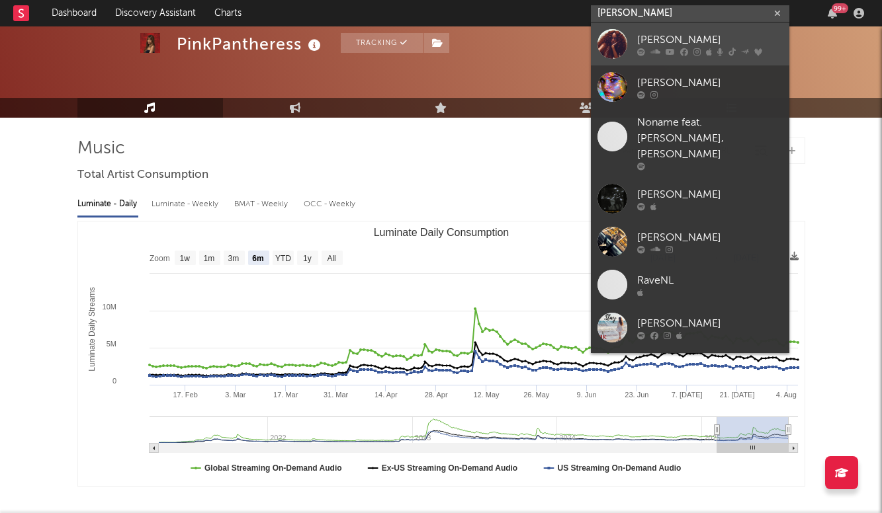
type input "[PERSON_NAME]"
click at [680, 36] on div "[PERSON_NAME]" at bounding box center [709, 40] width 145 height 16
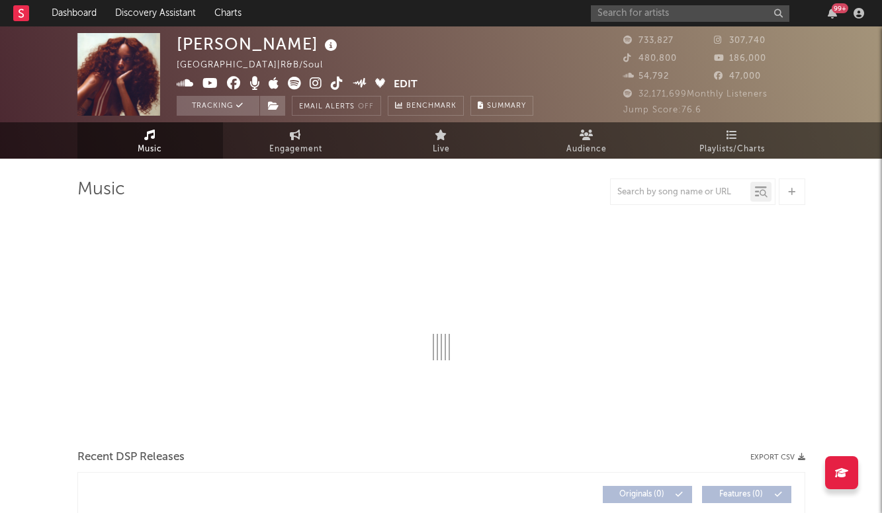
select select "6m"
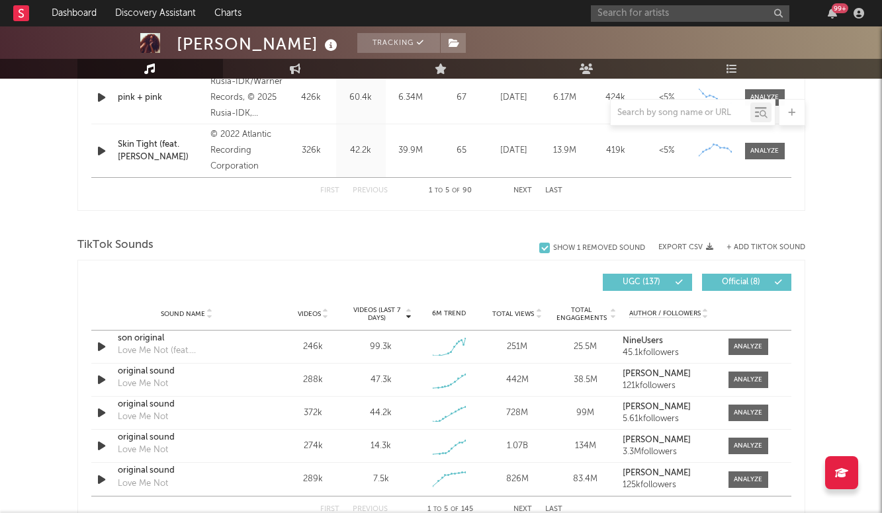
scroll to position [790, 0]
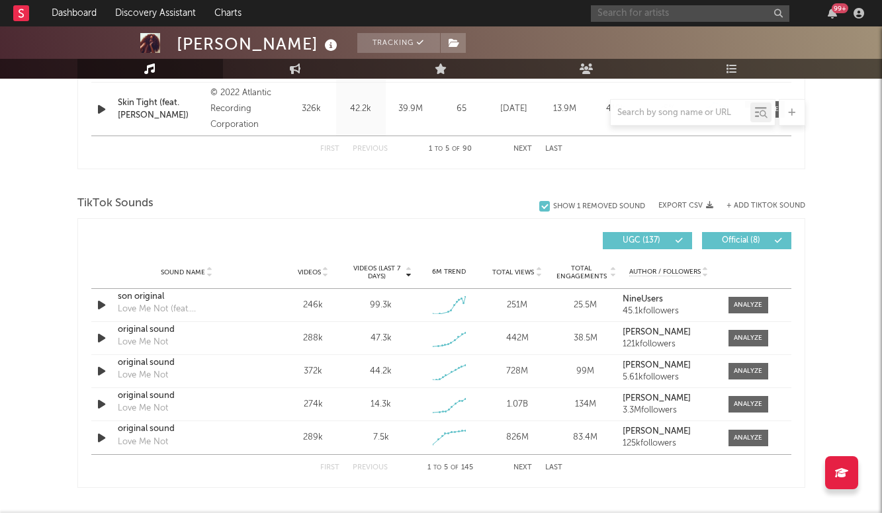
click at [641, 16] on input "text" at bounding box center [690, 13] width 198 height 17
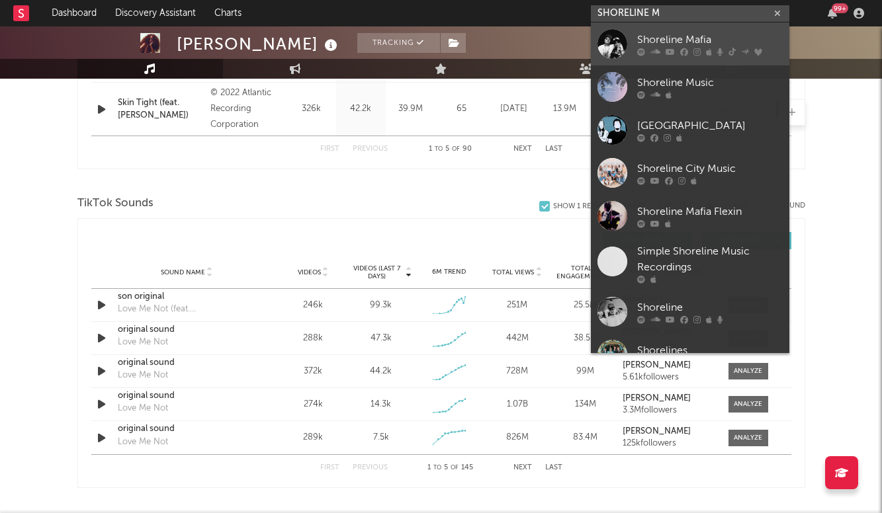
type input "SHORELINE M"
click at [717, 41] on div "Shoreline Mafia" at bounding box center [709, 40] width 145 height 16
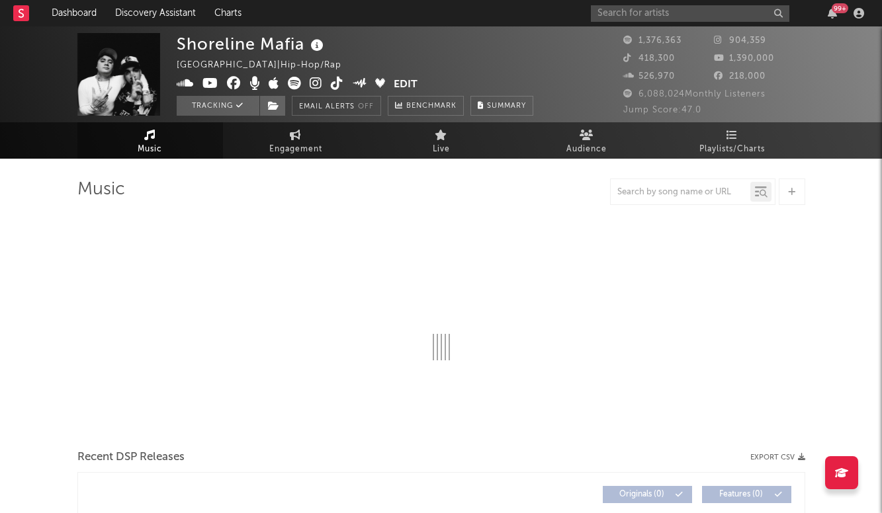
select select "6m"
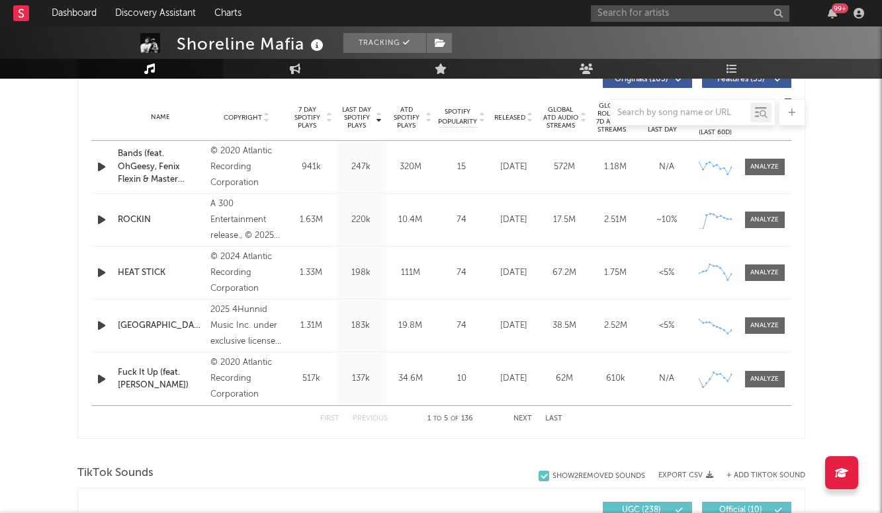
scroll to position [470, 0]
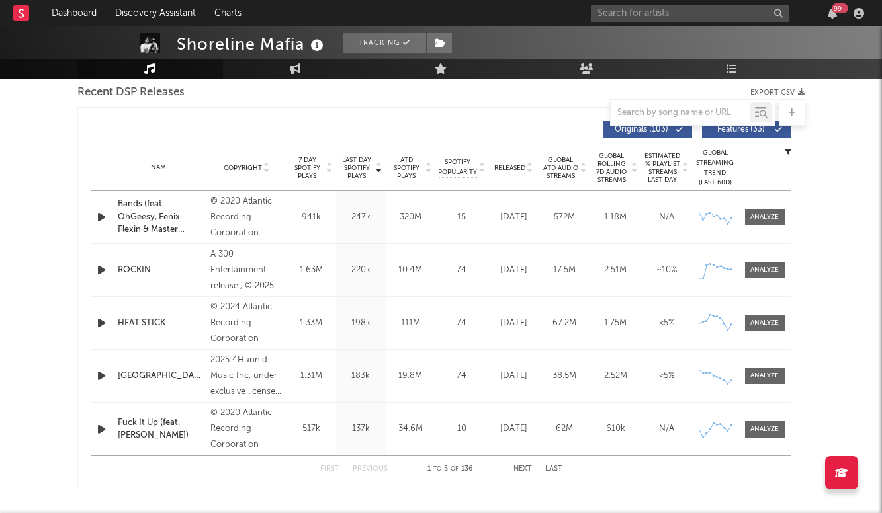
click at [766, 281] on div "Name ROCKIN Copyright A 300 Entertainment release., © 2025 Atlantic Recording C…" at bounding box center [441, 270] width 700 height 52
click at [768, 274] on div at bounding box center [764, 270] width 28 height 10
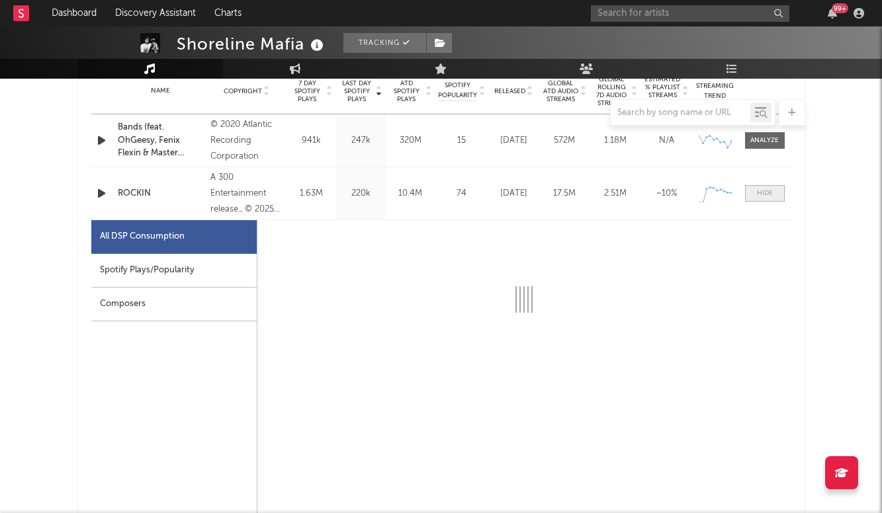
scroll to position [559, 0]
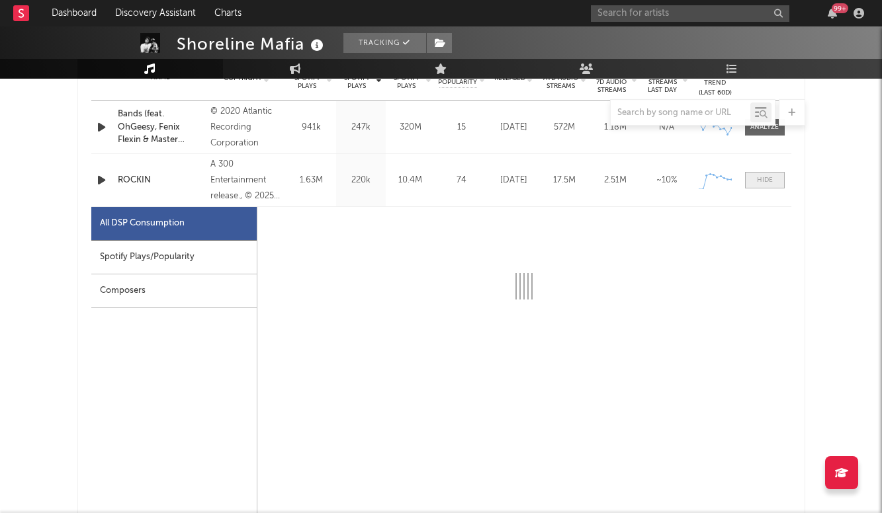
select select "1w"
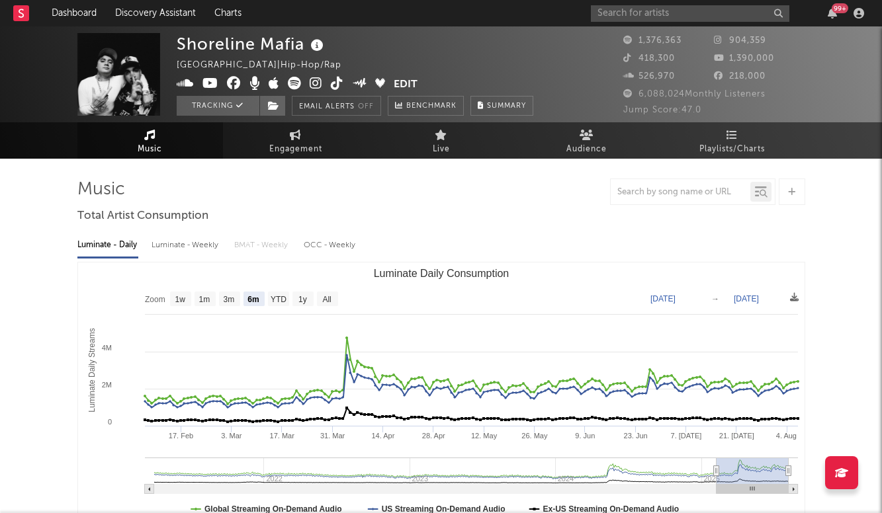
scroll to position [0, 0]
click at [662, 15] on input "text" at bounding box center [690, 13] width 198 height 17
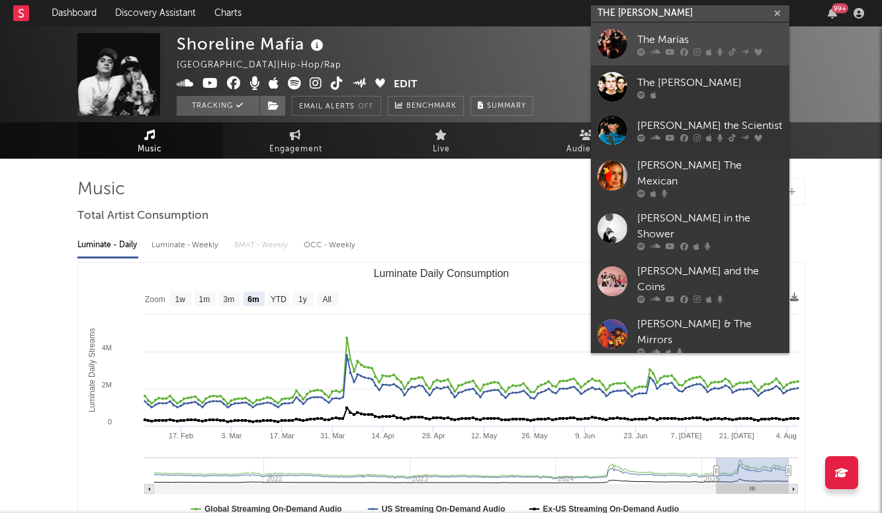
type input "THE [PERSON_NAME]"
click at [675, 36] on div "The Marías" at bounding box center [709, 40] width 145 height 16
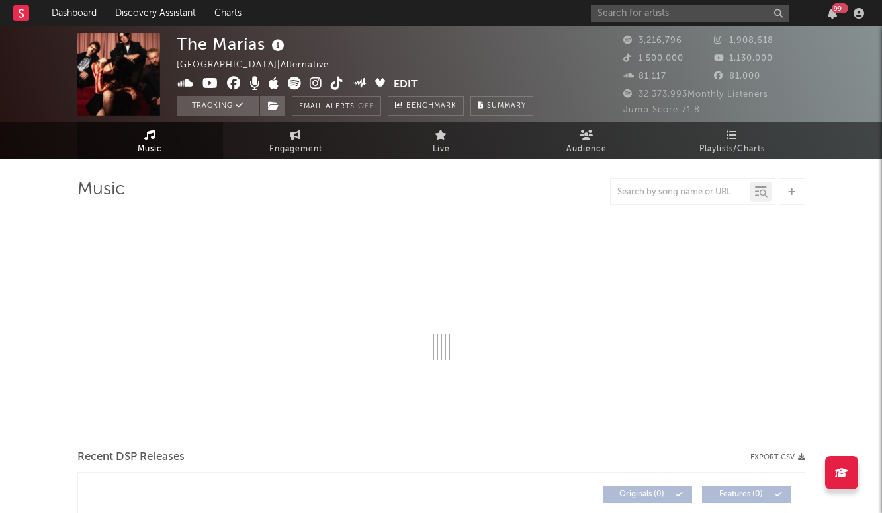
select select "6m"
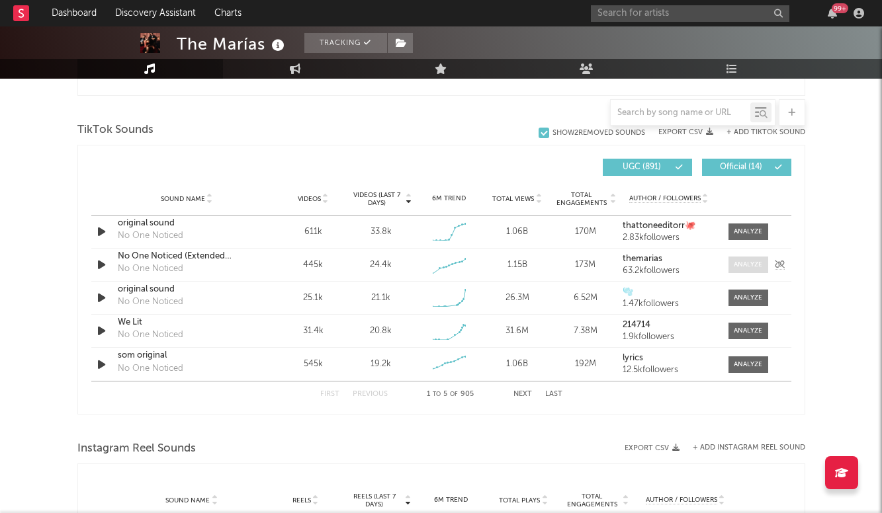
scroll to position [852, 0]
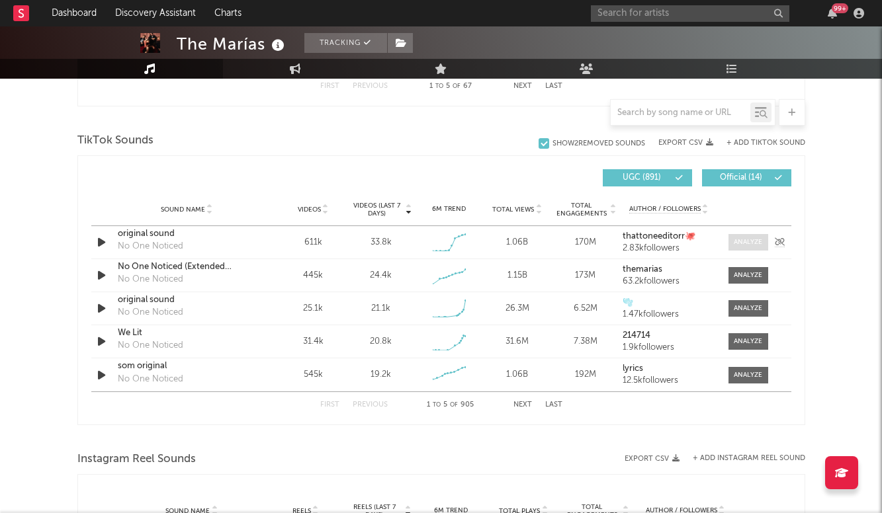
click at [745, 245] on div at bounding box center [747, 242] width 28 height 10
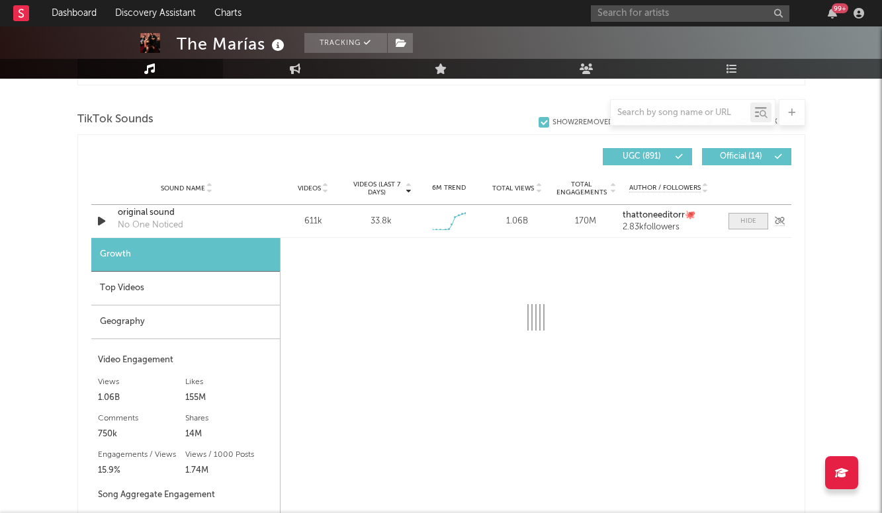
scroll to position [880, 0]
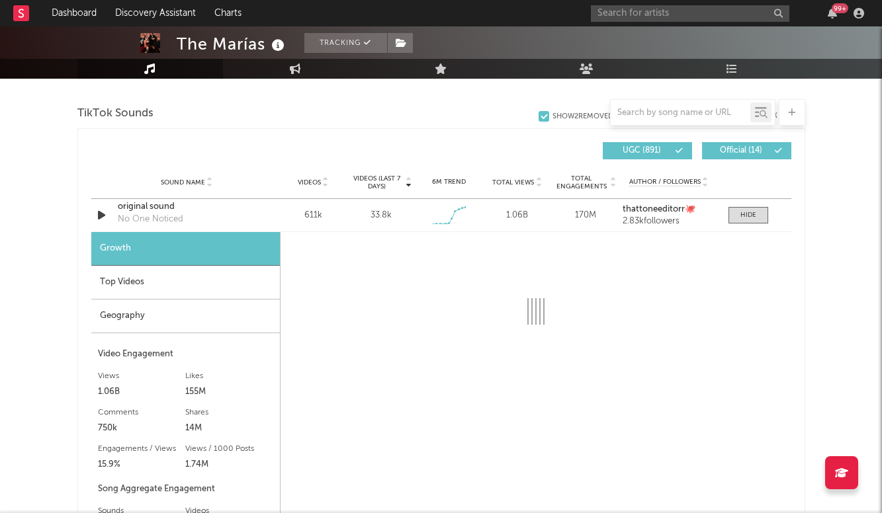
select select "1w"
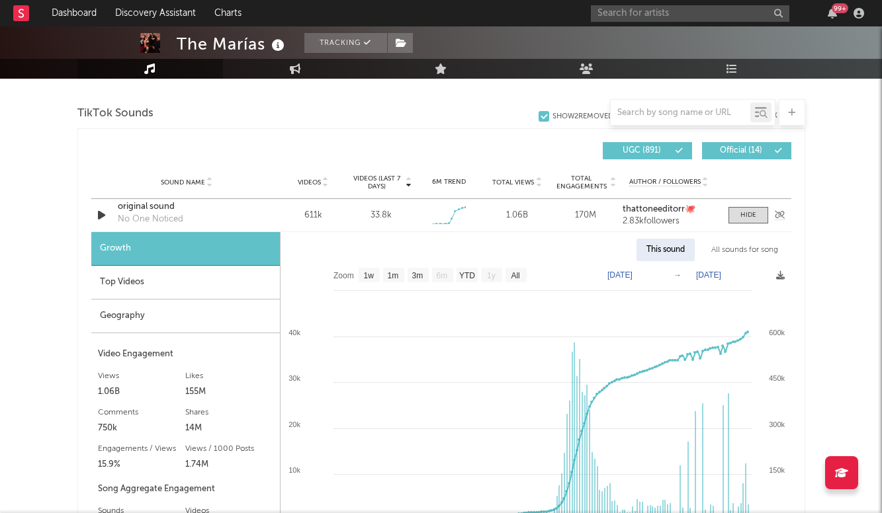
click at [165, 209] on div "original sound" at bounding box center [187, 206] width 138 height 13
click at [743, 211] on div at bounding box center [748, 215] width 16 height 10
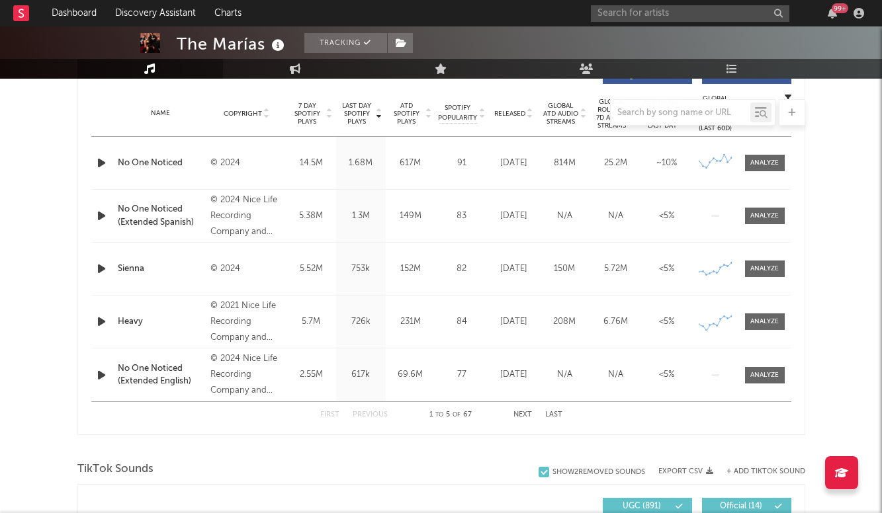
scroll to position [509, 0]
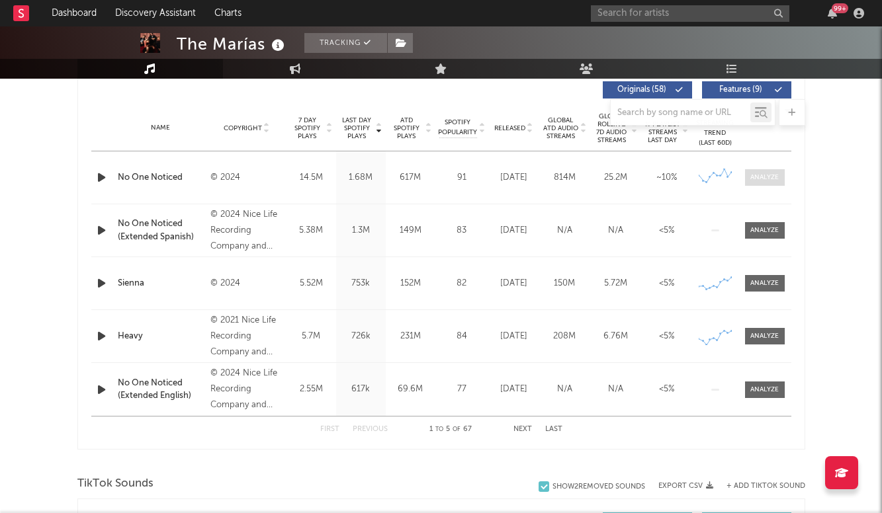
click at [767, 181] on div at bounding box center [764, 178] width 28 height 10
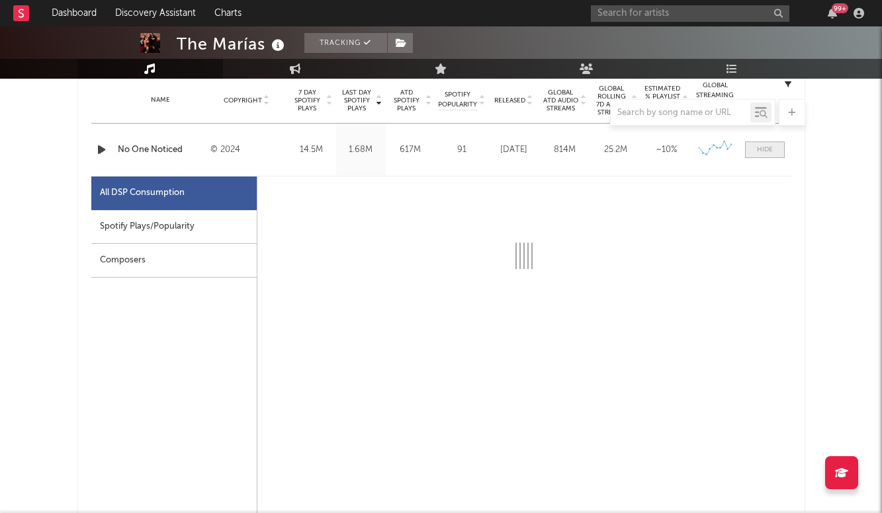
scroll to position [536, 1]
select select "6m"
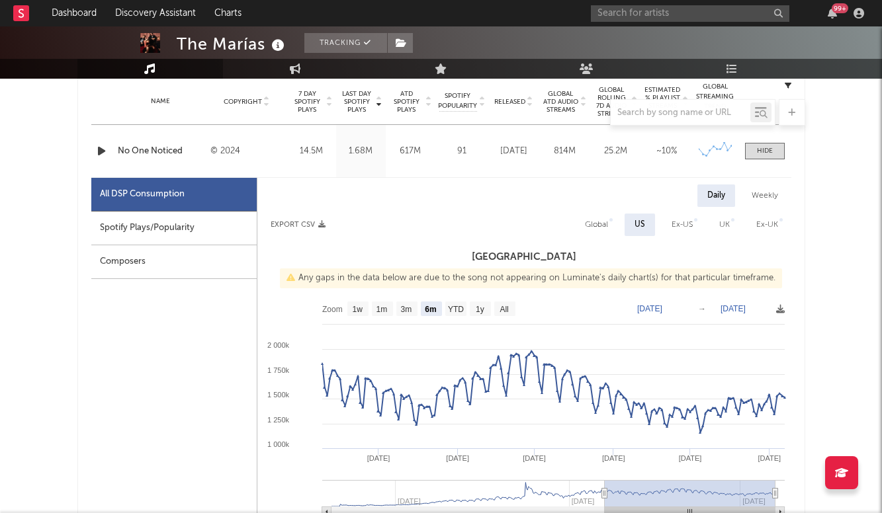
scroll to position [536, 0]
click at [761, 149] on div at bounding box center [765, 150] width 16 height 10
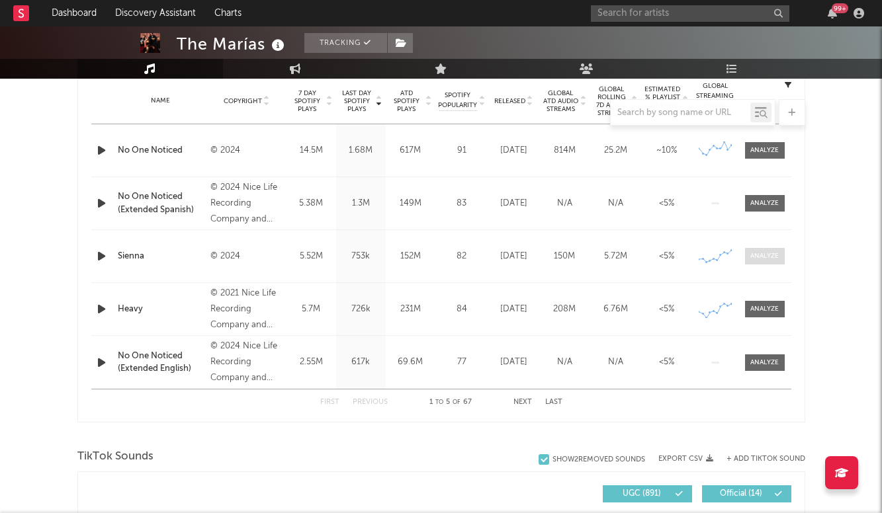
click at [776, 255] on div at bounding box center [764, 256] width 28 height 10
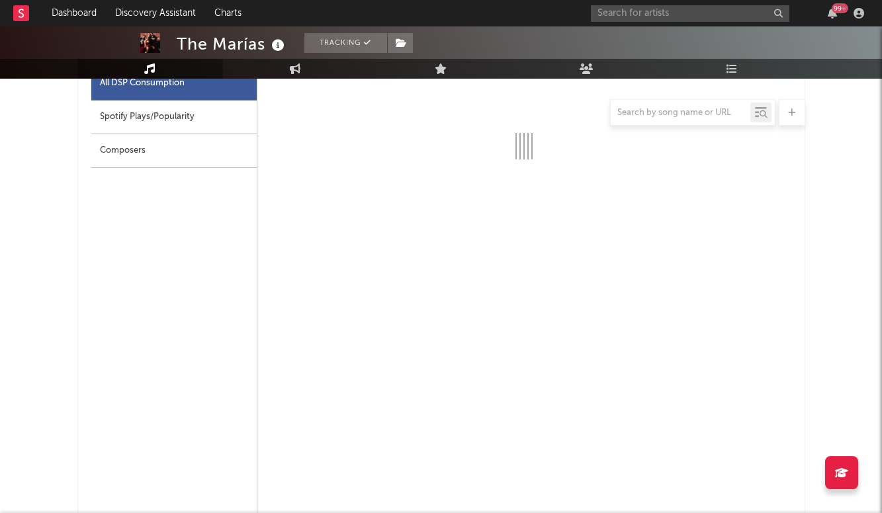
select select "6m"
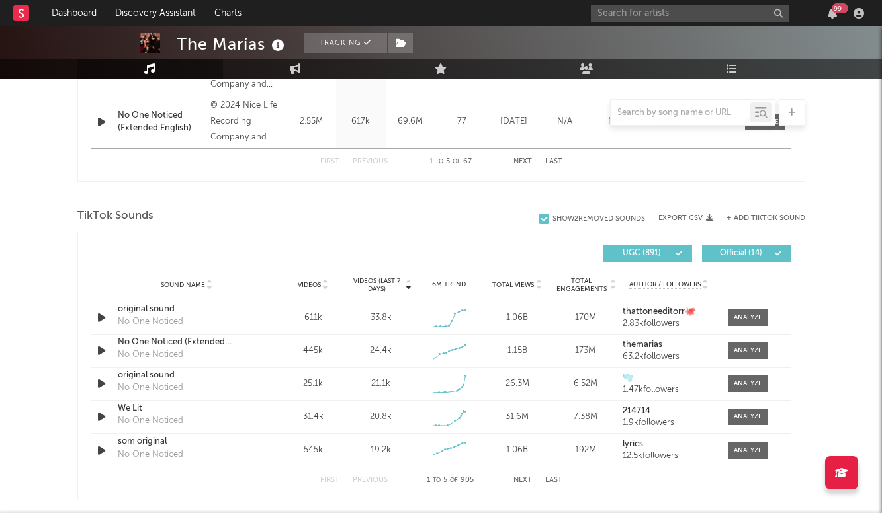
scroll to position [1442, 0]
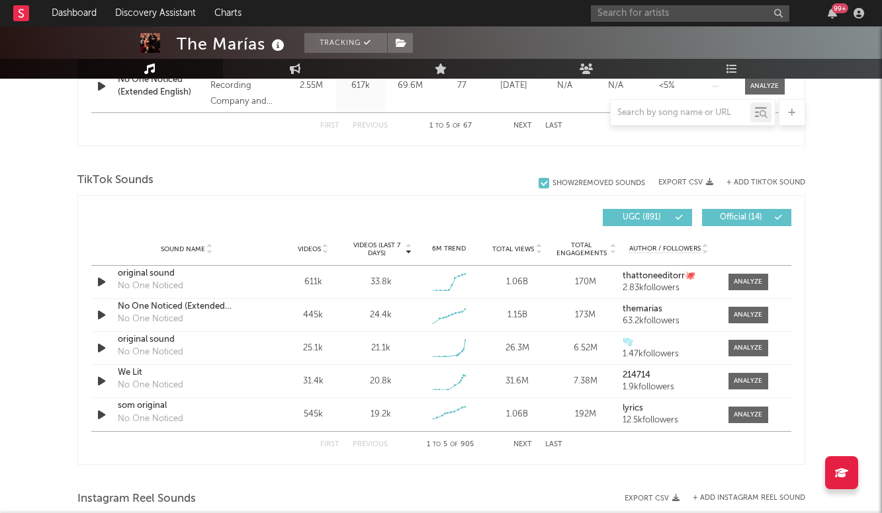
click at [526, 443] on button "Next" at bounding box center [522, 444] width 19 height 7
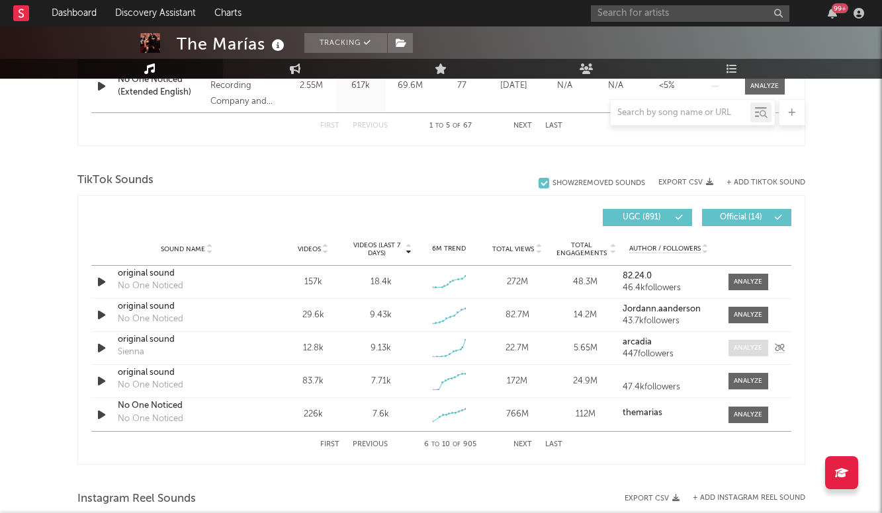
click at [751, 344] on div at bounding box center [747, 348] width 28 height 10
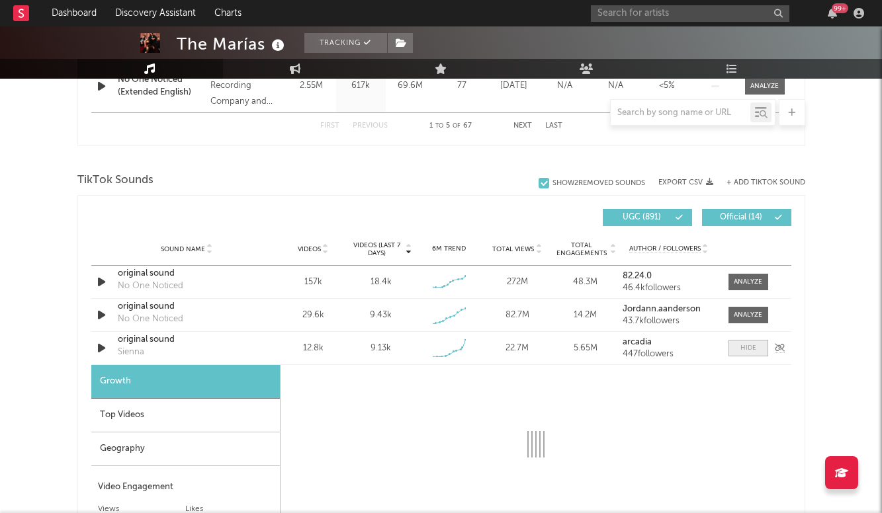
select select "1w"
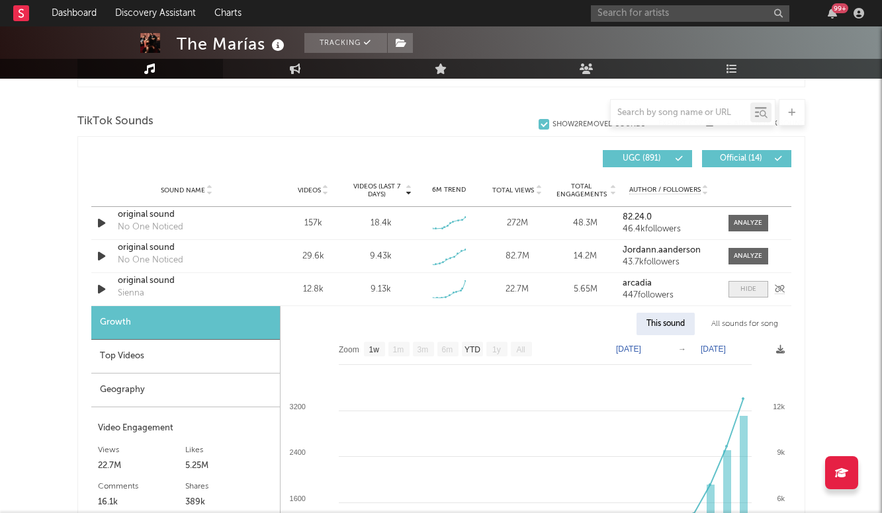
scroll to position [1505, 0]
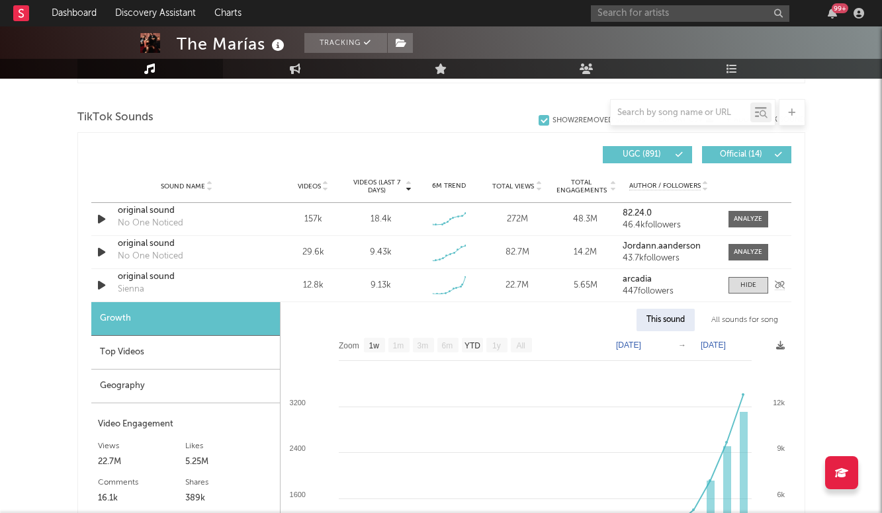
click at [139, 277] on div "original sound" at bounding box center [187, 276] width 138 height 13
click at [743, 287] on div at bounding box center [748, 285] width 16 height 10
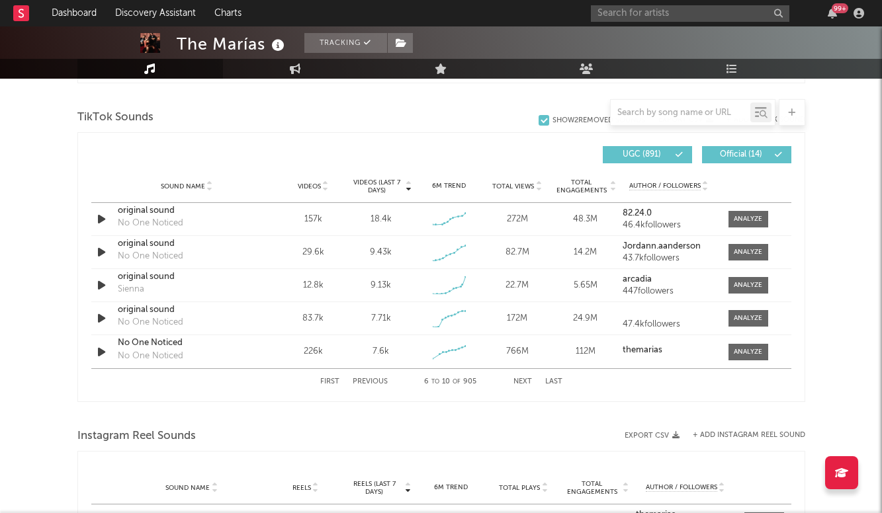
click at [521, 379] on button "Next" at bounding box center [522, 381] width 19 height 7
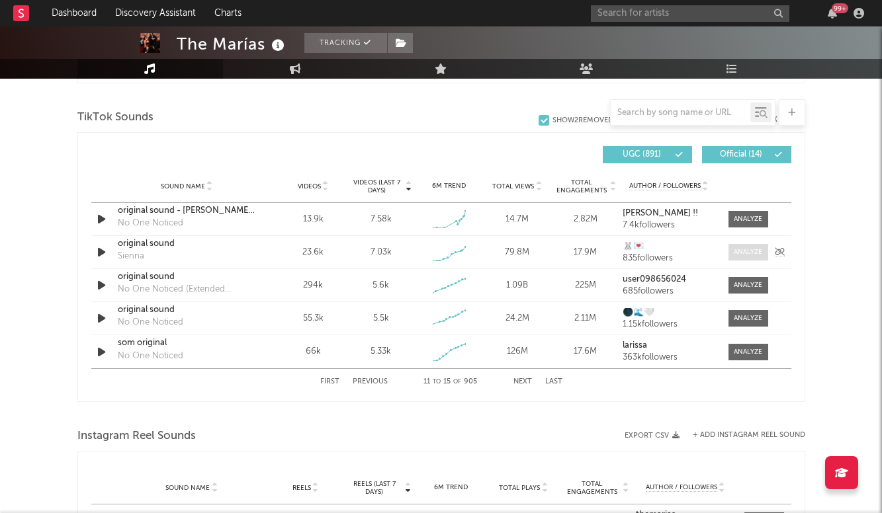
click at [750, 255] on div at bounding box center [747, 252] width 28 height 10
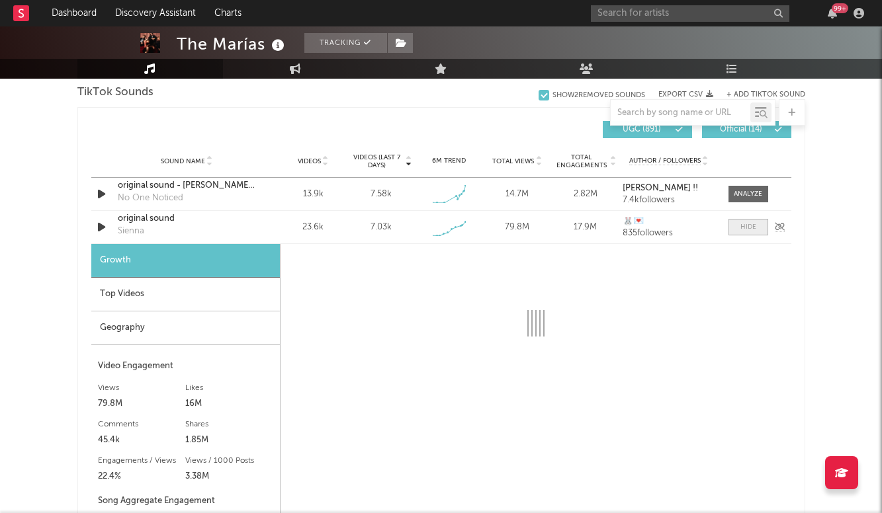
scroll to position [1535, 0]
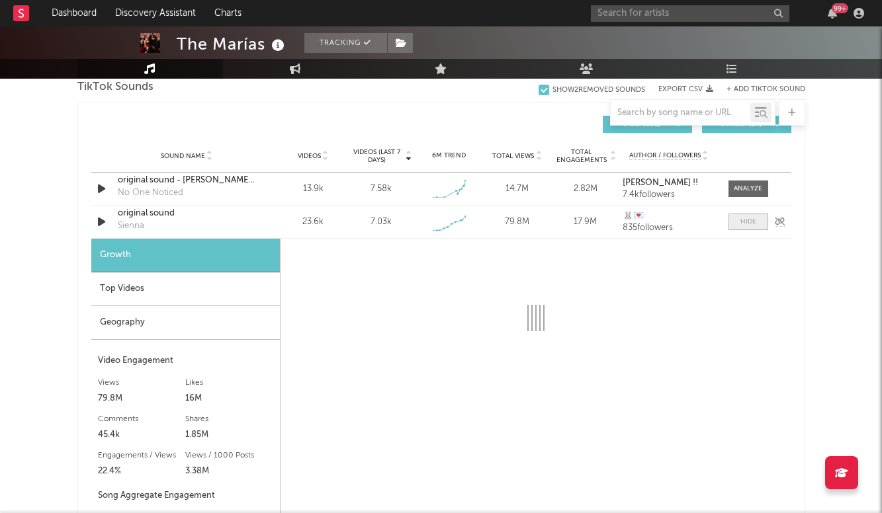
click at [743, 220] on div at bounding box center [748, 222] width 16 height 10
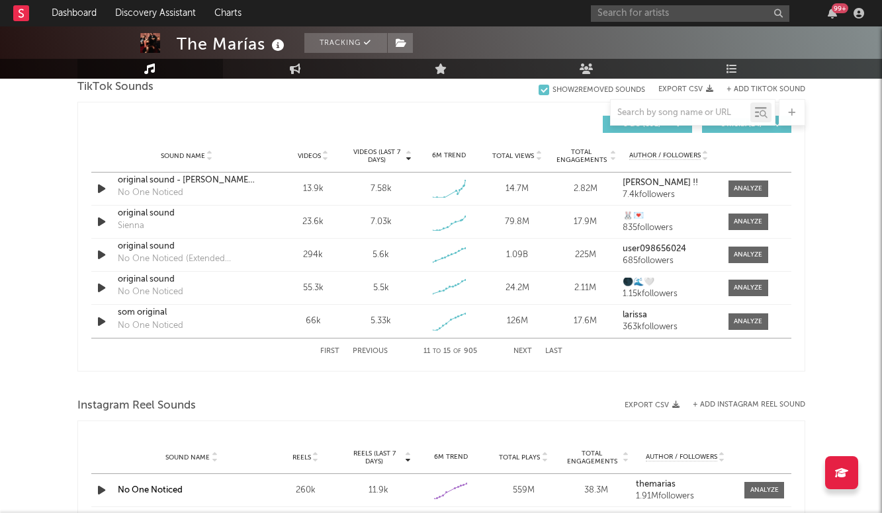
click at [372, 347] on div "First Previous 11 to 15 of 905 Next Last" at bounding box center [441, 352] width 242 height 26
click at [372, 354] on button "Previous" at bounding box center [369, 351] width 35 height 7
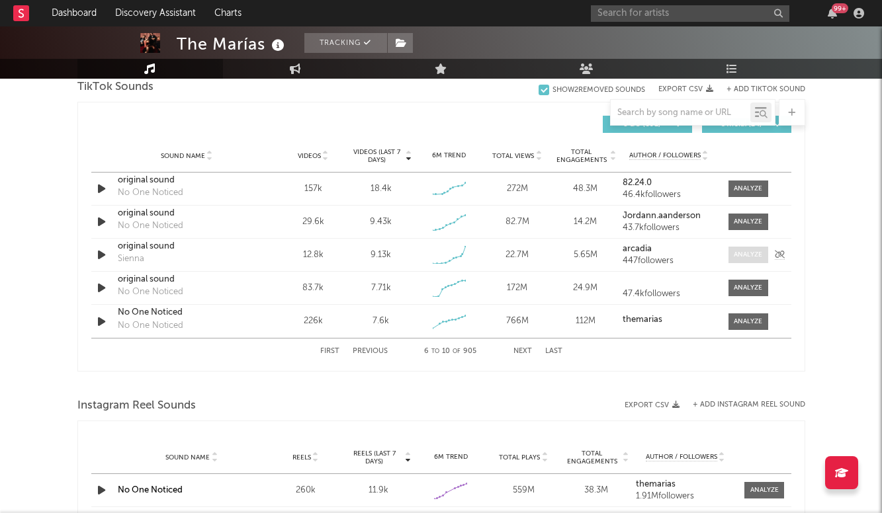
click at [758, 256] on div at bounding box center [747, 255] width 28 height 10
select select "1w"
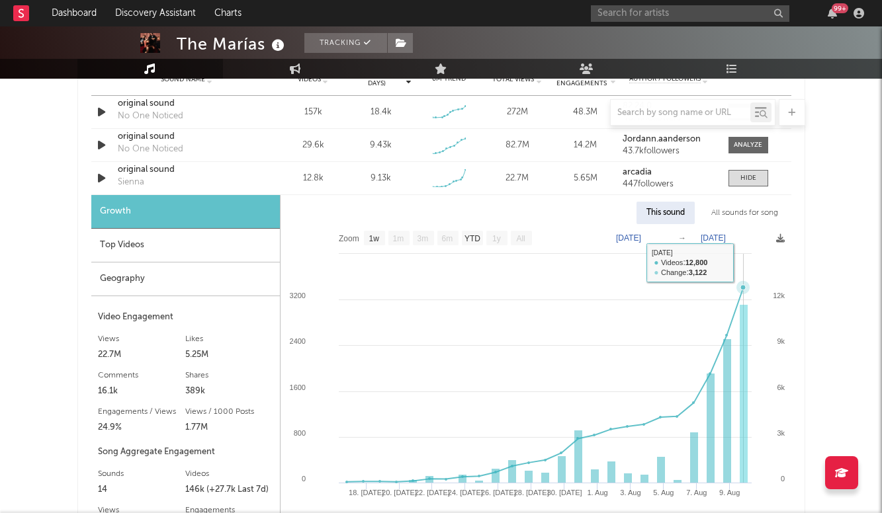
scroll to position [1612, 0]
click at [644, 12] on input "text" at bounding box center [690, 13] width 198 height 17
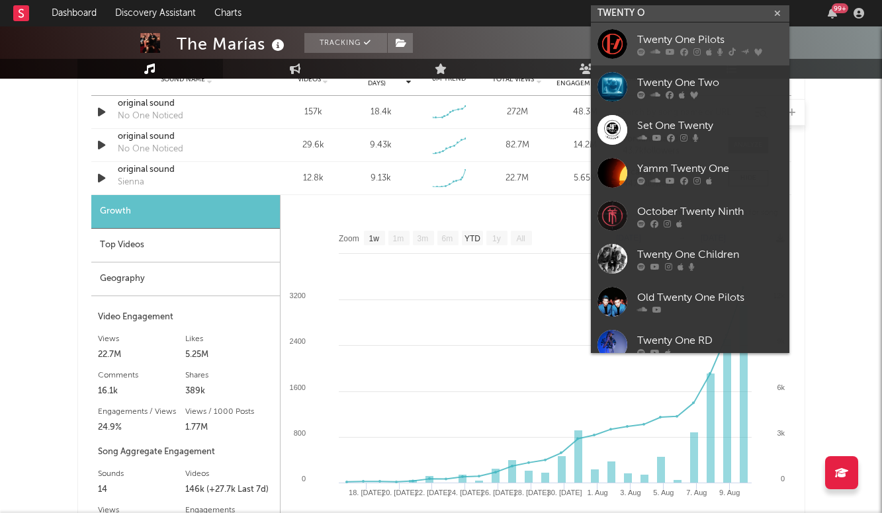
type input "TWENTY O"
click at [685, 34] on div "Twenty One Pilots" at bounding box center [709, 40] width 145 height 16
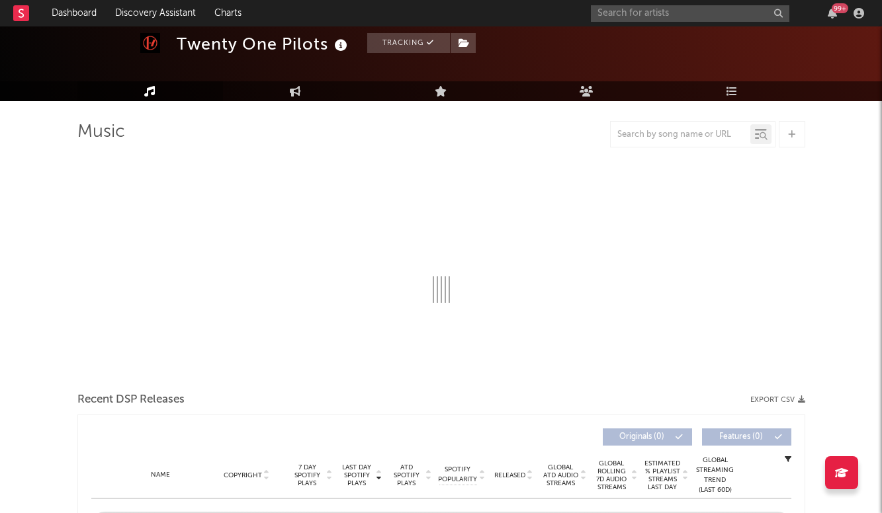
scroll to position [62, 0]
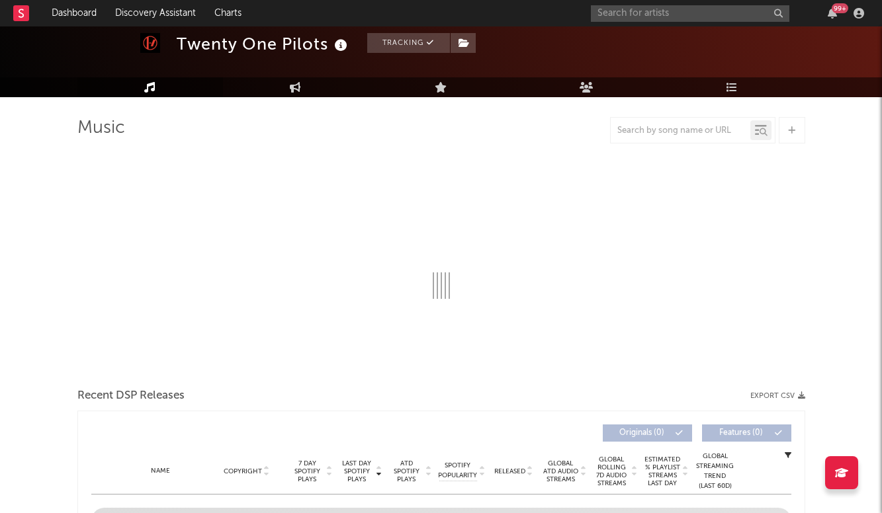
select select "6m"
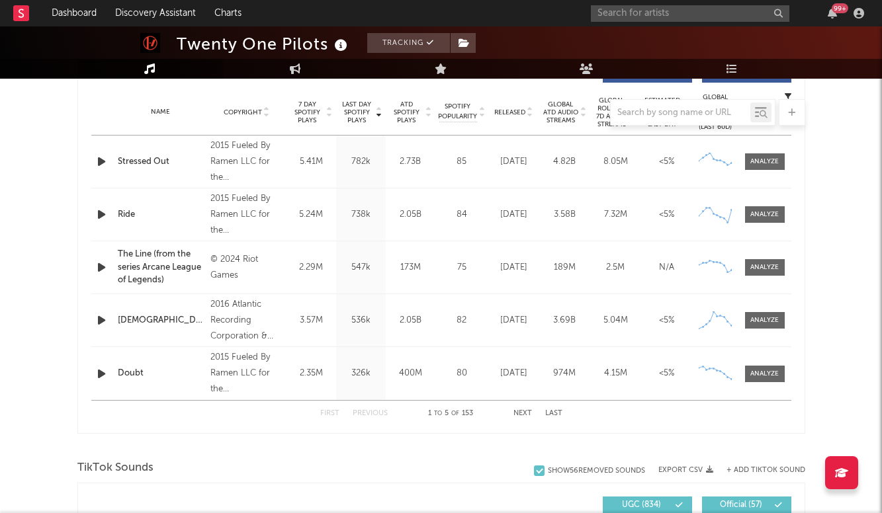
scroll to position [506, 0]
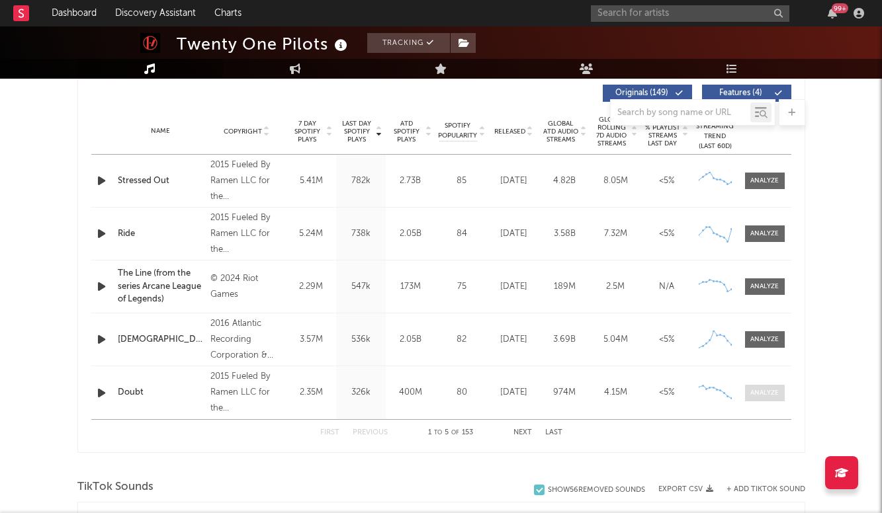
click at [773, 392] on div at bounding box center [764, 393] width 28 height 10
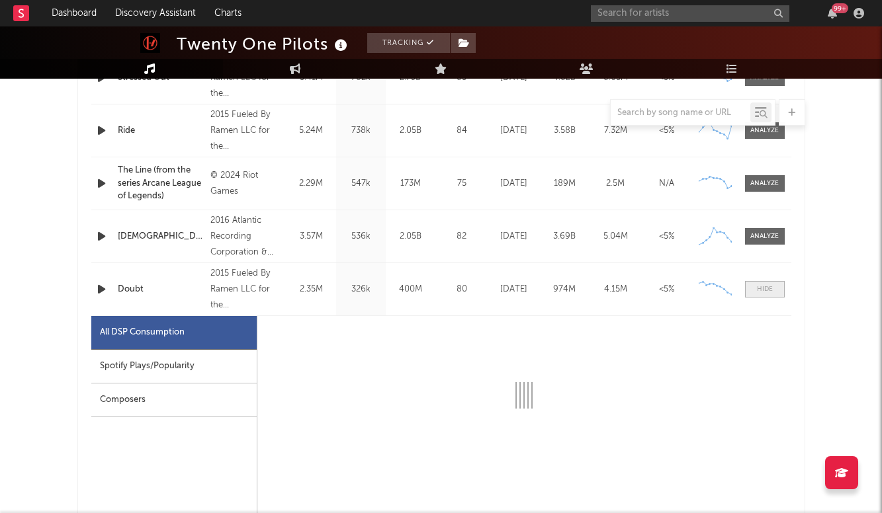
scroll to position [634, 0]
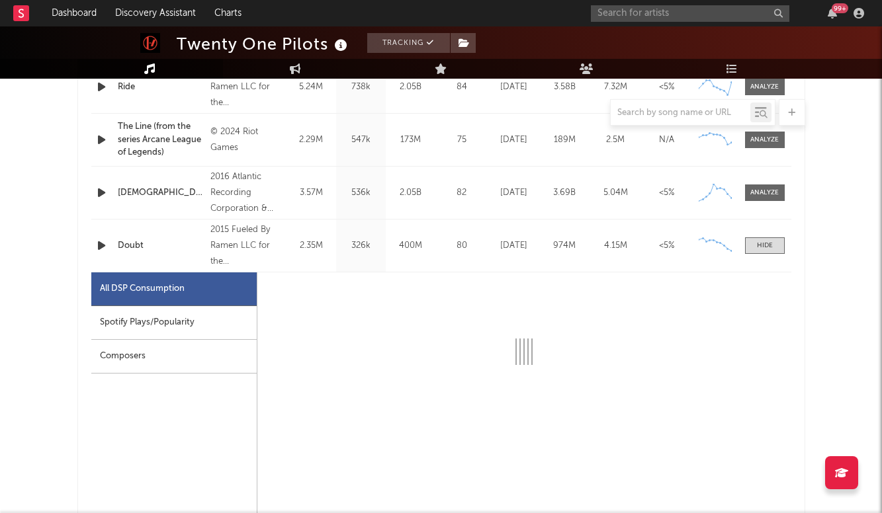
select select "6m"
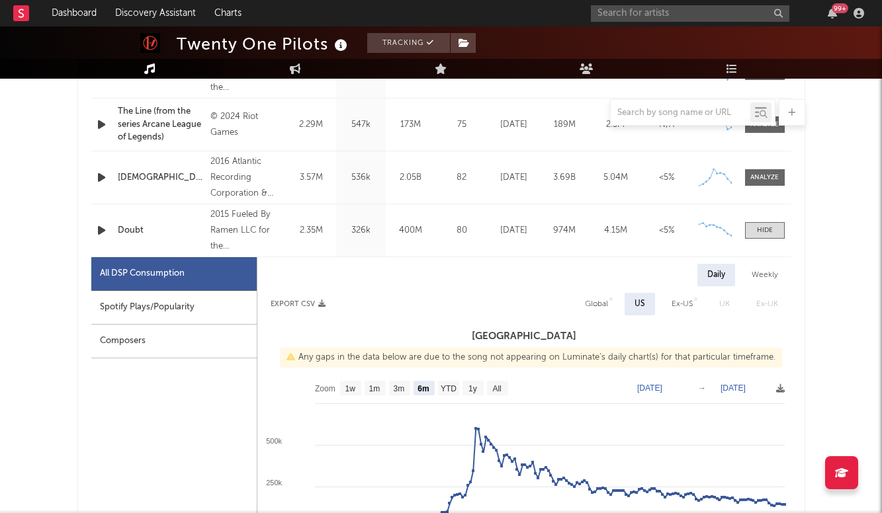
scroll to position [652, 0]
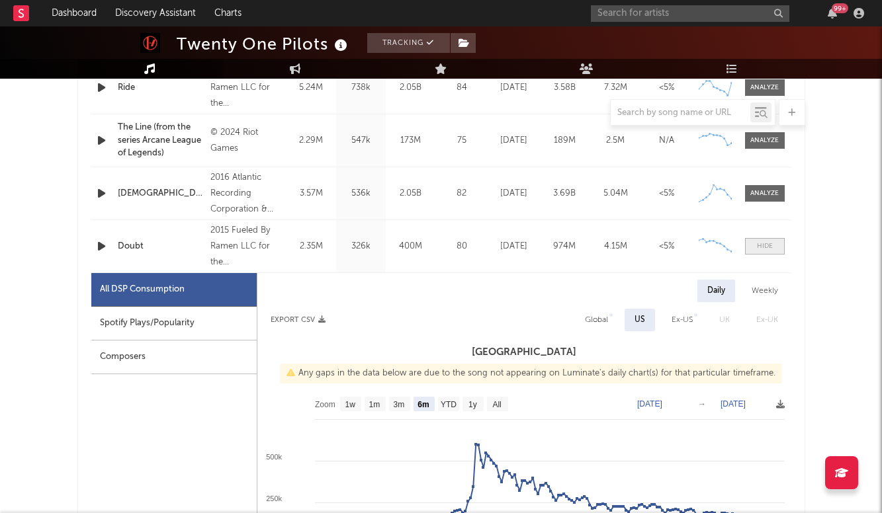
click at [765, 241] on div at bounding box center [765, 246] width 16 height 10
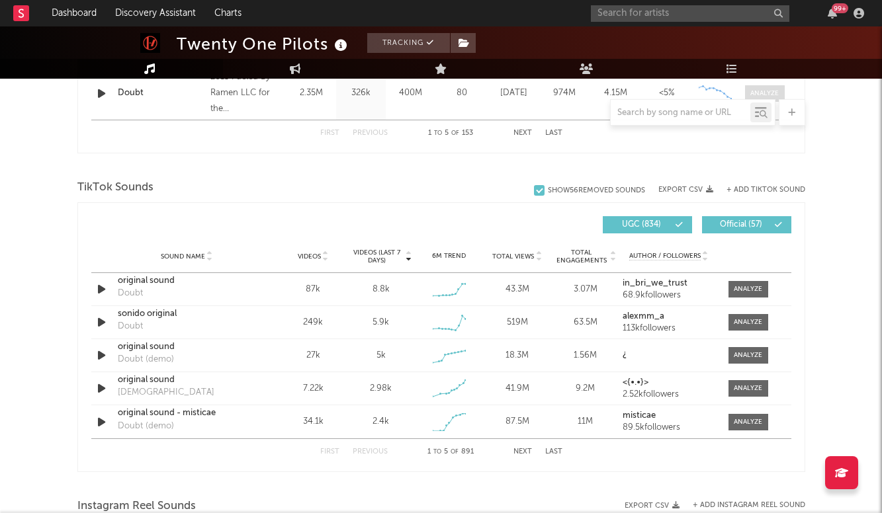
scroll to position [946, 0]
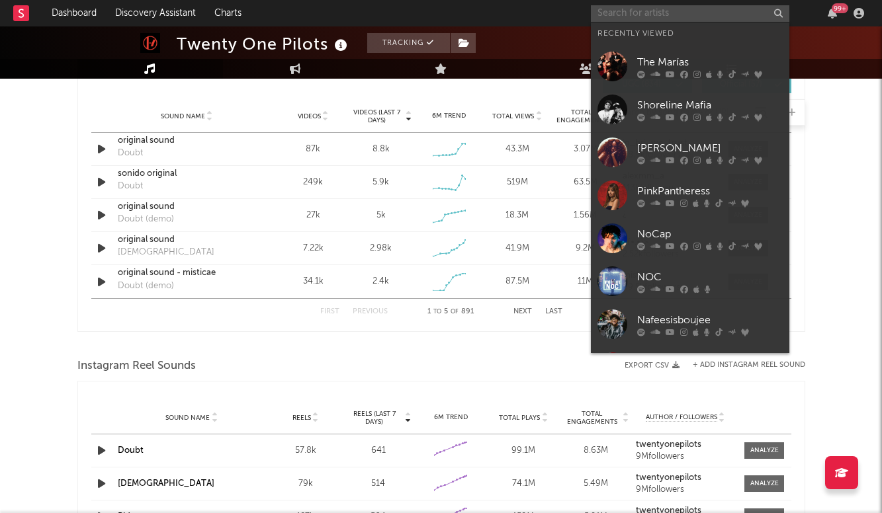
click at [649, 21] on input "text" at bounding box center [690, 13] width 198 height 17
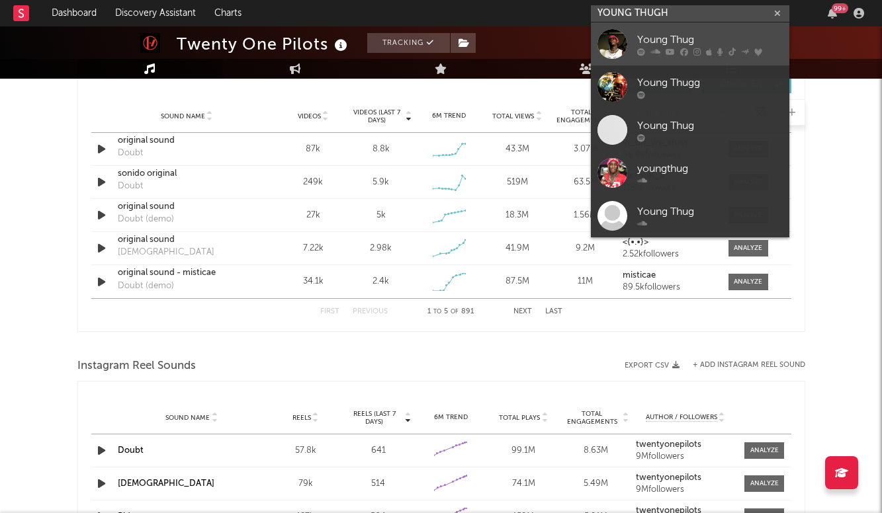
type input "YOUNG THUGH"
click at [684, 39] on div "Young Thug" at bounding box center [709, 40] width 145 height 16
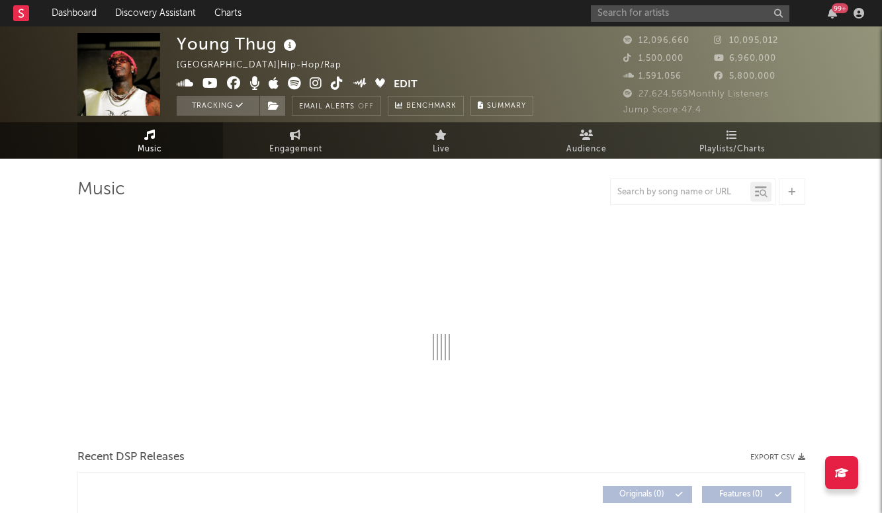
select select "6m"
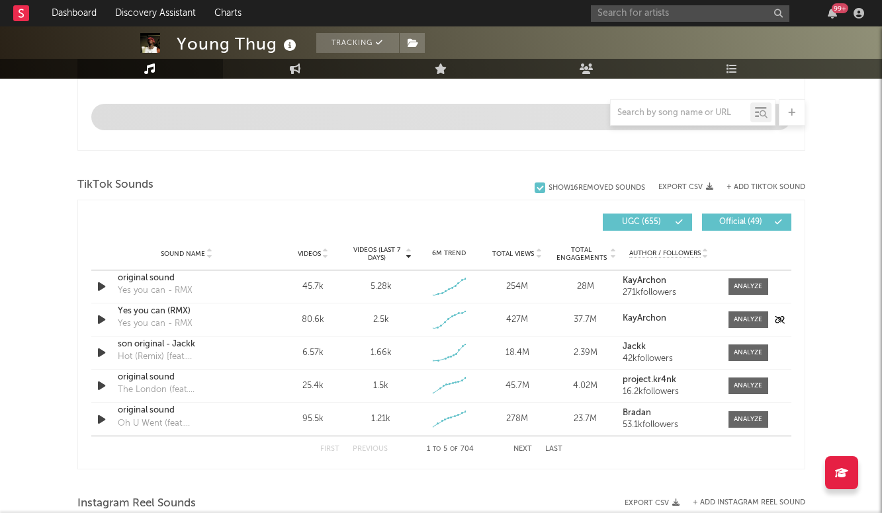
scroll to position [784, 0]
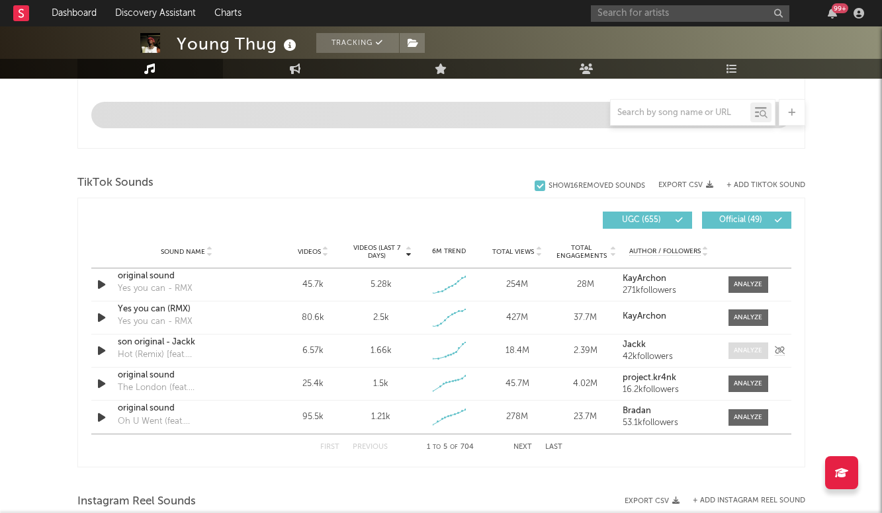
click at [745, 348] on div at bounding box center [747, 351] width 28 height 10
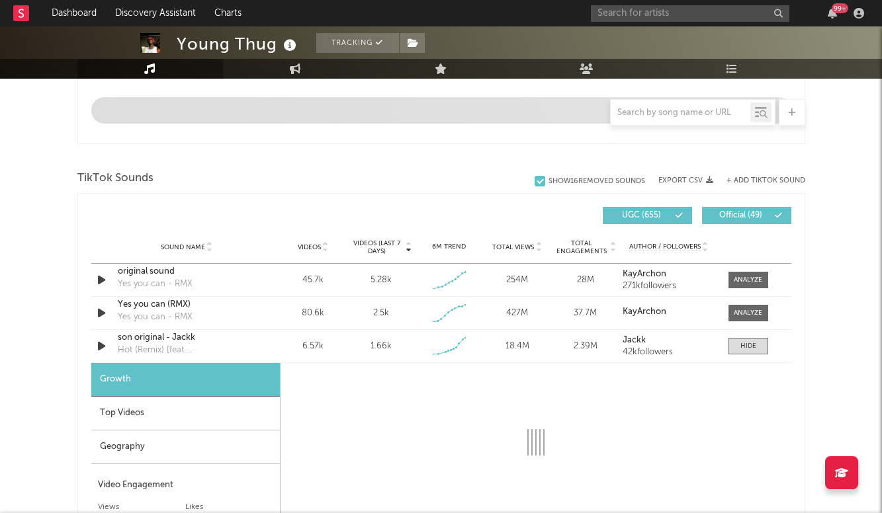
scroll to position [782, 0]
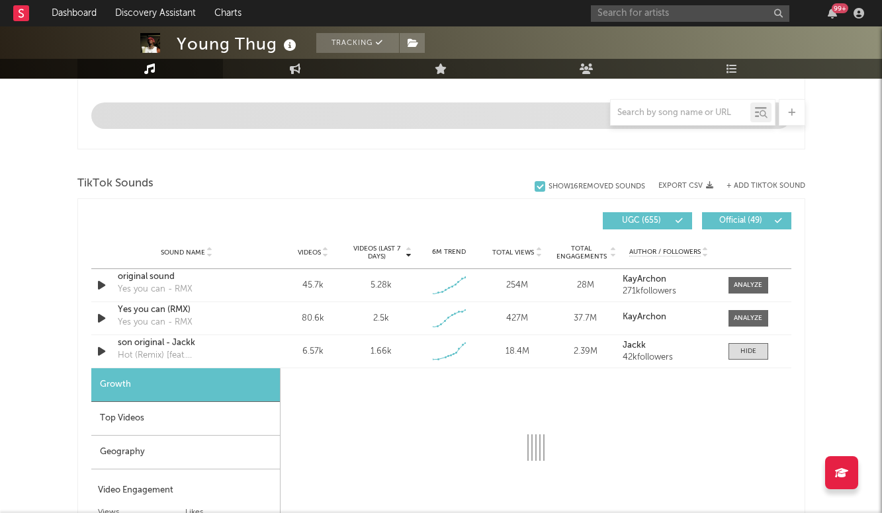
select select "1w"
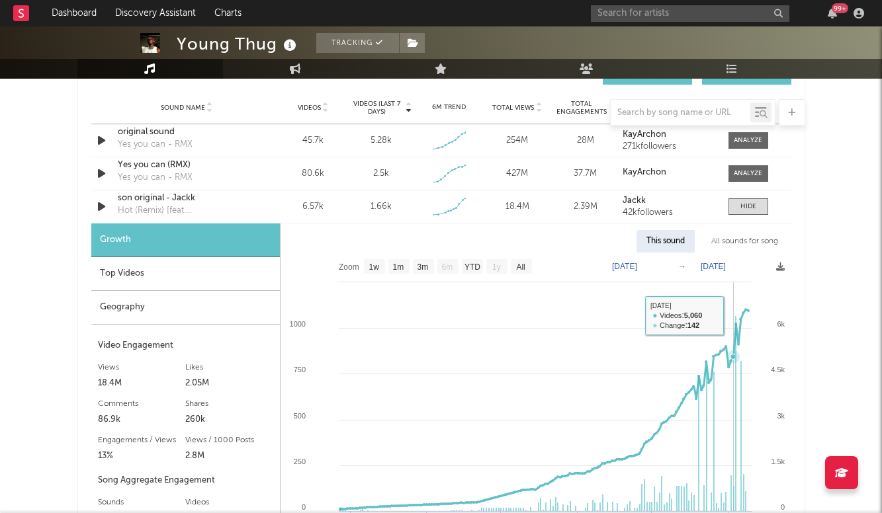
scroll to position [927, 0]
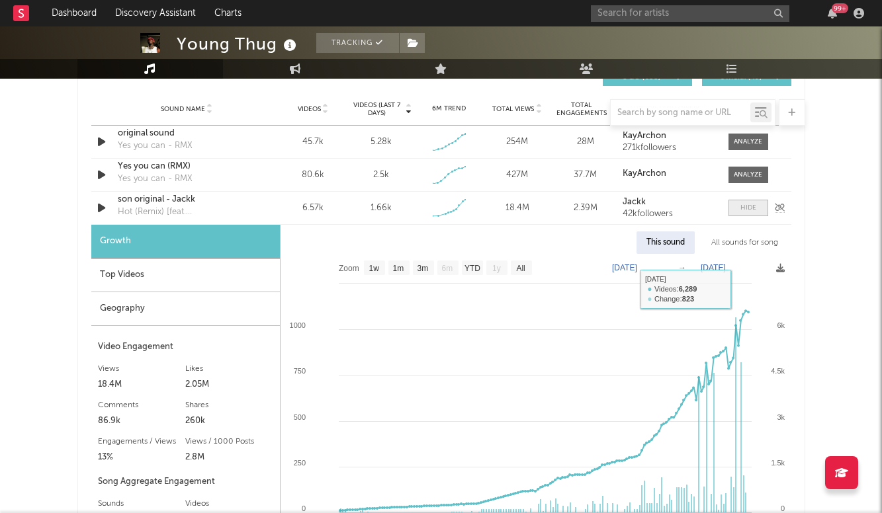
click at [748, 208] on div at bounding box center [748, 208] width 16 height 10
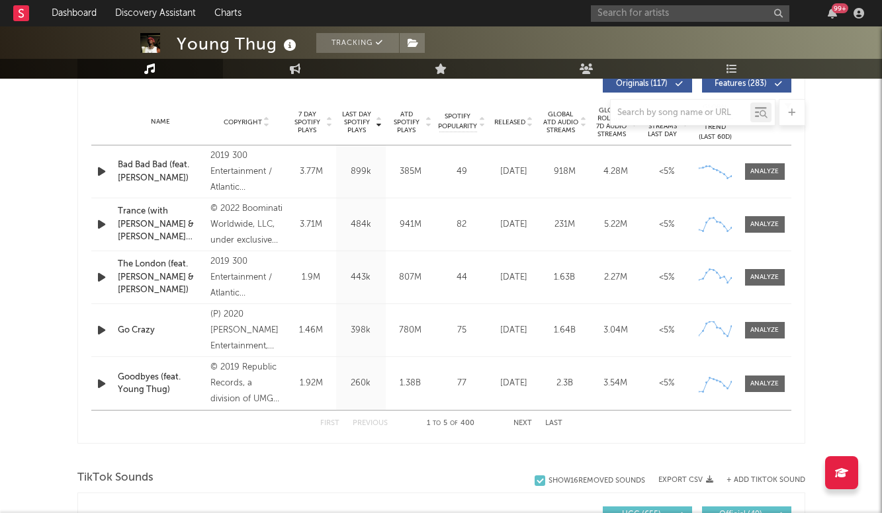
scroll to position [505, 0]
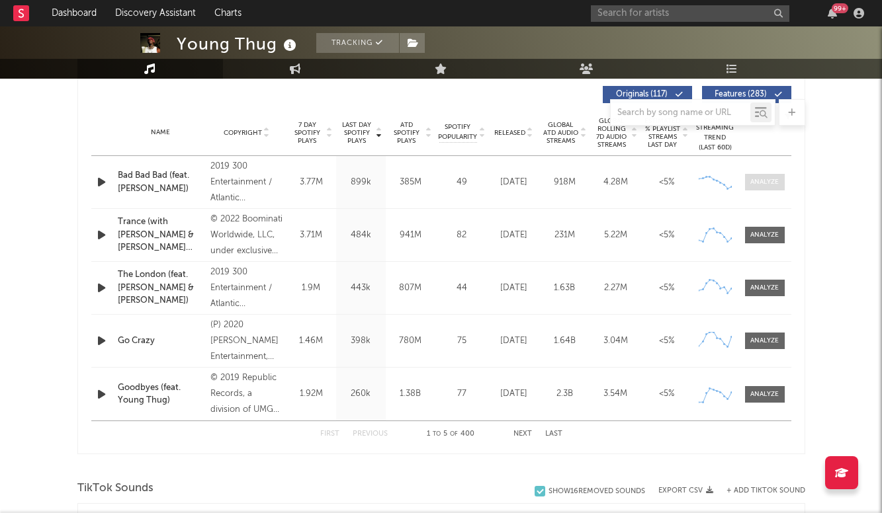
click at [757, 174] on span at bounding box center [765, 182] width 40 height 17
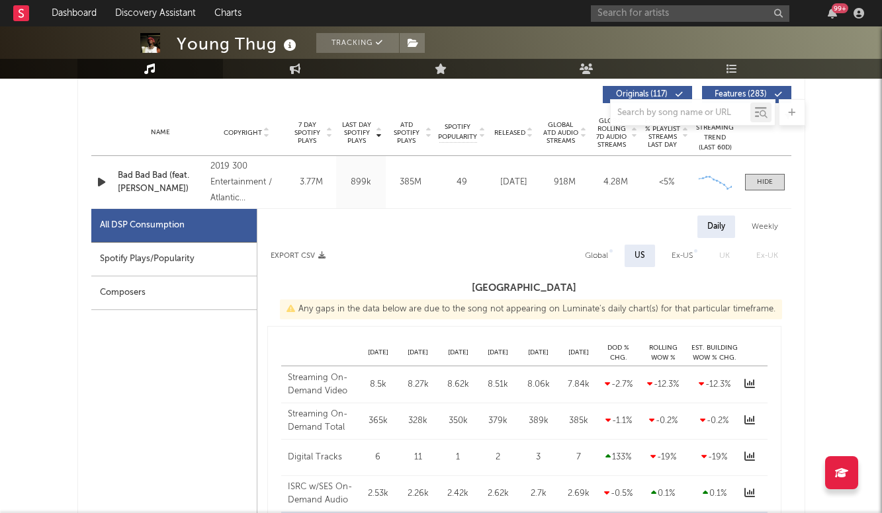
select select "6m"
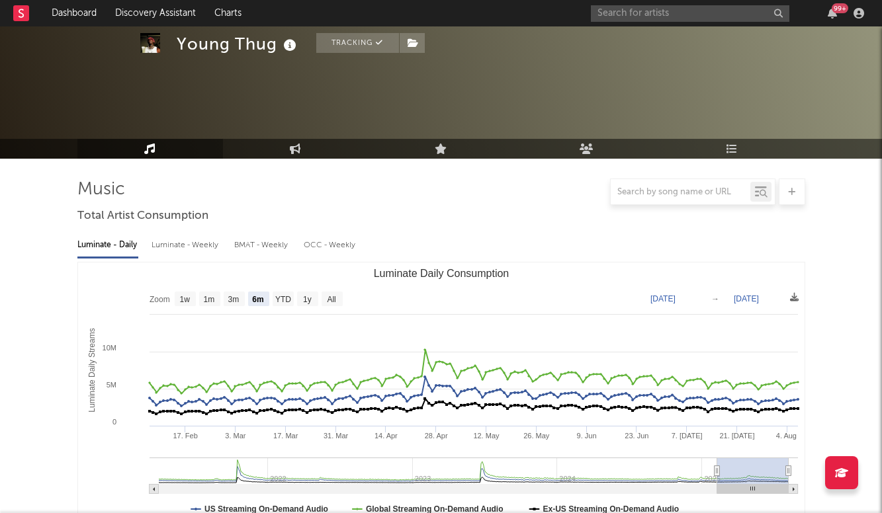
select select "6m"
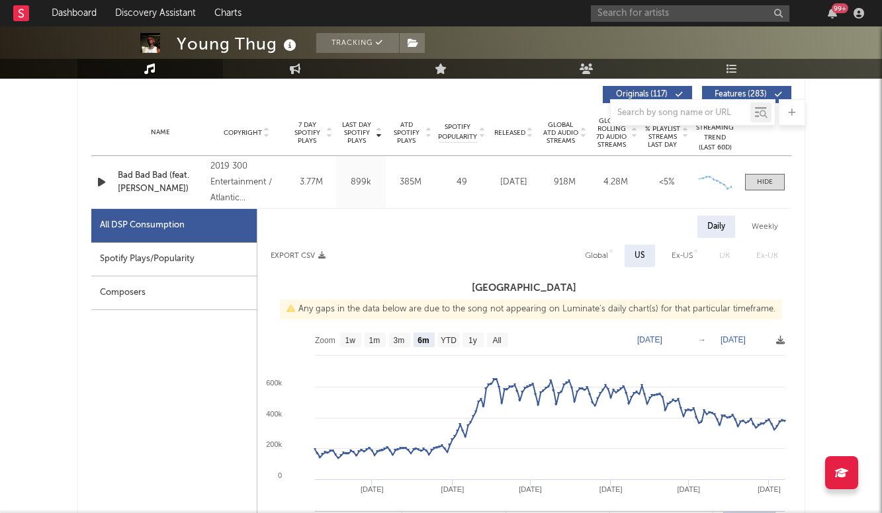
scroll to position [505, 0]
click at [778, 189] on span at bounding box center [765, 182] width 40 height 17
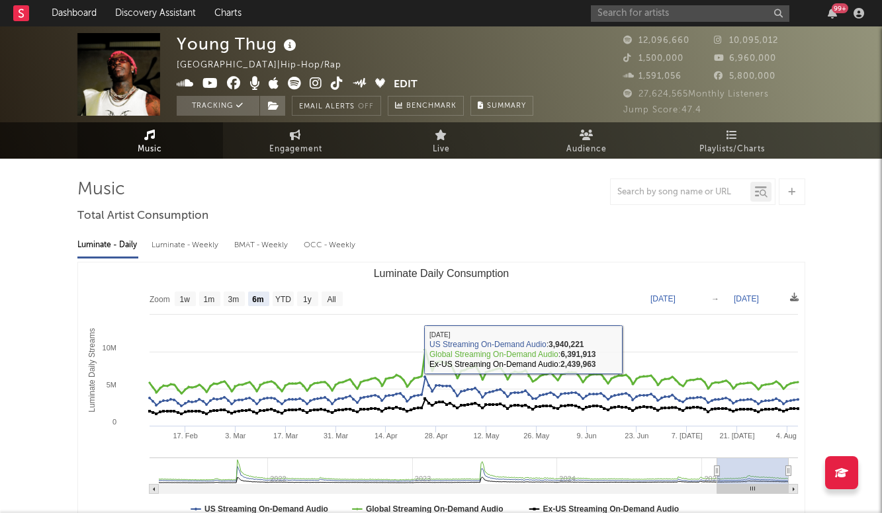
scroll to position [0, 0]
click at [289, 142] on span "Engagement" at bounding box center [295, 150] width 53 height 16
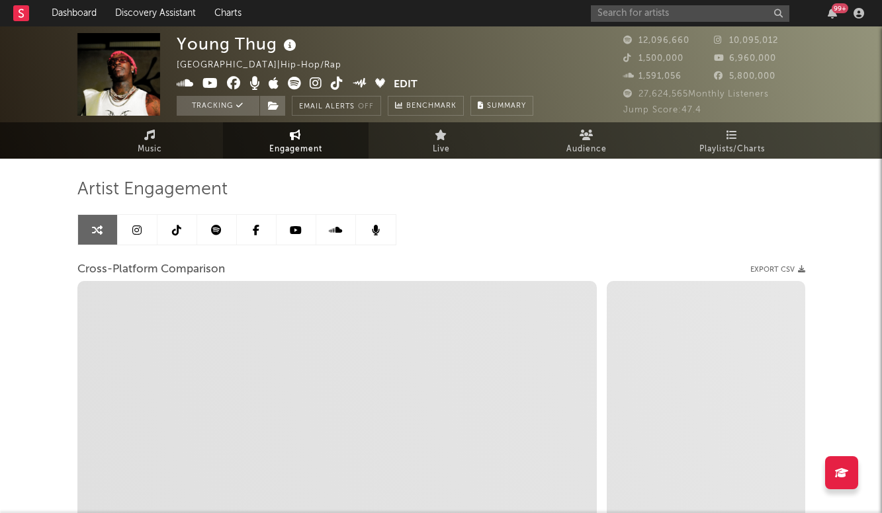
select select "1w"
click at [130, 223] on link at bounding box center [138, 230] width 40 height 30
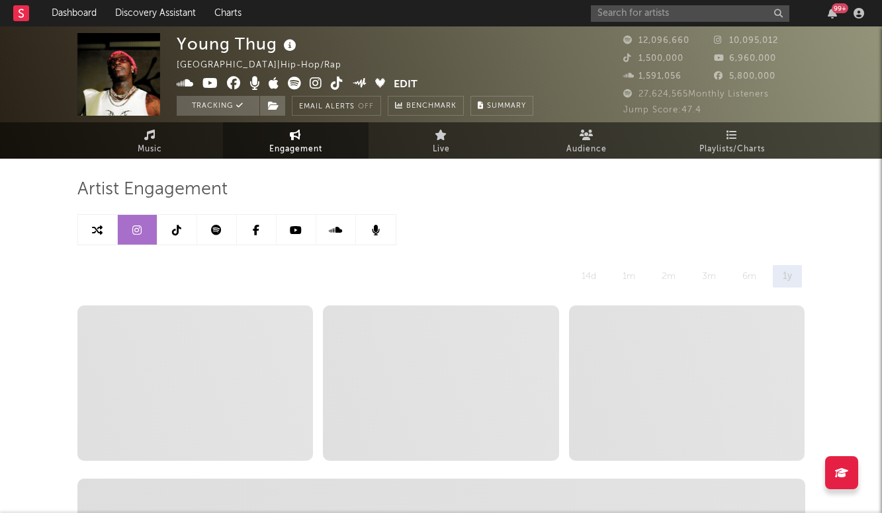
click at [109, 232] on link at bounding box center [98, 230] width 40 height 30
select select "1w"
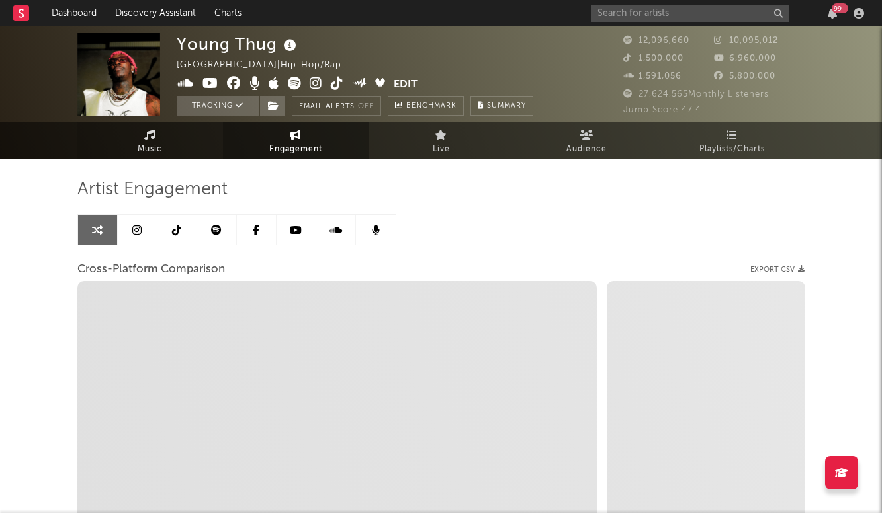
click at [172, 157] on link "Music" at bounding box center [149, 140] width 145 height 36
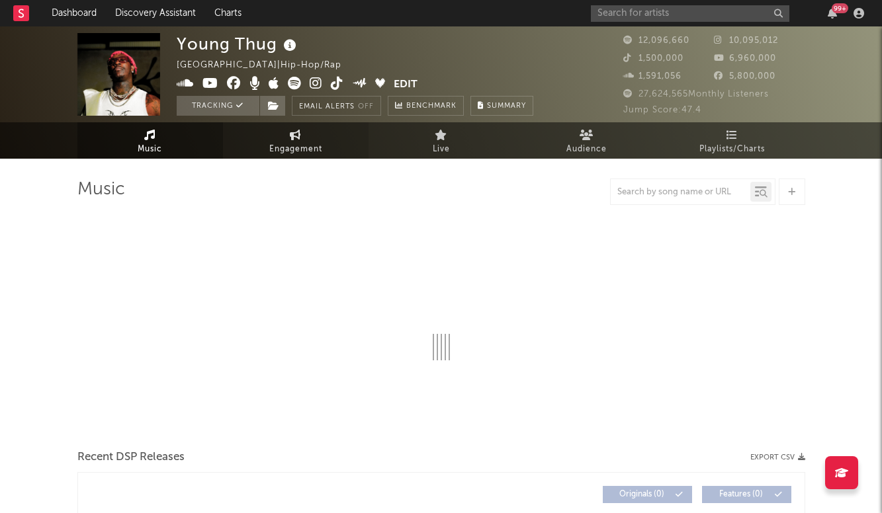
click at [277, 140] on link "Engagement" at bounding box center [295, 140] width 145 height 36
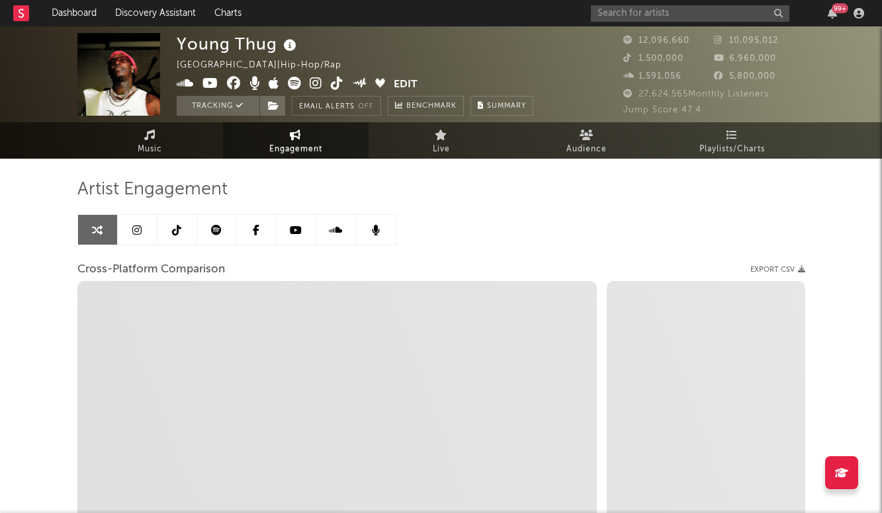
select select "1w"
click at [175, 147] on link "Music" at bounding box center [149, 140] width 145 height 36
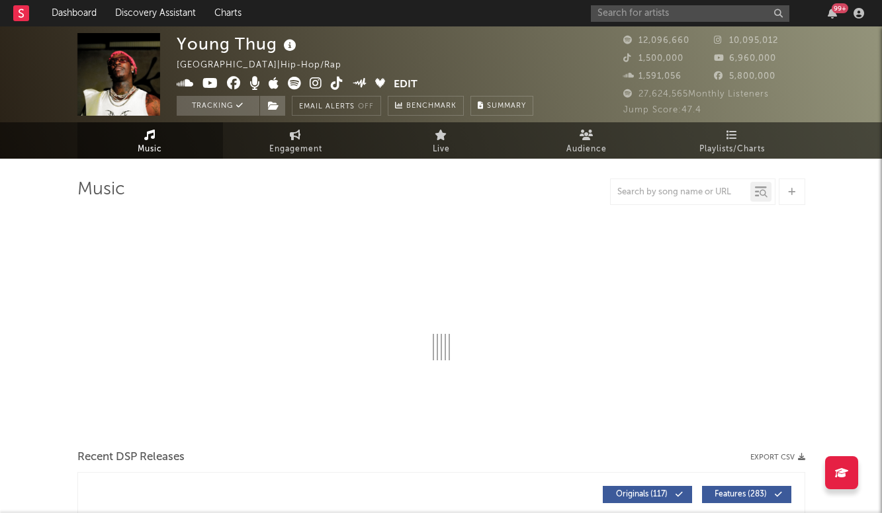
select select "6m"
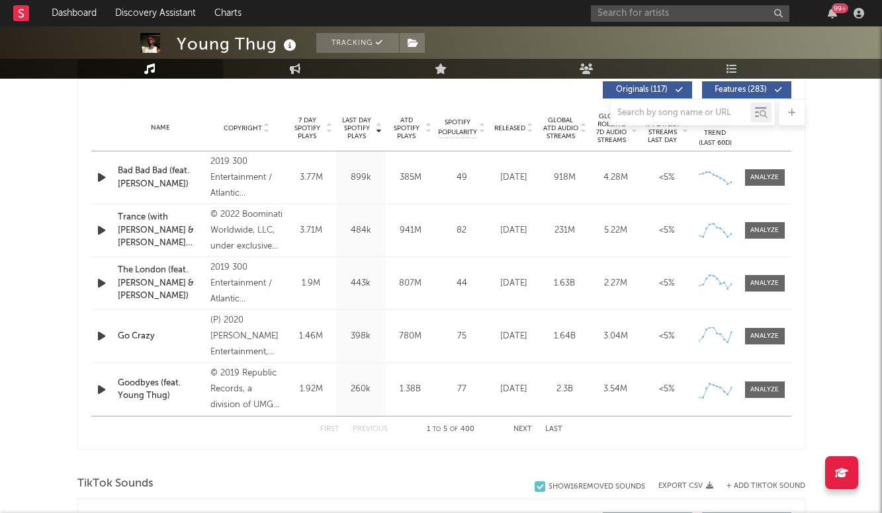
scroll to position [511, 0]
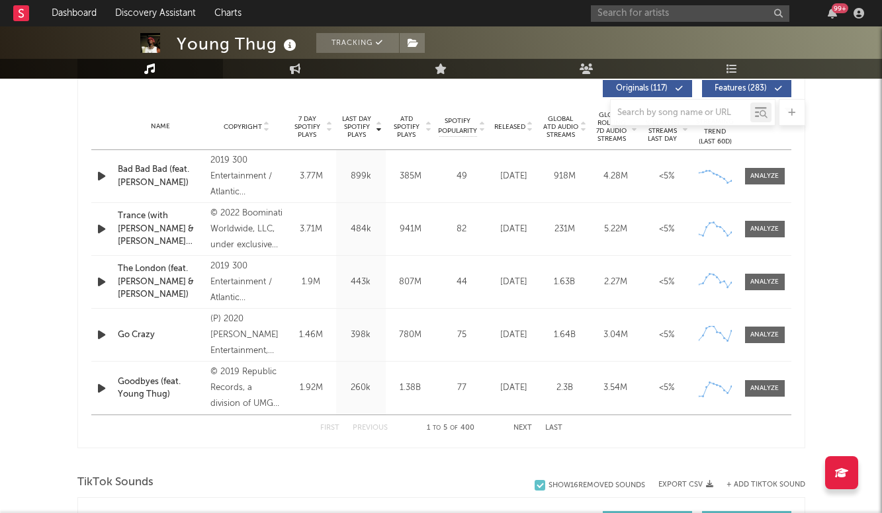
click at [524, 428] on button "Next" at bounding box center [522, 428] width 19 height 7
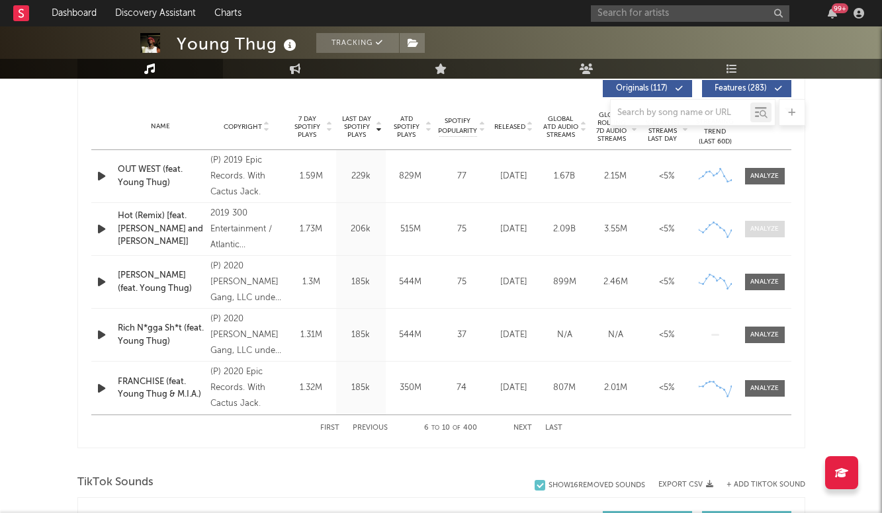
click at [746, 233] on span at bounding box center [765, 229] width 40 height 17
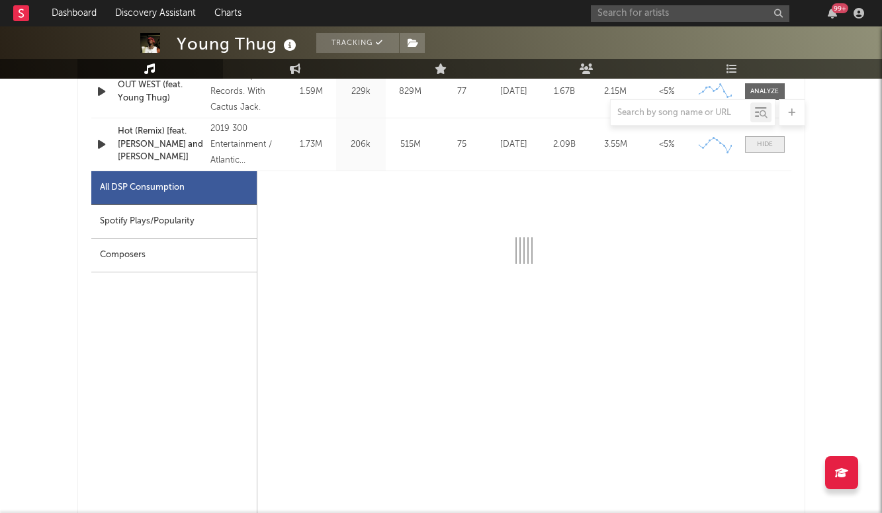
scroll to position [600, 0]
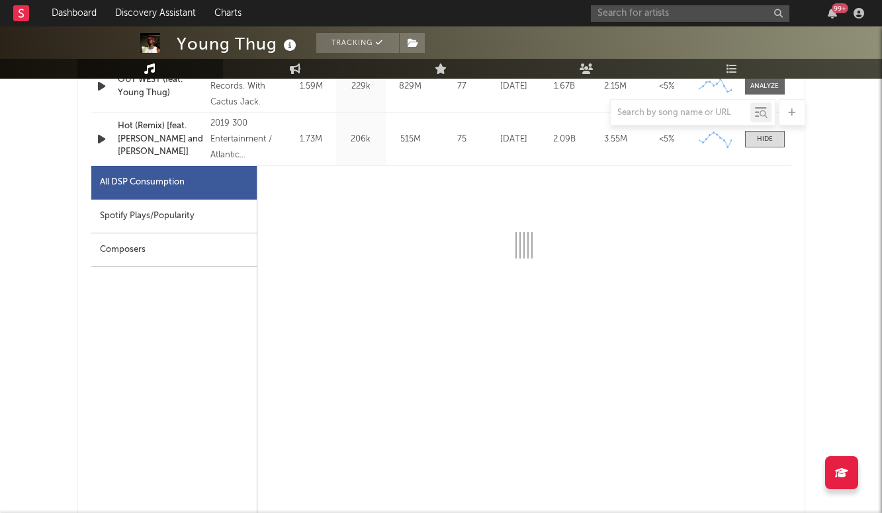
select select "6m"
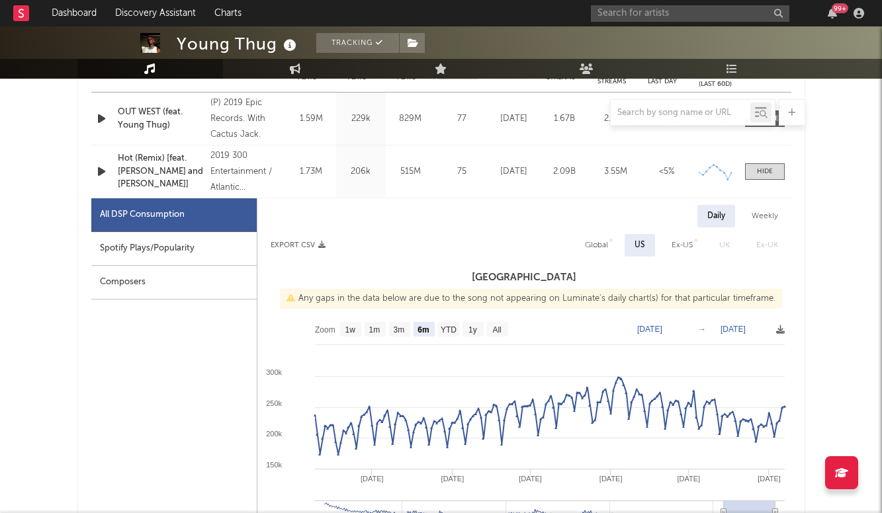
scroll to position [401, 0]
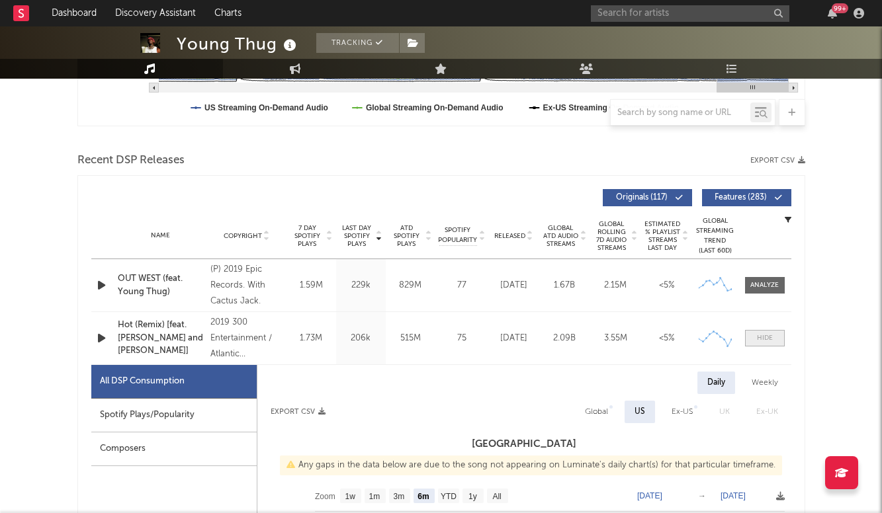
click at [766, 337] on div at bounding box center [765, 338] width 16 height 10
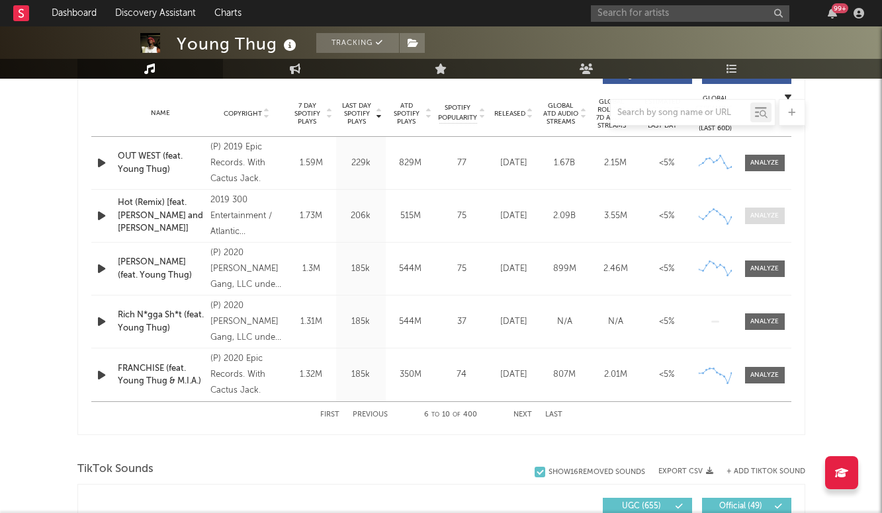
scroll to position [536, 0]
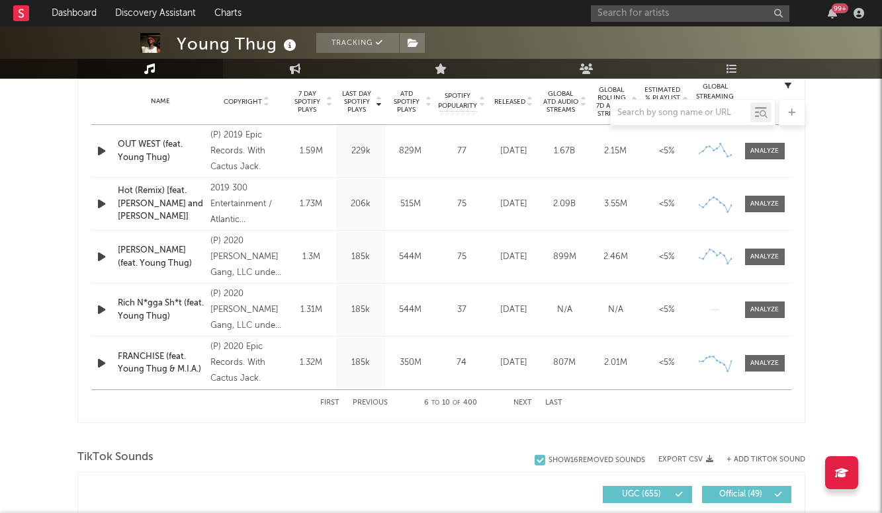
click at [373, 405] on button "Previous" at bounding box center [369, 402] width 35 height 7
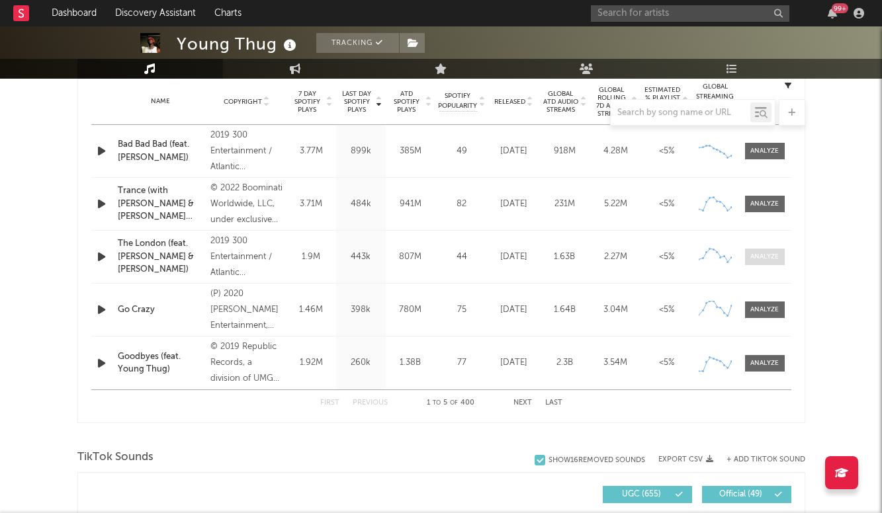
click at [768, 258] on div at bounding box center [764, 257] width 28 height 10
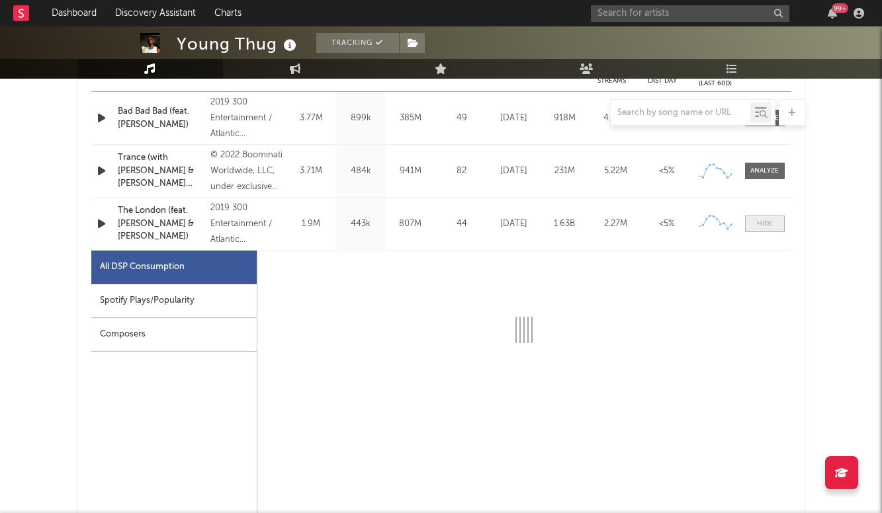
scroll to position [591, 0]
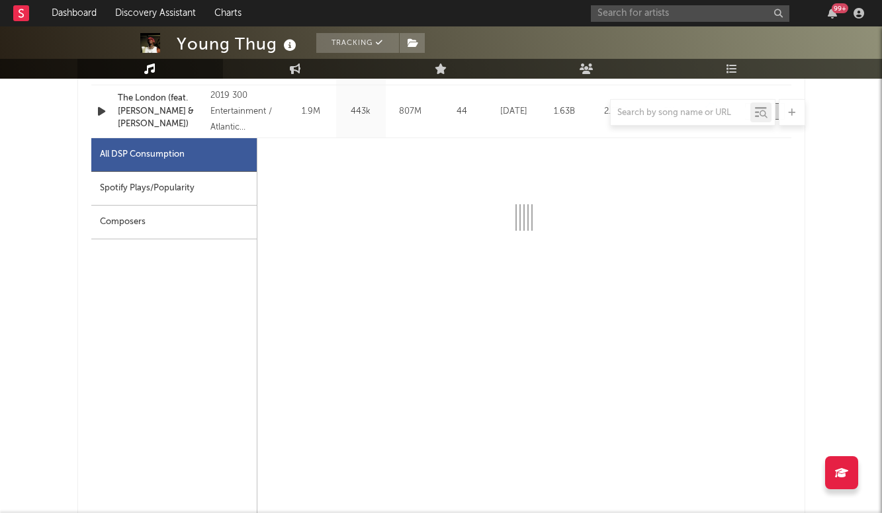
select select "6m"
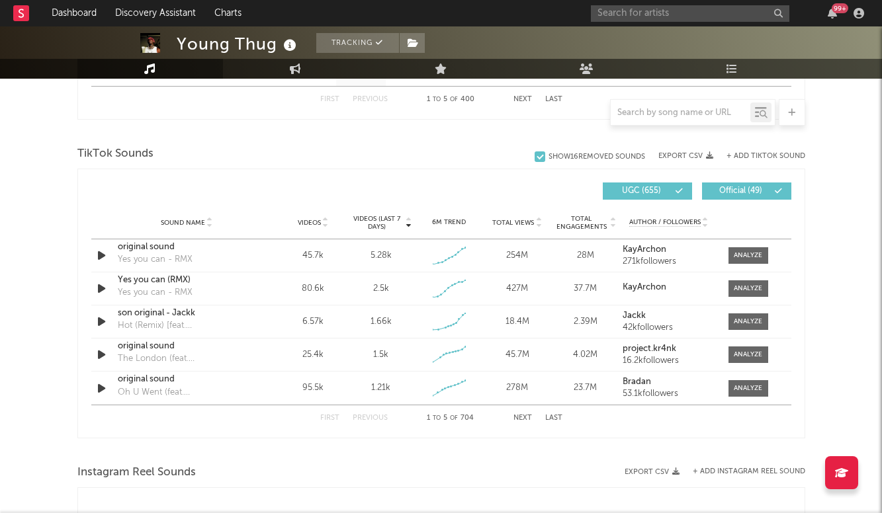
scroll to position [1522, 0]
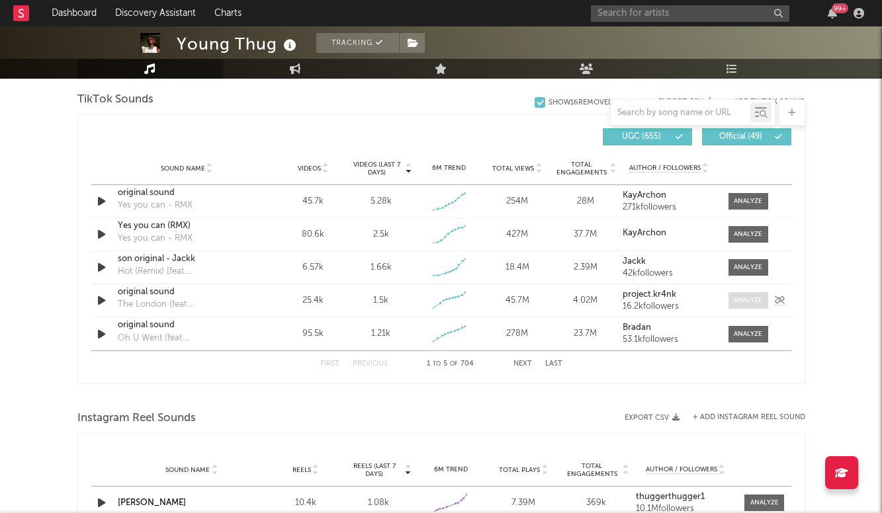
click at [751, 299] on div at bounding box center [747, 301] width 28 height 10
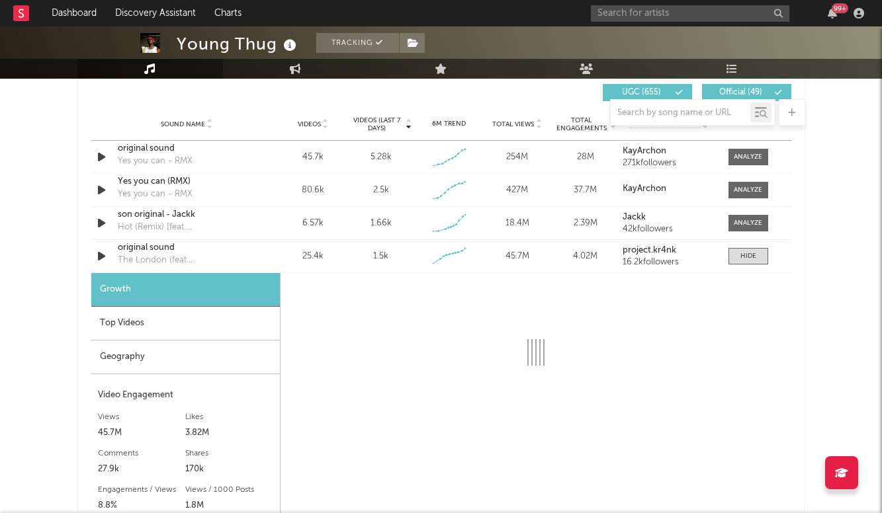
scroll to position [1566, 0]
select select "6m"
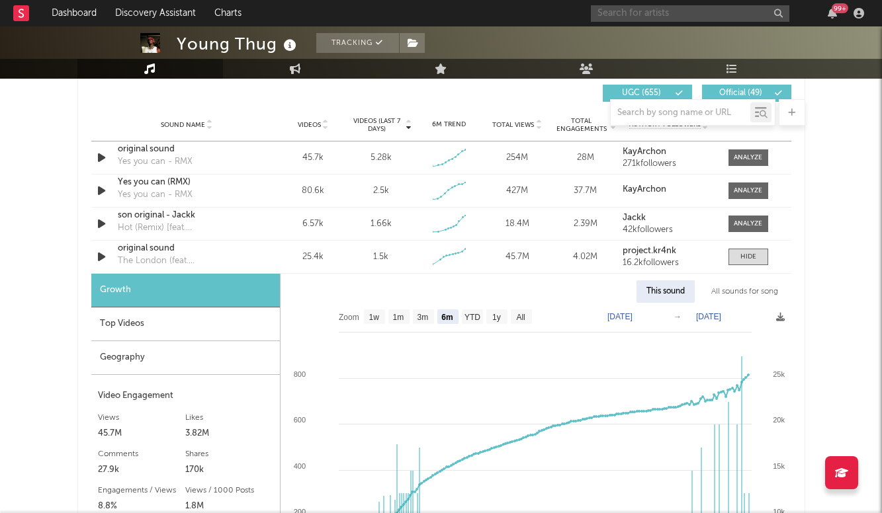
click at [606, 13] on input "text" at bounding box center [690, 13] width 198 height 17
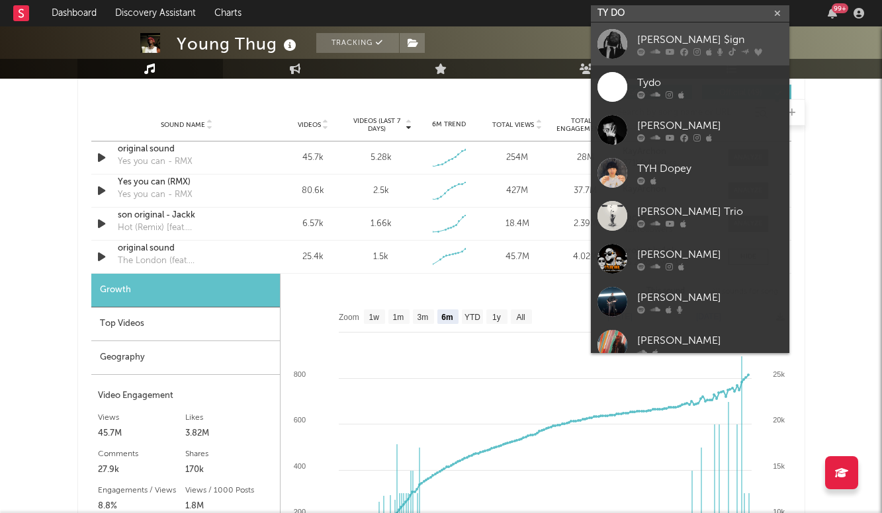
type input "TY DO"
click at [704, 42] on div "Ty Dolla $ign" at bounding box center [709, 40] width 145 height 16
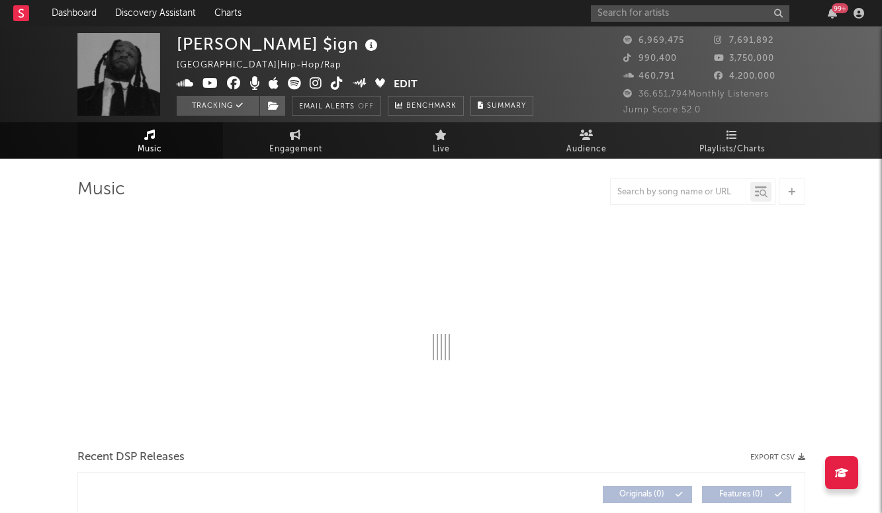
select select "6m"
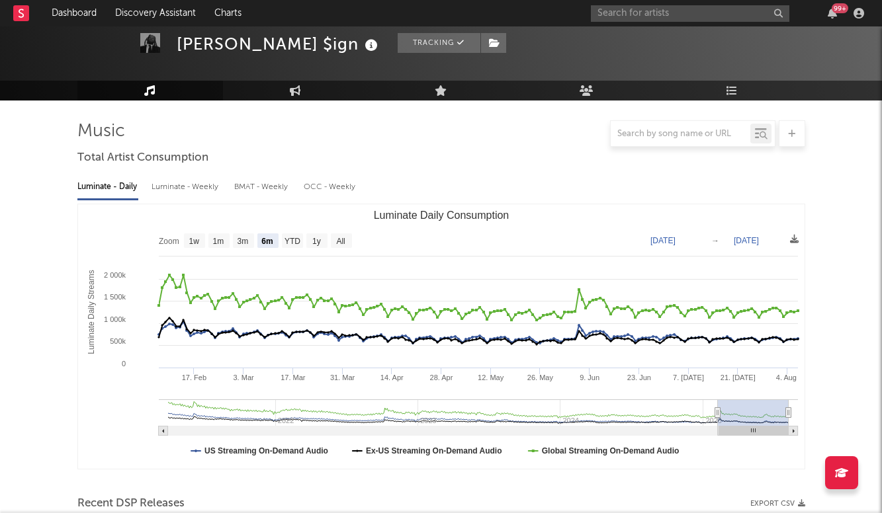
scroll to position [24, 0]
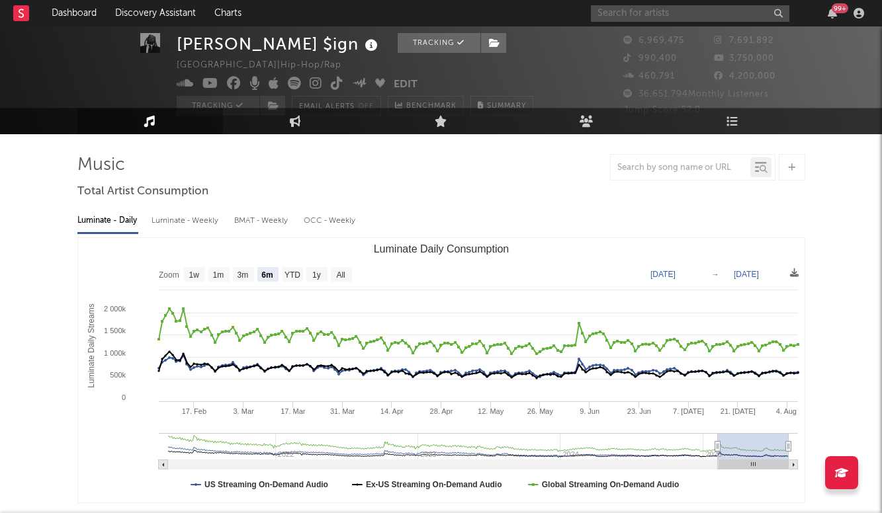
click at [650, 11] on input "text" at bounding box center [690, 13] width 198 height 17
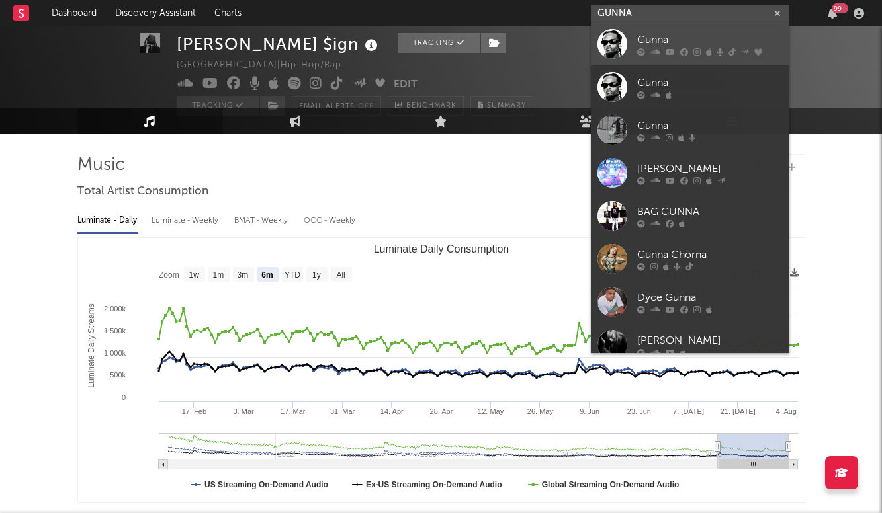
type input "GUNNA"
click at [661, 44] on div "Gunna" at bounding box center [709, 40] width 145 height 16
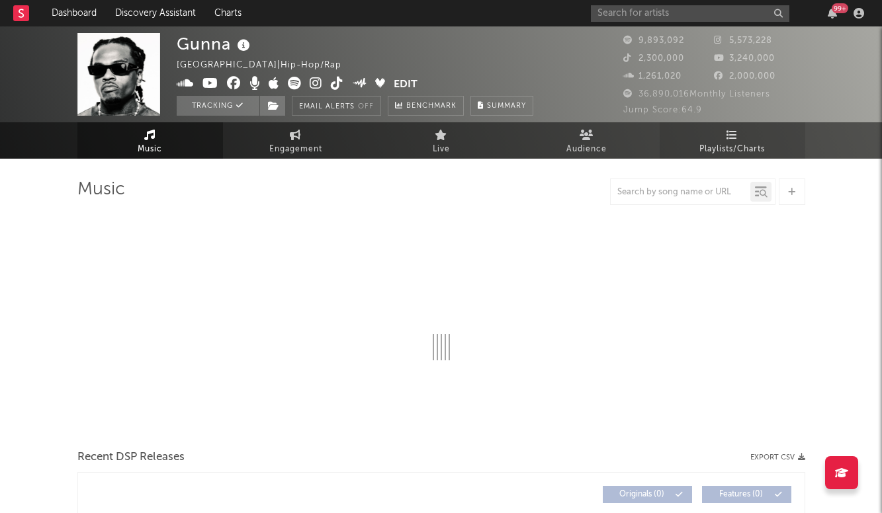
select select "6m"
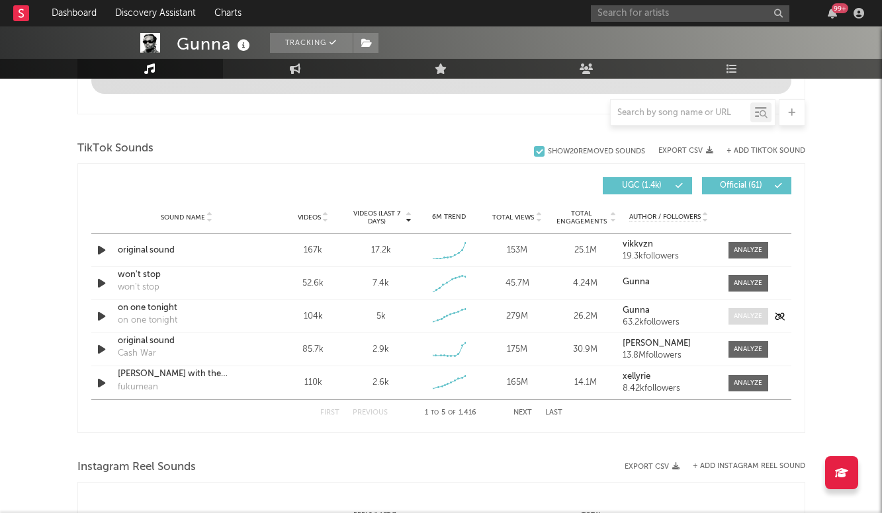
scroll to position [819, 0]
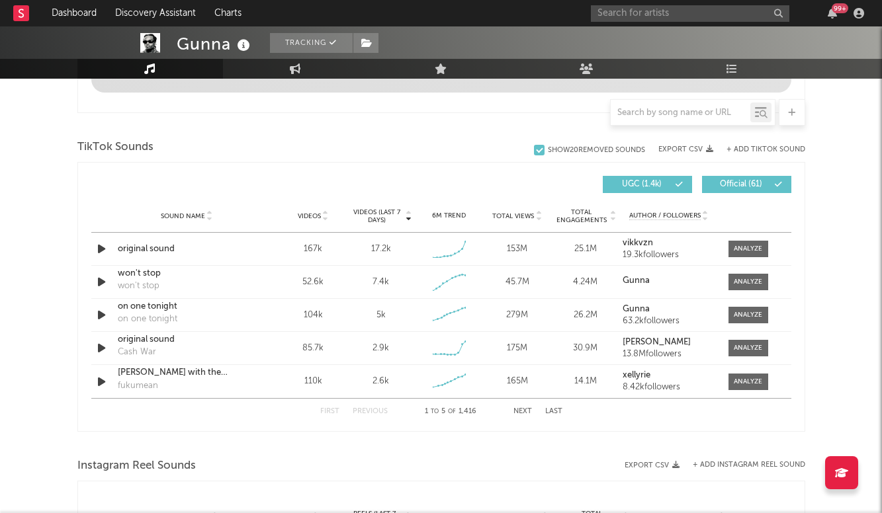
click at [763, 146] on button "+ Add TikTok Sound" at bounding box center [765, 149] width 79 height 7
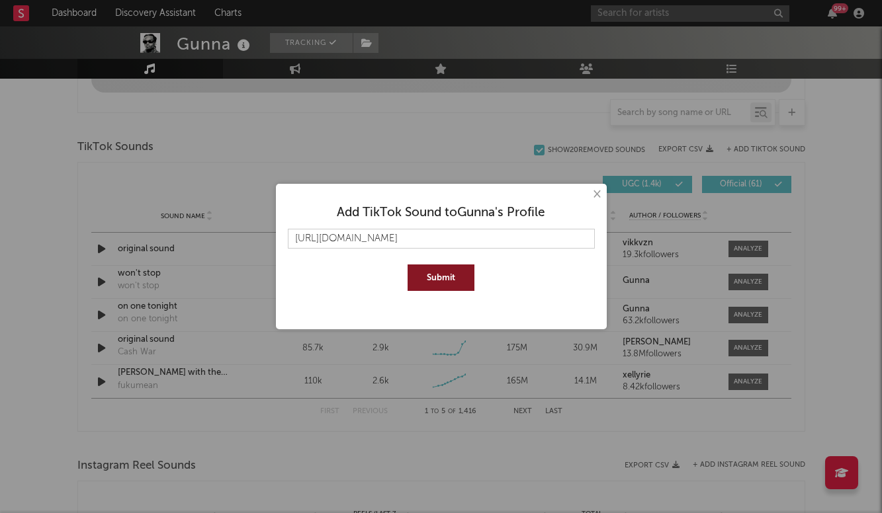
type input "https://www.tiktok.com/music/at-my-purest-feat-Offset-7535927509705263105?is_fr…"
click at [436, 277] on button "Submit" at bounding box center [440, 278] width 67 height 26
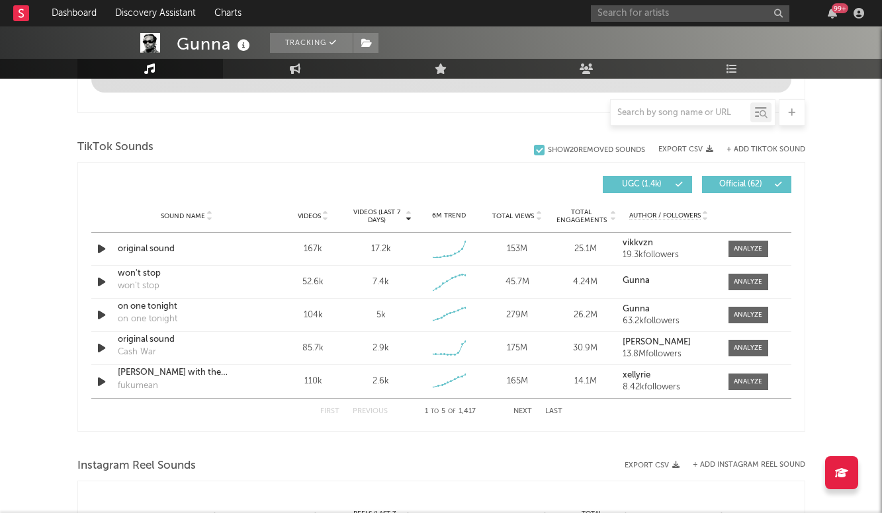
click at [549, 412] on button "Last" at bounding box center [553, 411] width 17 height 7
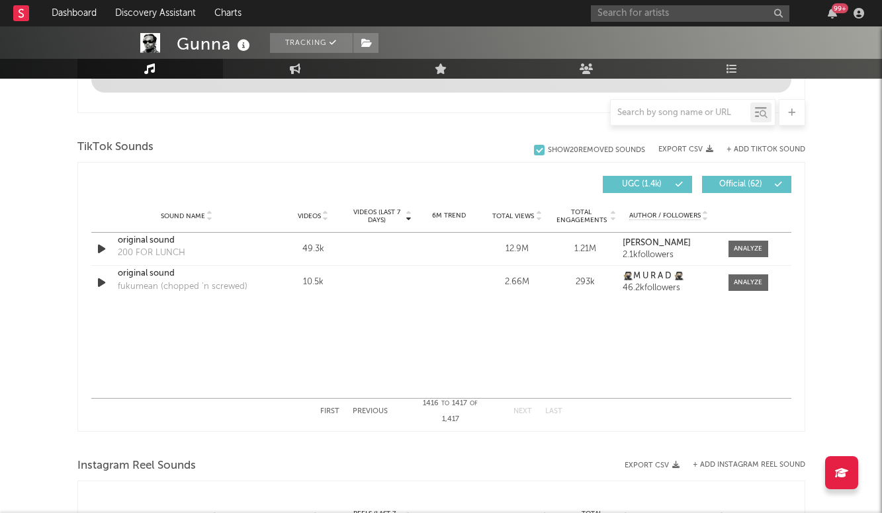
click at [363, 403] on div "First Previous 1416 to 1417 of 1,417 Next Last" at bounding box center [441, 412] width 242 height 26
click at [371, 415] on button "Previous" at bounding box center [369, 411] width 35 height 7
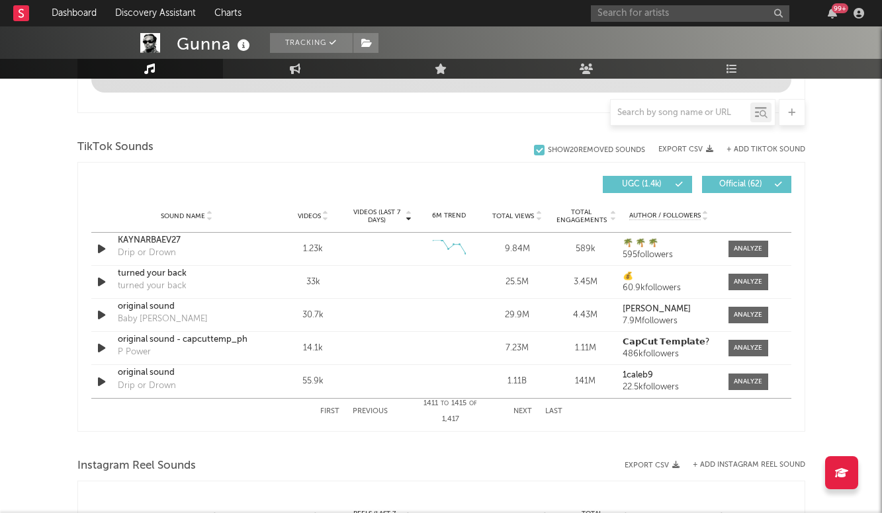
click at [372, 415] on button "Previous" at bounding box center [369, 411] width 35 height 7
